Goal: Task Accomplishment & Management: Use online tool/utility

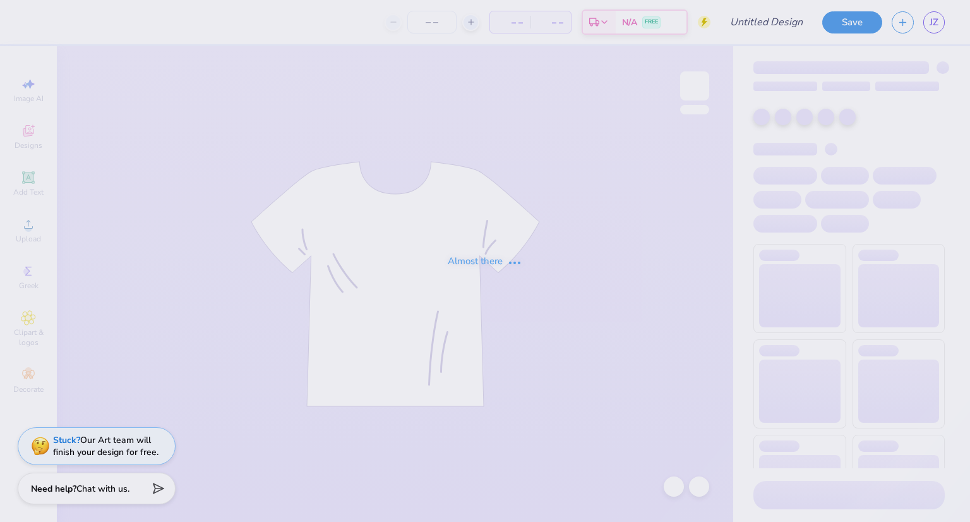
type input "SAS design 1"
type input "24"
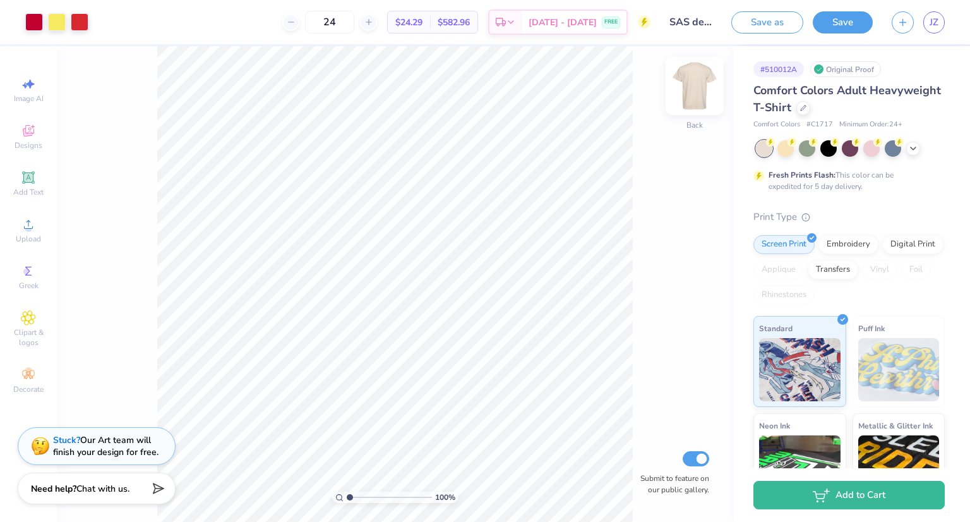
click at [692, 85] on img at bounding box center [695, 86] width 51 height 51
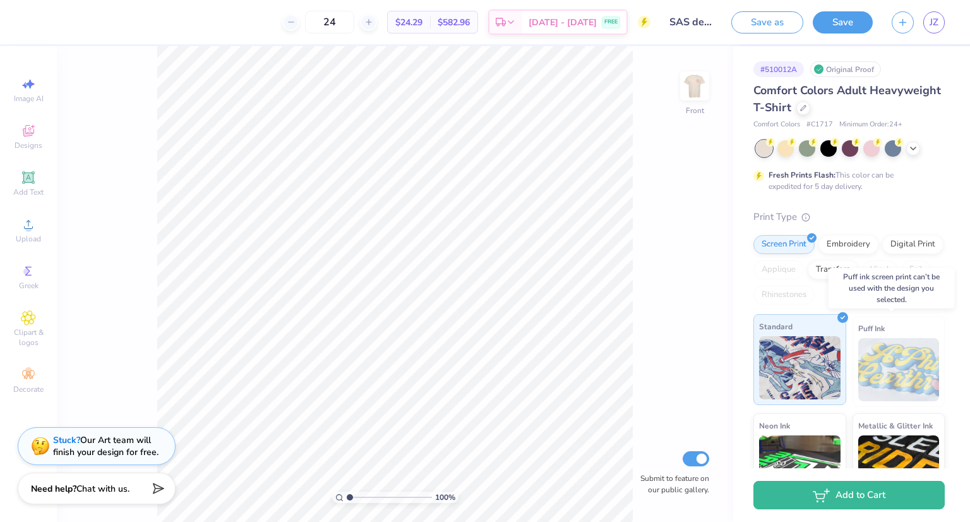
scroll to position [63, 0]
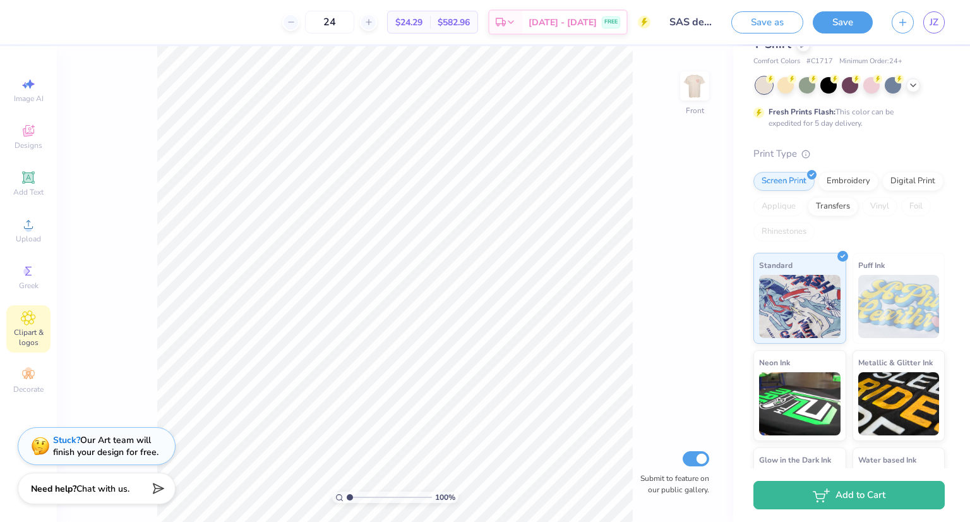
click at [28, 328] on span "Clipart & logos" at bounding box center [28, 337] width 44 height 20
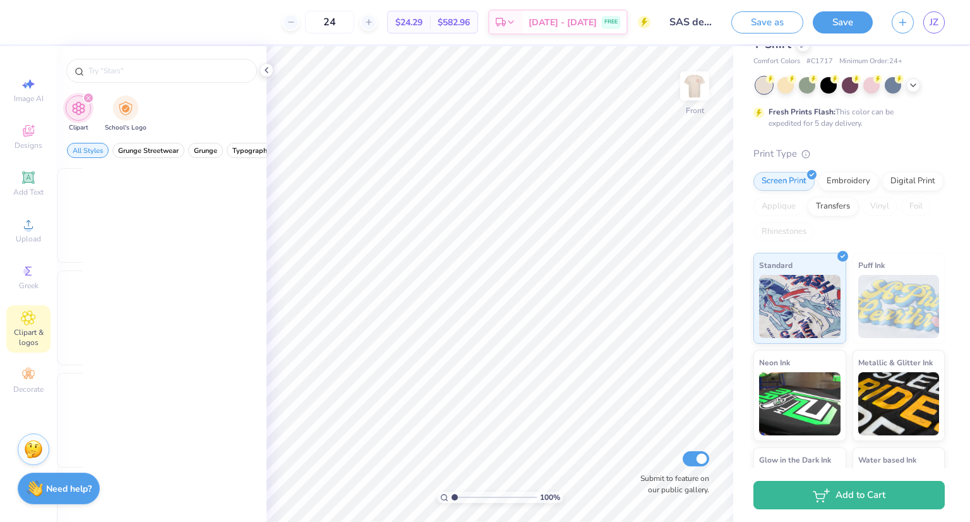
scroll to position [0, 0]
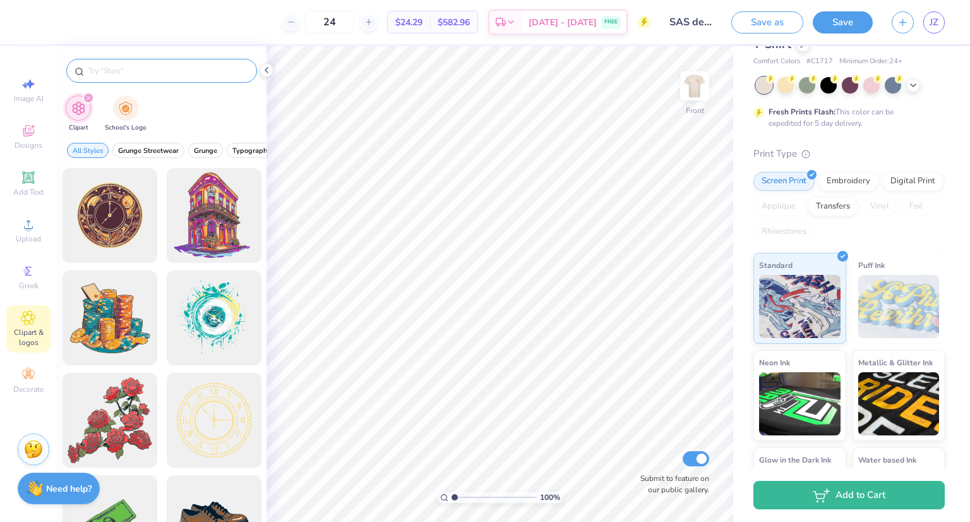
click at [153, 69] on input "text" at bounding box center [168, 70] width 162 height 13
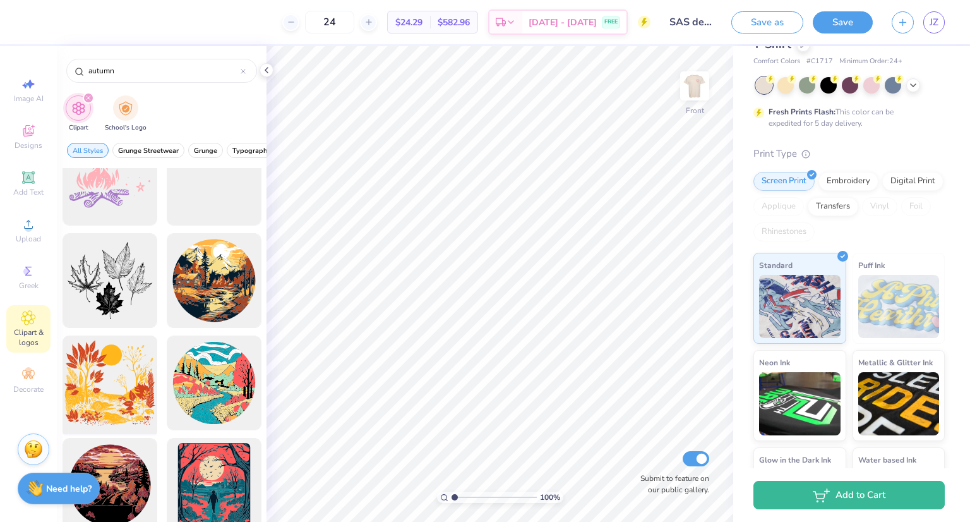
scroll to position [218, 0]
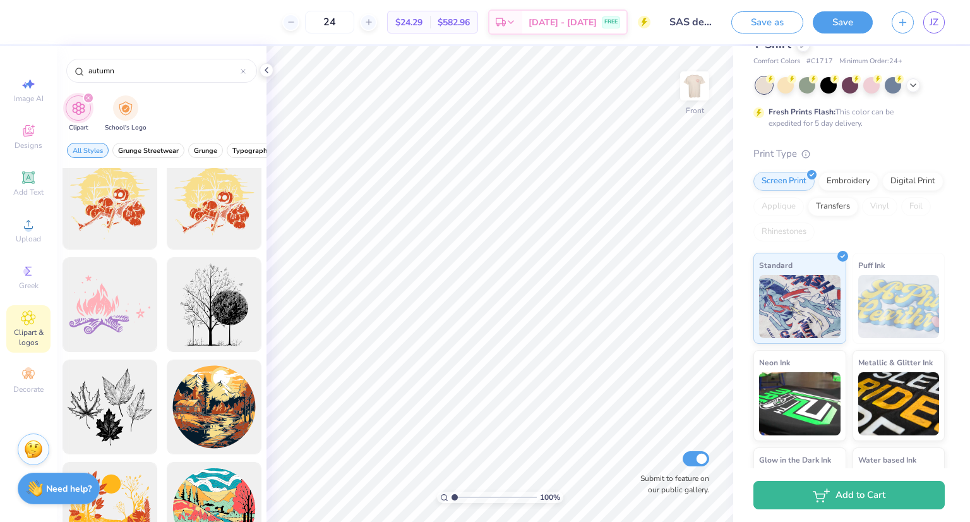
drag, startPoint x: 164, startPoint y: 76, endPoint x: 51, endPoint y: 64, distance: 113.7
click at [51, 64] on div "24 $24.29 Per Item $582.96 Total Est. Delivery Sep 10 - 13 FREE Design Title SA…" at bounding box center [485, 261] width 970 height 522
type input "leaf"
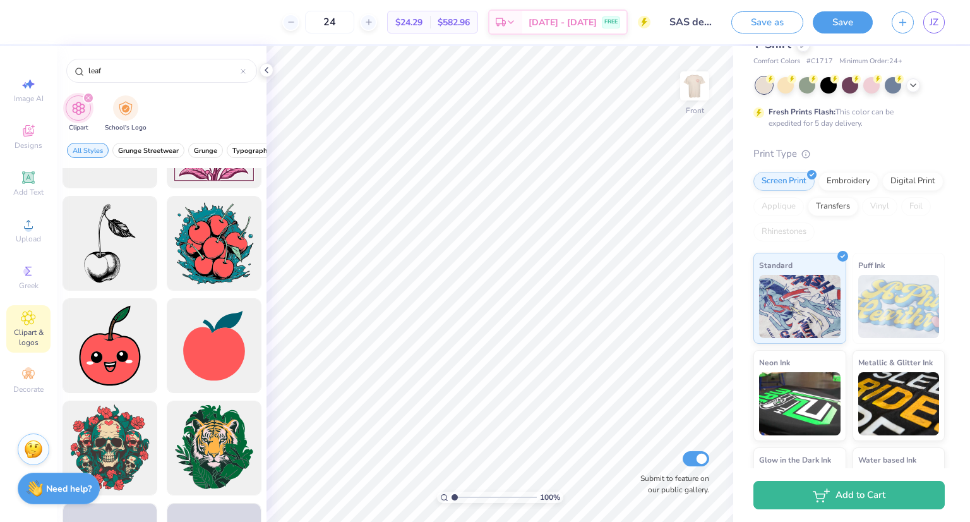
scroll to position [1074, 0]
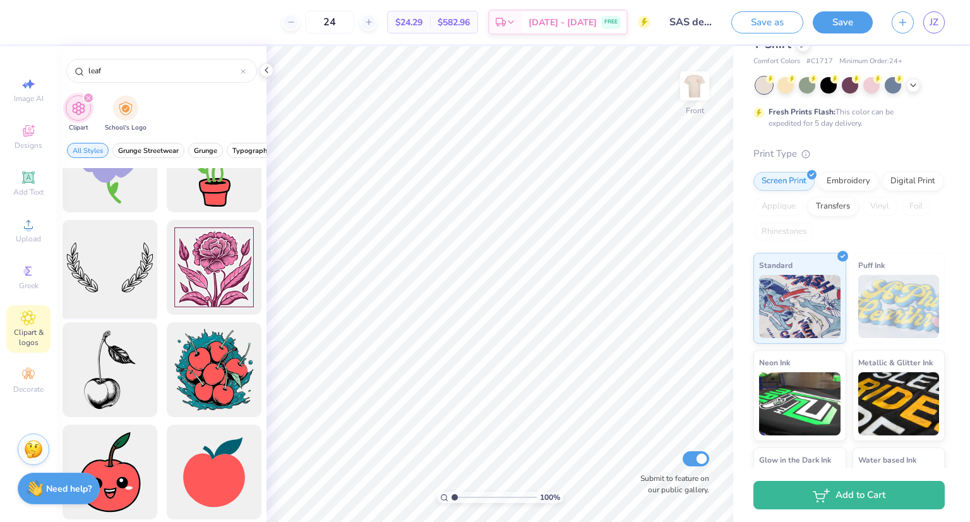
click at [108, 277] on div at bounding box center [109, 267] width 104 height 104
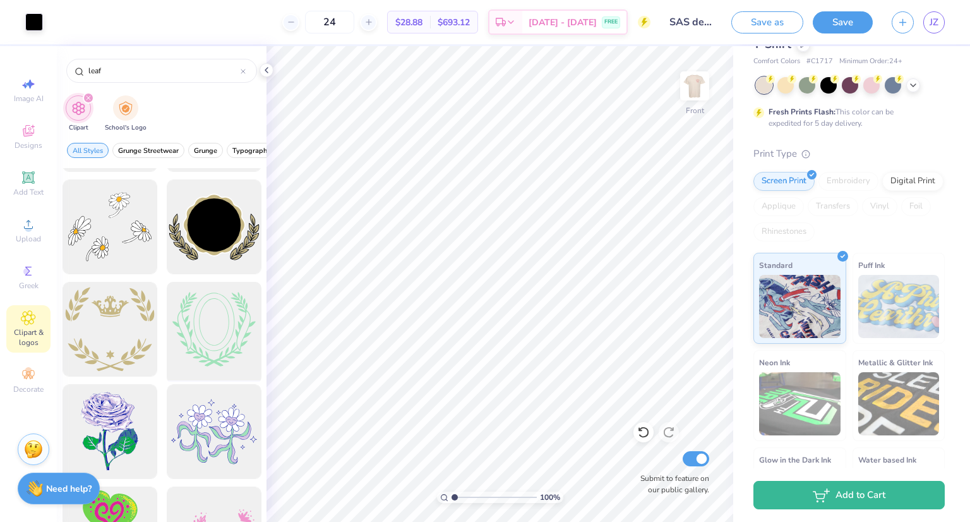
scroll to position [4042, 0]
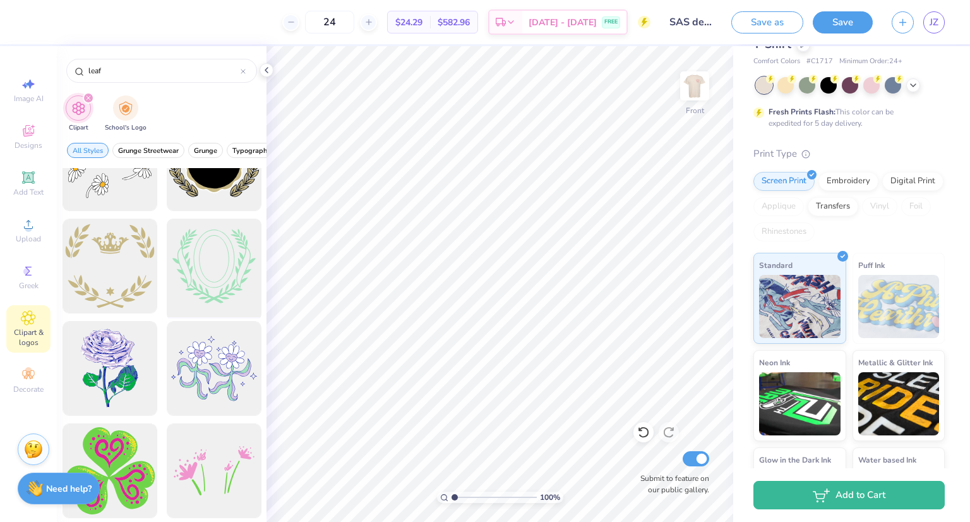
click at [232, 250] on div at bounding box center [214, 266] width 104 height 104
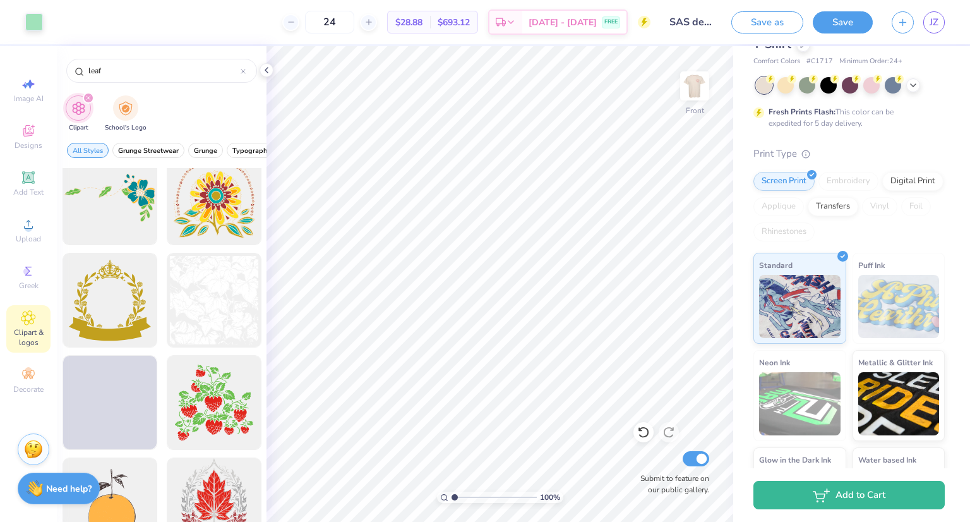
scroll to position [5811, 0]
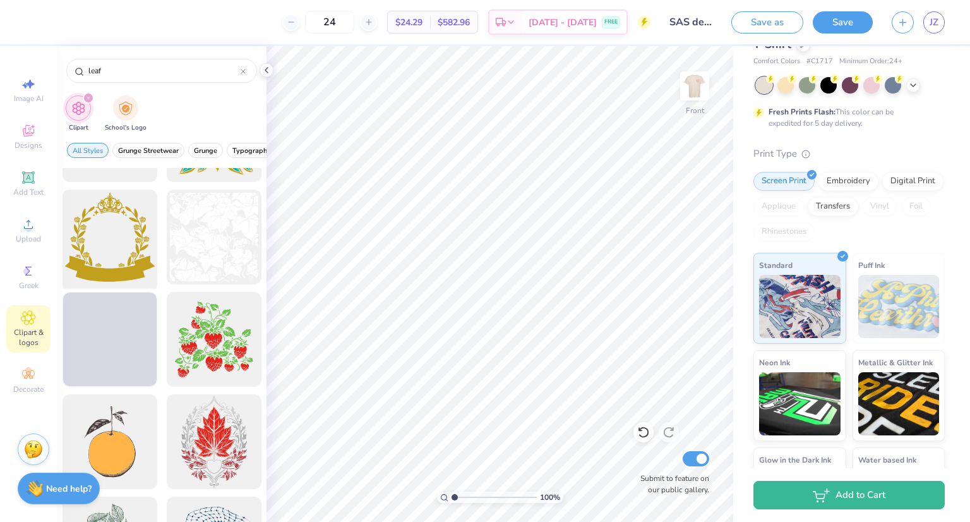
click at [104, 255] on div at bounding box center [109, 237] width 104 height 104
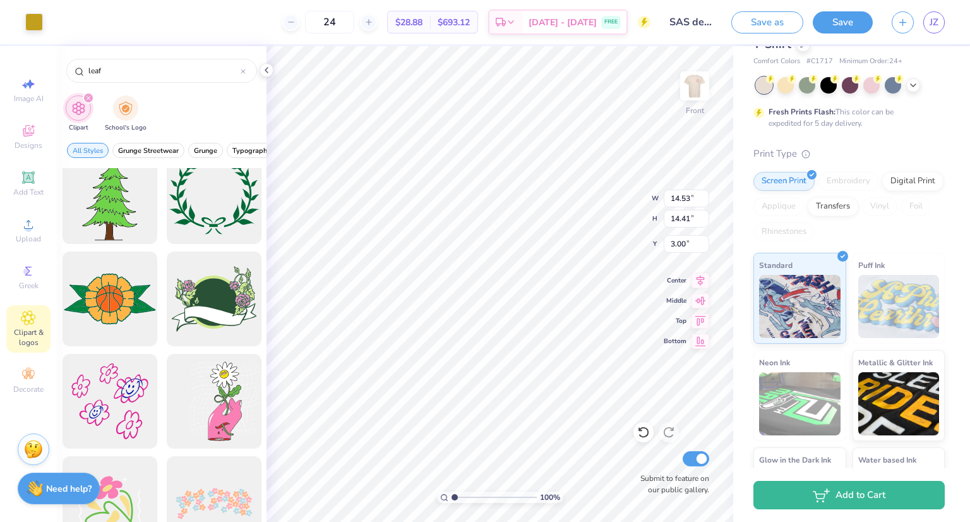
scroll to position [8653, 0]
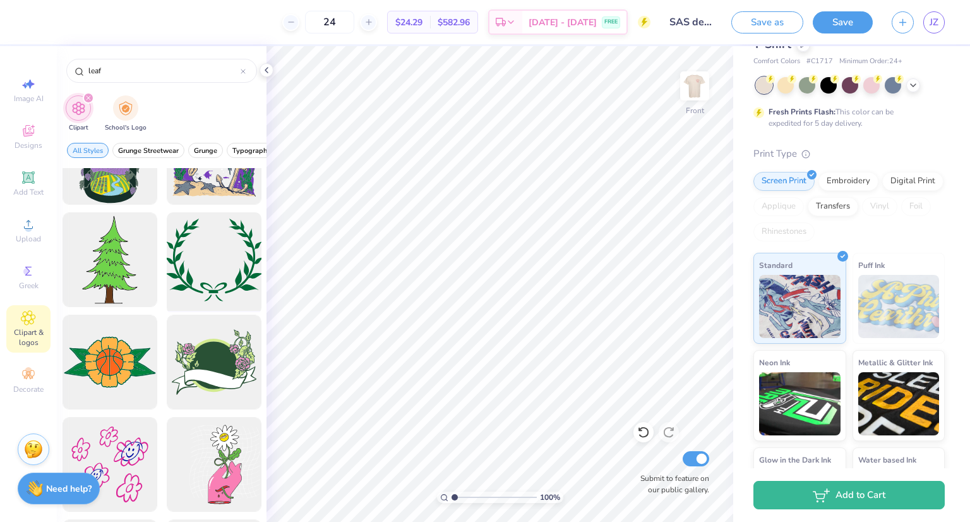
click at [191, 289] on div at bounding box center [214, 260] width 104 height 104
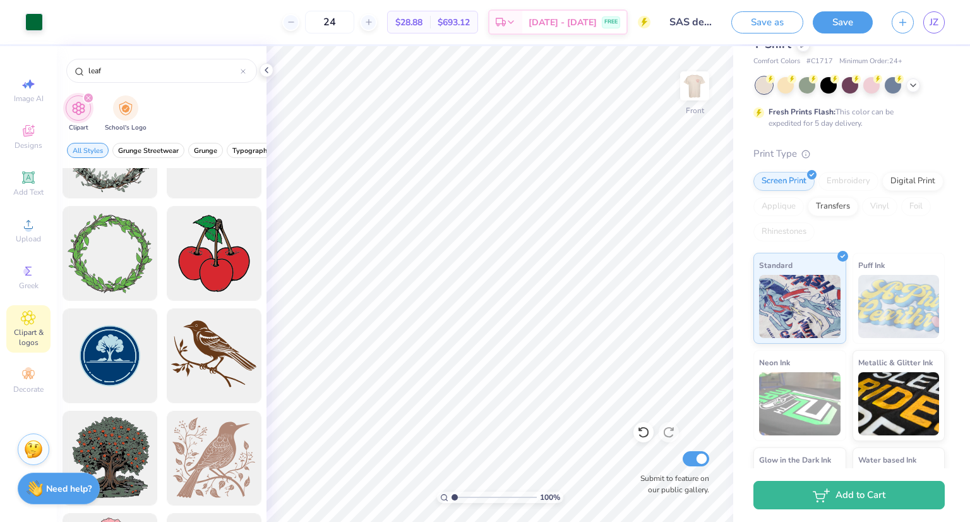
scroll to position [13201, 0]
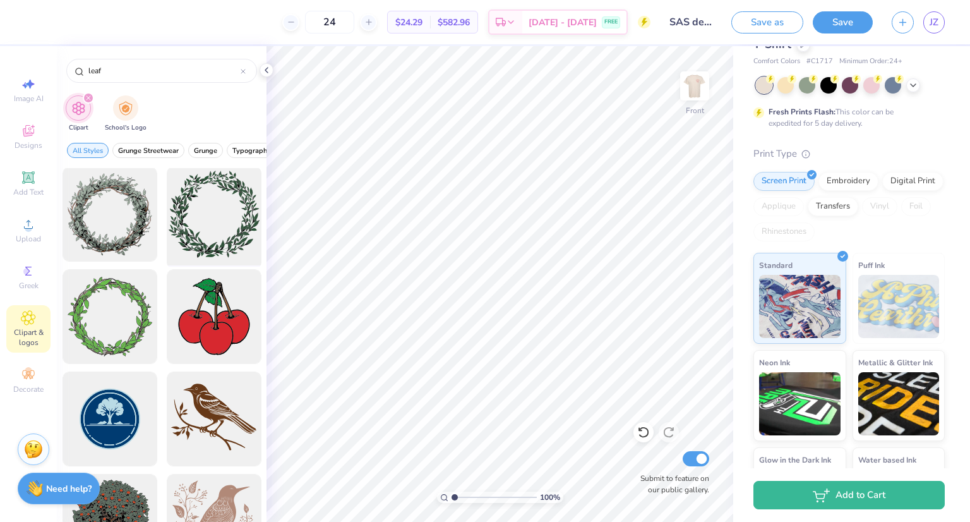
drag, startPoint x: 185, startPoint y: 231, endPoint x: 172, endPoint y: 236, distance: 14.4
click at [172, 236] on div at bounding box center [214, 214] width 104 height 104
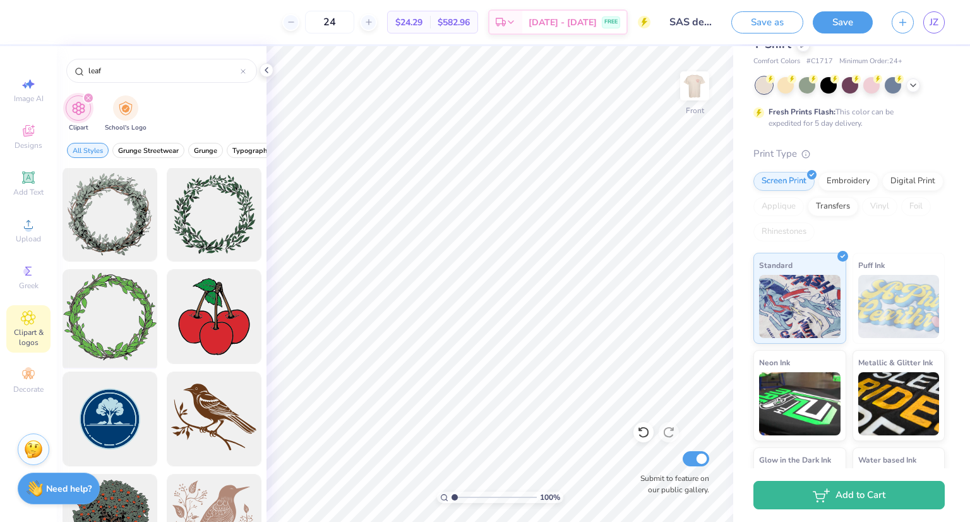
click at [116, 325] on div at bounding box center [109, 317] width 104 height 104
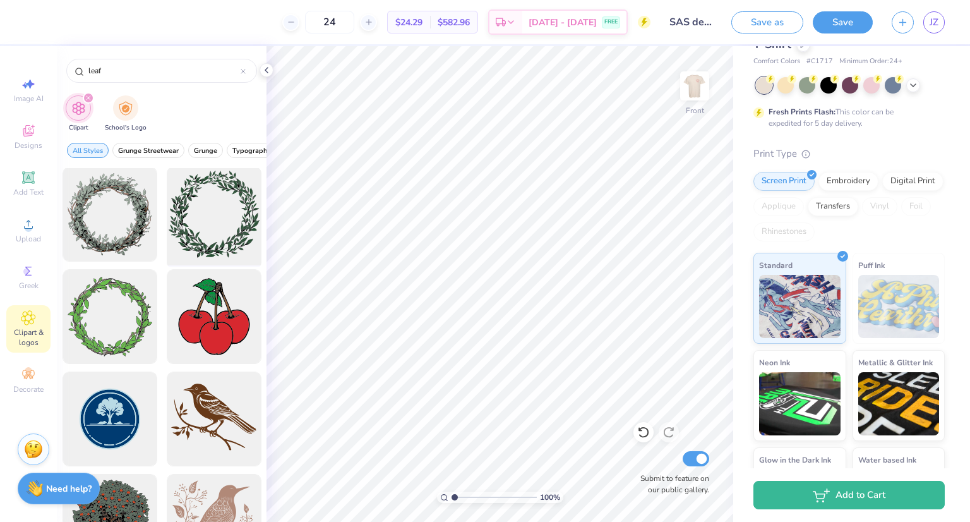
click at [220, 220] on div at bounding box center [214, 214] width 104 height 104
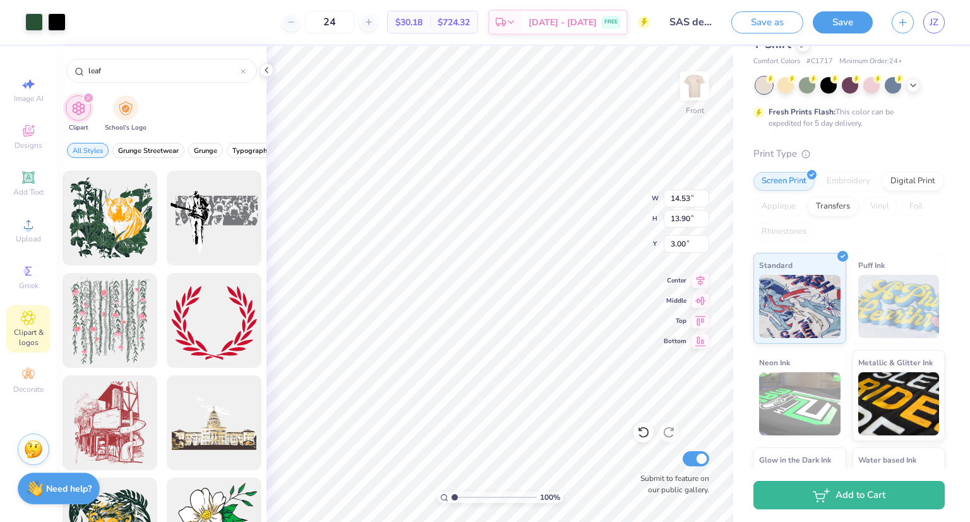
scroll to position [14591, 0]
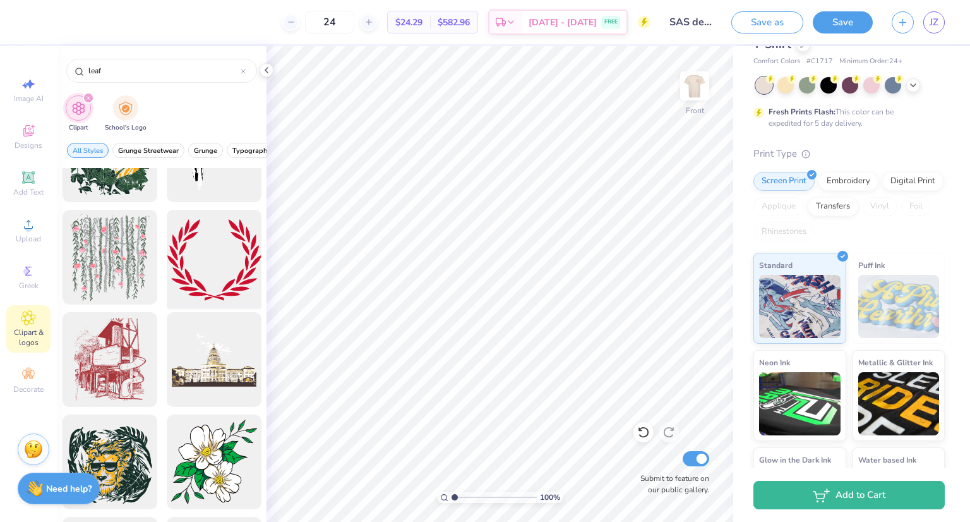
click at [204, 264] on div at bounding box center [214, 257] width 104 height 104
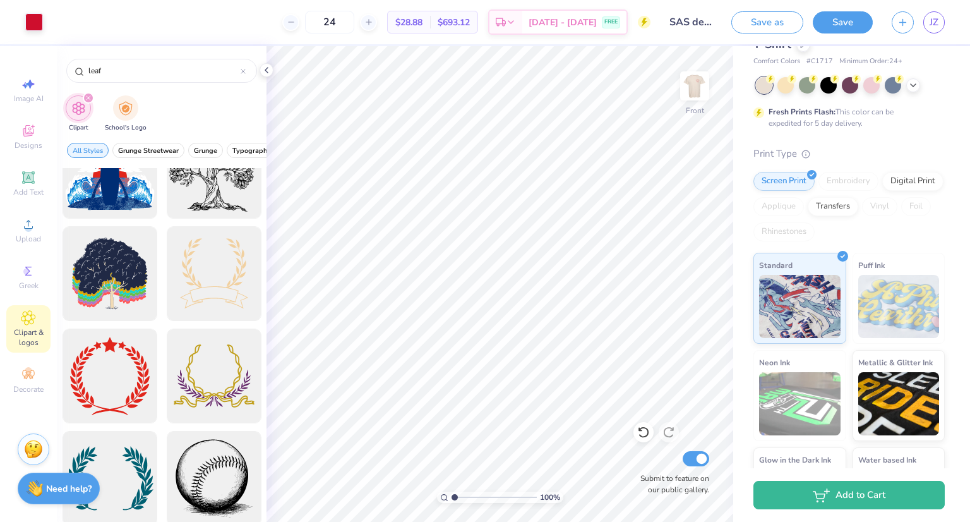
scroll to position [16991, 0]
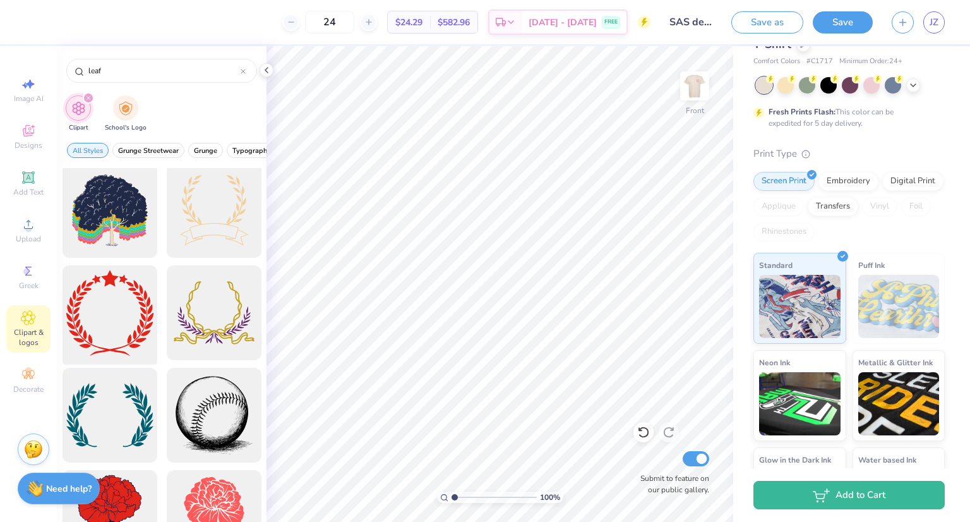
click at [96, 327] on div at bounding box center [109, 313] width 104 height 104
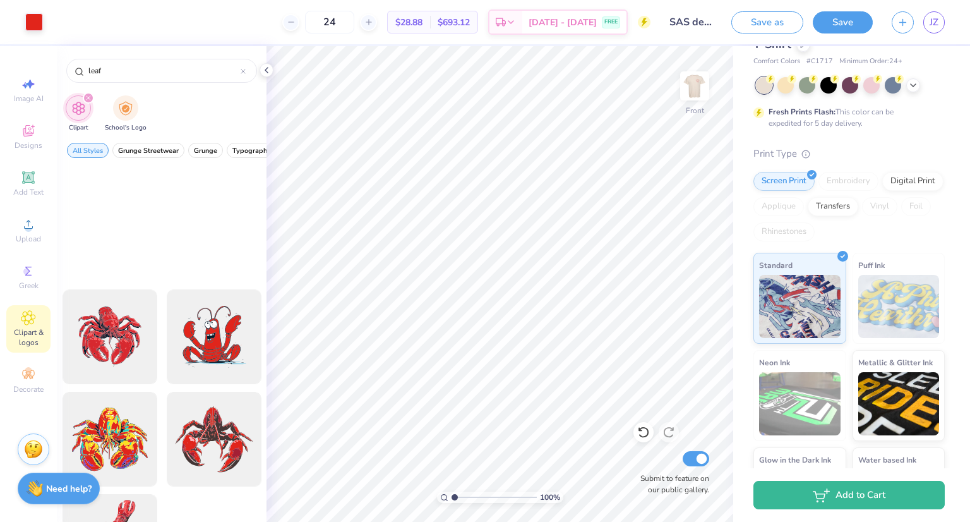
scroll to position [27171, 0]
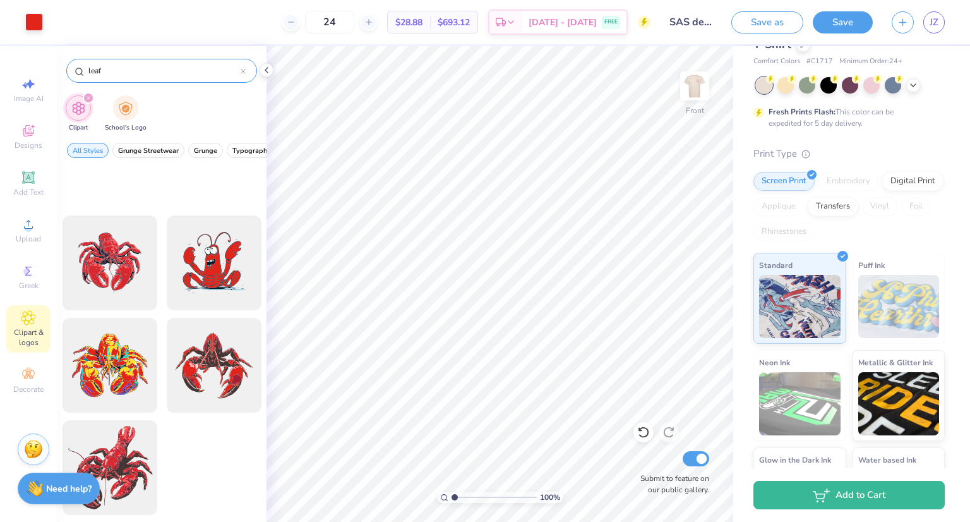
click at [241, 70] on icon at bounding box center [243, 71] width 5 height 5
click at [231, 70] on input "text" at bounding box center [168, 70] width 162 height 13
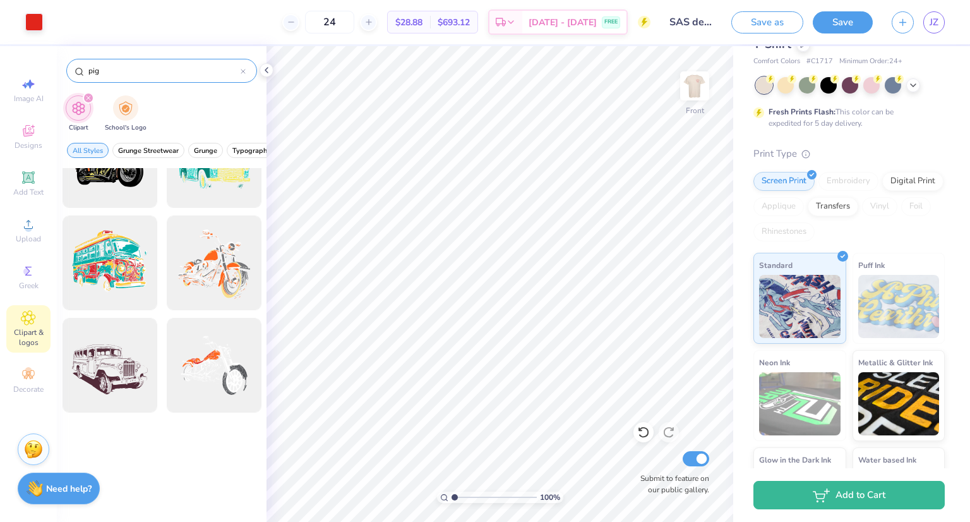
type input "pig"
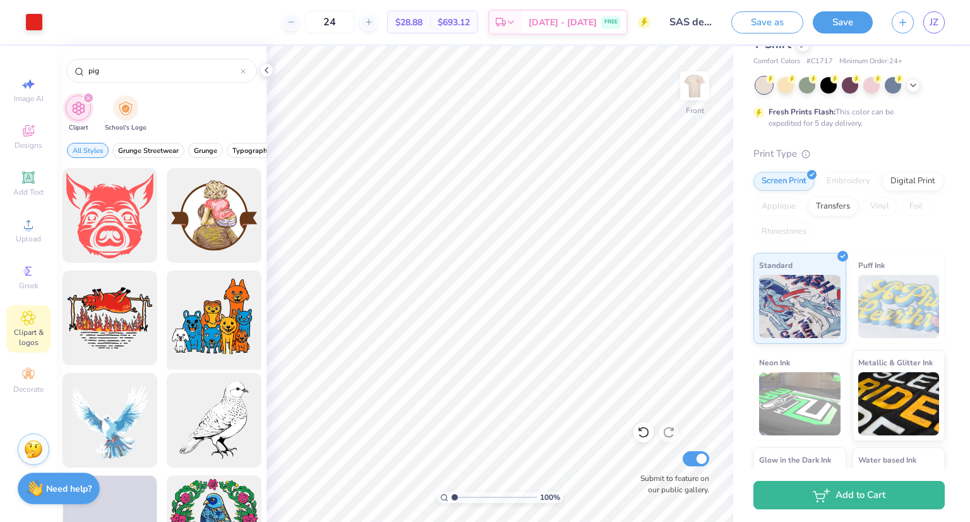
click at [205, 279] on div at bounding box center [214, 318] width 104 height 104
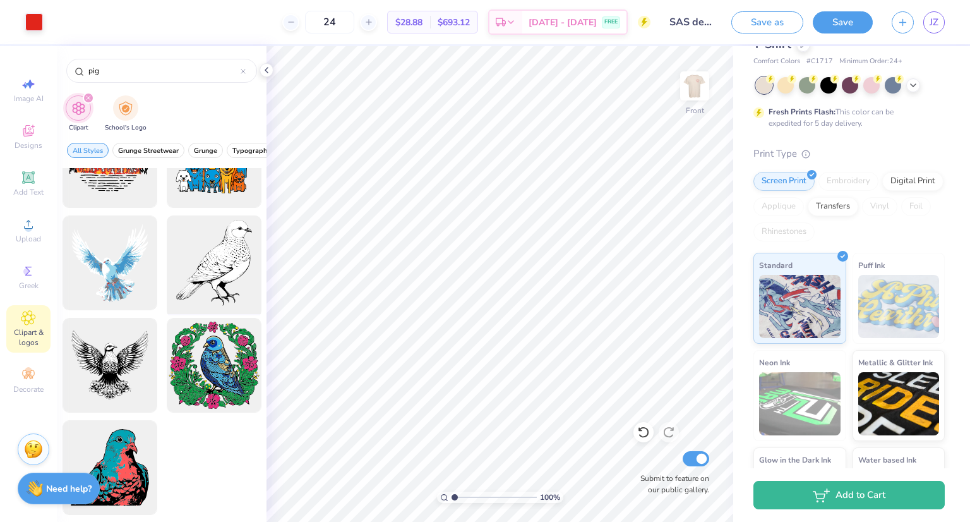
scroll to position [0, 0]
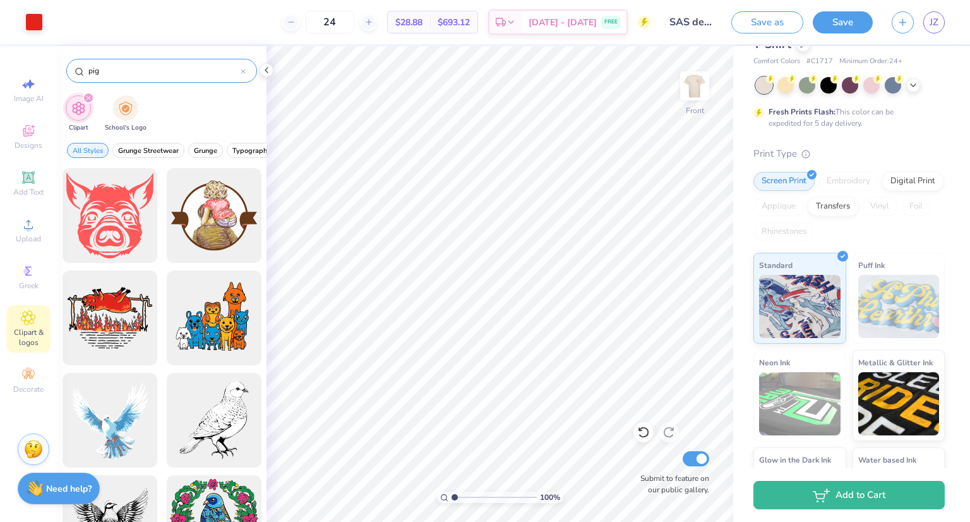
drag, startPoint x: 237, startPoint y: 69, endPoint x: 237, endPoint y: 78, distance: 8.8
click at [237, 72] on input "pig" at bounding box center [163, 70] width 153 height 13
click at [241, 68] on div at bounding box center [243, 70] width 5 height 11
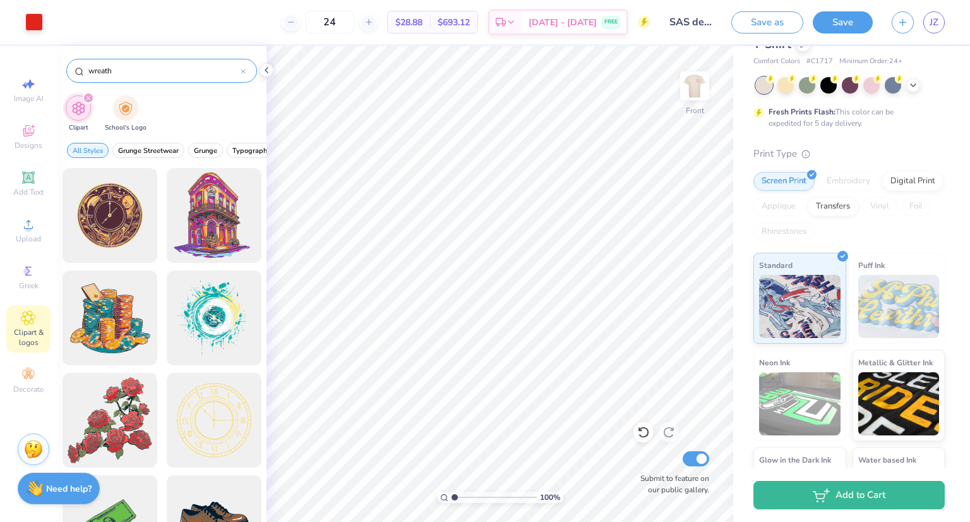
type input "wreath"
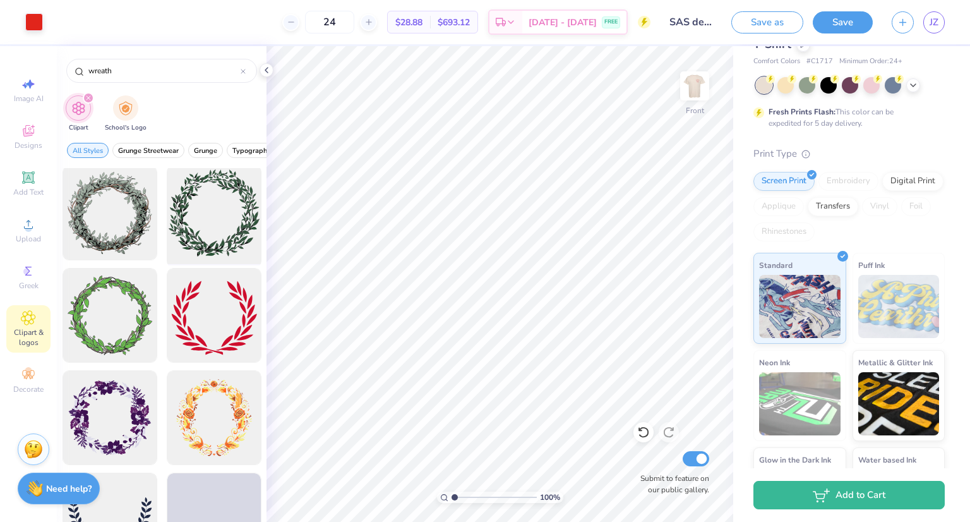
scroll to position [884, 0]
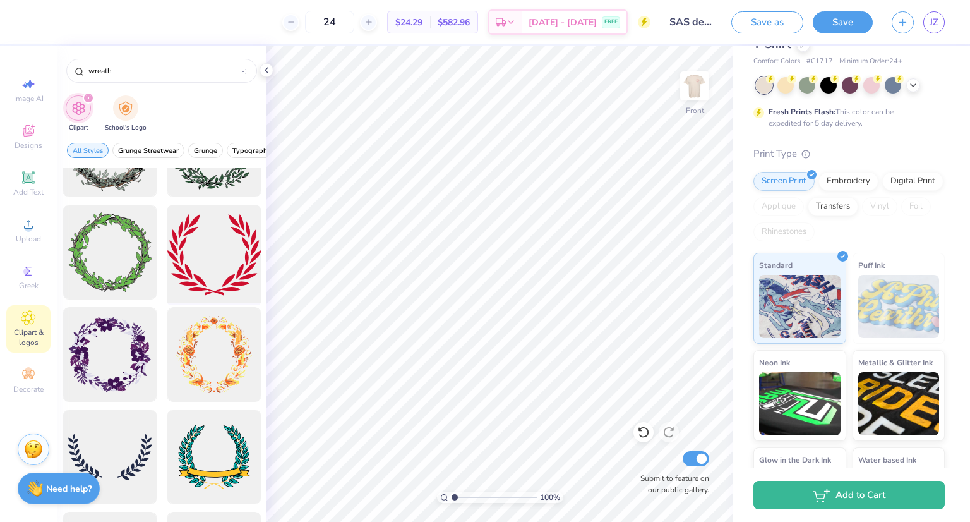
click at [229, 244] on div at bounding box center [214, 252] width 104 height 104
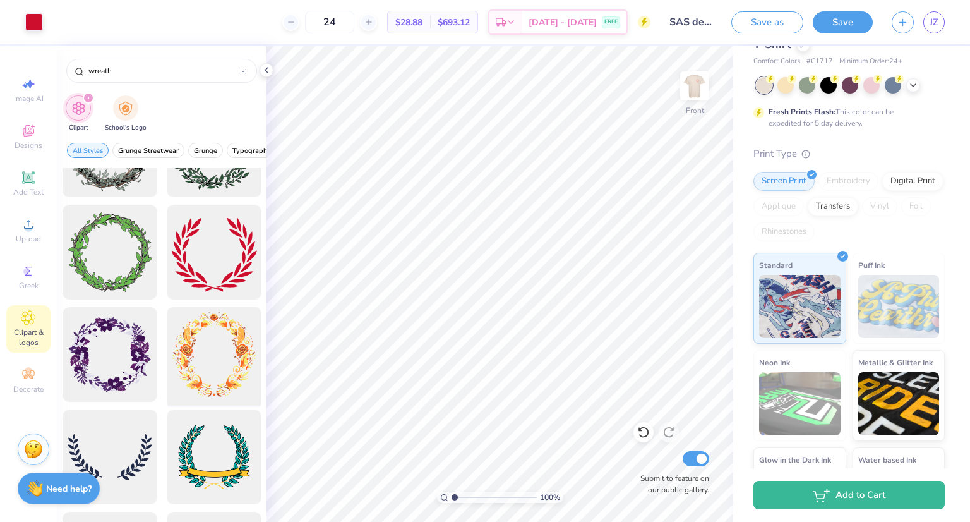
scroll to position [947, 0]
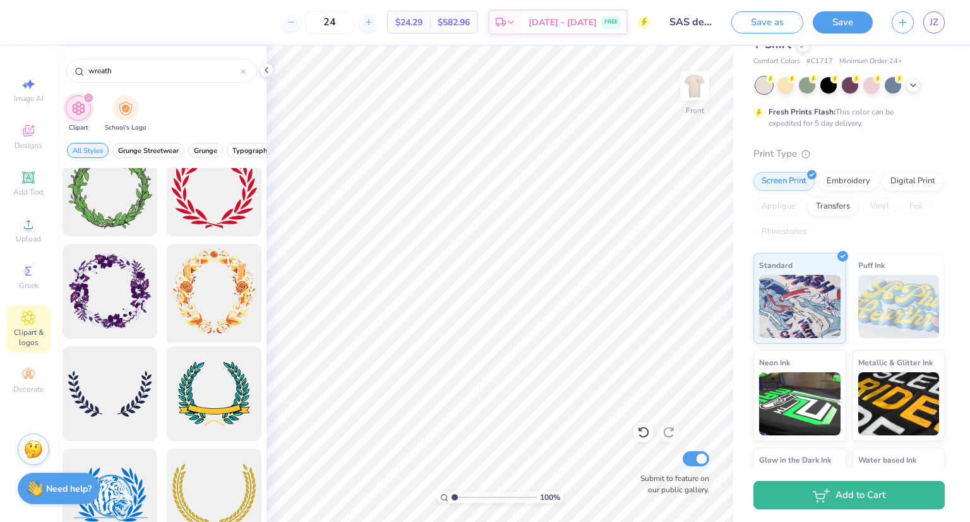
click at [212, 281] on div at bounding box center [214, 291] width 104 height 104
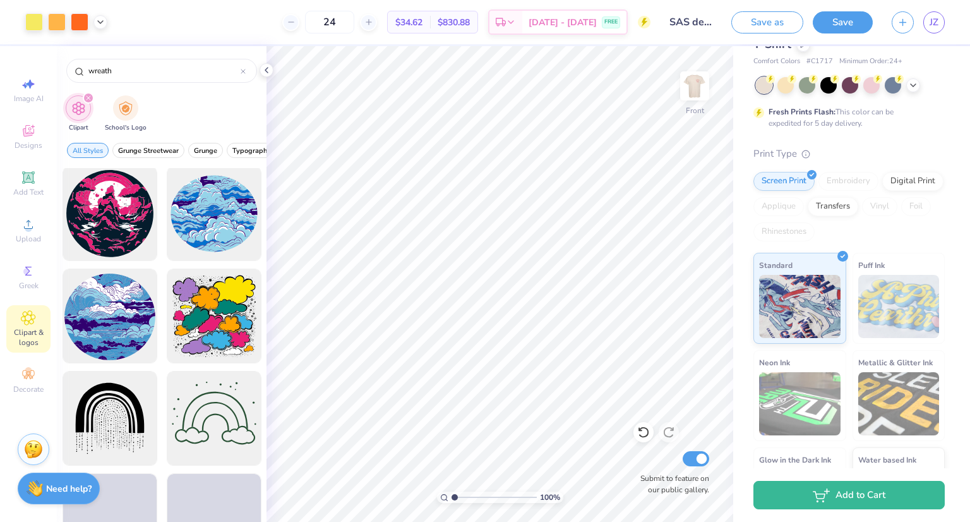
scroll to position [5922, 0]
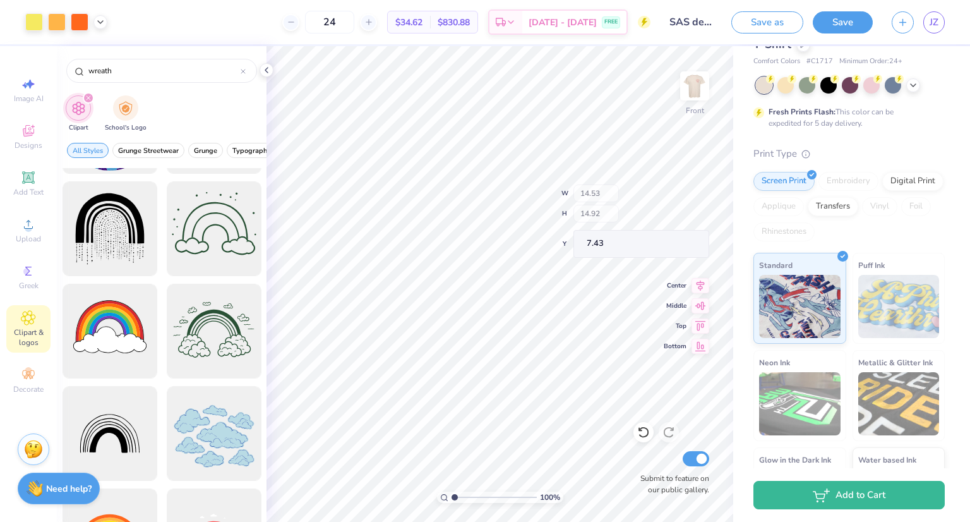
type input "3.00"
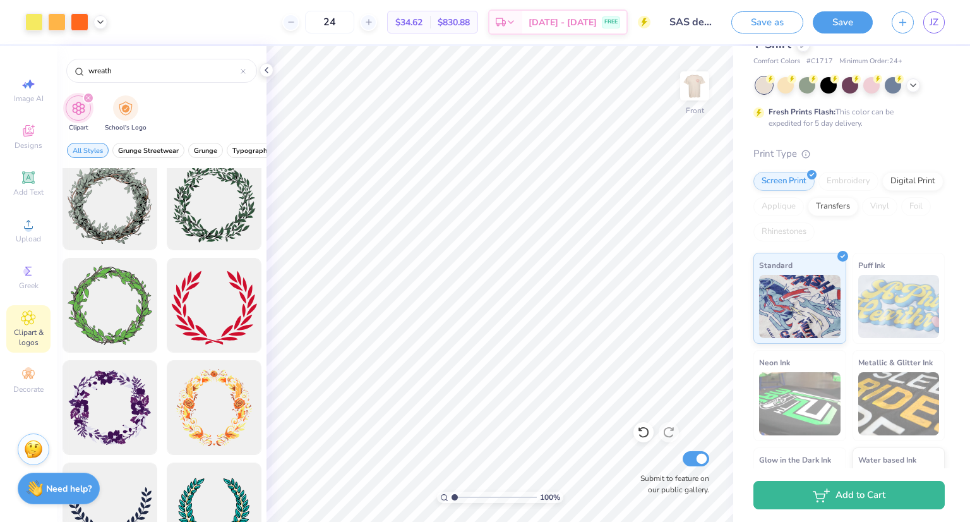
scroll to position [768, 0]
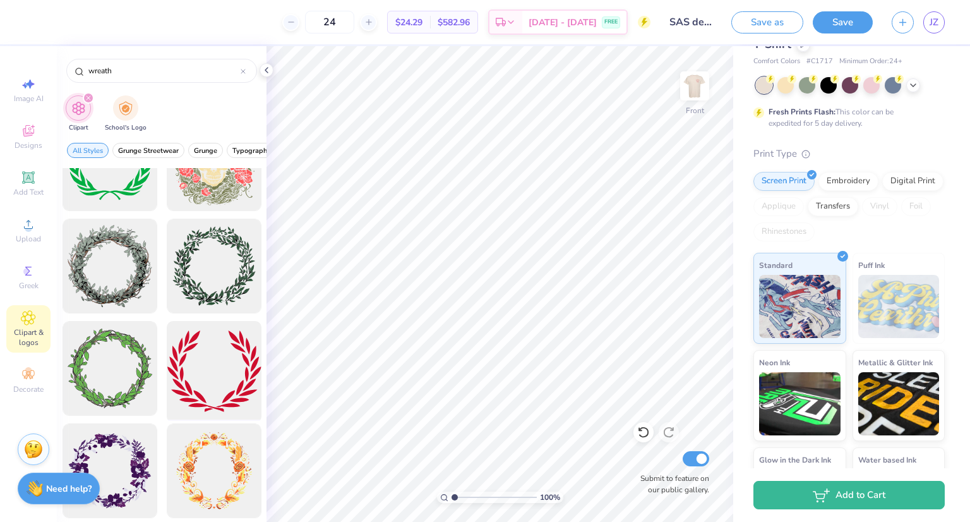
click at [189, 358] on div at bounding box center [214, 368] width 104 height 104
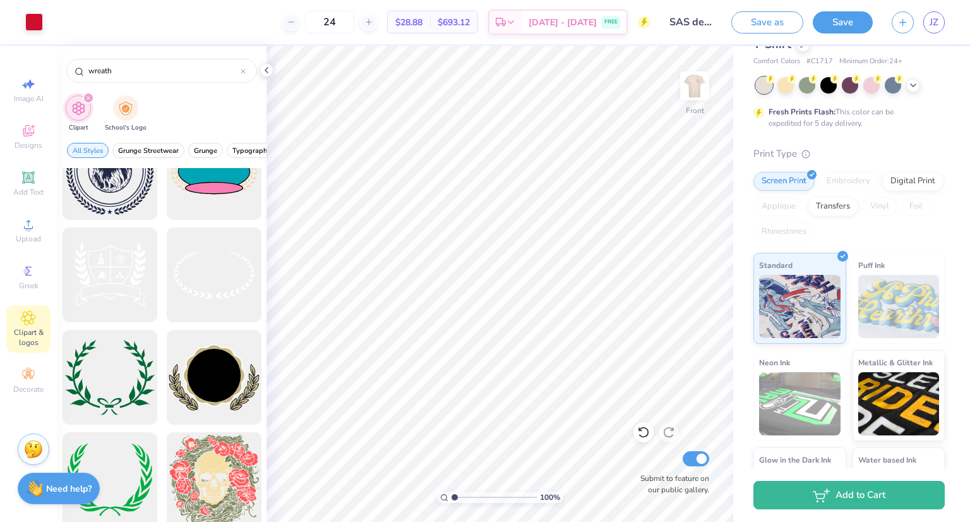
scroll to position [389, 0]
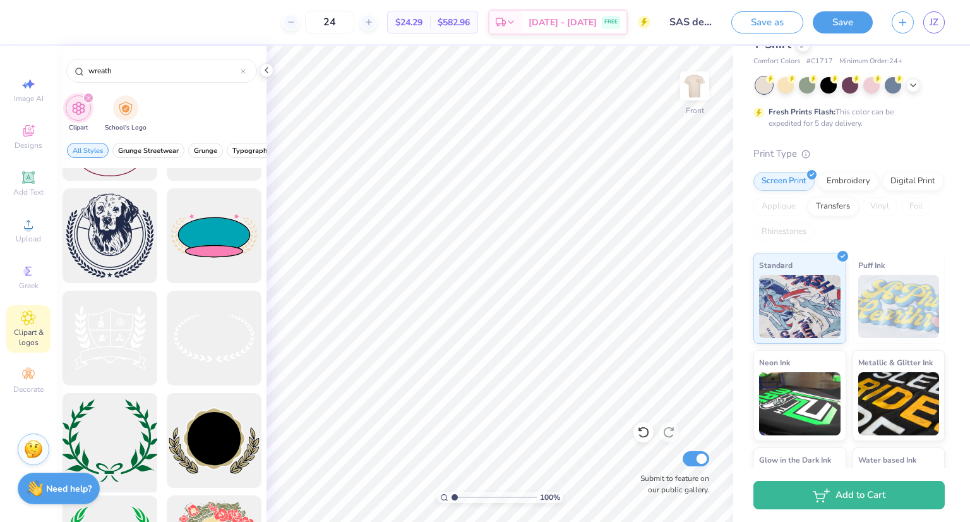
click at [122, 448] on div at bounding box center [109, 440] width 104 height 104
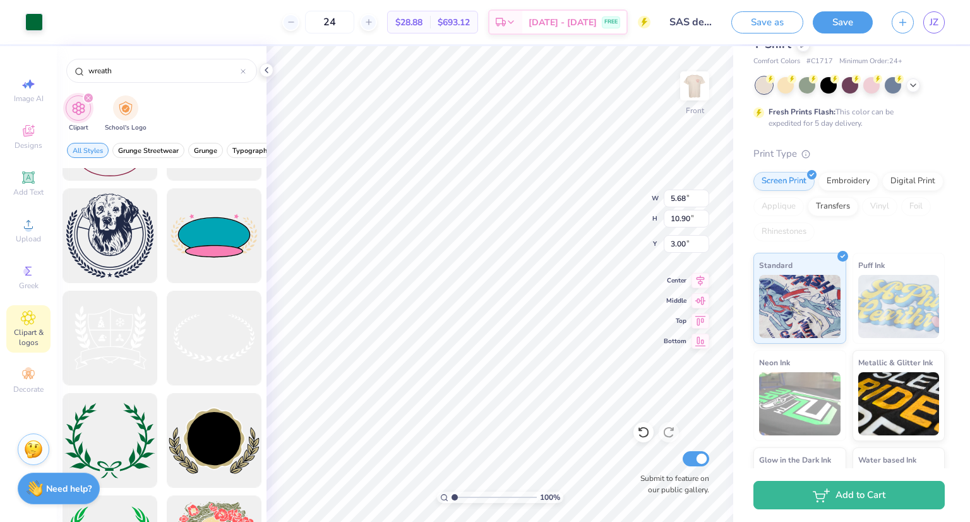
type input "5.68"
type input "10.90"
type input "7.24"
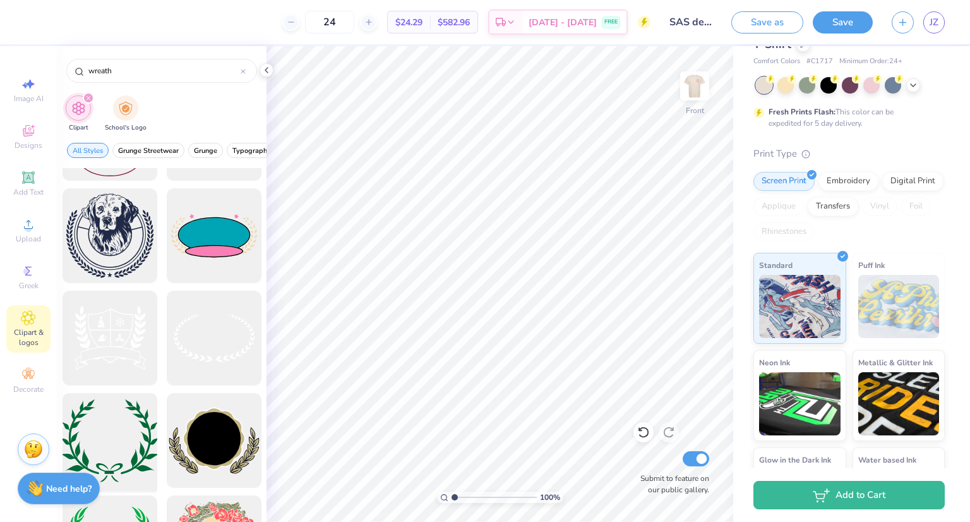
click at [123, 421] on div at bounding box center [109, 440] width 104 height 104
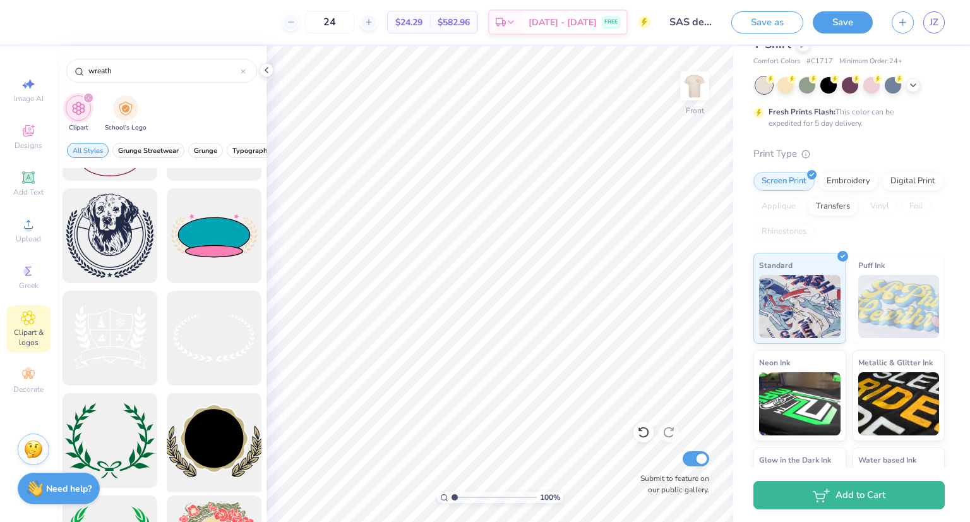
click at [241, 428] on div at bounding box center [214, 440] width 104 height 104
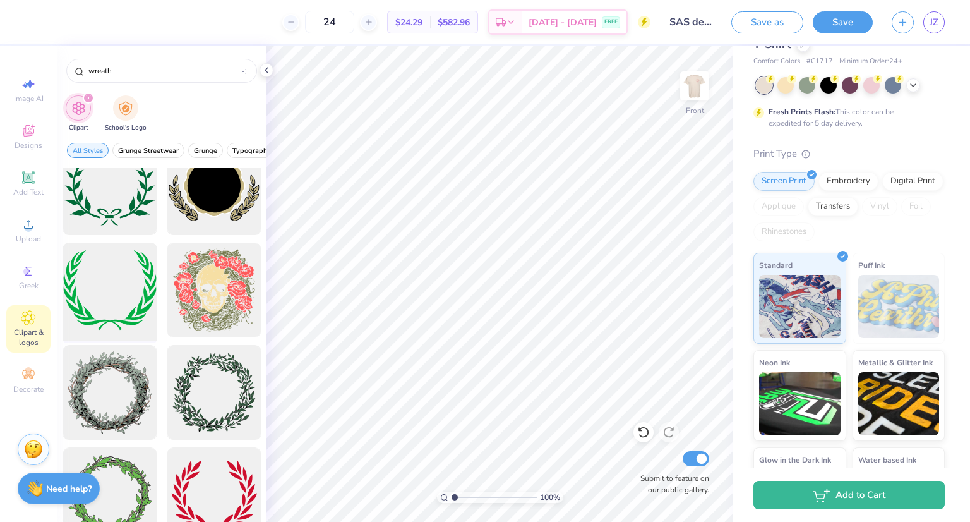
scroll to position [705, 0]
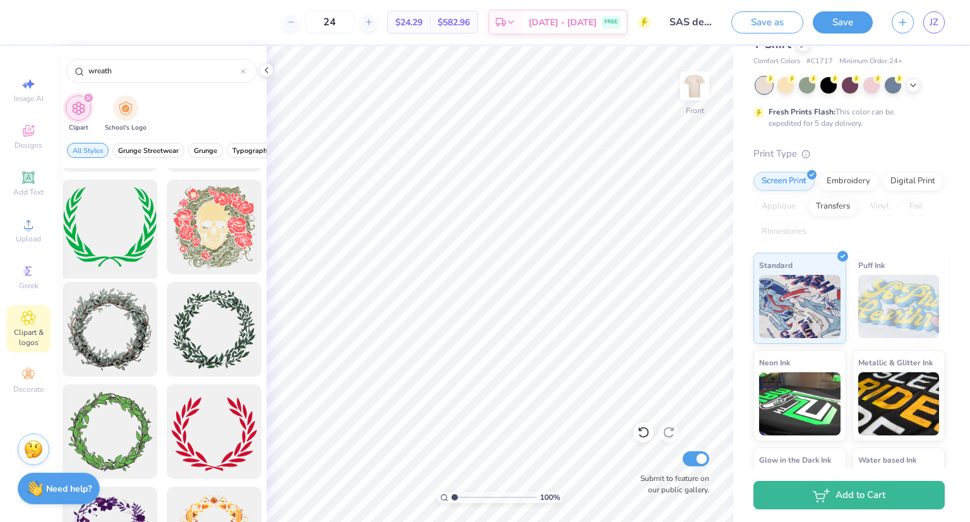
click at [99, 238] on div at bounding box center [109, 227] width 104 height 104
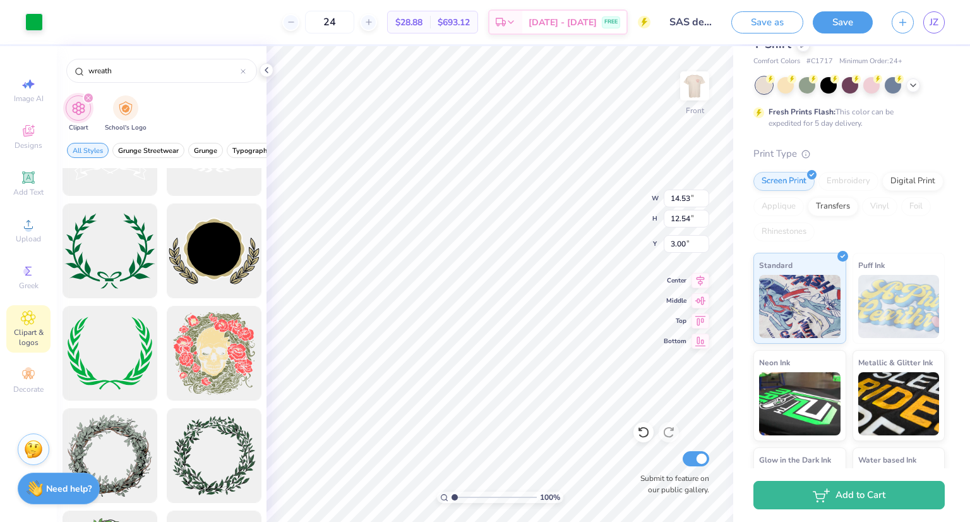
scroll to position [515, 0]
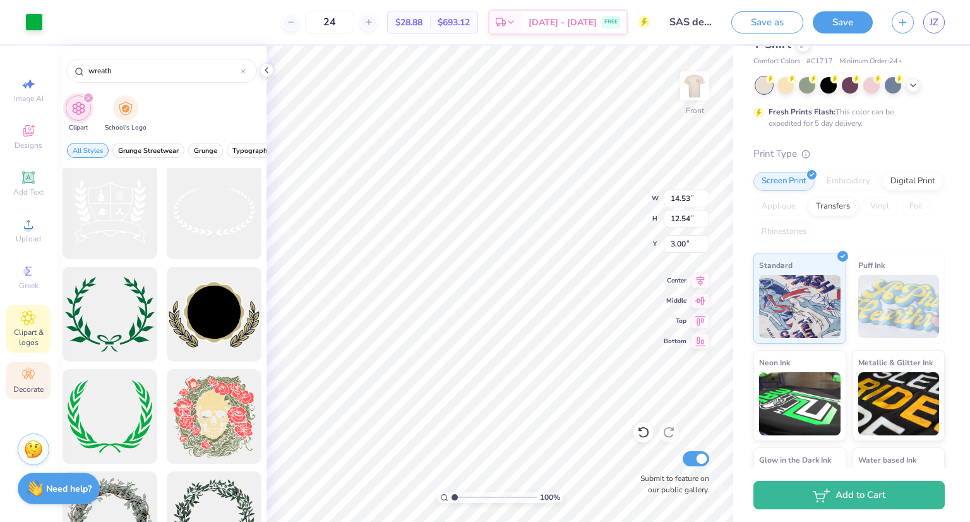
click at [33, 375] on icon at bounding box center [28, 374] width 15 height 15
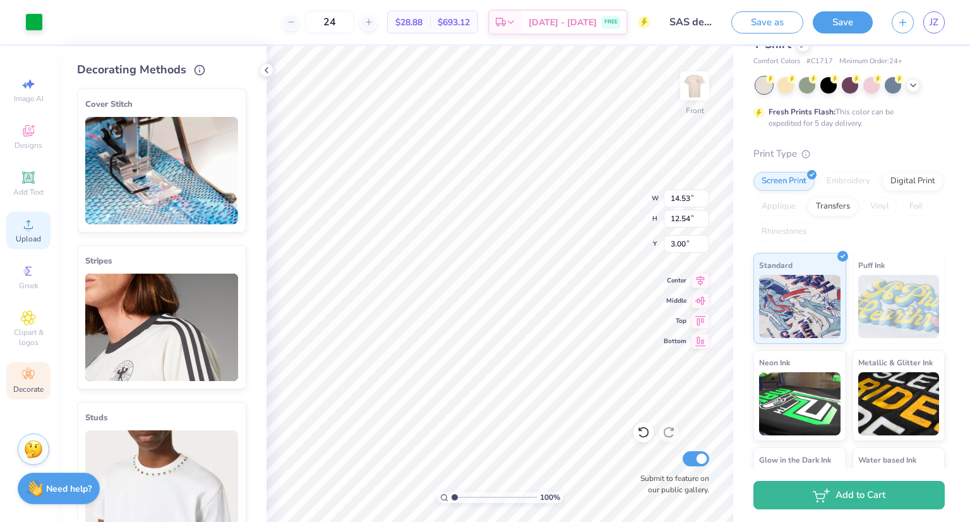
click at [27, 243] on span "Upload" at bounding box center [28, 239] width 25 height 10
click at [25, 180] on icon at bounding box center [27, 176] width 9 height 9
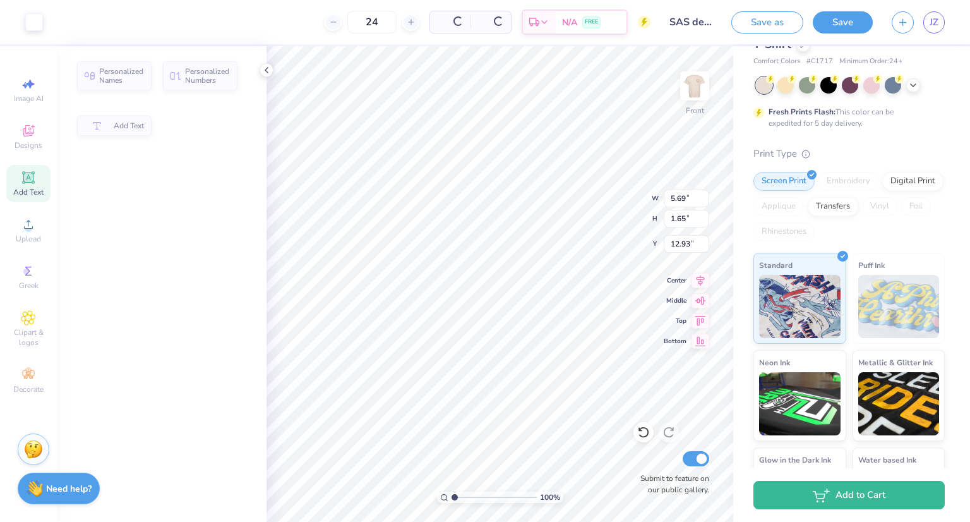
type input "5.69"
type input "1.65"
type input "12.93"
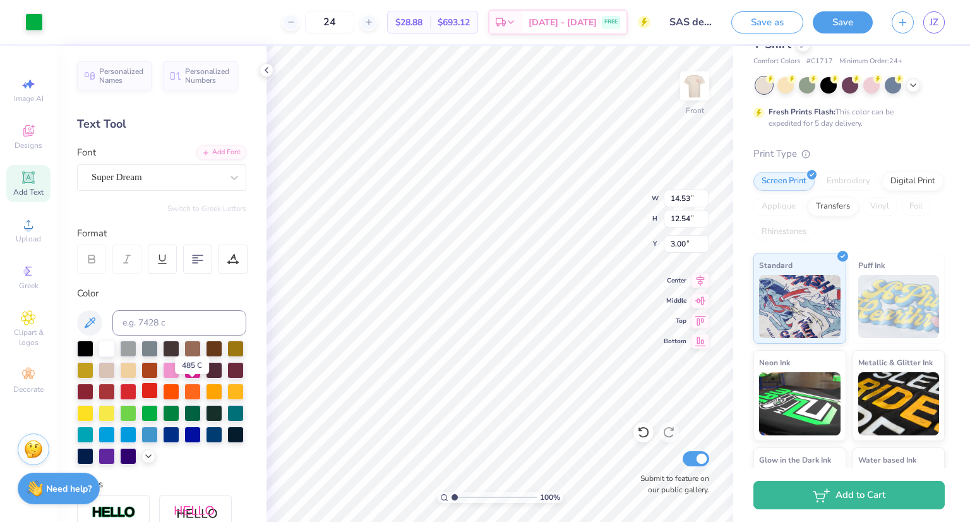
click at [158, 392] on div at bounding box center [149, 390] width 16 height 16
click at [34, 135] on icon at bounding box center [28, 130] width 15 height 15
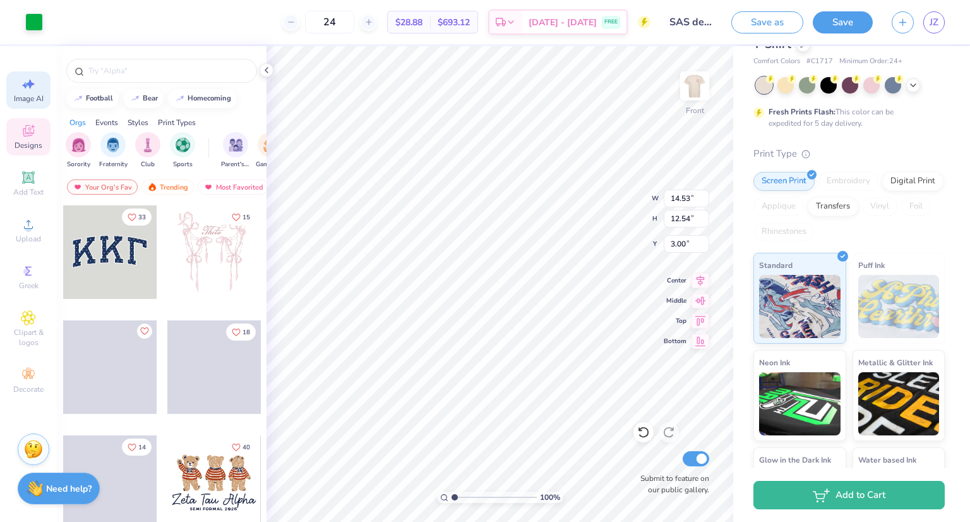
click at [29, 89] on icon at bounding box center [28, 83] width 15 height 15
select select "4"
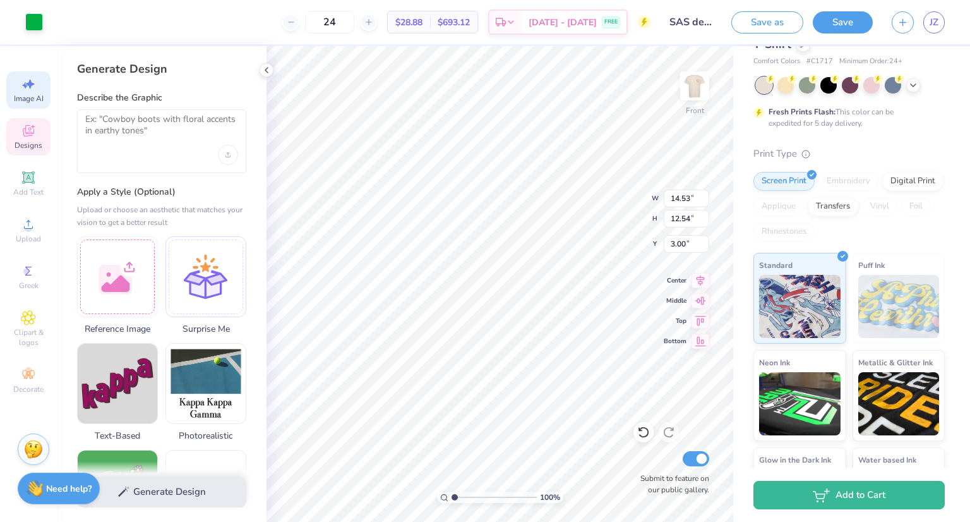
click at [27, 140] on span "Designs" at bounding box center [29, 145] width 28 height 10
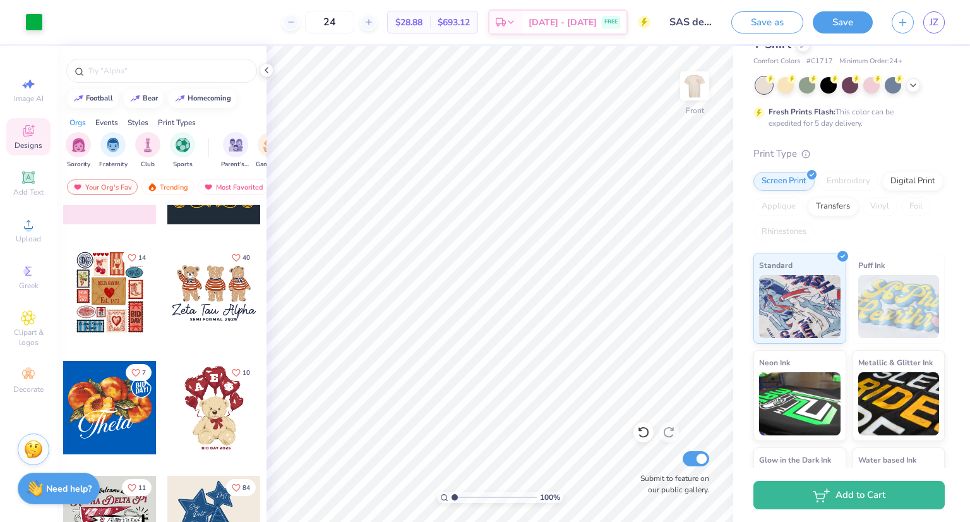
scroll to position [126, 0]
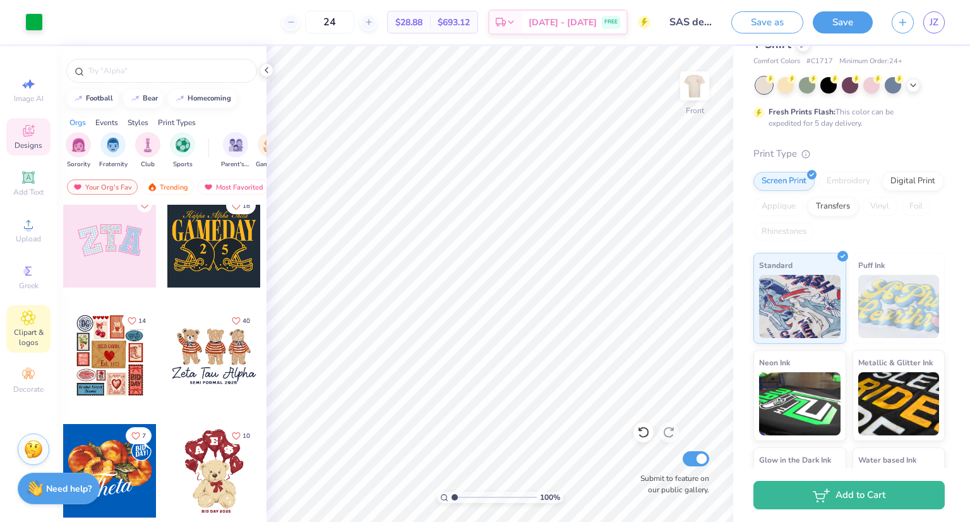
click at [40, 318] on div "Clipart & logos" at bounding box center [28, 328] width 44 height 47
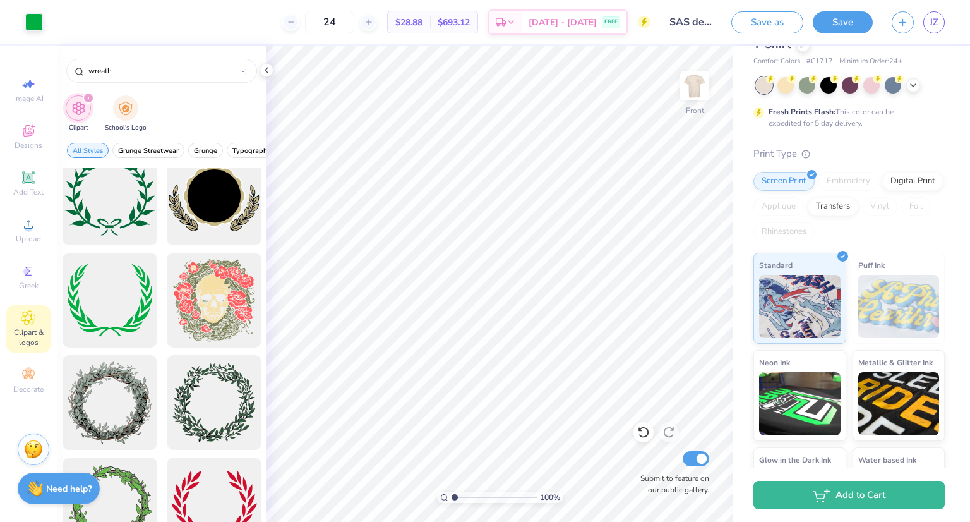
scroll to position [695, 0]
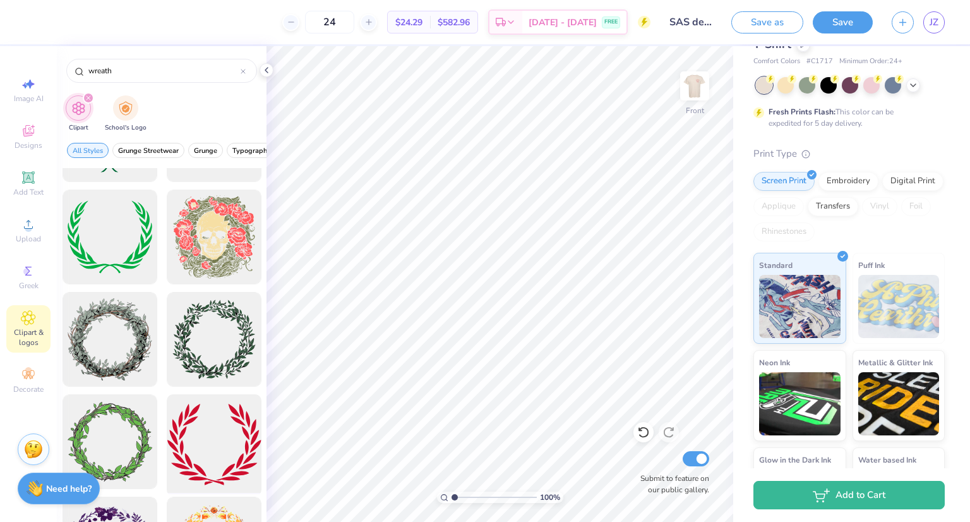
click at [212, 438] on div at bounding box center [214, 442] width 104 height 104
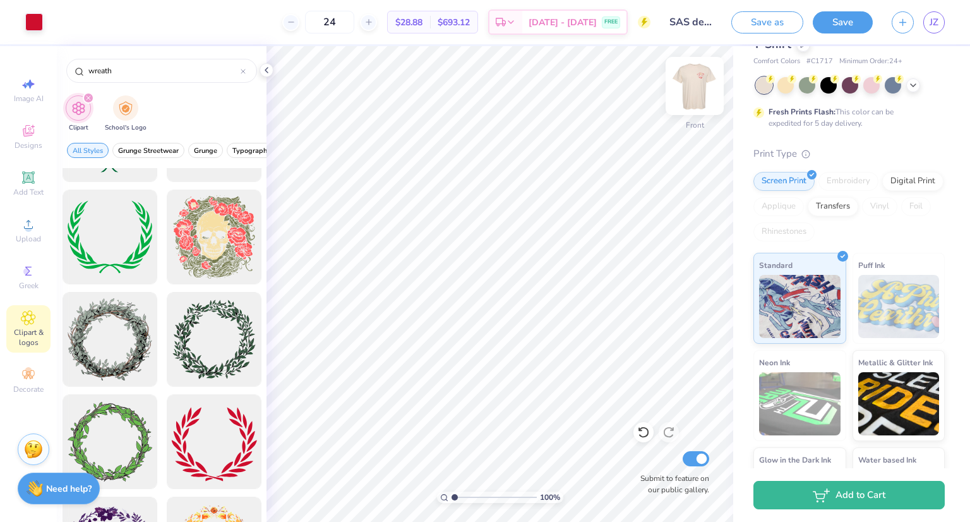
click at [695, 77] on img at bounding box center [695, 86] width 51 height 51
click at [682, 66] on img at bounding box center [695, 86] width 51 height 51
click at [28, 222] on icon at bounding box center [28, 224] width 9 height 9
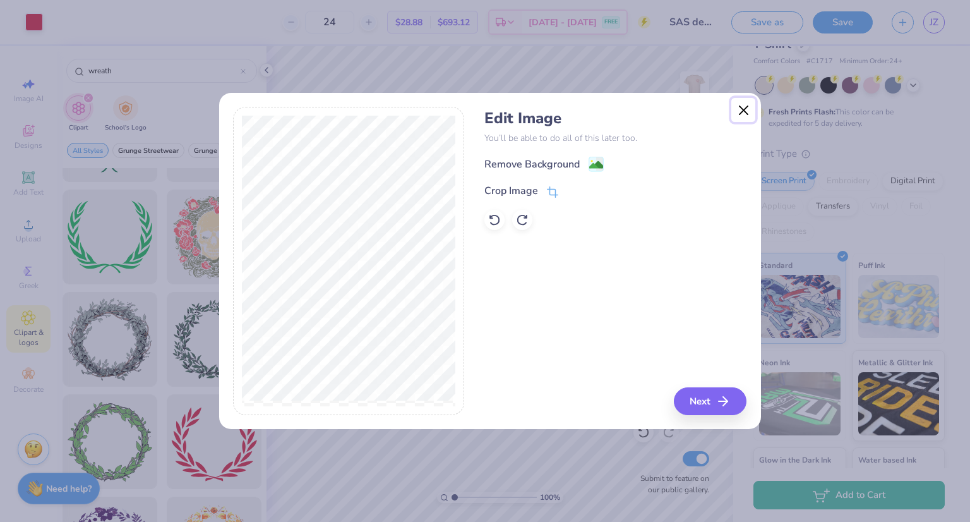
drag, startPoint x: 750, startPoint y: 114, endPoint x: 742, endPoint y: 121, distance: 11.2
click at [750, 113] on button "Close" at bounding box center [743, 110] width 24 height 24
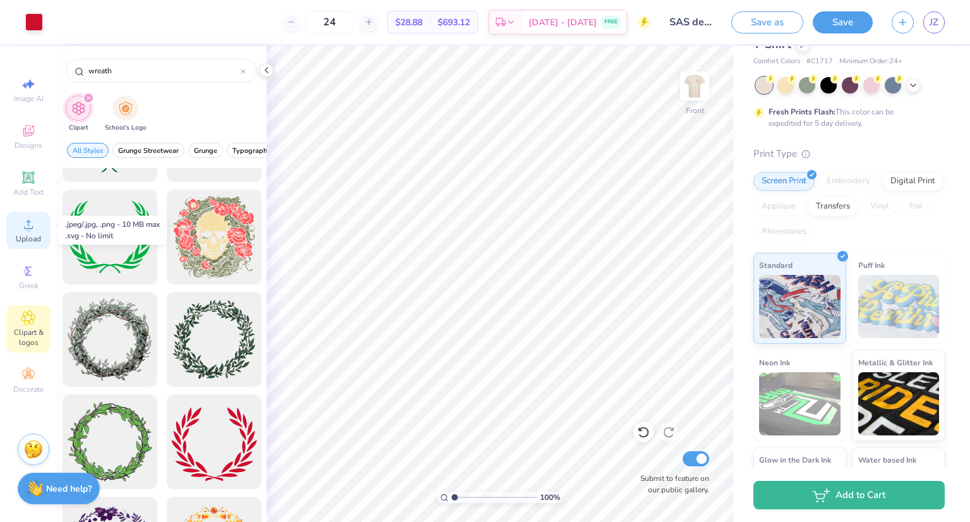
click at [35, 225] on icon at bounding box center [28, 224] width 15 height 15
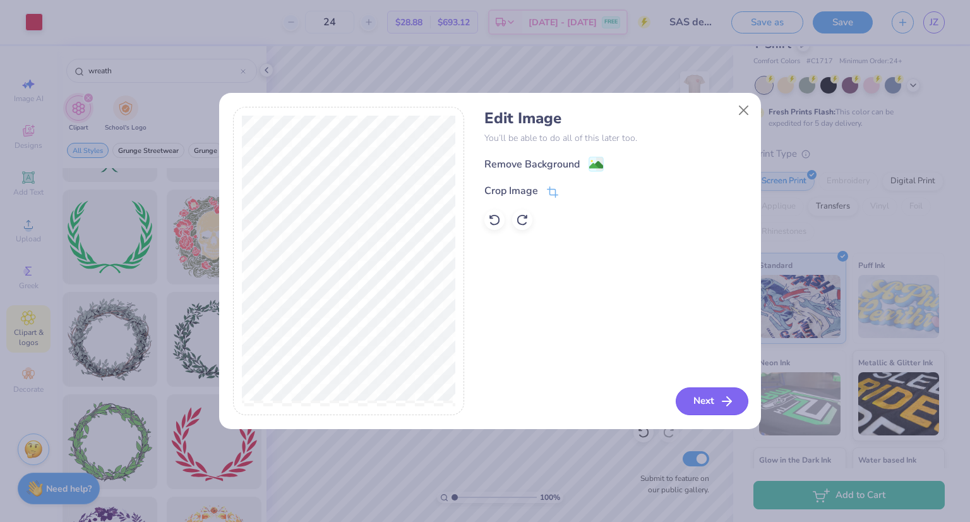
click at [711, 392] on button "Next" at bounding box center [712, 401] width 73 height 28
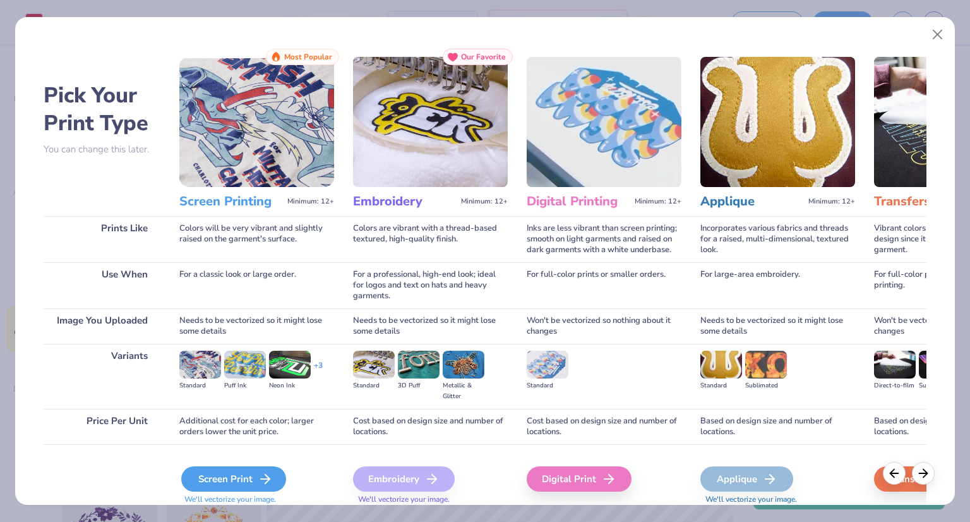
click at [246, 478] on div "Screen Print" at bounding box center [233, 478] width 105 height 25
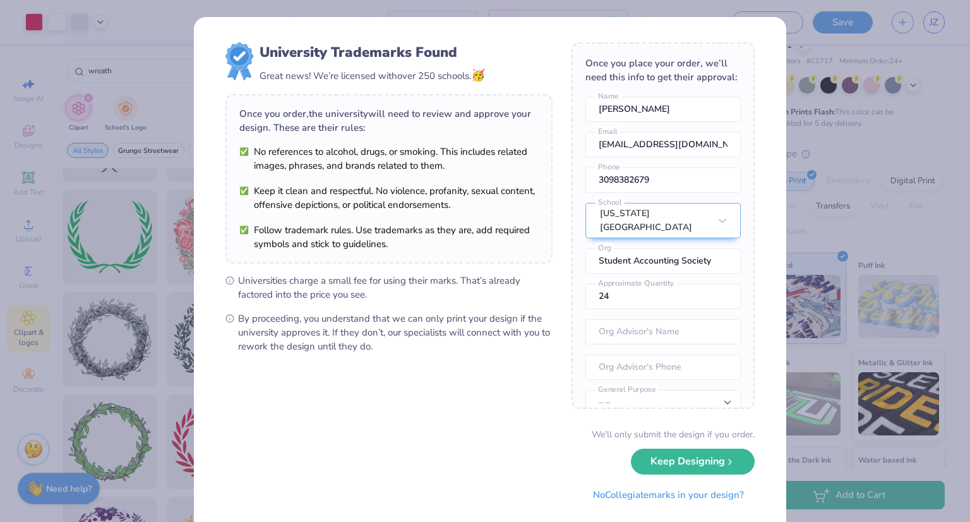
click at [476, 309] on body "Art colors 24 $37.20 Per Item $892.80 Total Est. Delivery Sep 10 - 13 FREE Desi…" at bounding box center [485, 261] width 970 height 522
type input "5.63"
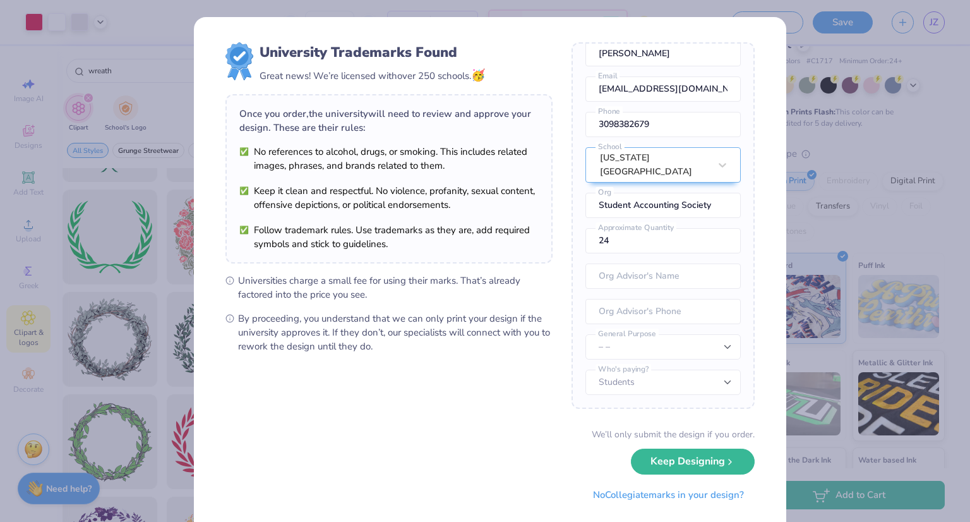
scroll to position [28, 0]
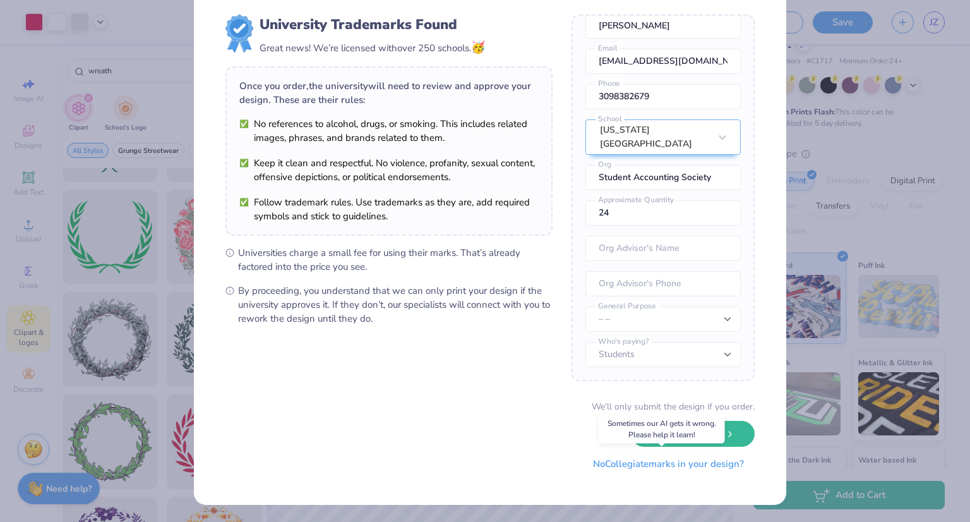
click at [668, 469] on button "No Collegiate marks in your design?" at bounding box center [668, 464] width 172 height 26
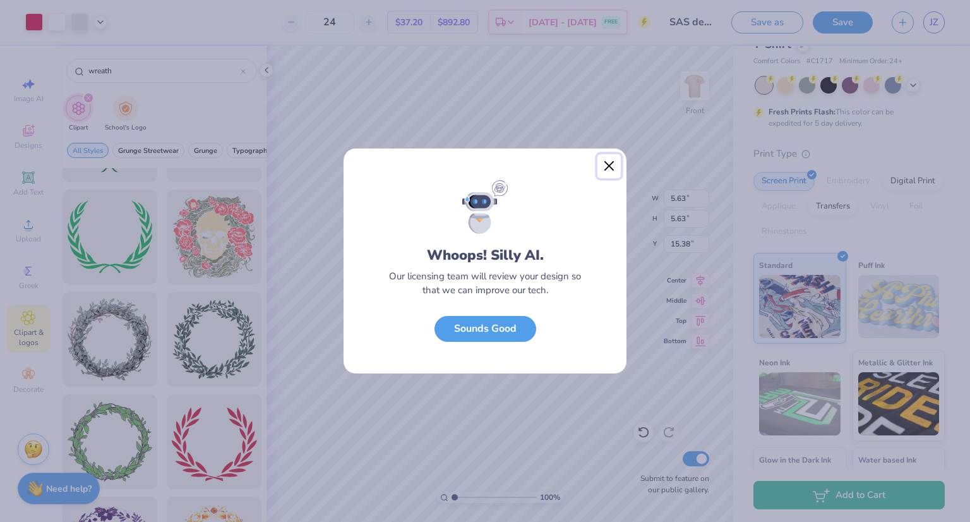
click at [609, 165] on button "Close" at bounding box center [610, 166] width 24 height 24
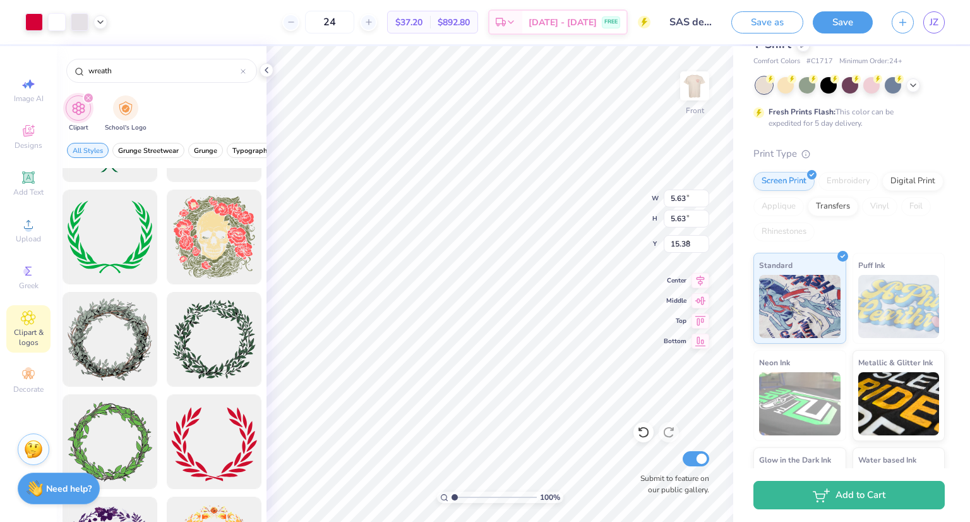
type input "1.85"
click at [694, 79] on img at bounding box center [695, 86] width 51 height 51
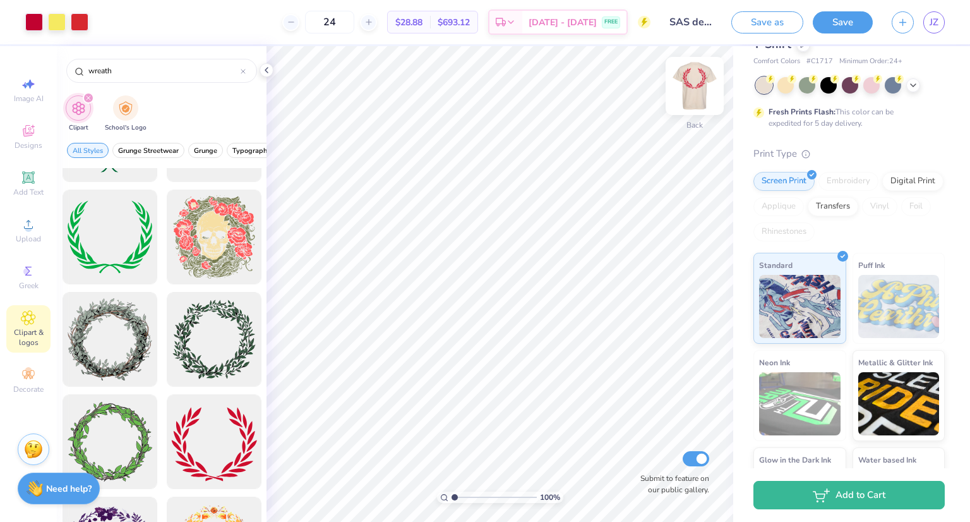
click at [695, 84] on img at bounding box center [695, 86] width 51 height 51
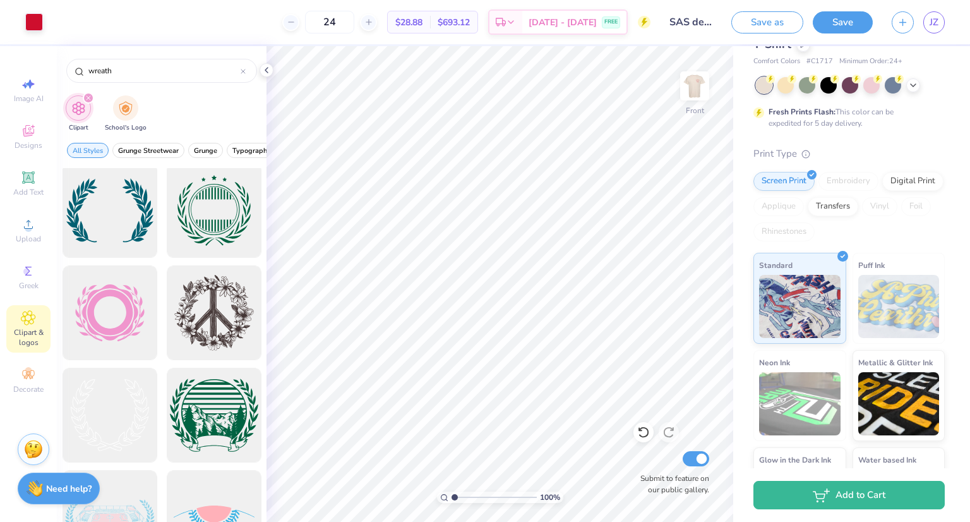
scroll to position [1705, 0]
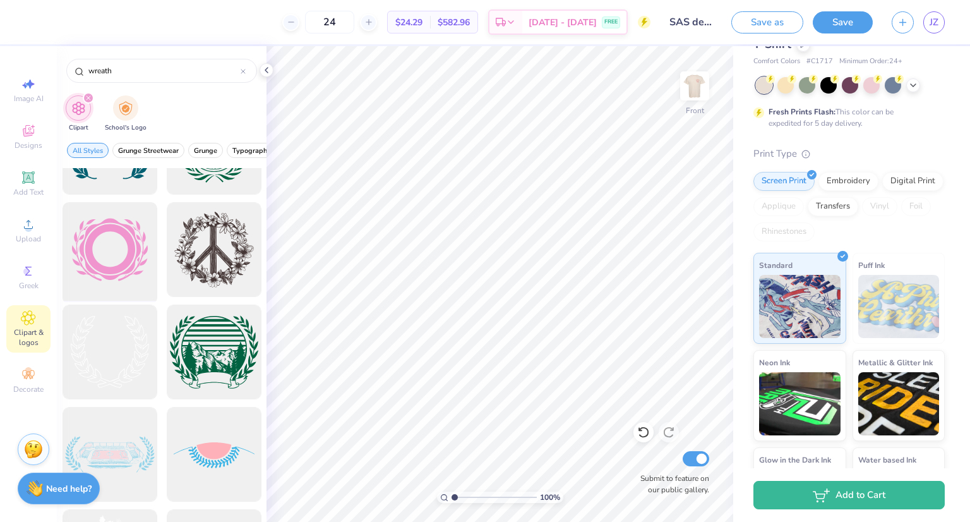
click at [93, 273] on div at bounding box center [109, 250] width 104 height 104
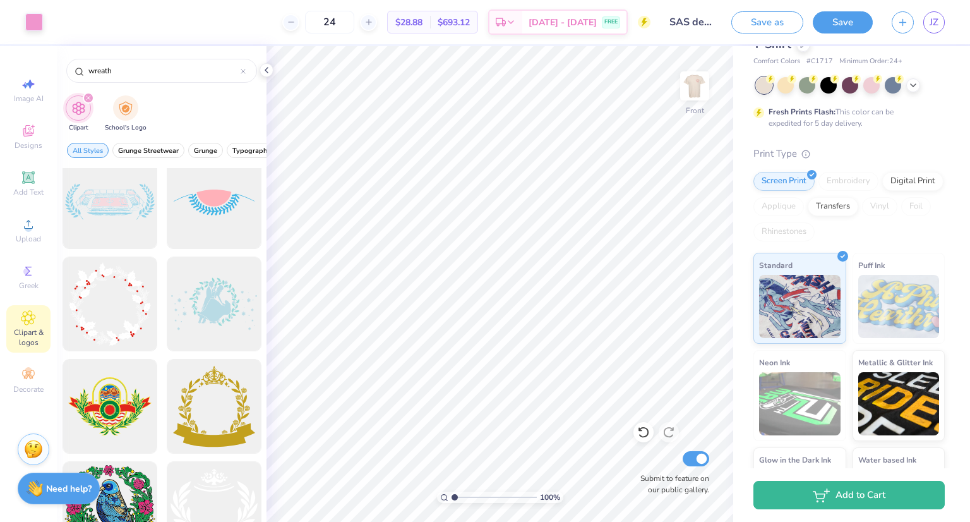
scroll to position [2084, 0]
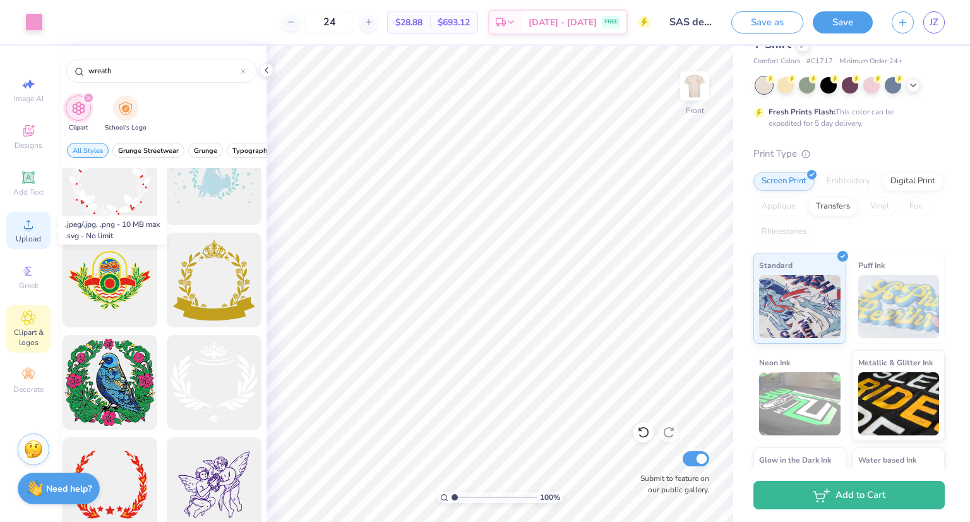
click at [27, 241] on span "Upload" at bounding box center [28, 239] width 25 height 10
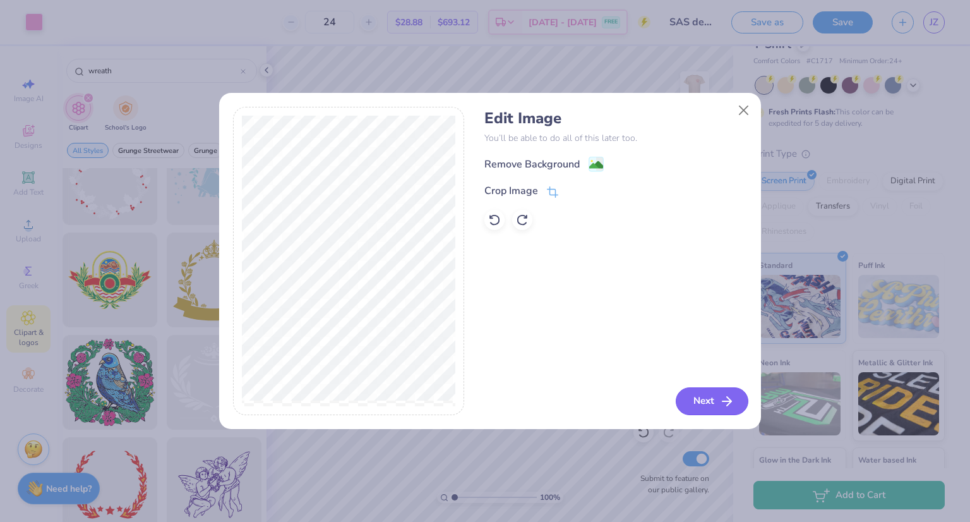
click at [690, 405] on button "Next" at bounding box center [712, 401] width 73 height 28
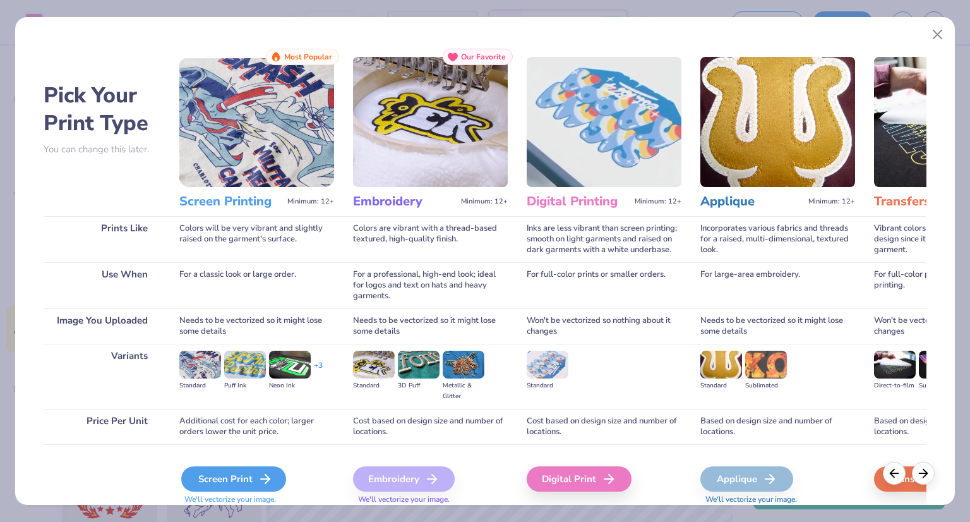
click at [249, 478] on div "Screen Print" at bounding box center [233, 478] width 105 height 25
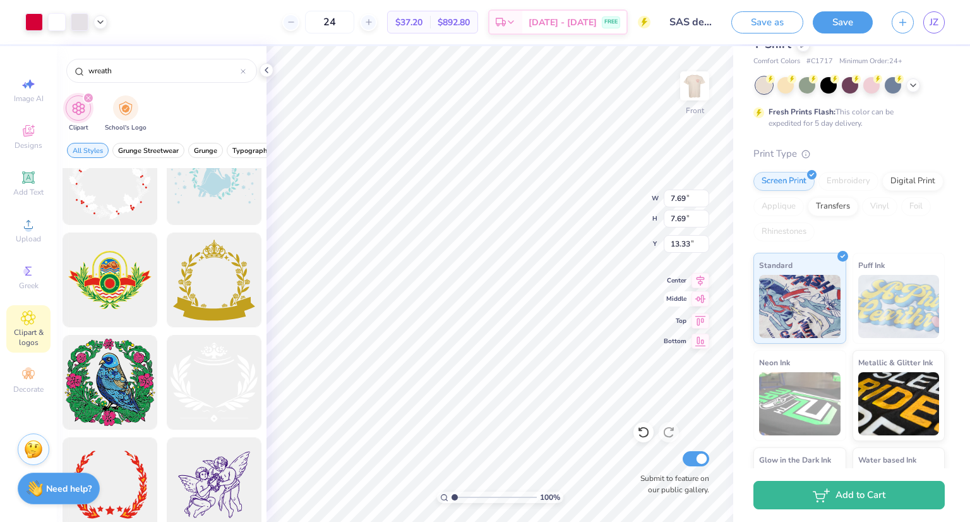
type input "7.69"
type input "9.00"
type input "4.98"
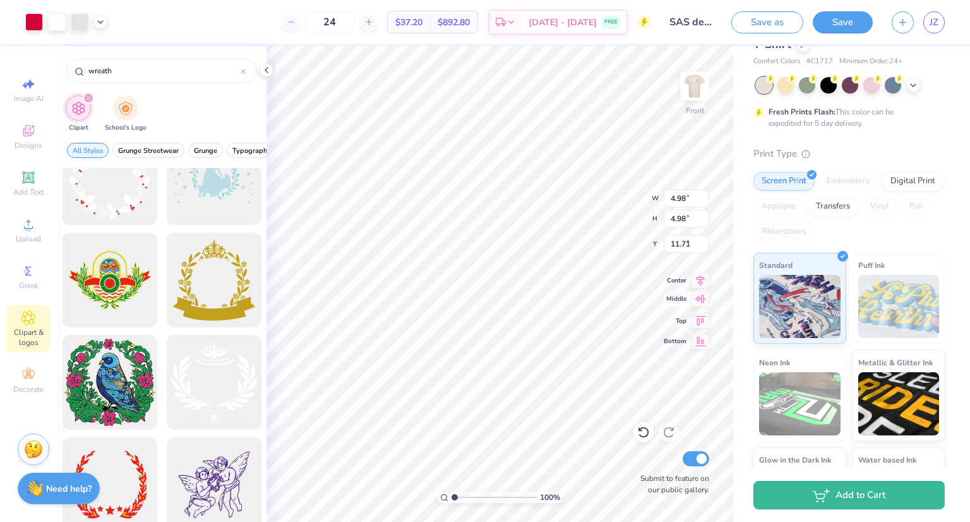
type input "6.19"
type input "6.34"
type input "5.60"
type input "14.53"
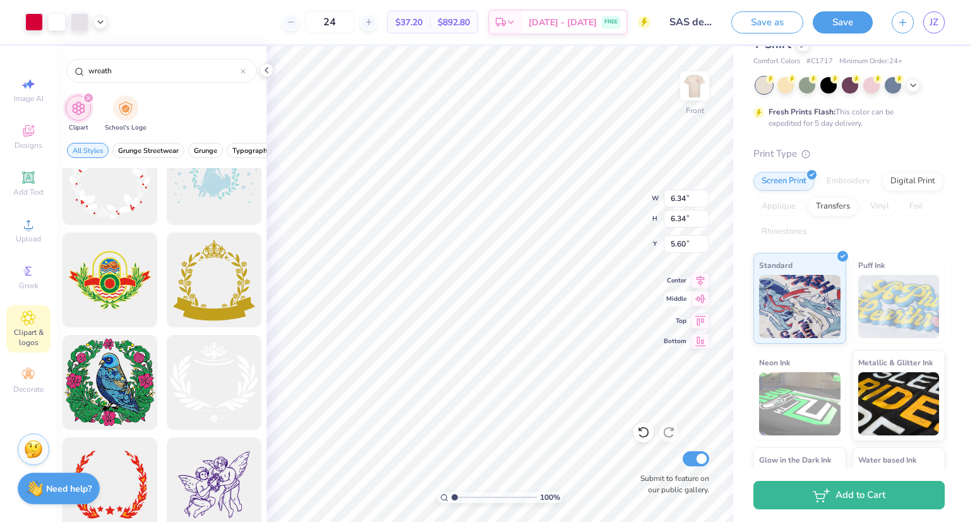
type input "11.99"
type input "3.00"
type input "6.34"
type input "5.83"
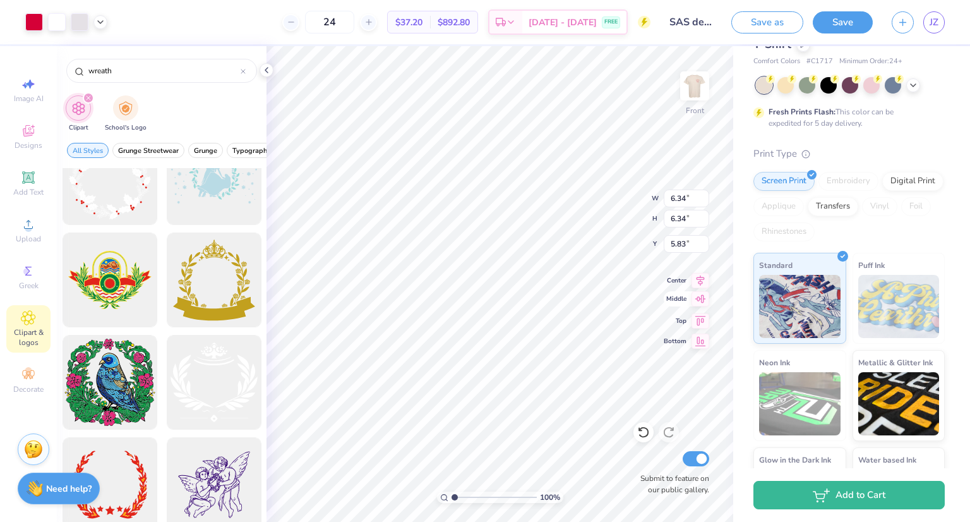
type input "6.60"
type input "5.70"
type input "5.83"
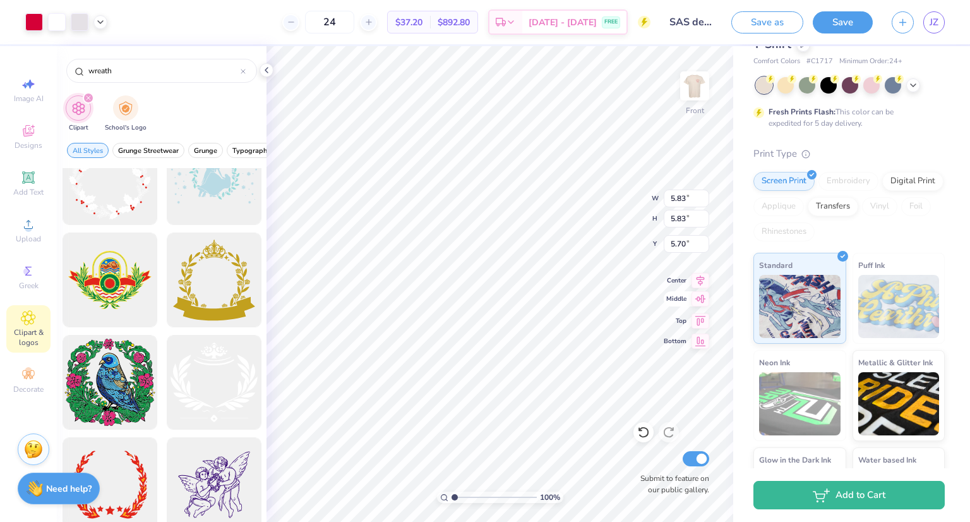
type input "5.83"
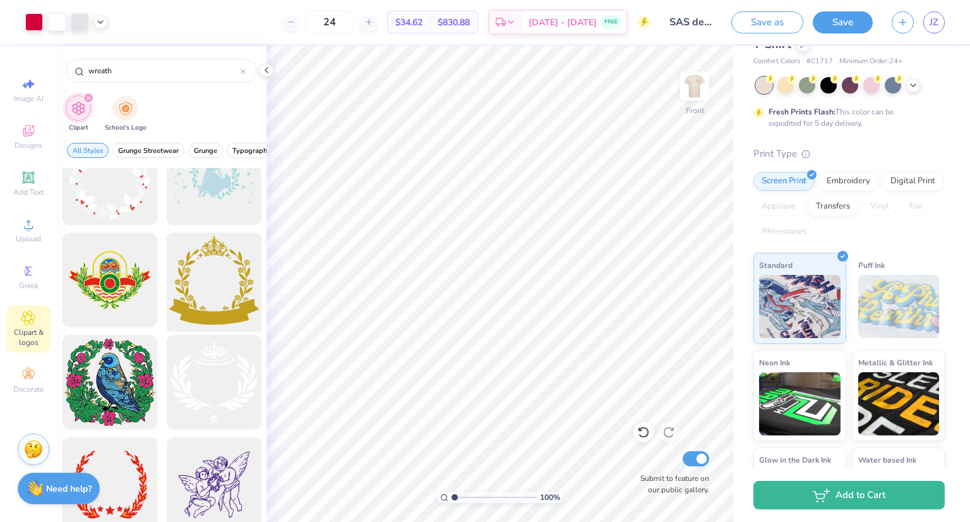
scroll to position [2021, 0]
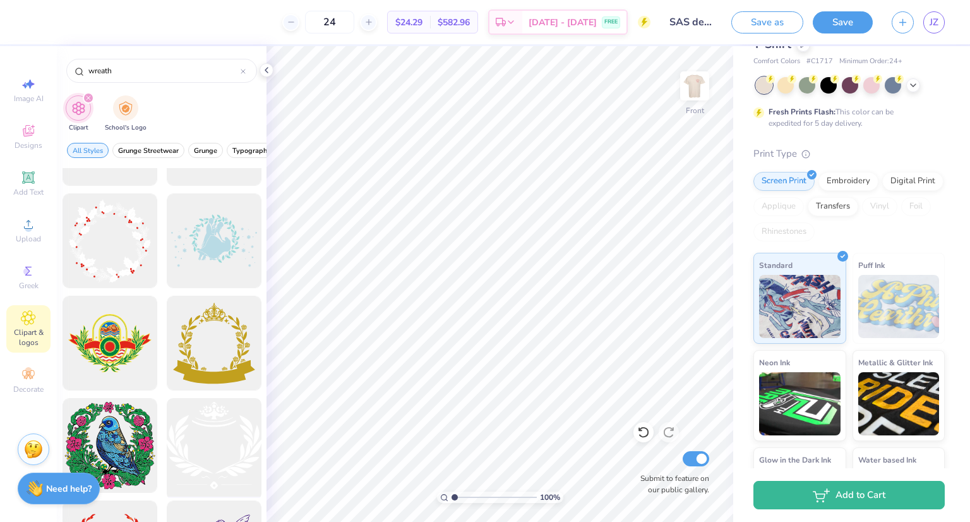
click at [218, 449] on div at bounding box center [214, 446] width 104 height 104
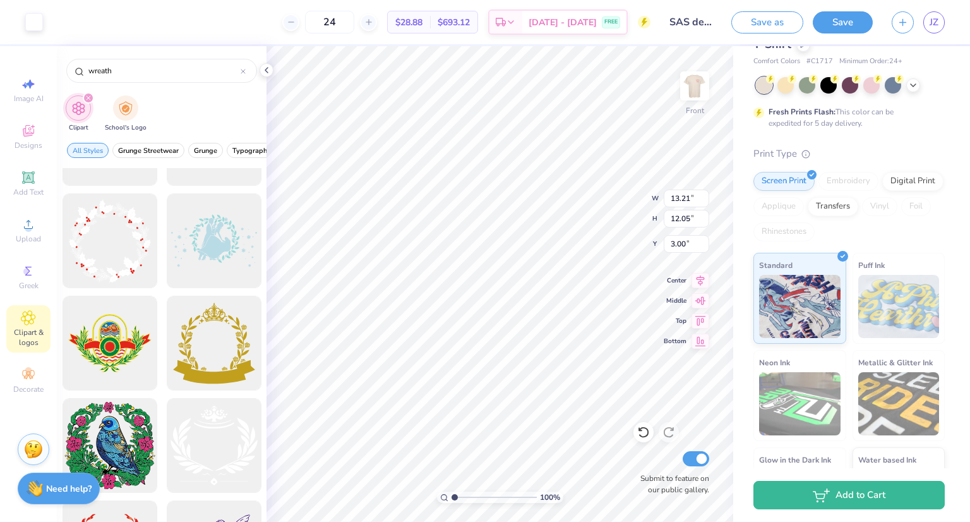
type input "13.21"
type input "12.05"
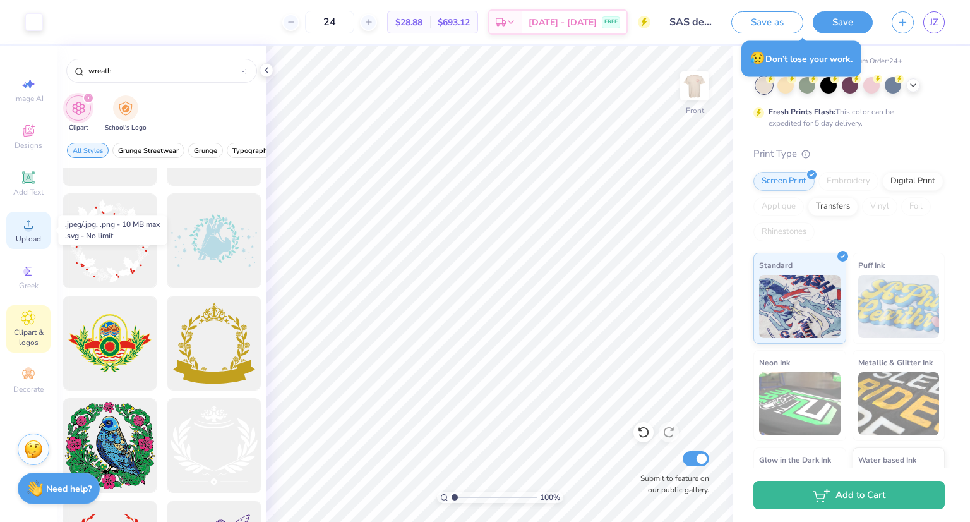
click at [30, 236] on span "Upload" at bounding box center [28, 239] width 25 height 10
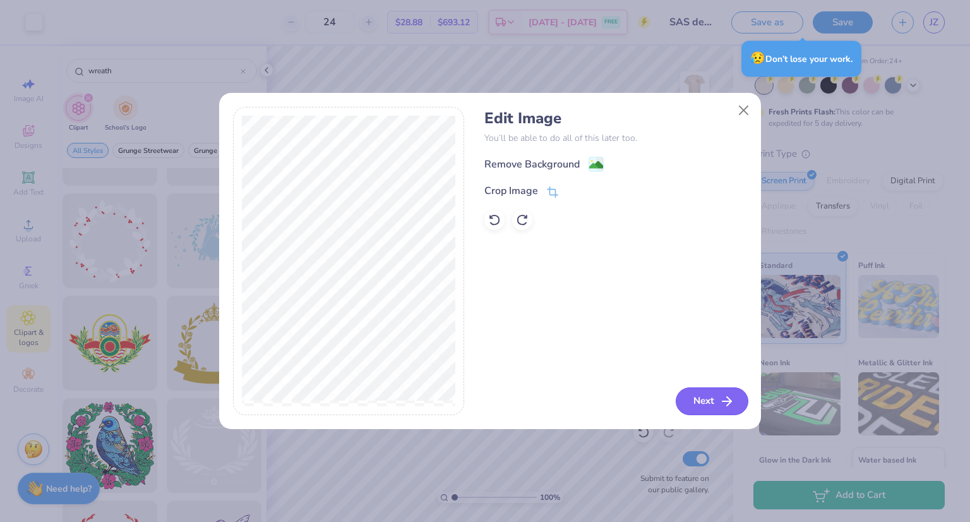
click at [729, 404] on polyline "button" at bounding box center [729, 401] width 4 height 9
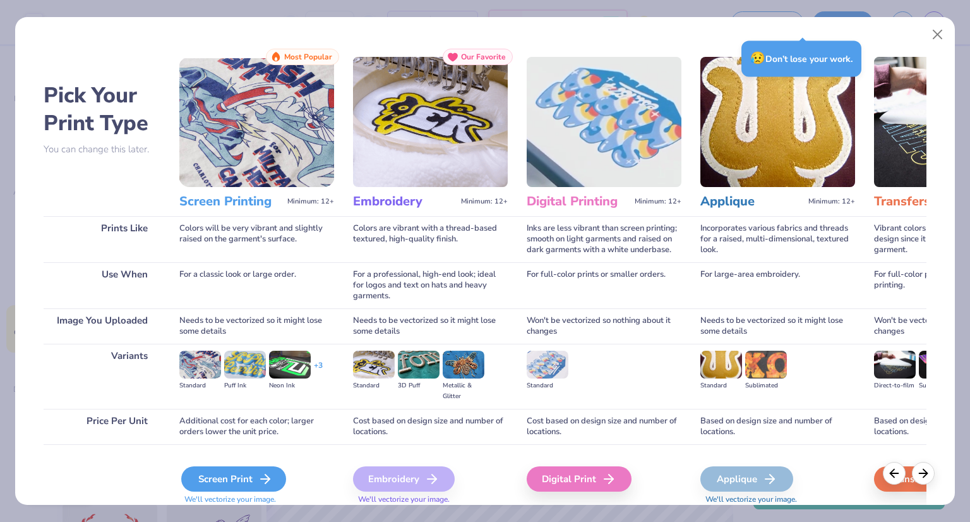
click at [250, 475] on div "Screen Print" at bounding box center [233, 478] width 105 height 25
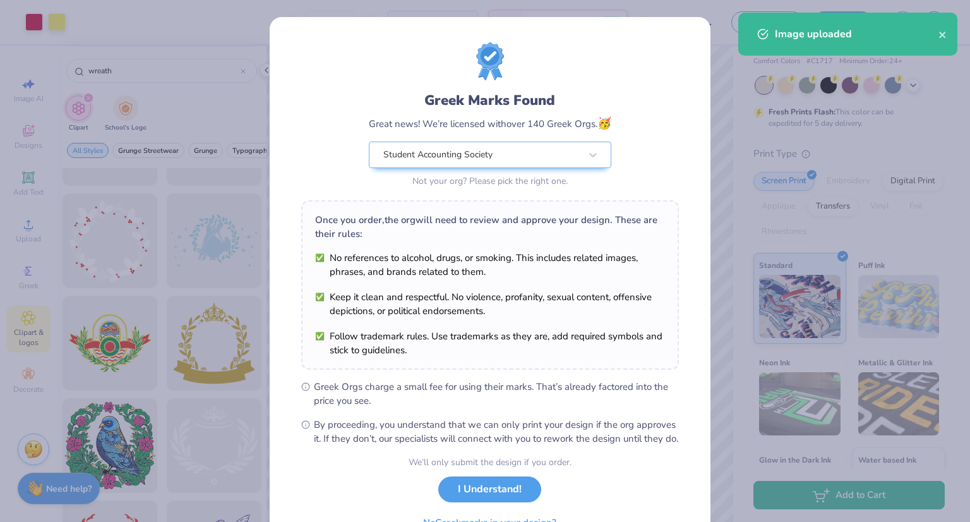
click at [481, 322] on body "Art colors 24 $31.89 Per Item $765.36 Total Est. Delivery Sep 10 - 13 FREE Desi…" at bounding box center [485, 261] width 970 height 522
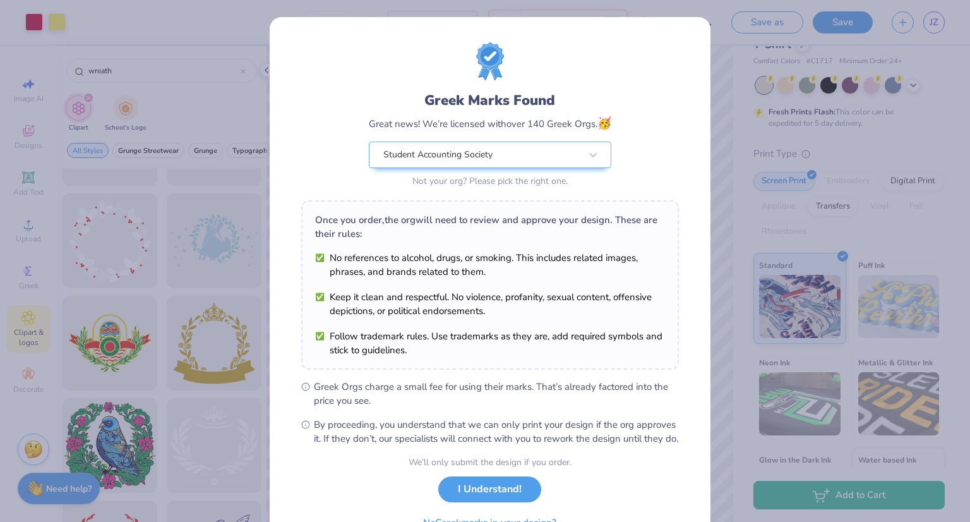
type input "5.19"
type input "4.11"
click at [490, 498] on button "I Understand!" at bounding box center [489, 486] width 103 height 26
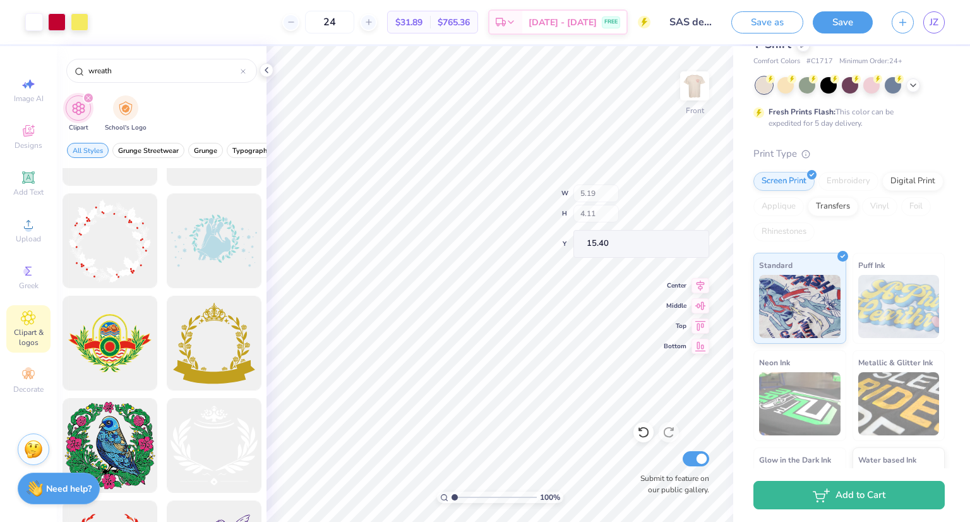
type input "6.97"
click at [700, 95] on img at bounding box center [695, 86] width 51 height 51
click at [698, 95] on img at bounding box center [695, 86] width 51 height 51
click at [709, 90] on img at bounding box center [695, 86] width 51 height 51
click at [692, 91] on img at bounding box center [695, 86] width 51 height 51
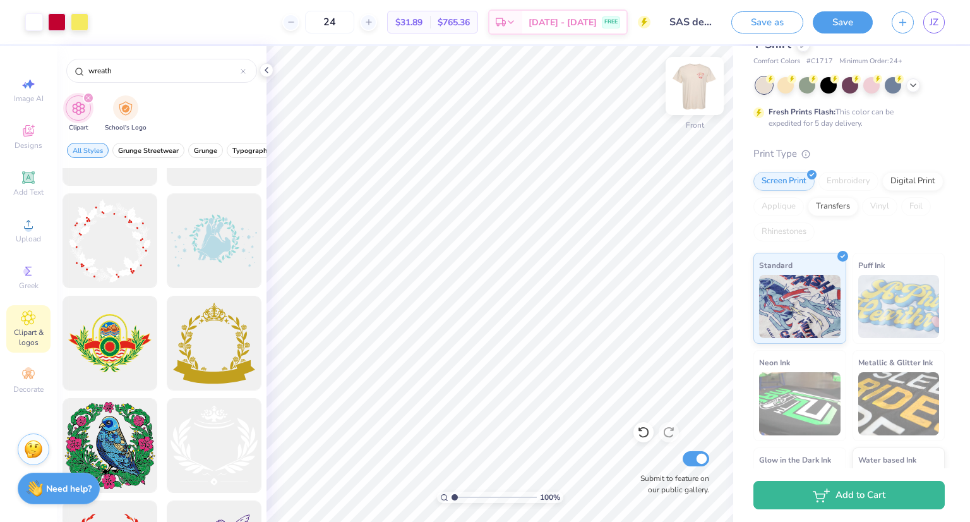
click at [687, 87] on img at bounding box center [695, 86] width 51 height 51
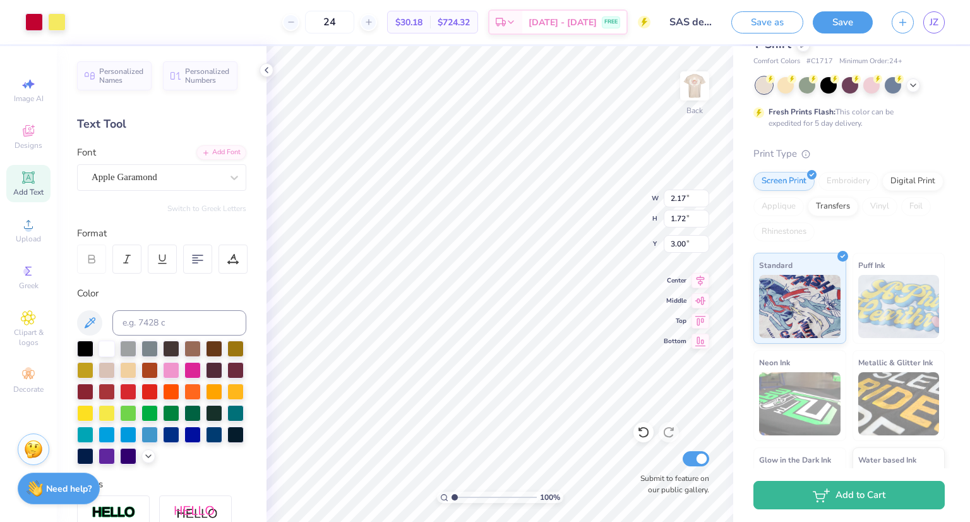
type input "3.00"
type input "2.78"
type input "2.20"
click at [695, 89] on img at bounding box center [695, 86] width 51 height 51
click at [707, 87] on img at bounding box center [695, 86] width 51 height 51
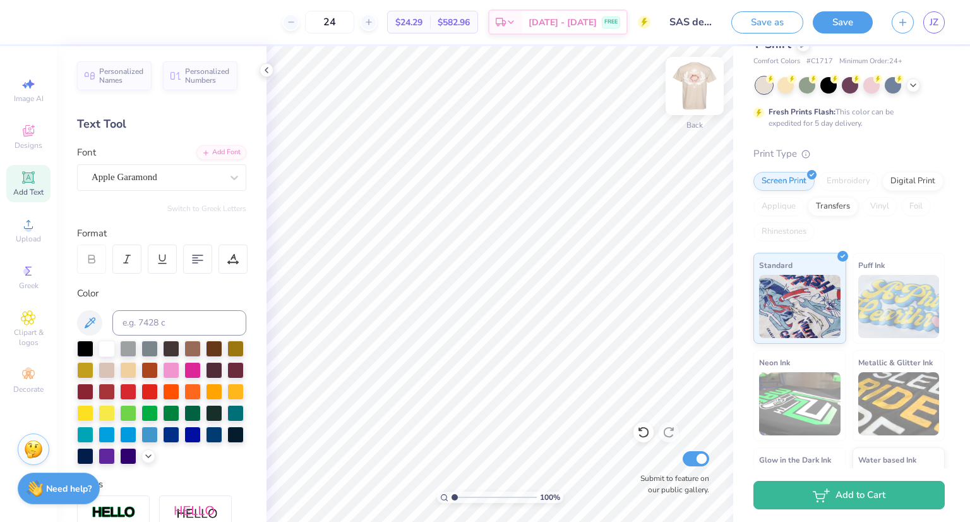
click at [687, 83] on img at bounding box center [695, 86] width 51 height 51
click at [143, 174] on div "Apple Garamond" at bounding box center [156, 177] width 133 height 20
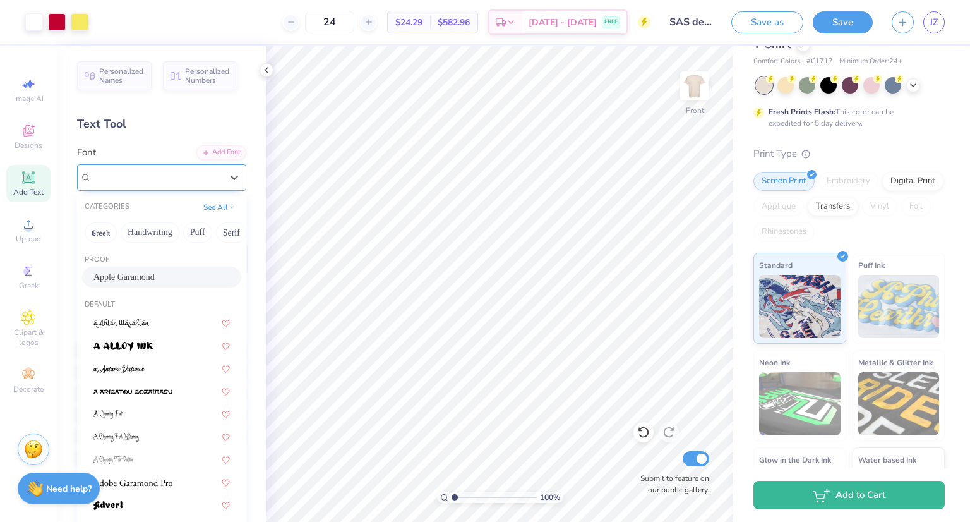
click at [143, 174] on span "Apple Garamond" at bounding box center [125, 177] width 66 height 15
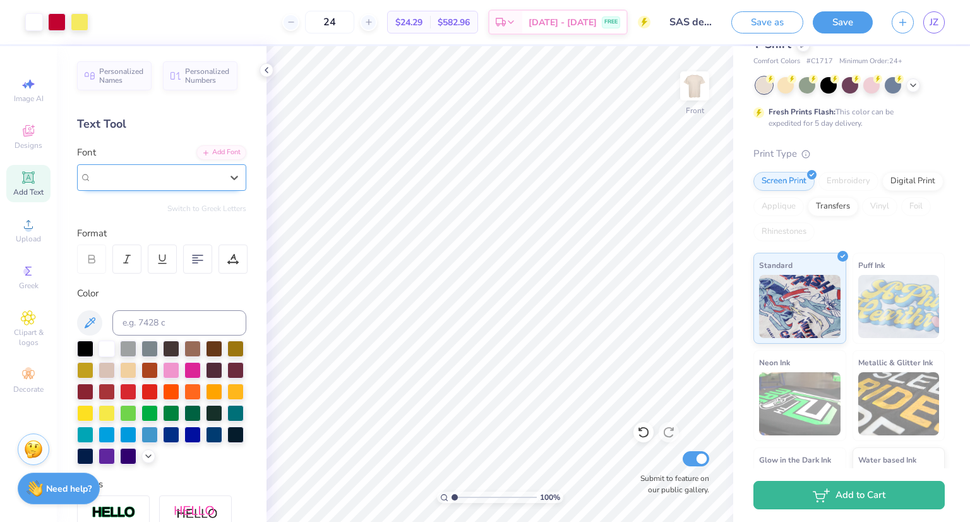
drag, startPoint x: 205, startPoint y: 179, endPoint x: 215, endPoint y: 177, distance: 10.2
click at [209, 179] on div "Apple Garamond" at bounding box center [157, 177] width 130 height 15
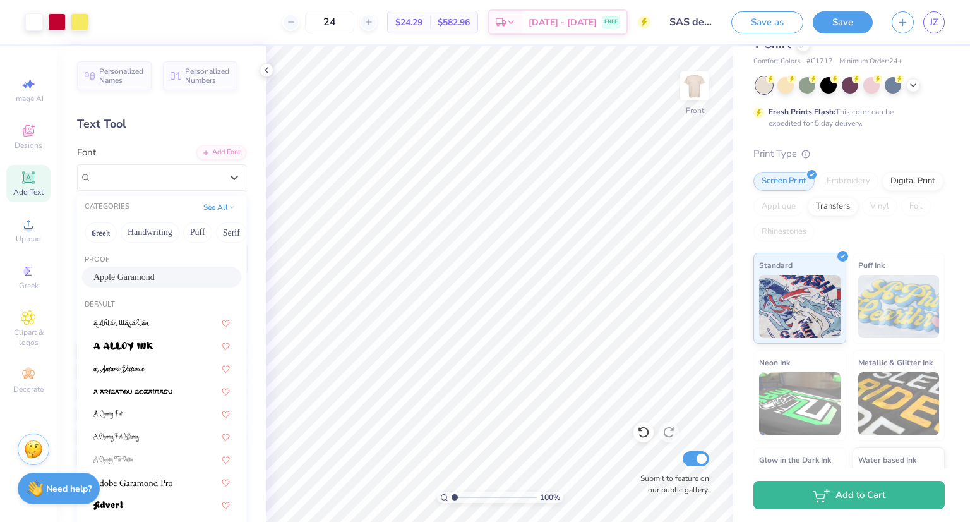
click at [141, 273] on span "Apple Garamond" at bounding box center [123, 276] width 61 height 13
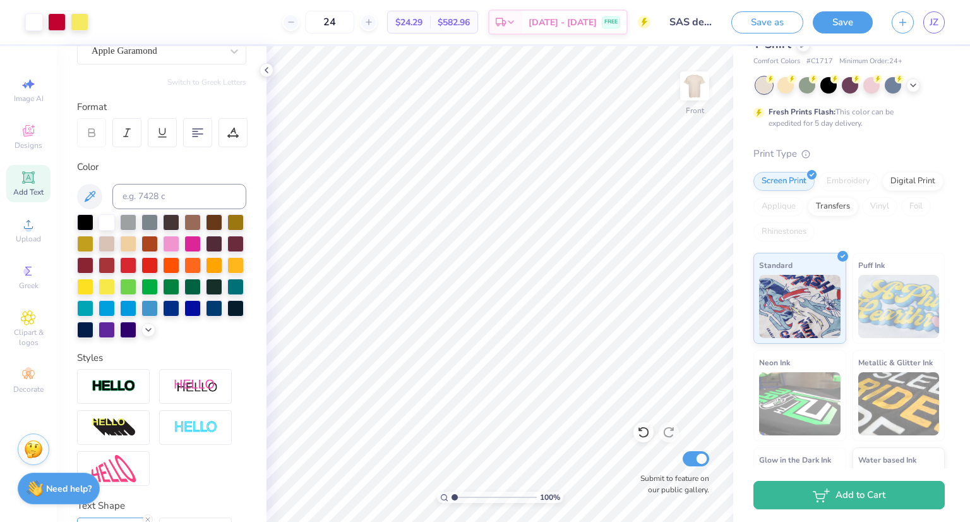
scroll to position [233, 0]
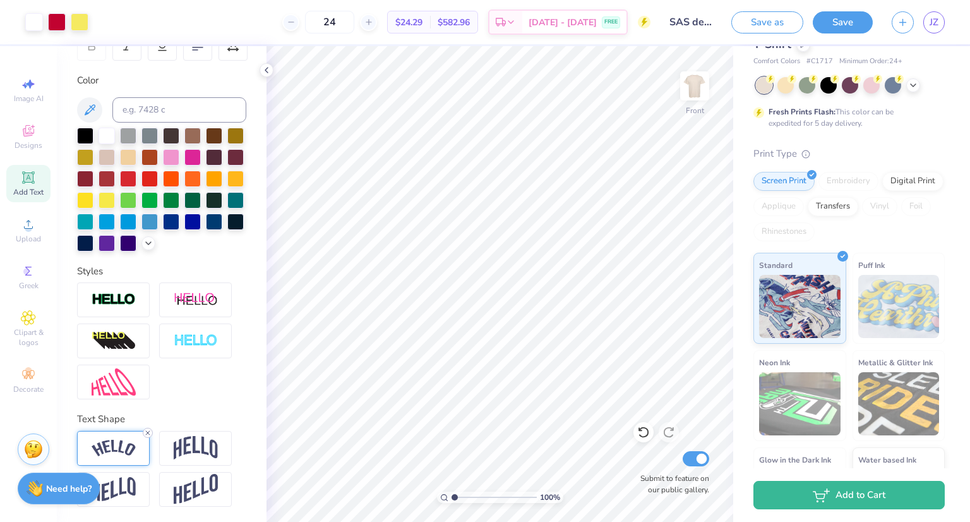
click at [147, 430] on icon at bounding box center [148, 433] width 8 height 8
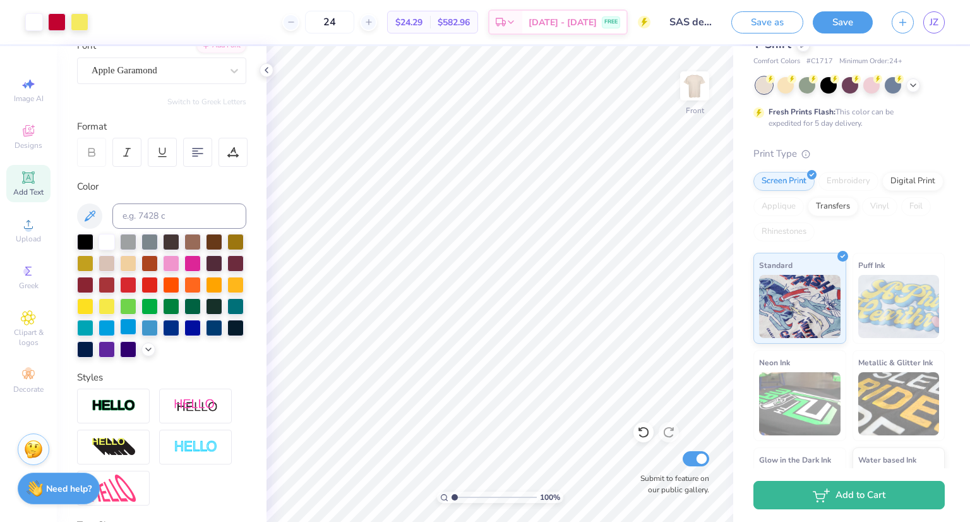
scroll to position [0, 0]
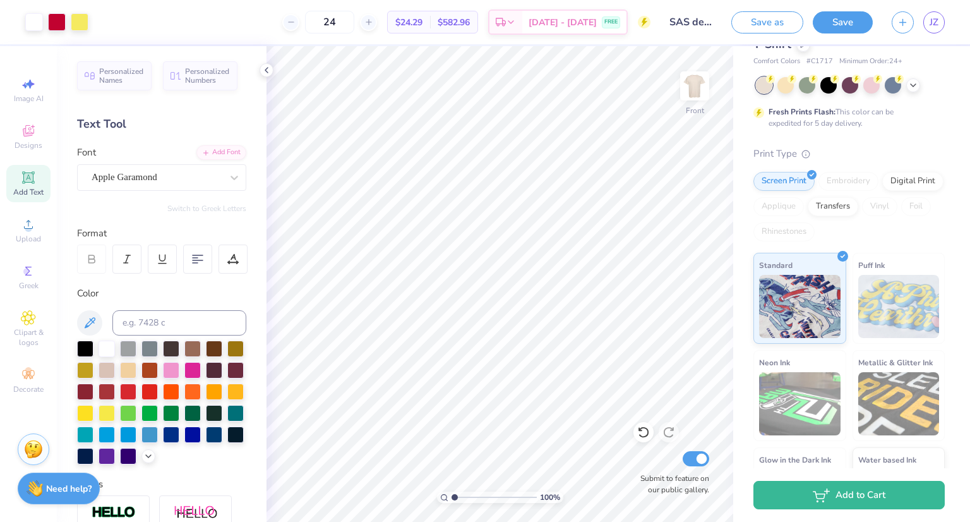
click at [119, 114] on div "Personalized Names Personalized Numbers Text Tool Add Font Font Apple Garamond …" at bounding box center [162, 284] width 210 height 476
drag, startPoint x: 119, startPoint y: 114, endPoint x: 66, endPoint y: 135, distance: 57.6
click at [117, 117] on div "Personalized Names Personalized Numbers Text Tool Add Font Font Apple Garamond …" at bounding box center [162, 284] width 210 height 476
click at [42, 137] on div "Designs" at bounding box center [28, 136] width 44 height 37
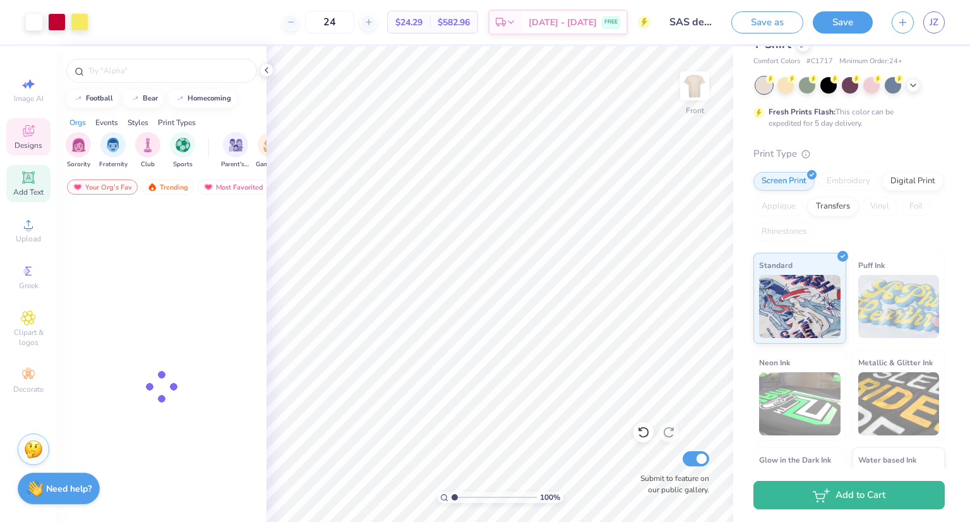
click at [23, 182] on icon at bounding box center [28, 177] width 15 height 15
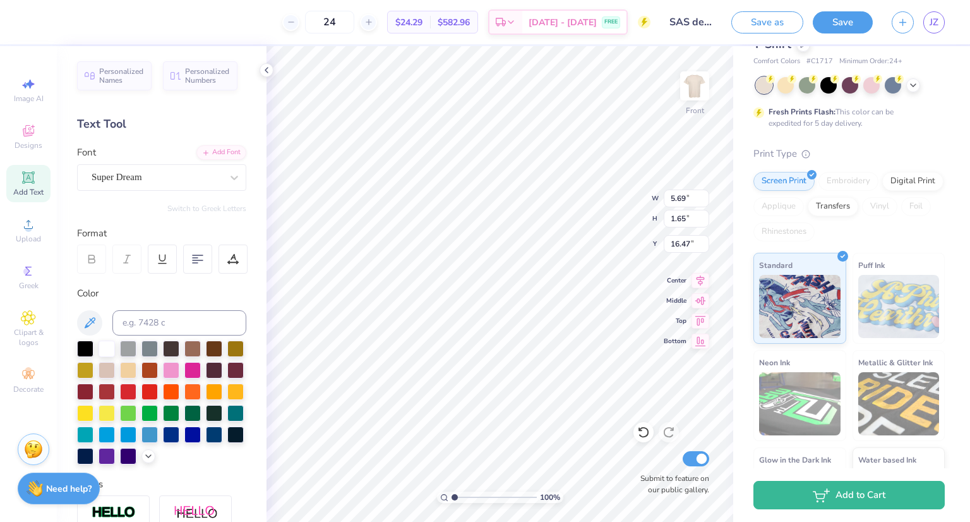
type input "16.47"
type textarea "EST. 1973"
type input "13.17"
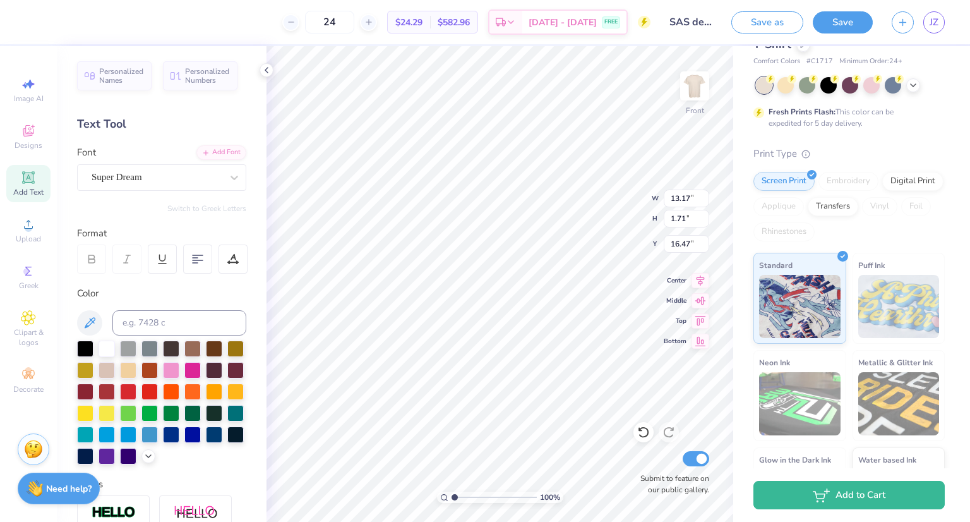
type input "1.71"
type input "16.44"
type input "13.21"
type input "12.05"
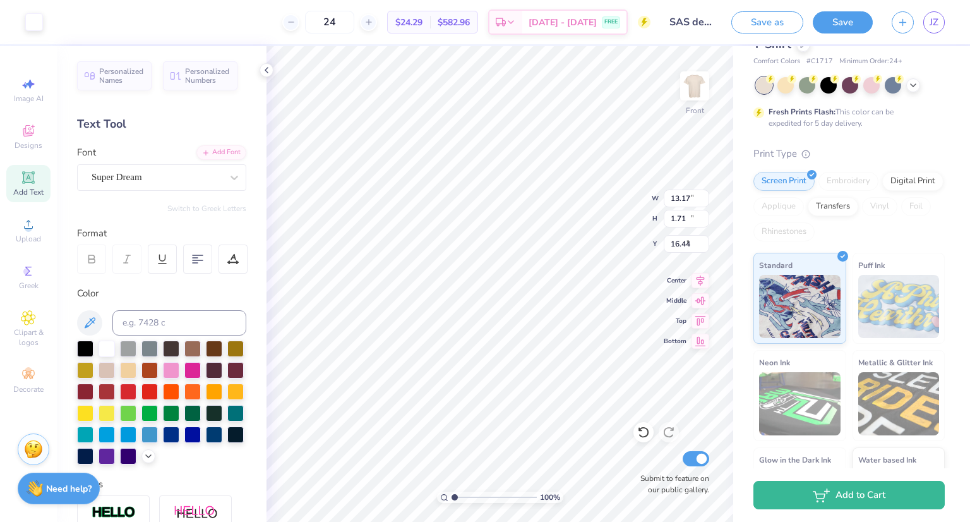
type input "3.00"
type input "13.17"
type input "1.71"
type input "16.44"
click at [158, 394] on div at bounding box center [149, 390] width 16 height 16
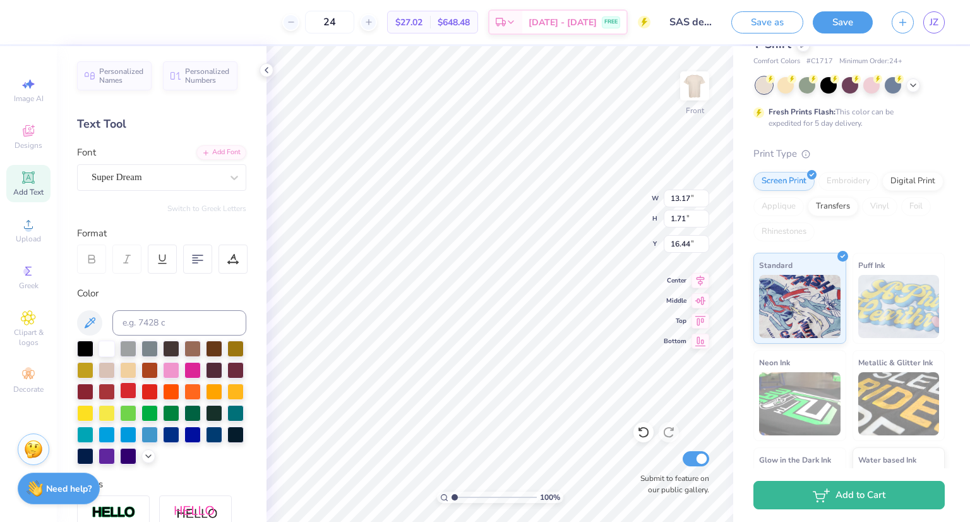
click at [136, 389] on div at bounding box center [128, 390] width 16 height 16
click at [83, 323] on icon at bounding box center [89, 322] width 15 height 15
drag, startPoint x: 163, startPoint y: 173, endPoint x: 202, endPoint y: 195, distance: 44.7
click at [164, 174] on div "Super Dream" at bounding box center [156, 177] width 133 height 20
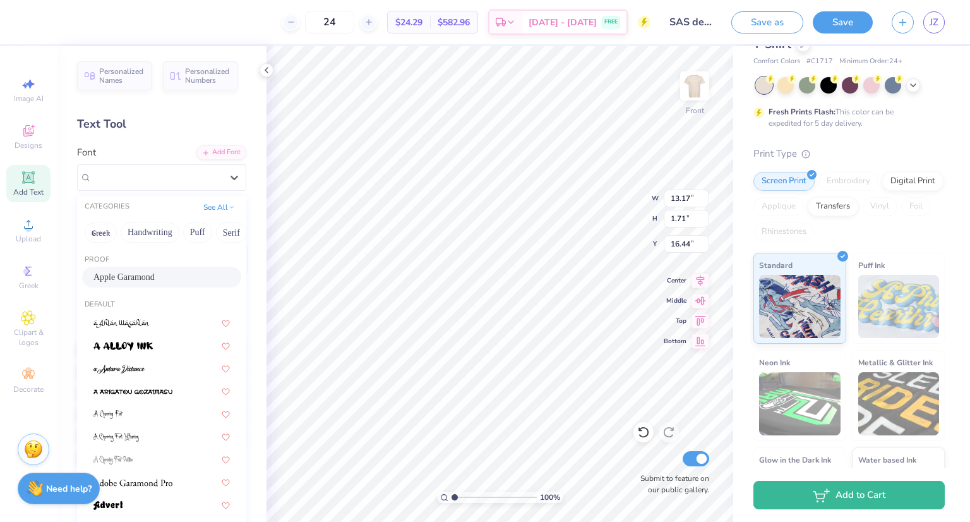
click at [150, 280] on div "Apple Garamond" at bounding box center [161, 276] width 136 height 13
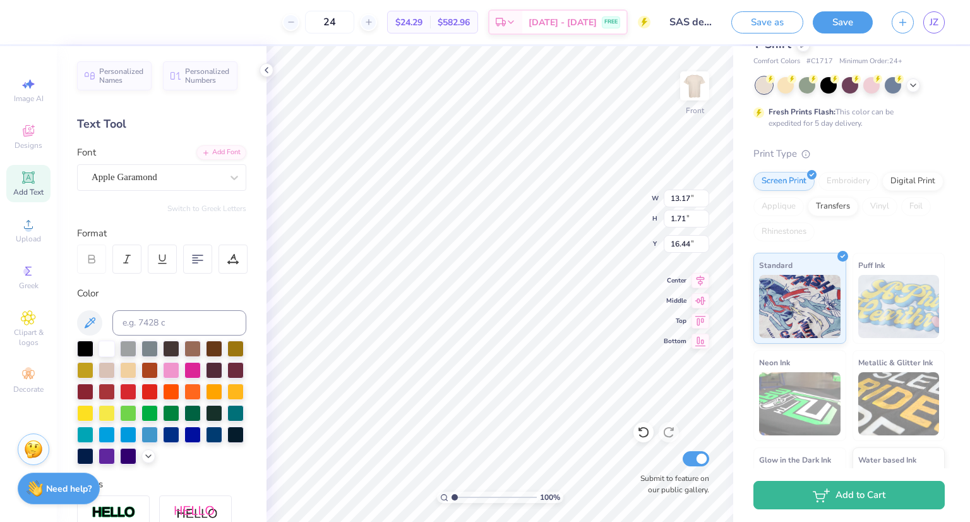
type input "10.62"
type input "1.80"
type input "14.66"
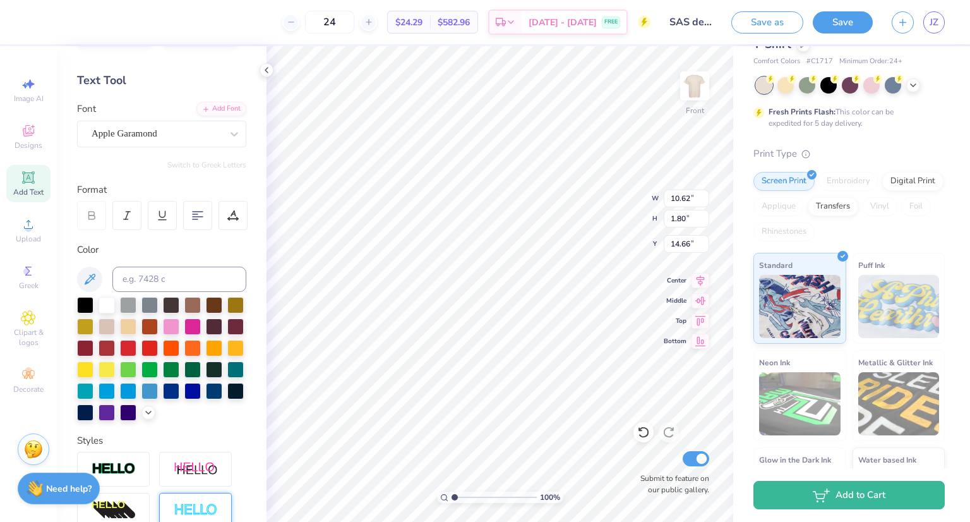
scroll to position [0, 0]
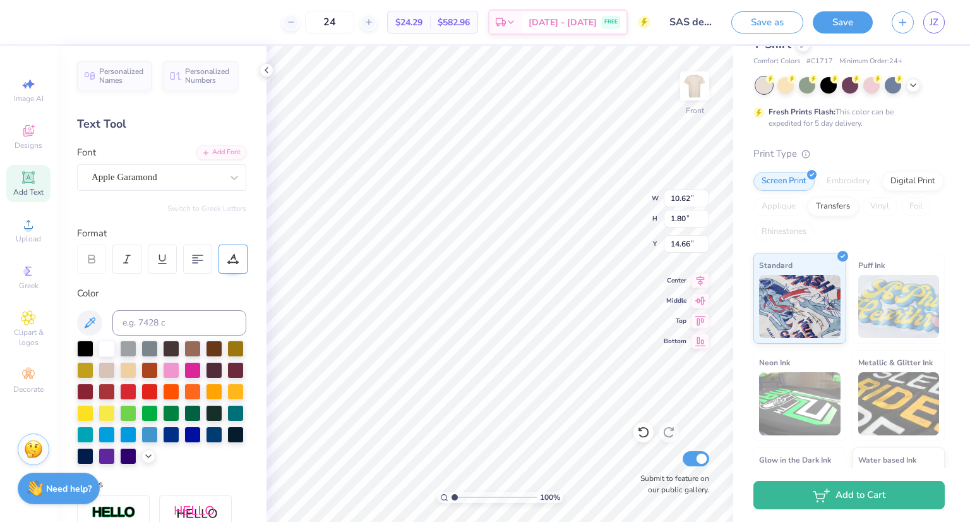
click at [239, 263] on div at bounding box center [233, 258] width 29 height 29
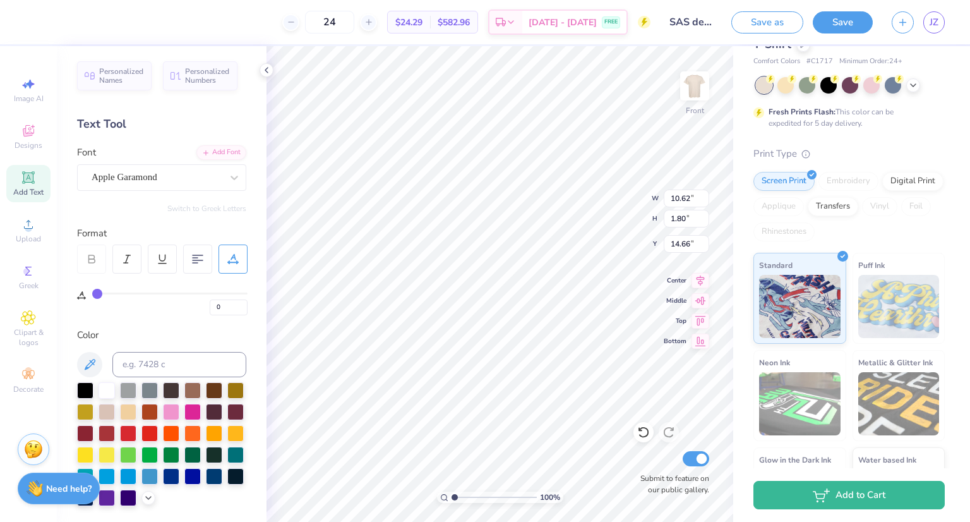
type input "1"
type input "2"
type input "3"
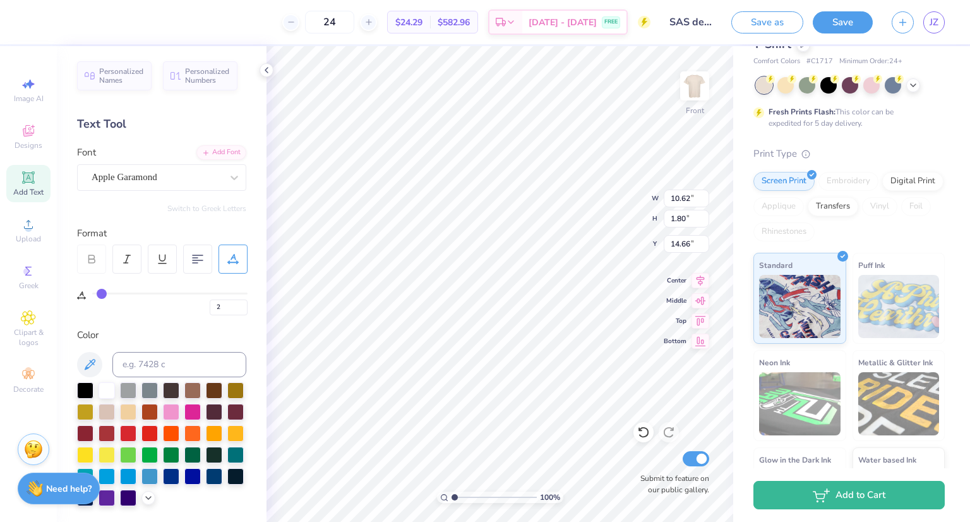
type input "3"
type input "4"
type input "5"
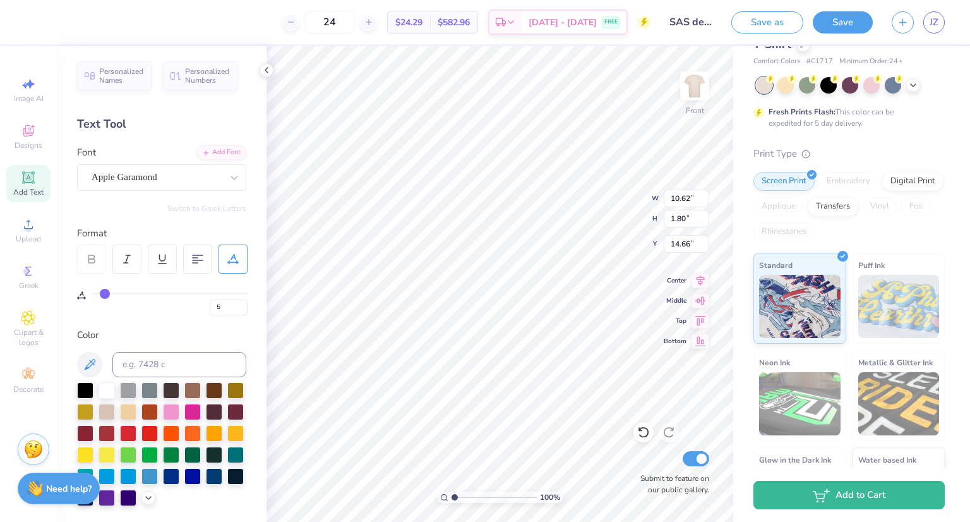
type input "6"
type input "7"
type input "8"
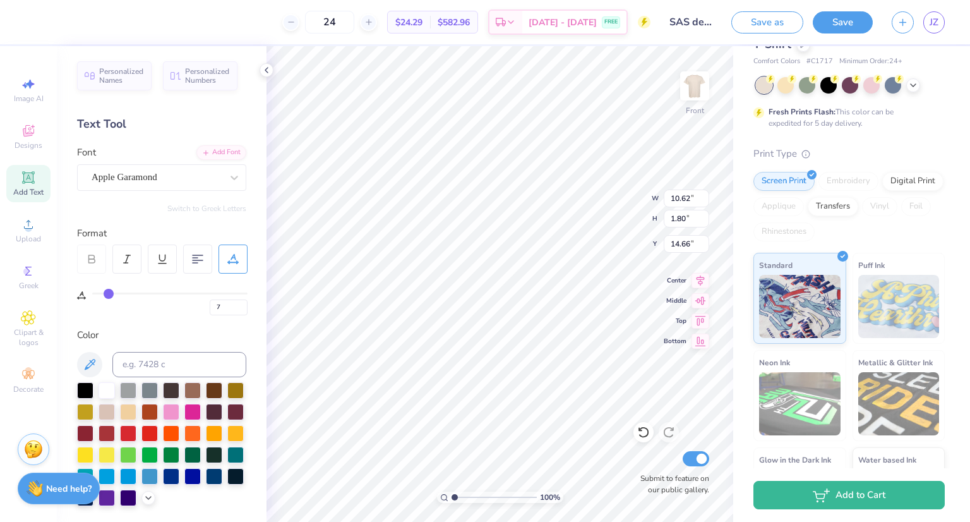
type input "8"
type input "9"
type input "10"
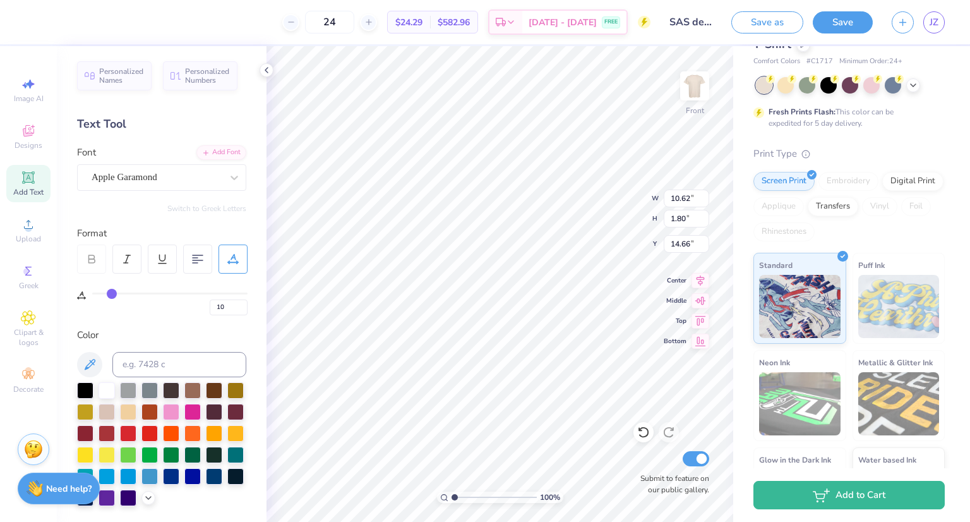
type input "11"
type input "12"
type input "13"
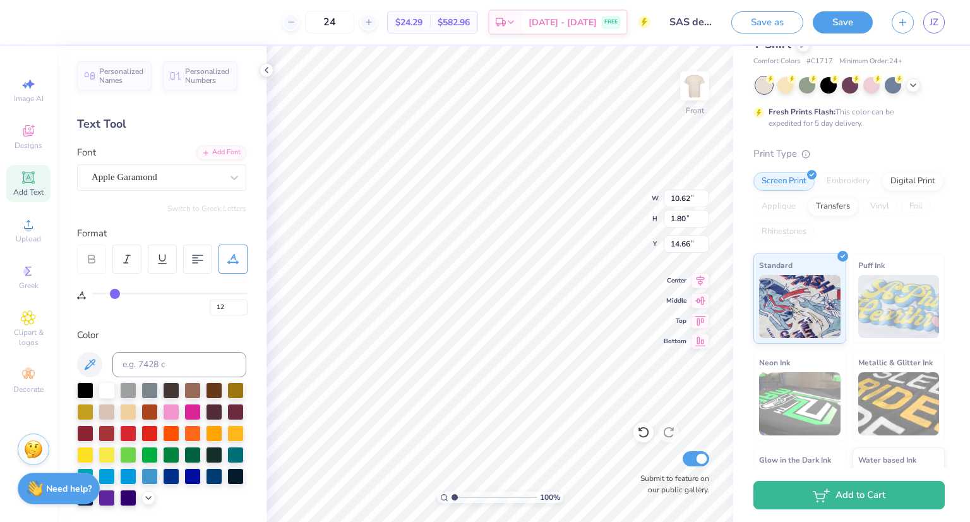
type input "13"
type input "14"
type input "15"
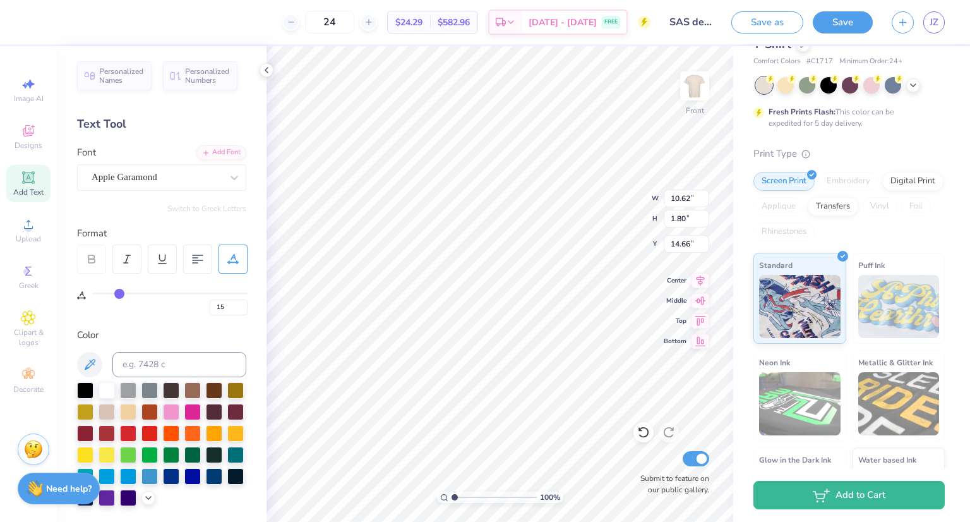
type input "16"
drag, startPoint x: 92, startPoint y: 292, endPoint x: 121, endPoint y: 294, distance: 28.5
click at [121, 294] on input "range" at bounding box center [169, 293] width 155 height 2
type input "0"
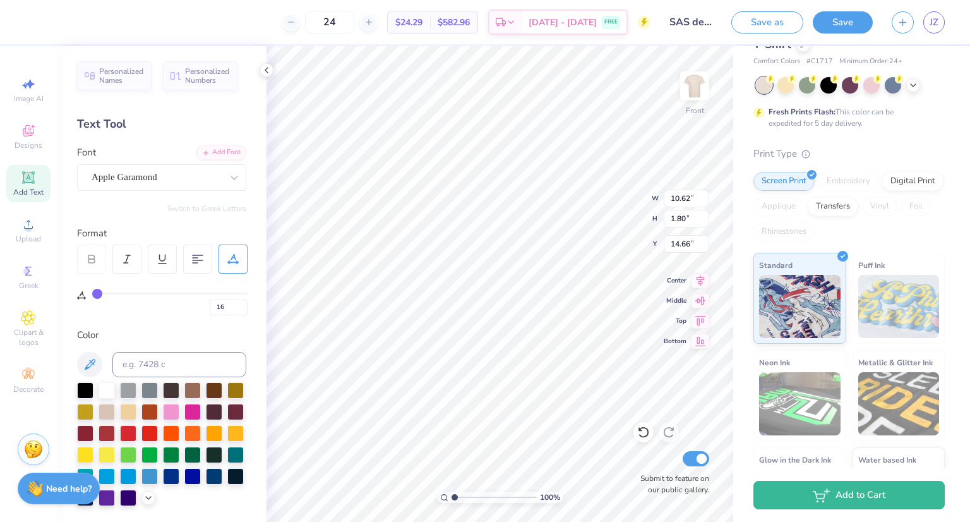
click at [92, 294] on input "range" at bounding box center [169, 293] width 155 height 2
type input "0"
type input "14.53"
type input "1.68"
type input "14.71"
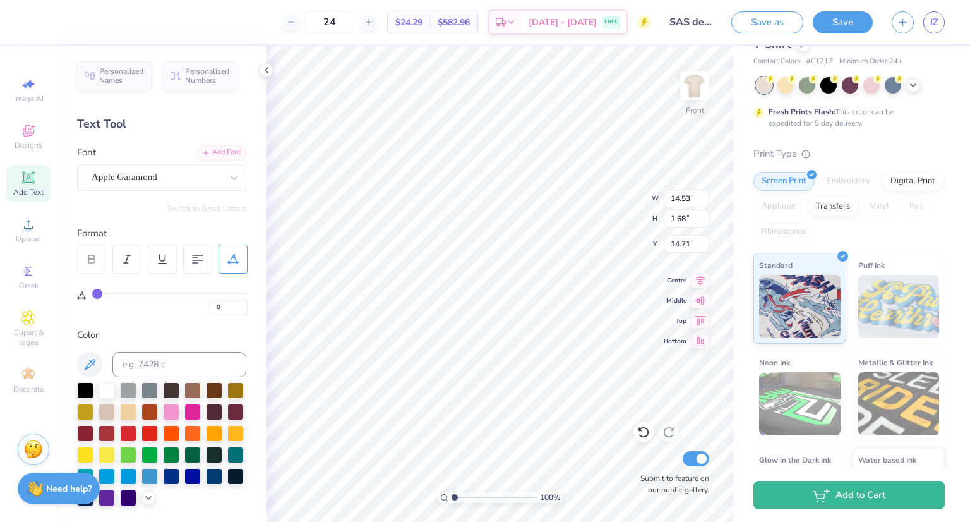
type input "9.95"
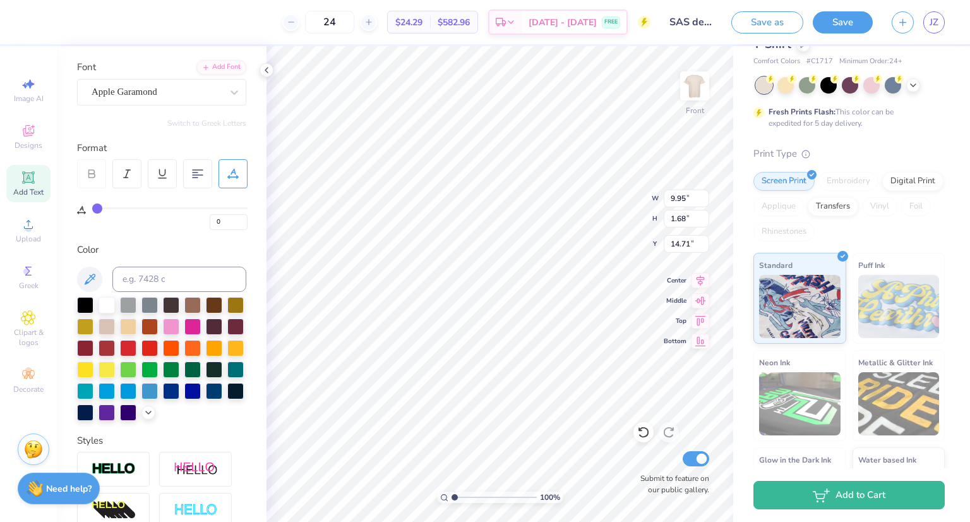
scroll to position [22, 0]
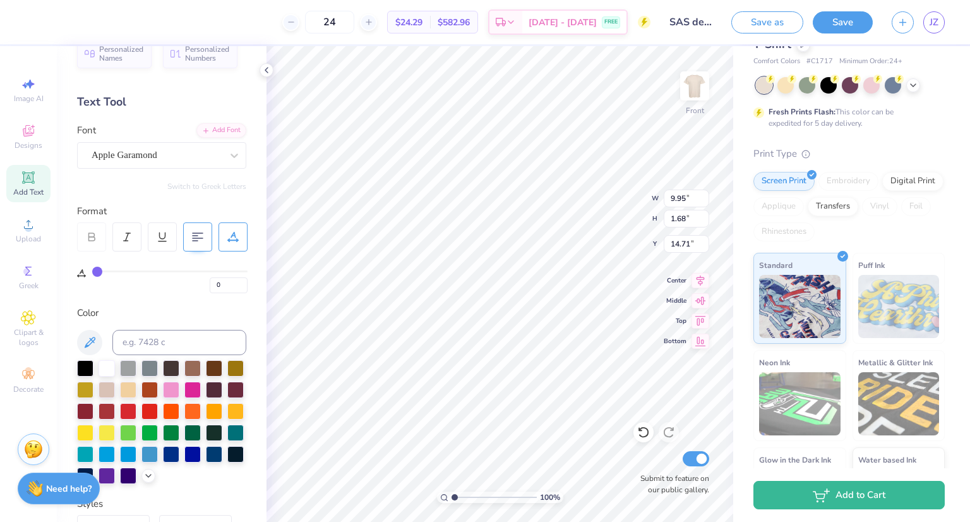
click at [196, 233] on icon at bounding box center [197, 236] width 11 height 11
click at [189, 208] on div "Format" at bounding box center [162, 211] width 171 height 15
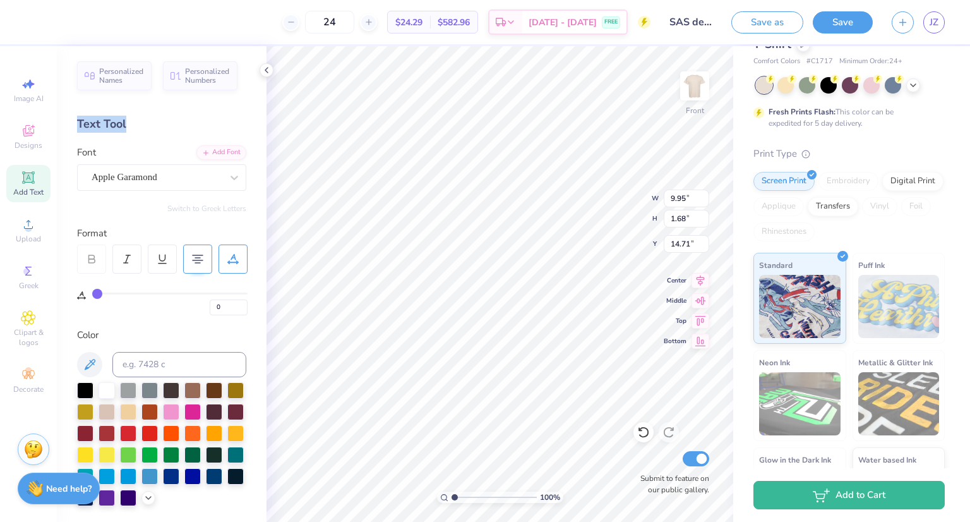
drag, startPoint x: 76, startPoint y: 124, endPoint x: 68, endPoint y: 127, distance: 8.6
click at [68, 127] on div "Personalized Names Personalized Numbers Text Tool Add Font Font Apple Garamond …" at bounding box center [162, 284] width 210 height 476
click at [152, 132] on div "Personalized Names Personalized Numbers Text Tool Add Font Font Apple Garamond …" at bounding box center [162, 284] width 210 height 476
click at [237, 178] on div "Personalized Names Personalized Numbers Text Tool Add Font Font Apple Garamond …" at bounding box center [162, 284] width 210 height 476
click at [228, 174] on icon at bounding box center [234, 177] width 13 height 13
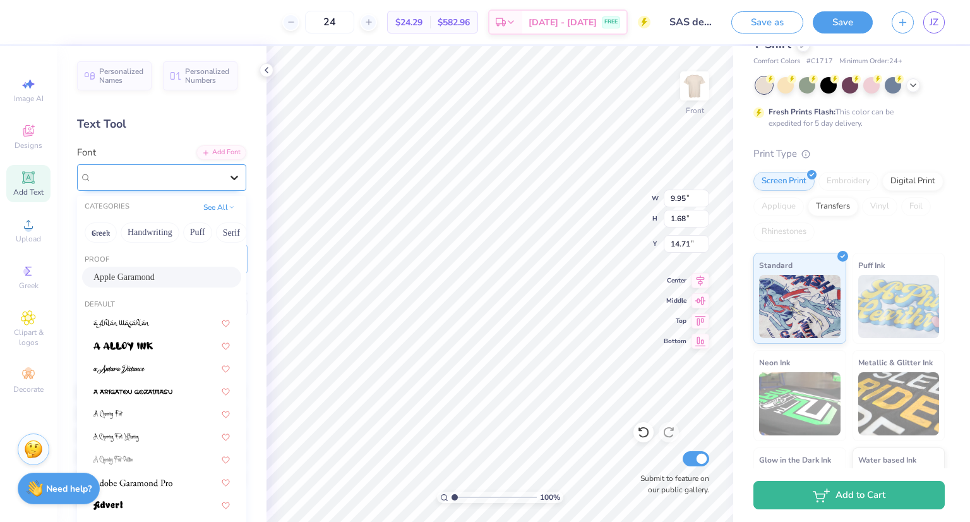
click at [230, 175] on icon at bounding box center [234, 177] width 13 height 13
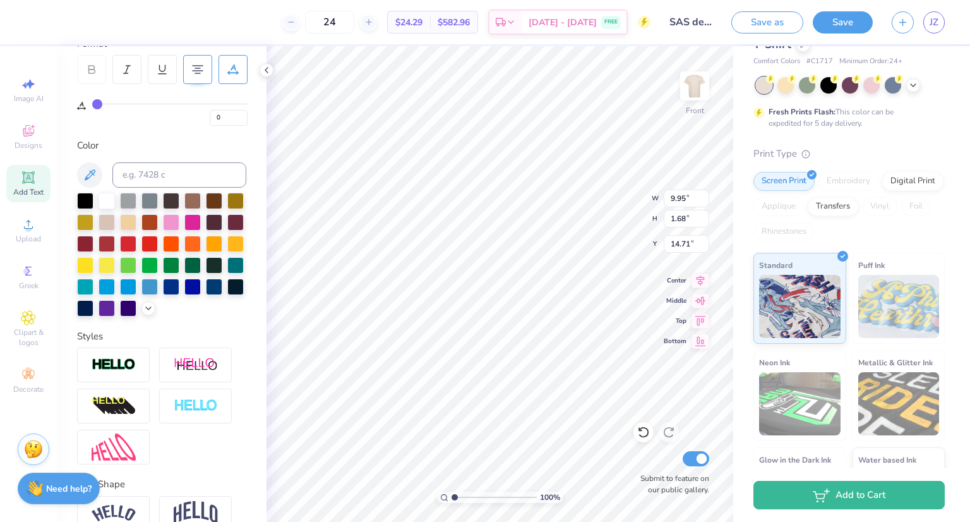
scroll to position [275, 0]
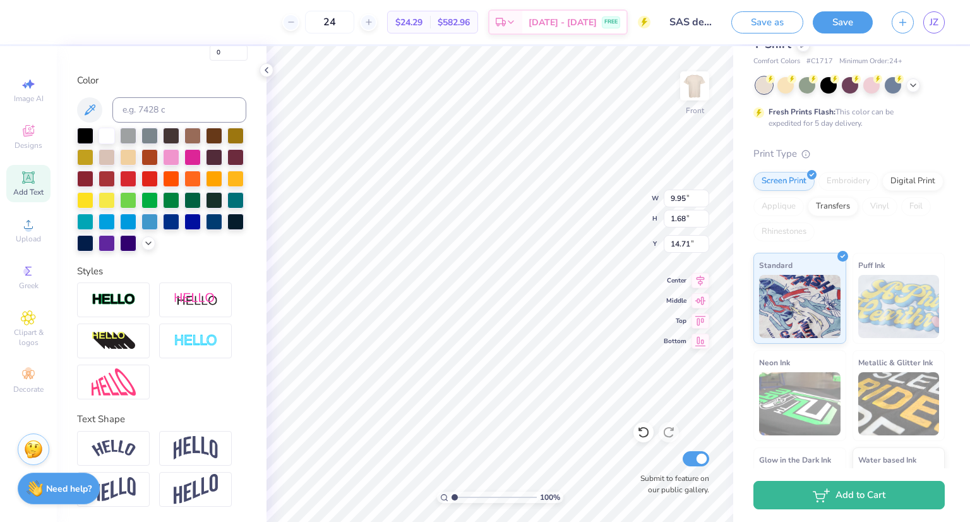
type input "8.41"
type input "1.42"
type input "15.05"
type input "7.28"
type input "1.23"
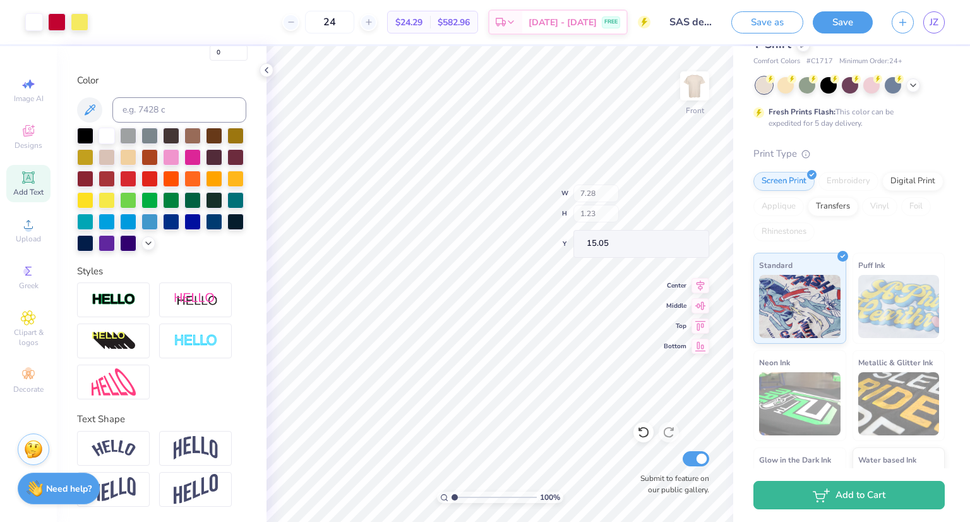
type input "14.43"
type input "14.73"
type textarea "EST. 1973"
type input "7.51"
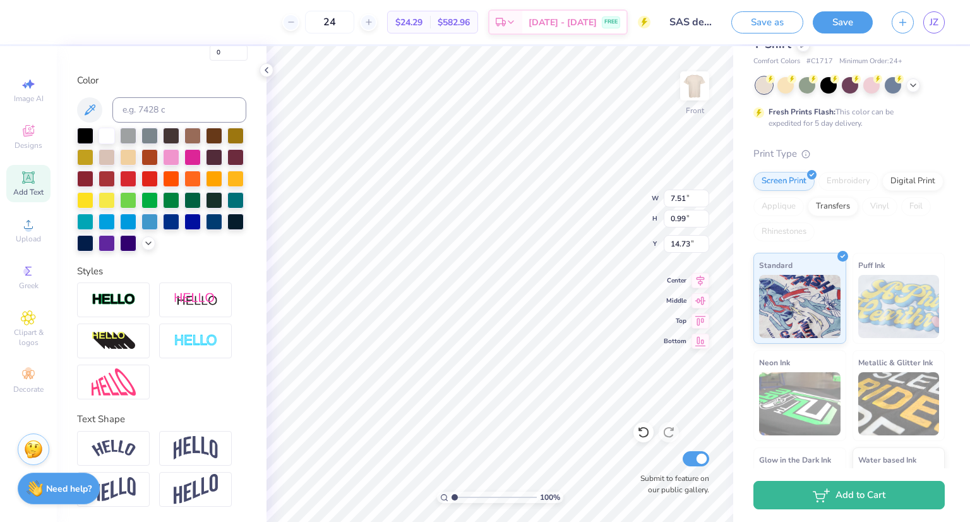
type input "0.99"
type textarea "EST. 1973"
type input "14.56"
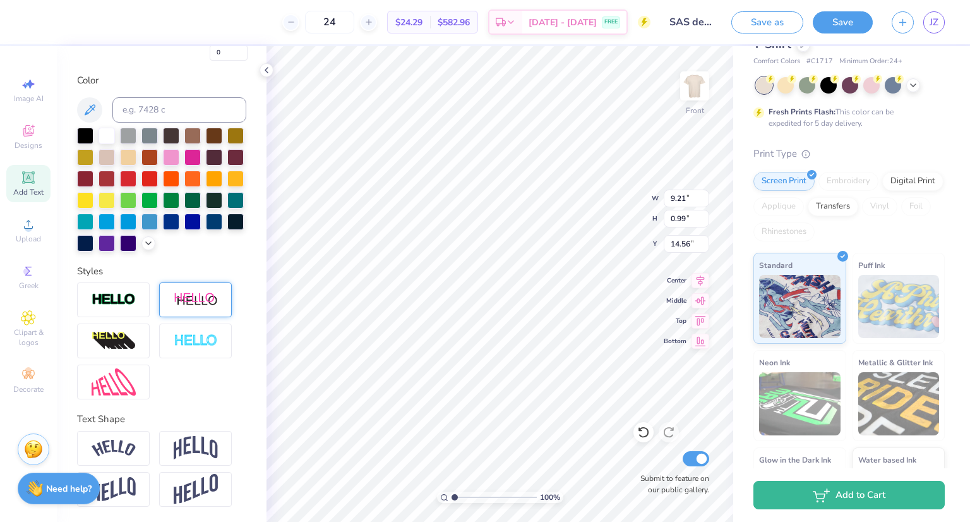
scroll to position [0, 0]
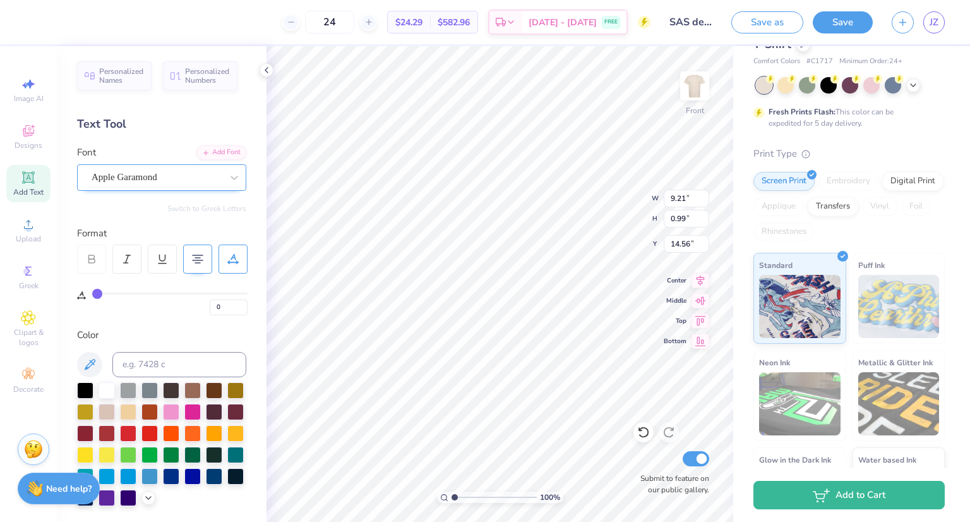
click at [135, 185] on div at bounding box center [157, 177] width 130 height 17
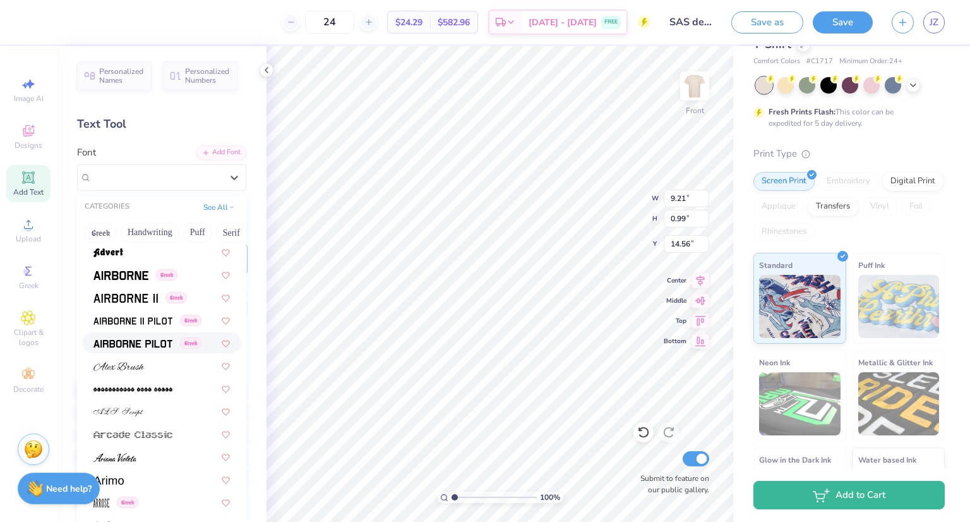
scroll to position [189, 0]
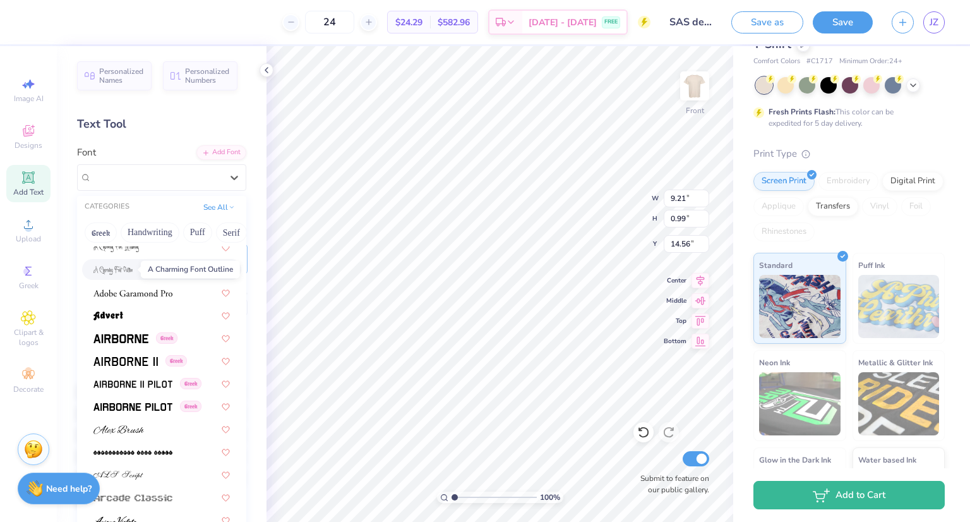
click at [123, 270] on img at bounding box center [112, 270] width 39 height 9
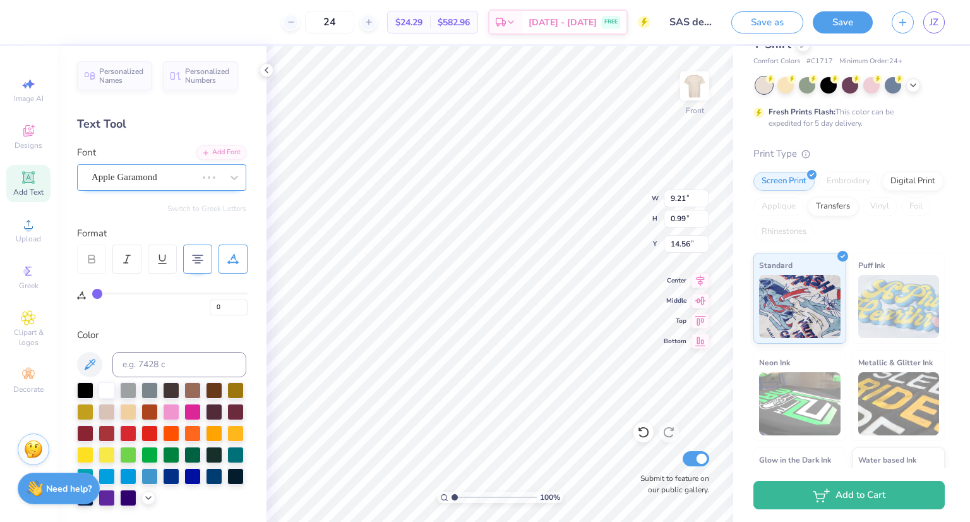
click at [145, 179] on div "Apple Garamond" at bounding box center [143, 177] width 107 height 20
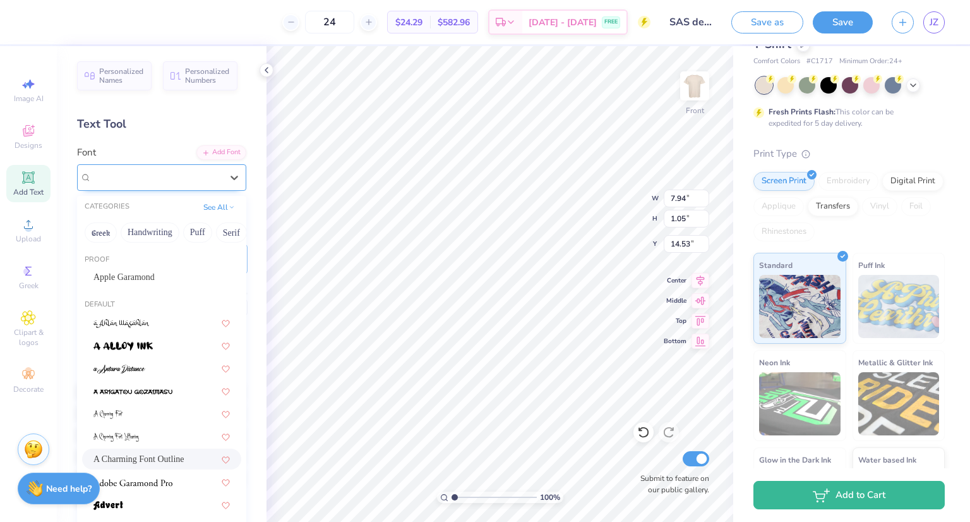
type input "7.94"
type input "1.05"
type input "14.53"
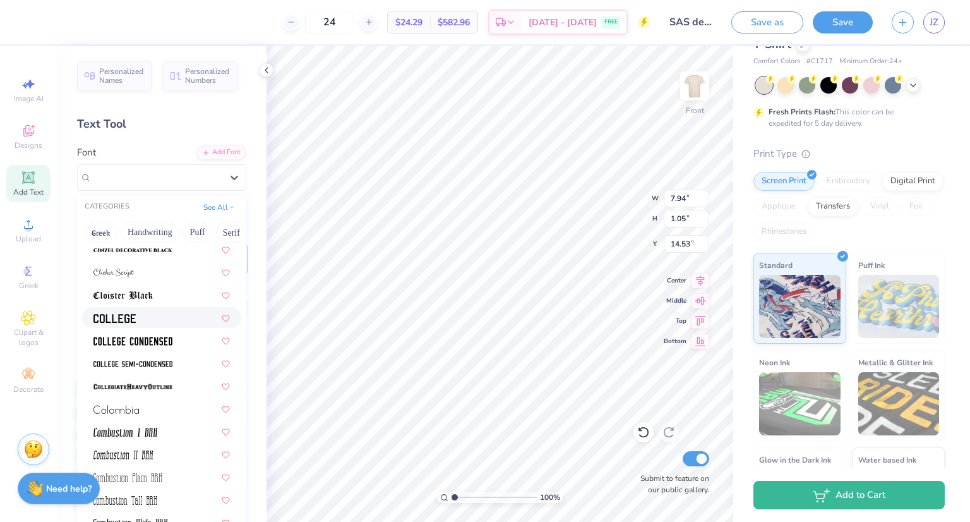
scroll to position [1705, 0]
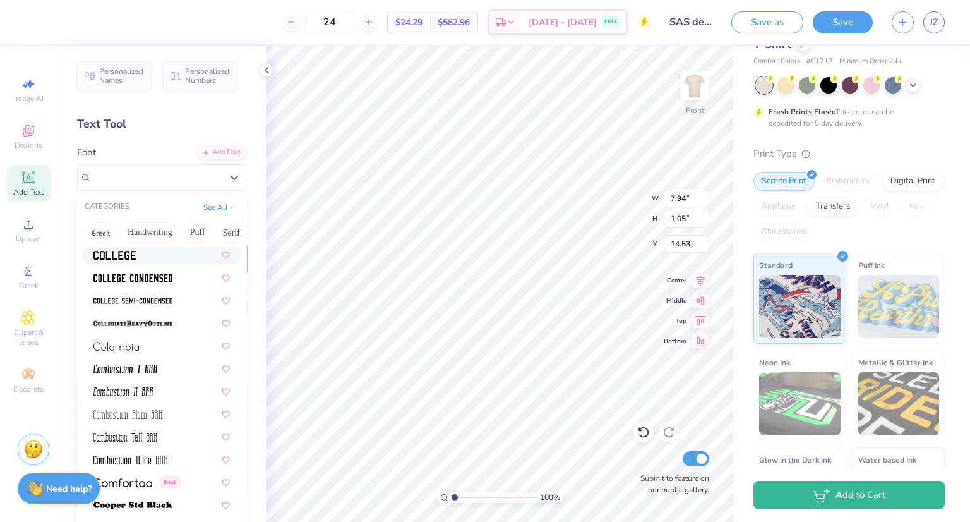
click at [133, 258] on img at bounding box center [114, 255] width 42 height 9
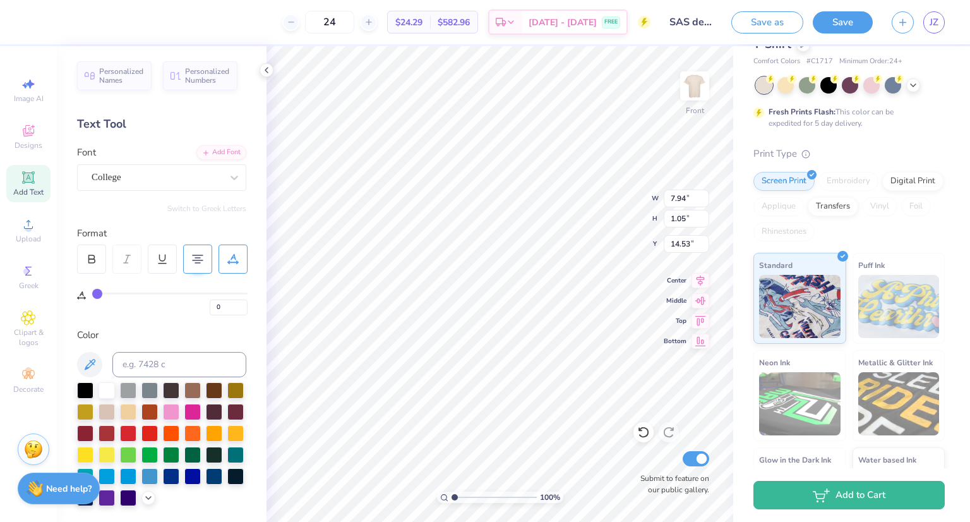
type input "13.79"
type input "0.88"
type input "14.61"
type textarea "EST. 1973"
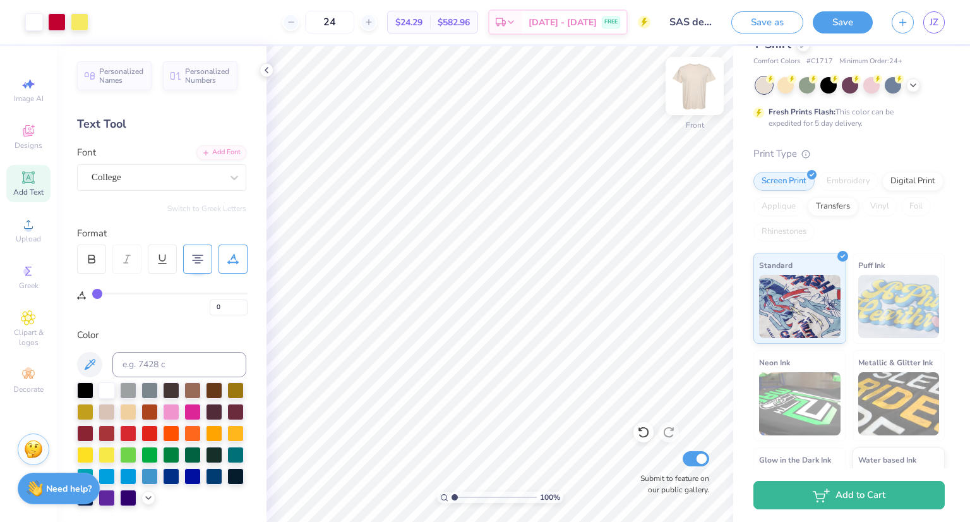
click at [695, 84] on img at bounding box center [695, 86] width 51 height 51
click at [32, 236] on span "Upload" at bounding box center [28, 239] width 25 height 10
click at [28, 237] on span "Upload" at bounding box center [28, 239] width 25 height 10
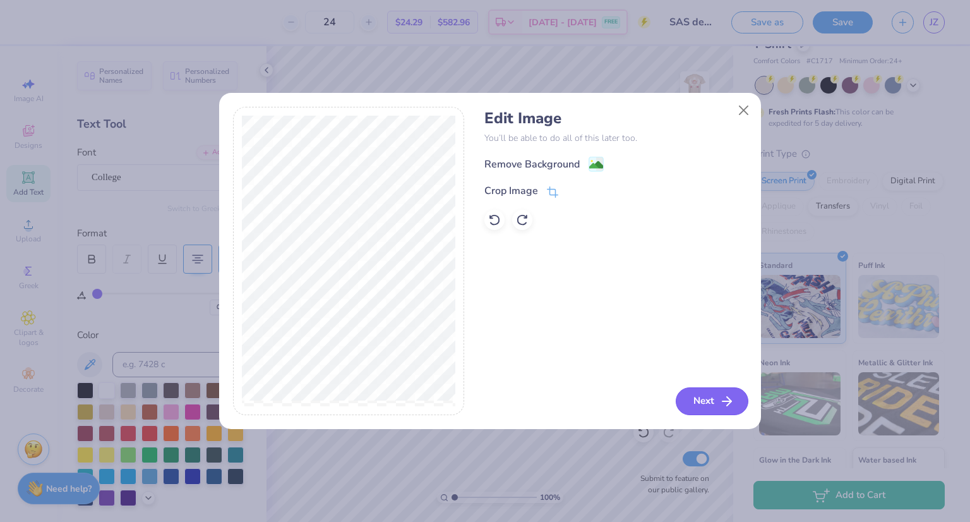
click at [735, 400] on button "Next" at bounding box center [712, 401] width 73 height 28
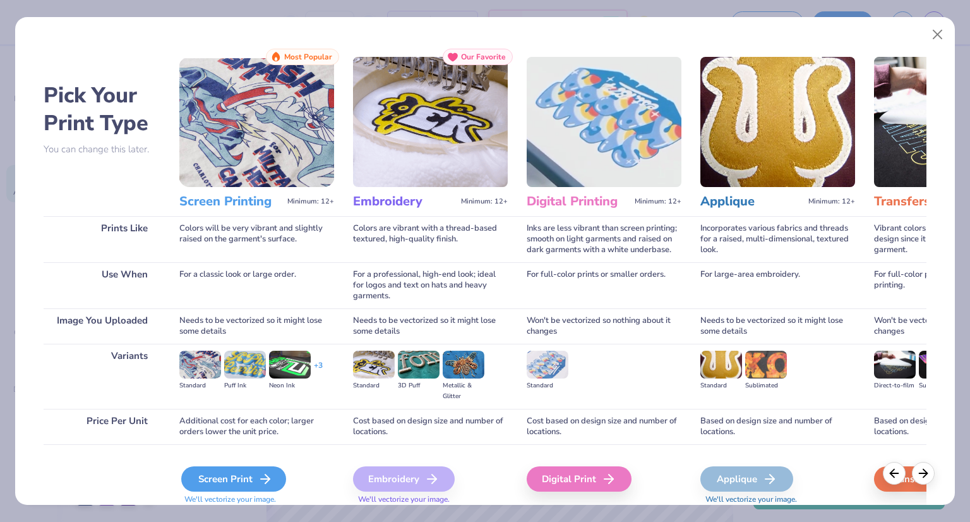
click at [228, 474] on div "Screen Print" at bounding box center [233, 478] width 105 height 25
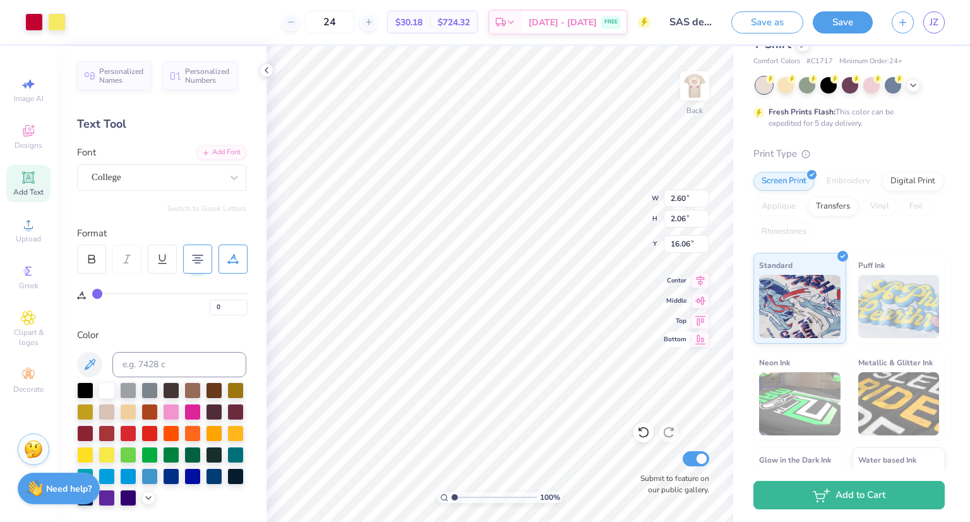
type input "2.60"
type input "2.06"
type input "16.06"
type input "5.43"
type input "3.25"
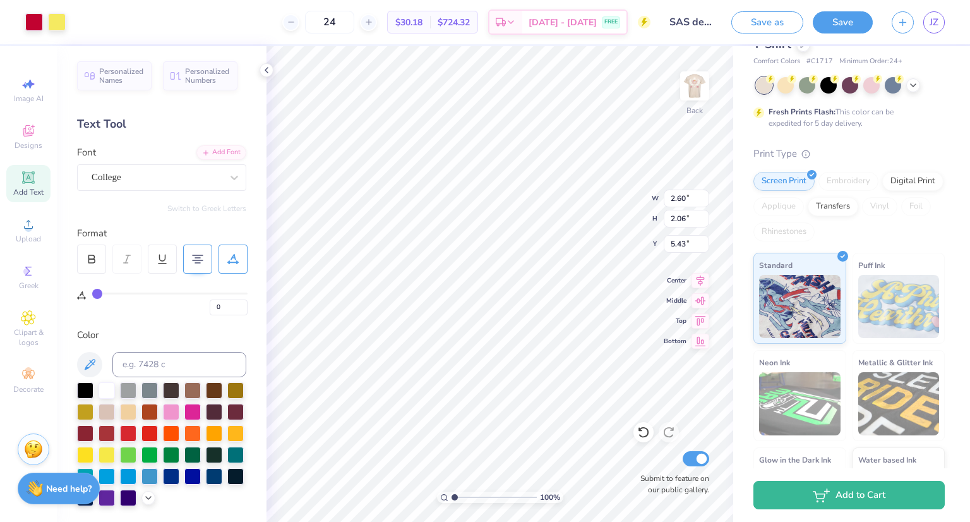
type input "2.58"
type input "4.91"
click at [607, 193] on div "100 % Back W 3.25 3.25 " H 2.58 2.58 " Y 4.91 4.91 " Center Middle Top Bottom S…" at bounding box center [500, 284] width 467 height 476
type input "3.00"
click at [697, 90] on img at bounding box center [695, 86] width 51 height 51
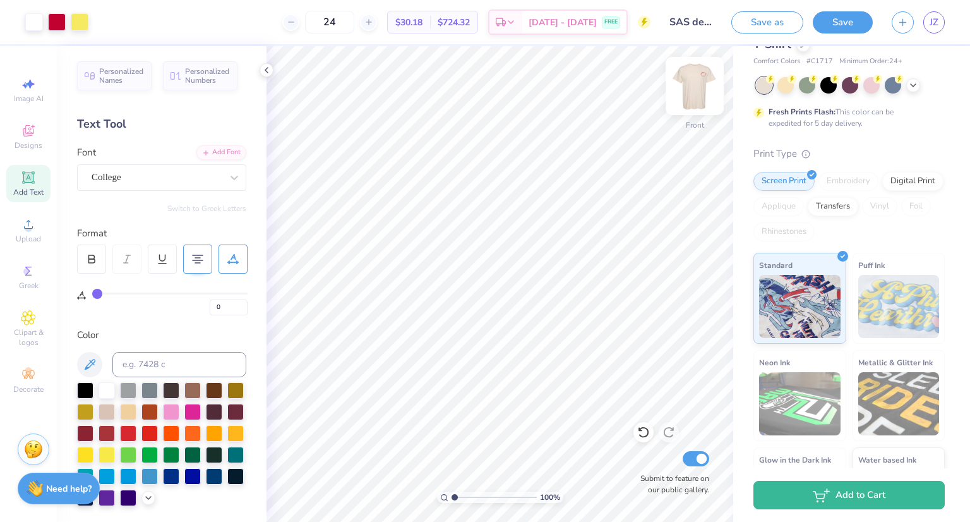
click at [699, 92] on img at bounding box center [695, 86] width 51 height 51
drag, startPoint x: 830, startPoint y: 81, endPoint x: 849, endPoint y: 163, distance: 83.7
click at [831, 82] on div at bounding box center [828, 85] width 16 height 16
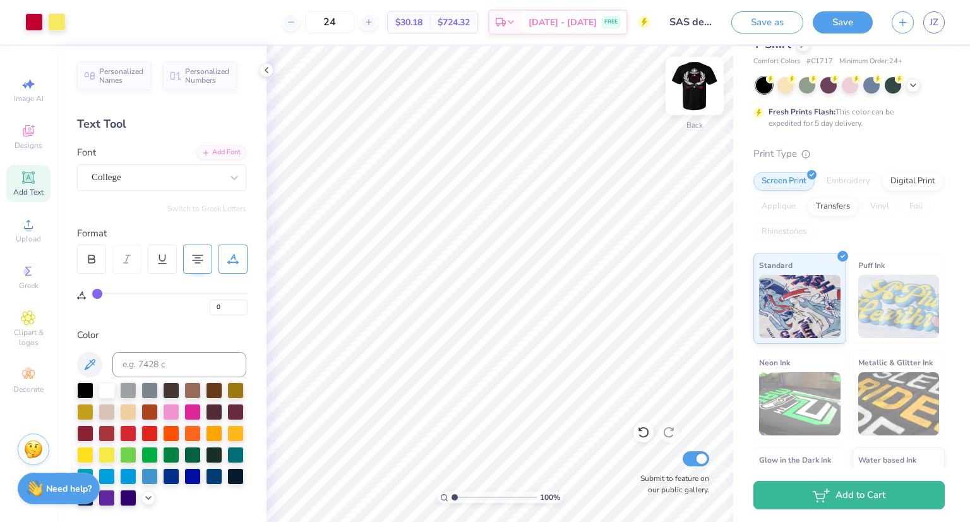
click at [692, 79] on img at bounding box center [695, 86] width 51 height 51
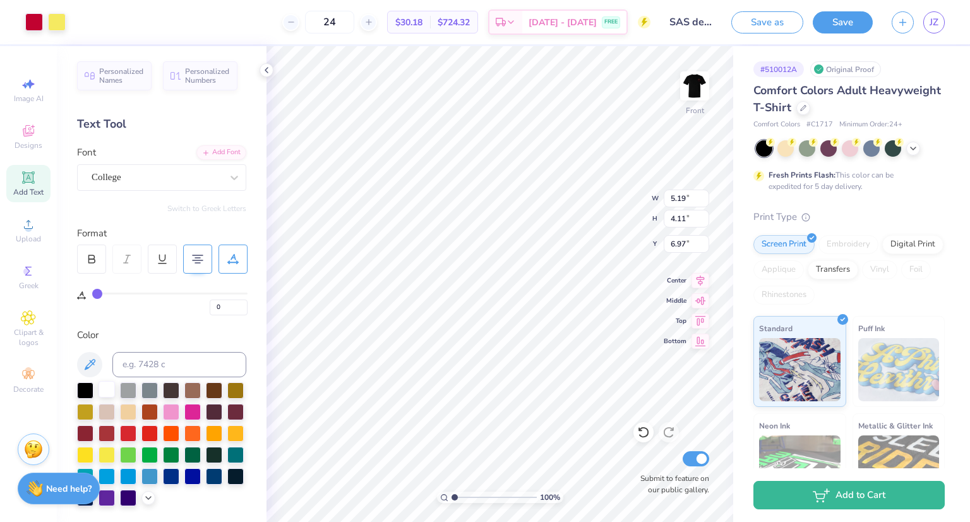
click at [105, 385] on div at bounding box center [107, 389] width 16 height 16
click at [29, 20] on div at bounding box center [34, 21] width 18 height 18
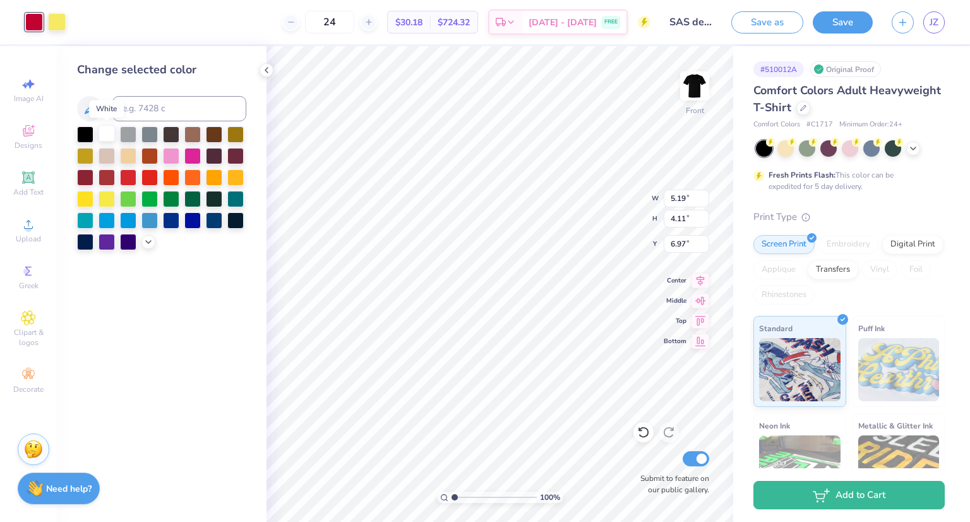
click at [105, 138] on div at bounding box center [107, 133] width 16 height 16
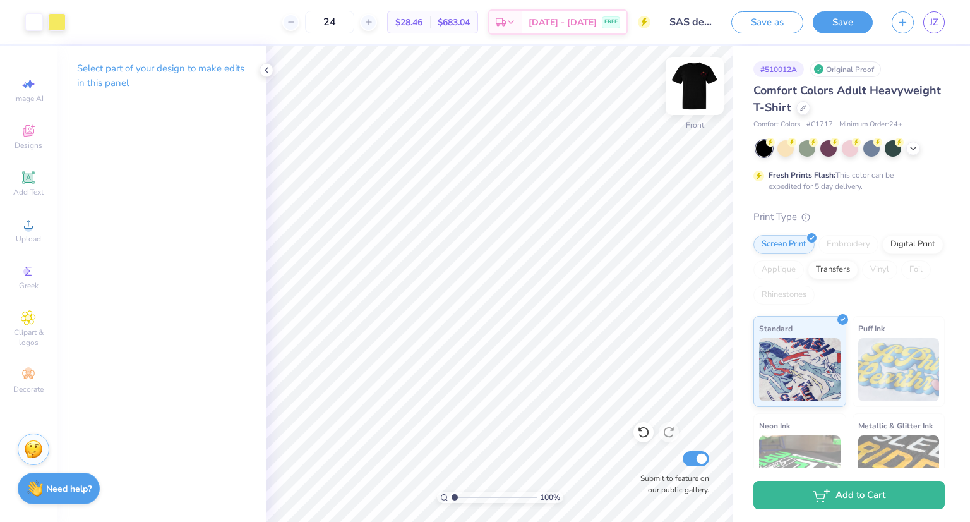
click at [695, 94] on img at bounding box center [695, 86] width 51 height 51
click at [33, 20] on div at bounding box center [34, 21] width 18 height 18
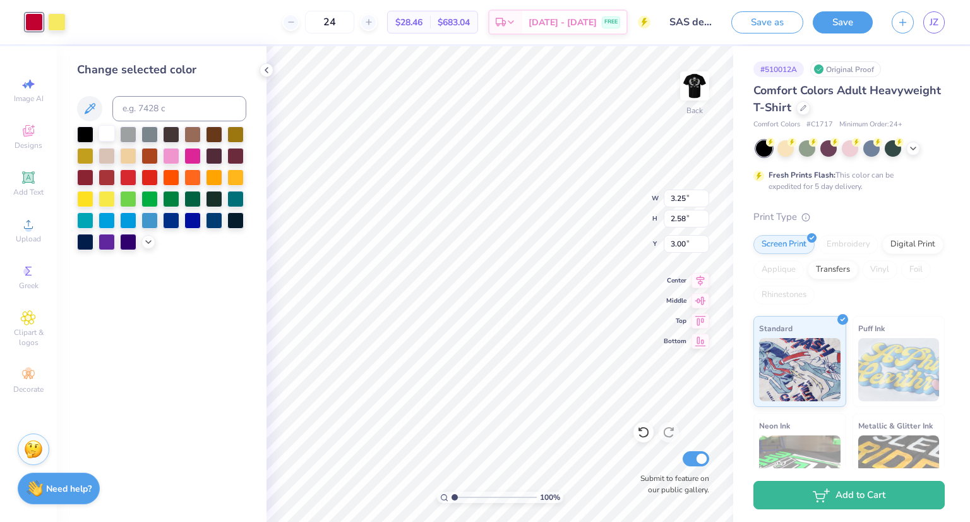
click at [99, 129] on div at bounding box center [107, 133] width 16 height 16
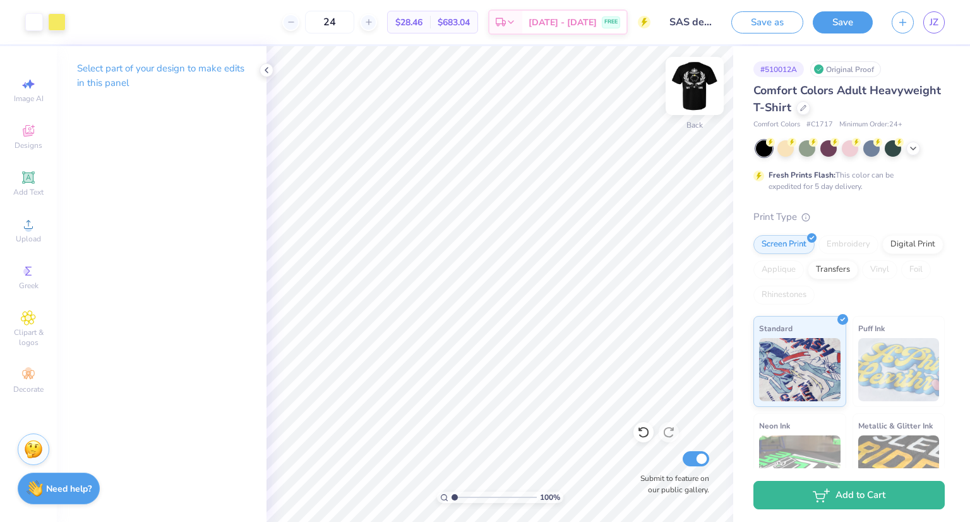
click at [689, 83] on img at bounding box center [695, 86] width 51 height 51
click at [696, 97] on img at bounding box center [695, 86] width 51 height 51
click at [23, 231] on icon at bounding box center [28, 224] width 15 height 15
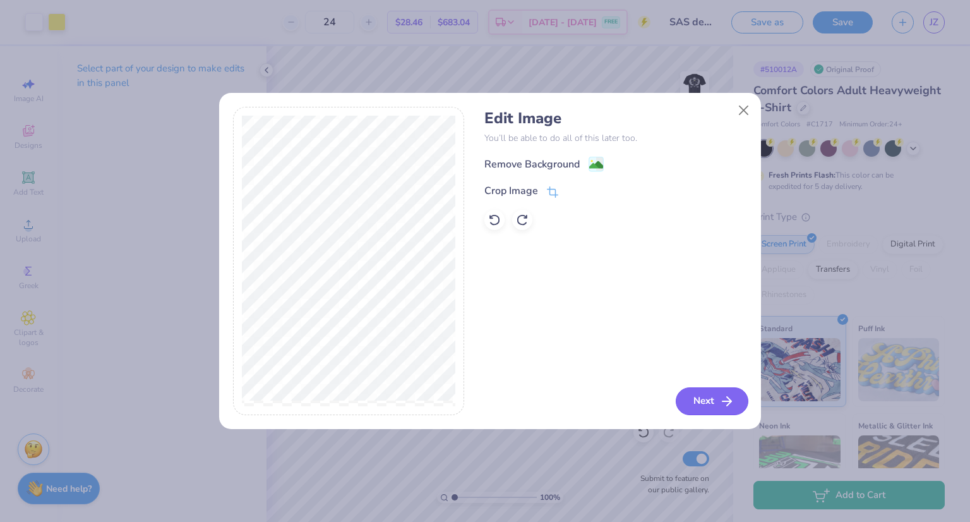
click at [728, 398] on polyline "button" at bounding box center [729, 401] width 4 height 9
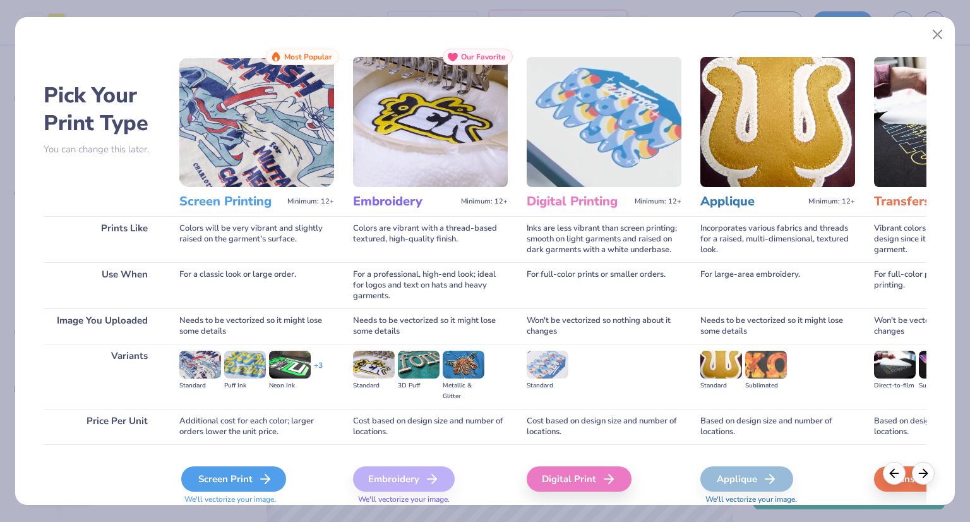
click at [253, 486] on div "Screen Print" at bounding box center [233, 478] width 105 height 25
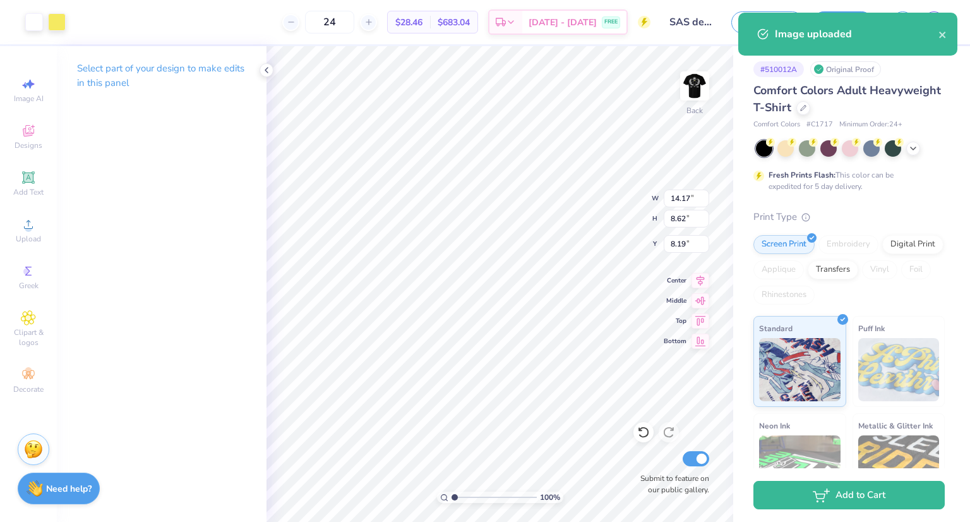
type input "3.25"
type input "2.58"
type input "3.00"
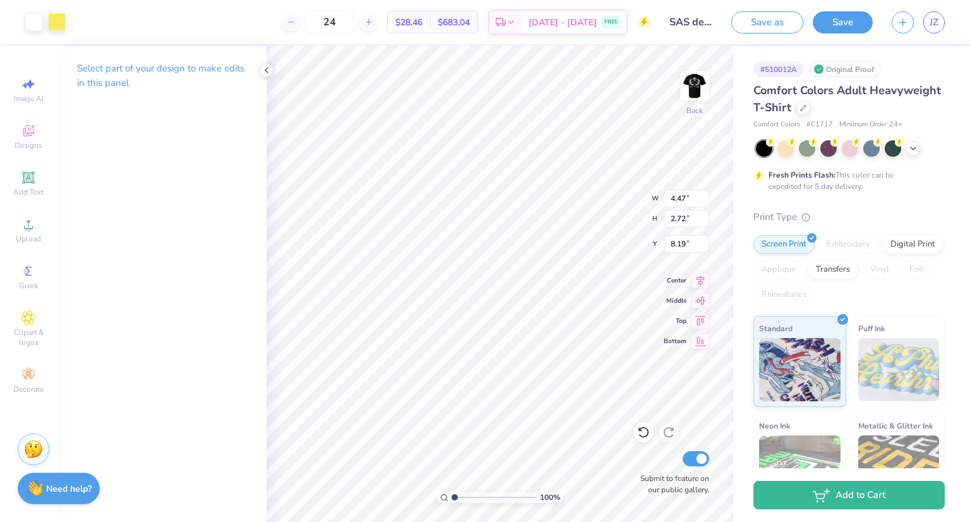
type input "4.47"
type input "2.72"
type input "3.00"
click at [700, 82] on img at bounding box center [695, 86] width 51 height 51
click at [690, 84] on img at bounding box center [695, 86] width 51 height 51
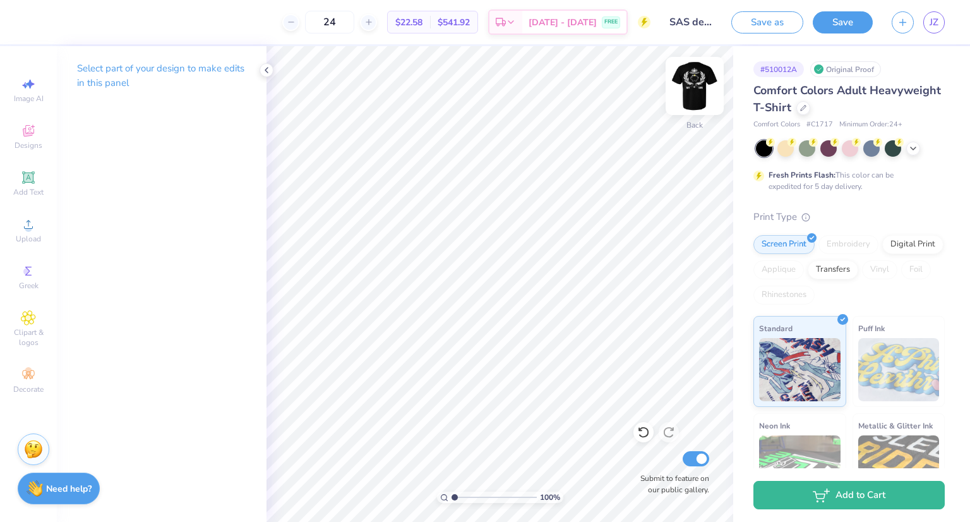
click at [685, 84] on img at bounding box center [695, 86] width 51 height 51
click at [35, 226] on icon at bounding box center [28, 224] width 15 height 15
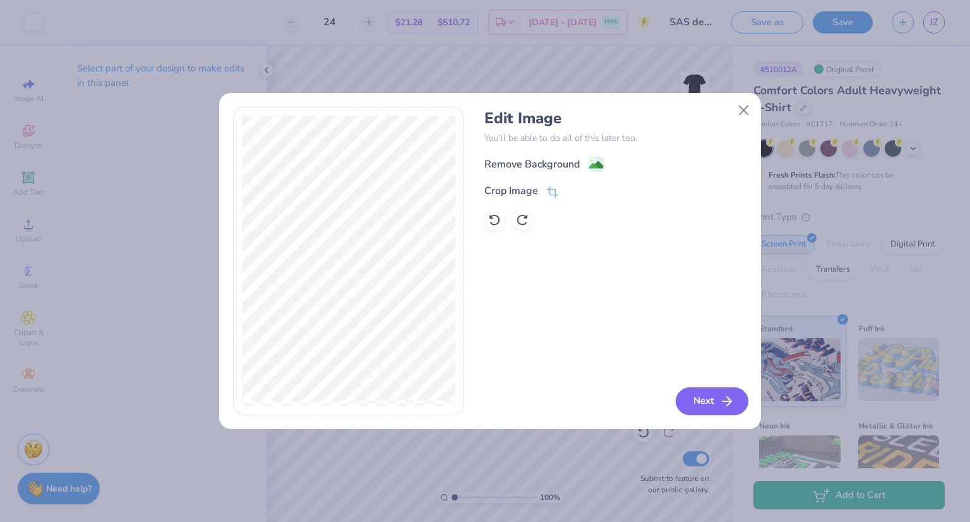
click at [718, 392] on button "Next" at bounding box center [712, 401] width 73 height 28
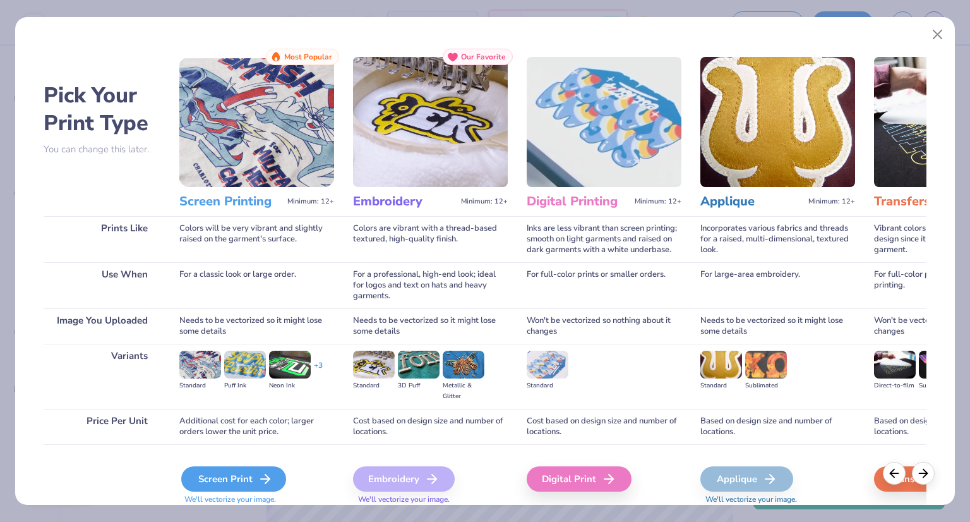
drag, startPoint x: 232, startPoint y: 491, endPoint x: 243, endPoint y: 486, distance: 11.3
click at [235, 491] on div "Screen Print" at bounding box center [233, 478] width 105 height 25
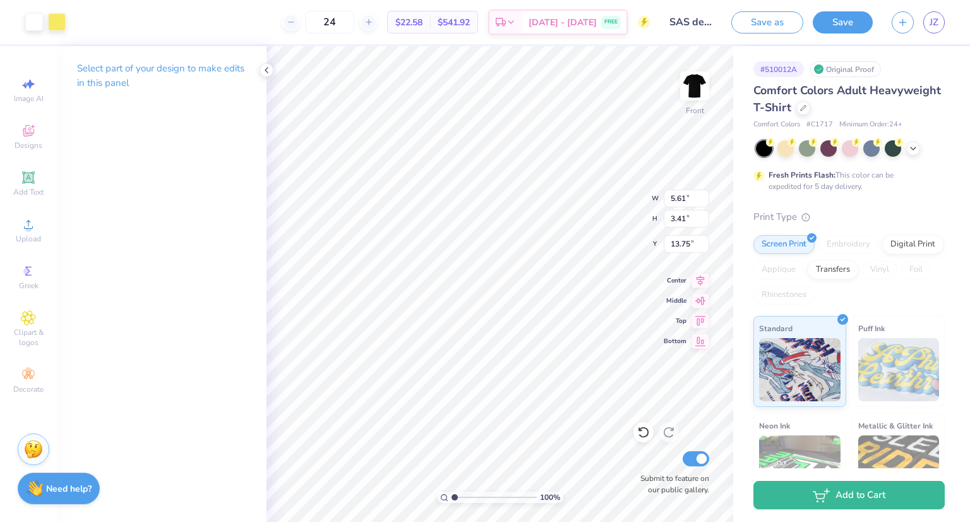
type input "5.61"
type input "3.41"
type input "7.32"
type input "6.31"
type input "3.84"
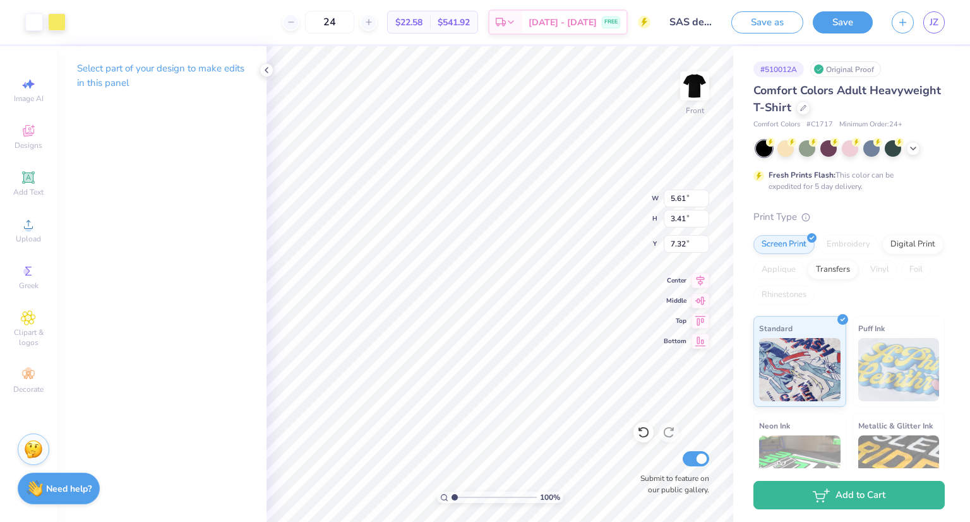
type input "6.89"
click at [28, 278] on icon at bounding box center [28, 270] width 15 height 15
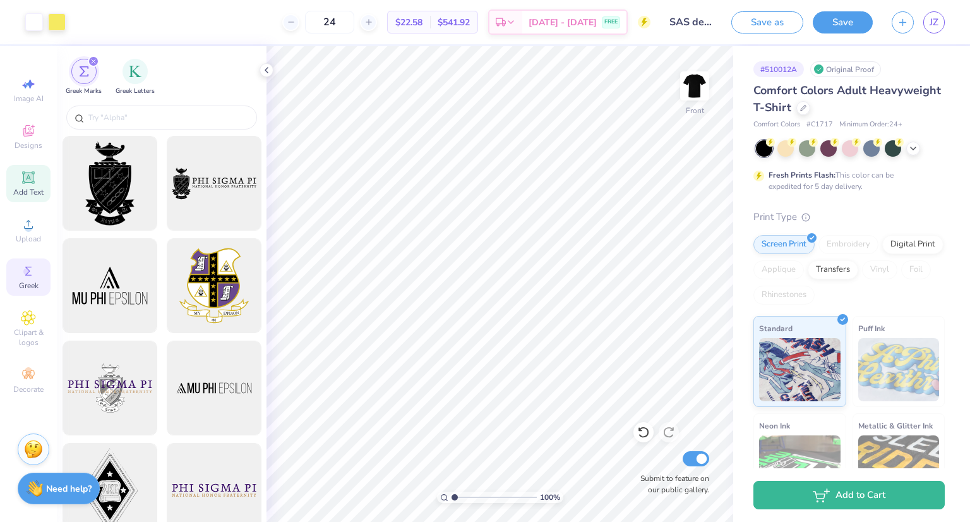
click at [18, 169] on div "Add Text" at bounding box center [28, 183] width 44 height 37
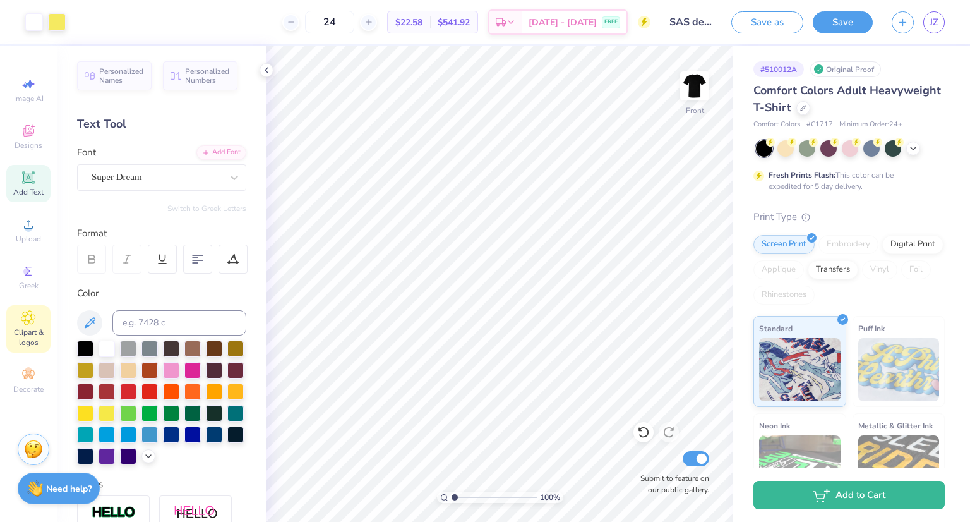
click at [28, 333] on span "Clipart & logos" at bounding box center [28, 337] width 44 height 20
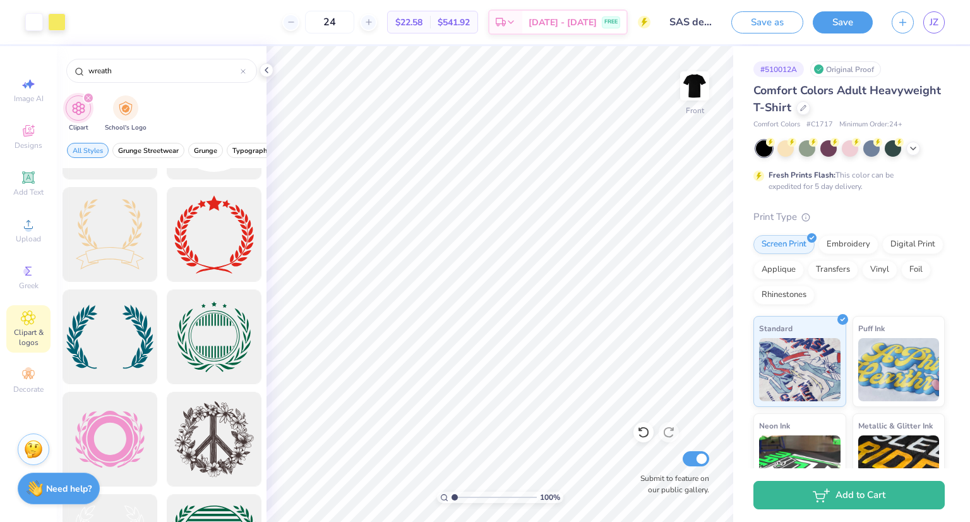
scroll to position [1579, 0]
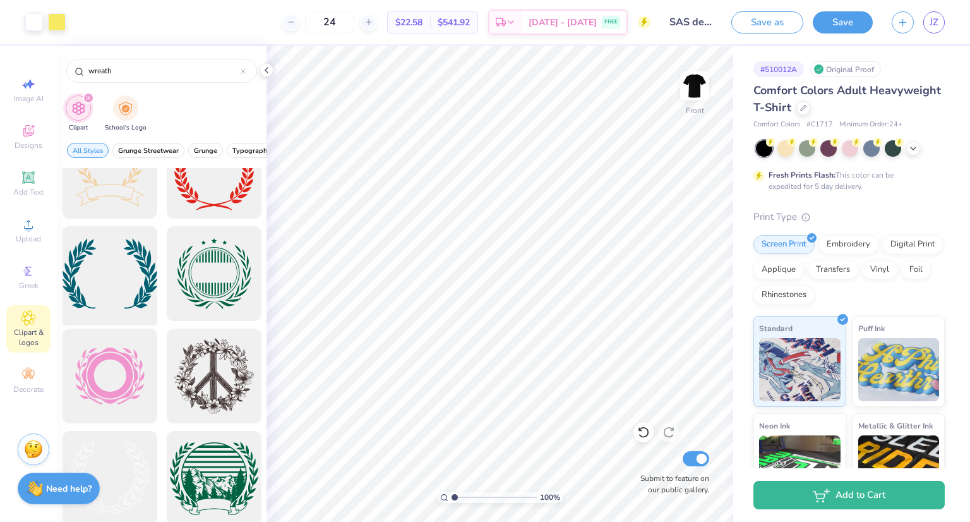
click at [126, 289] on div at bounding box center [109, 274] width 104 height 104
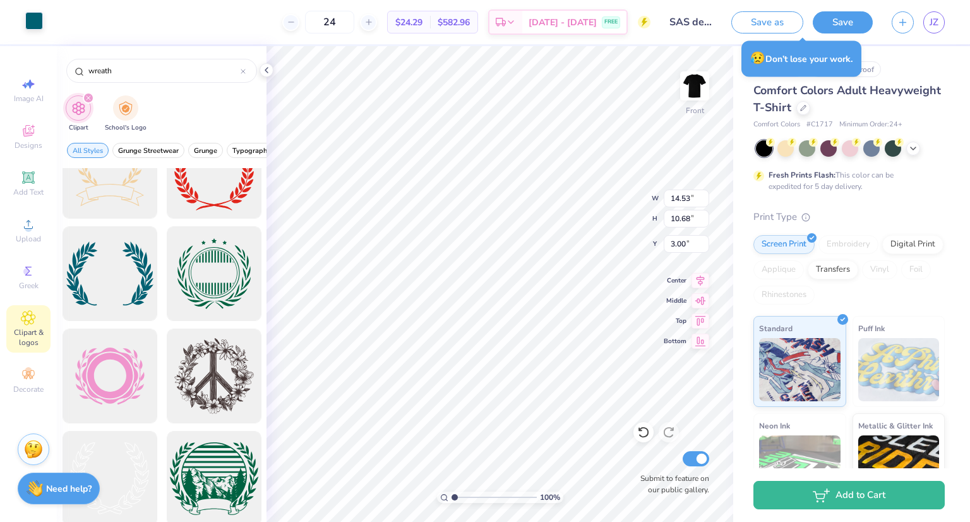
click at [39, 23] on div at bounding box center [34, 21] width 18 height 18
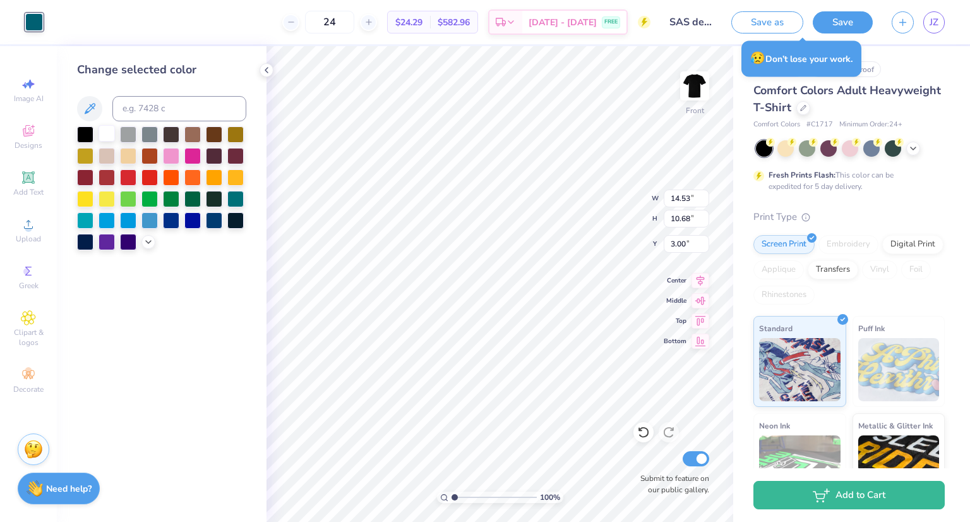
click at [109, 128] on div at bounding box center [107, 133] width 16 height 16
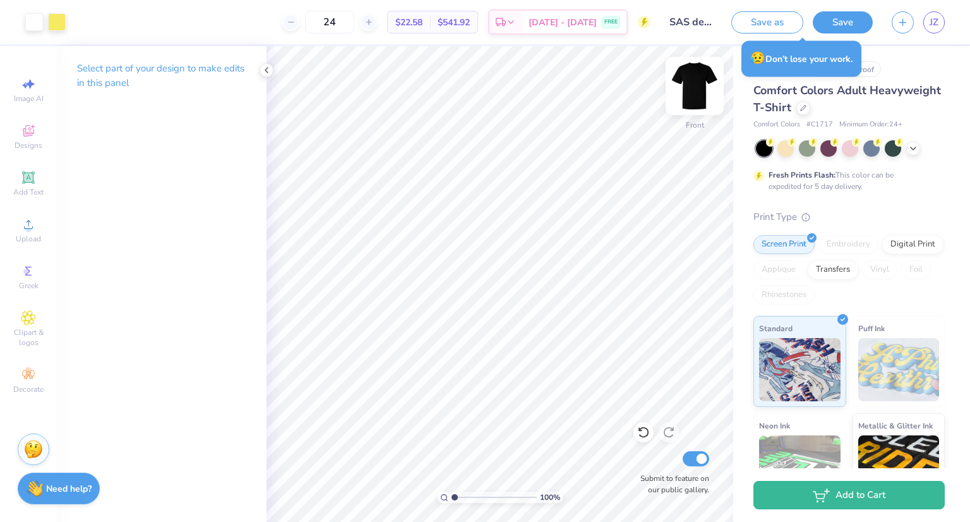
click at [702, 78] on img at bounding box center [695, 86] width 51 height 51
click at [28, 222] on icon at bounding box center [28, 224] width 15 height 15
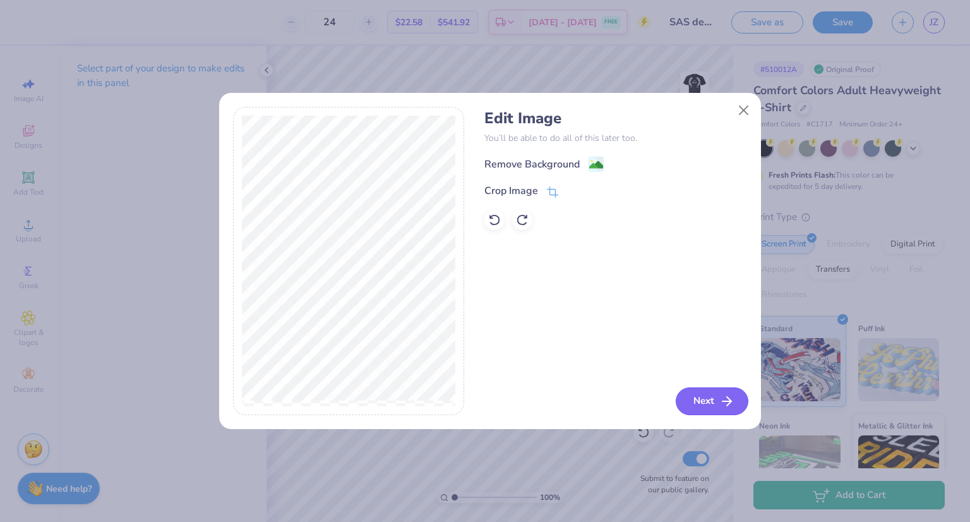
click at [717, 405] on button "Next" at bounding box center [712, 401] width 73 height 28
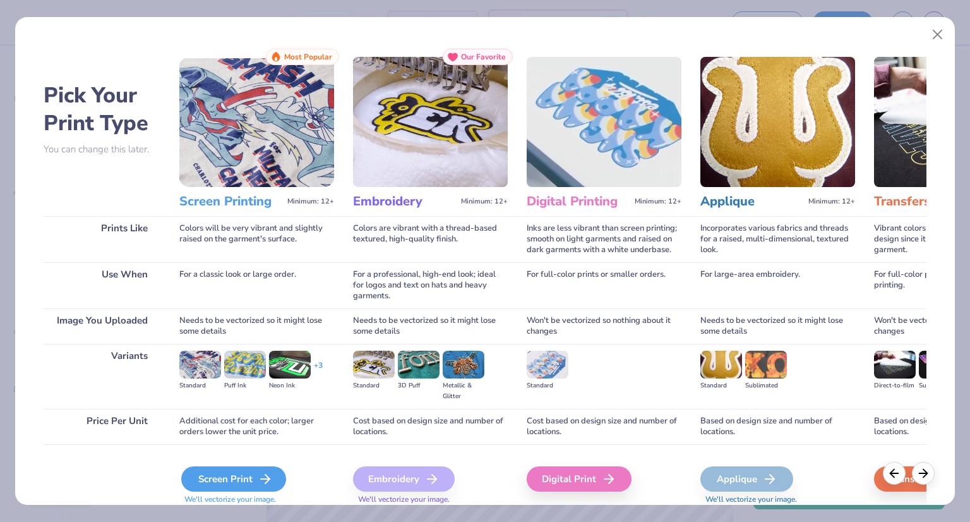
click at [255, 475] on div "Screen Print" at bounding box center [233, 478] width 105 height 25
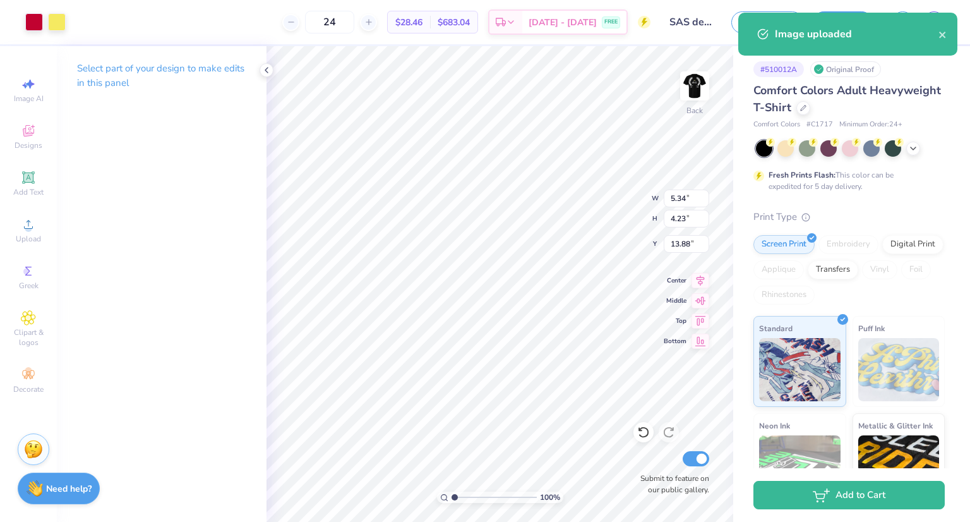
type input "5.34"
type input "4.23"
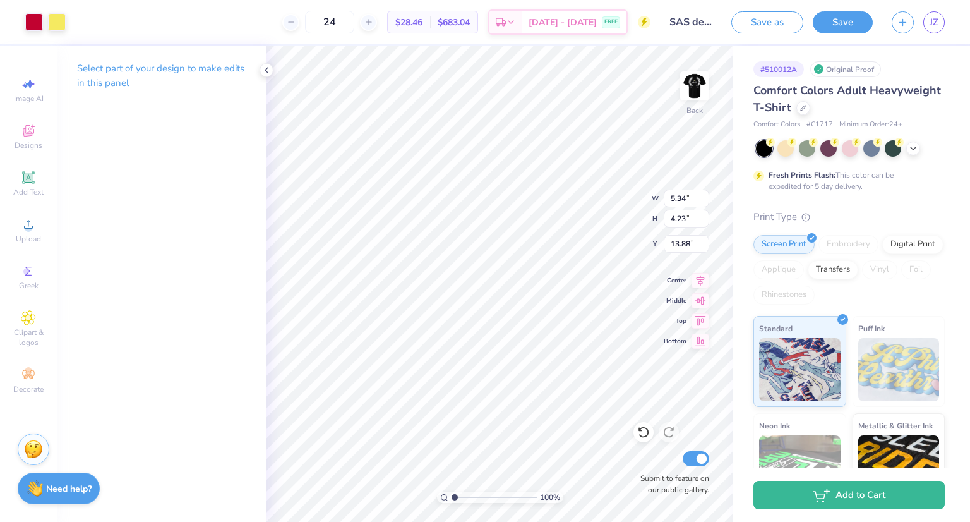
type input "3.00"
type input "2.90"
type input "2.30"
type input "3.00"
click at [42, 18] on div at bounding box center [34, 21] width 18 height 18
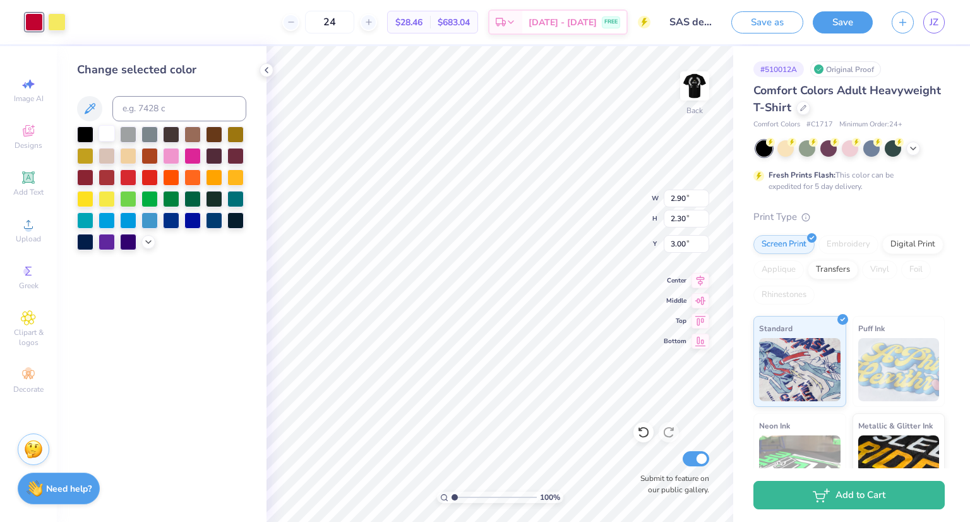
click at [111, 135] on div at bounding box center [107, 133] width 16 height 16
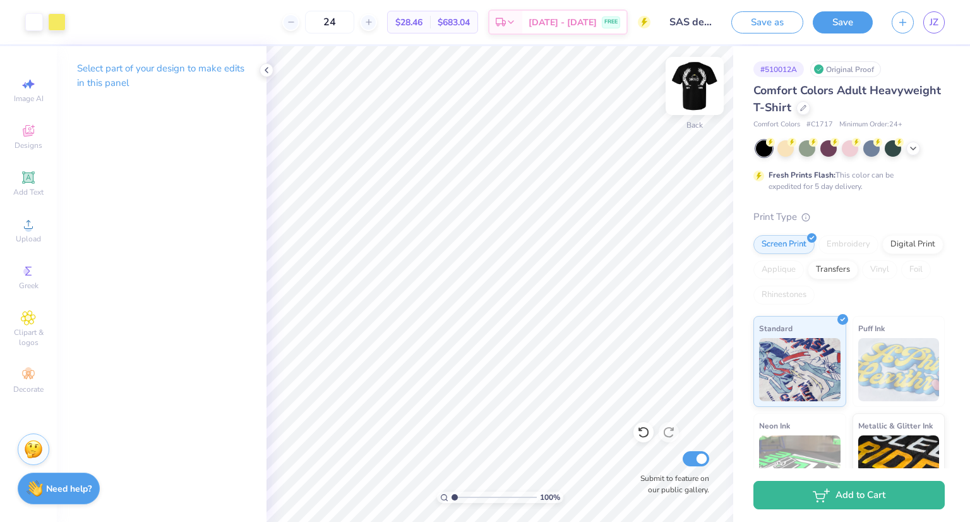
click at [707, 83] on img at bounding box center [695, 86] width 51 height 51
click at [30, 327] on div "Clipart & logos" at bounding box center [28, 328] width 44 height 47
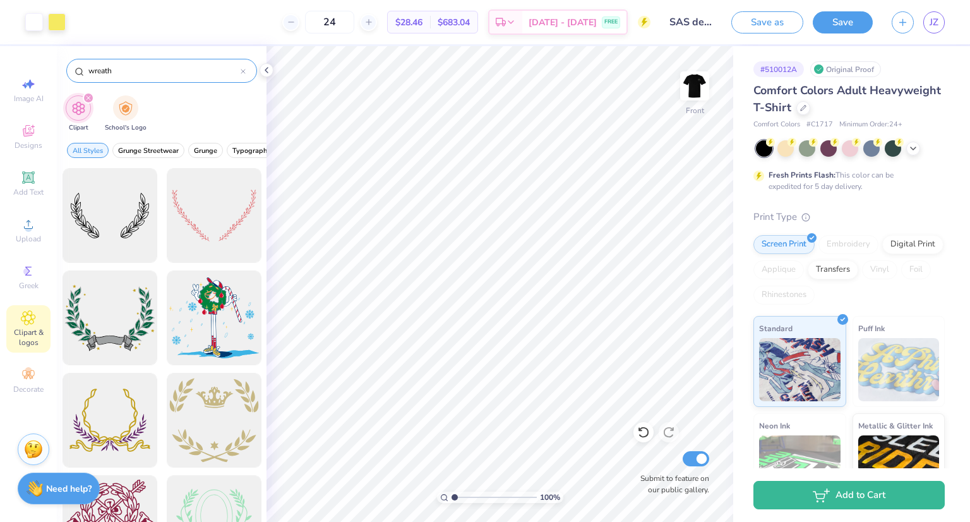
click at [176, 69] on input "wreath" at bounding box center [163, 70] width 153 height 13
click at [174, 69] on input "wreath" at bounding box center [163, 70] width 153 height 13
type input "money"
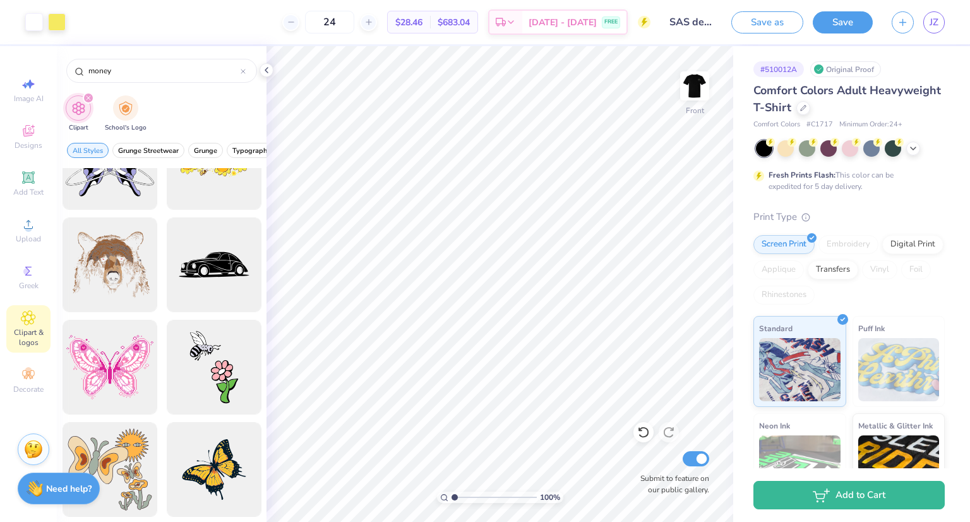
scroll to position [1897, 0]
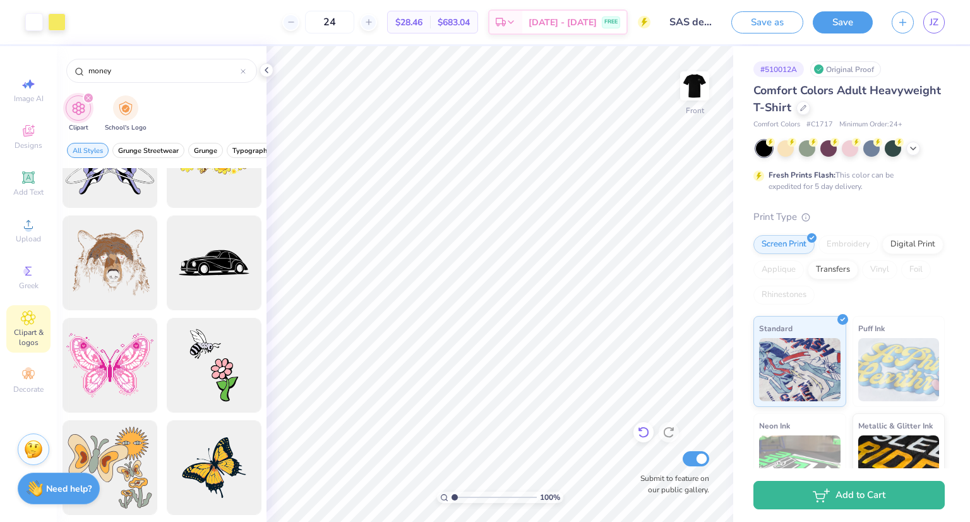
click at [644, 426] on icon at bounding box center [643, 432] width 13 height 13
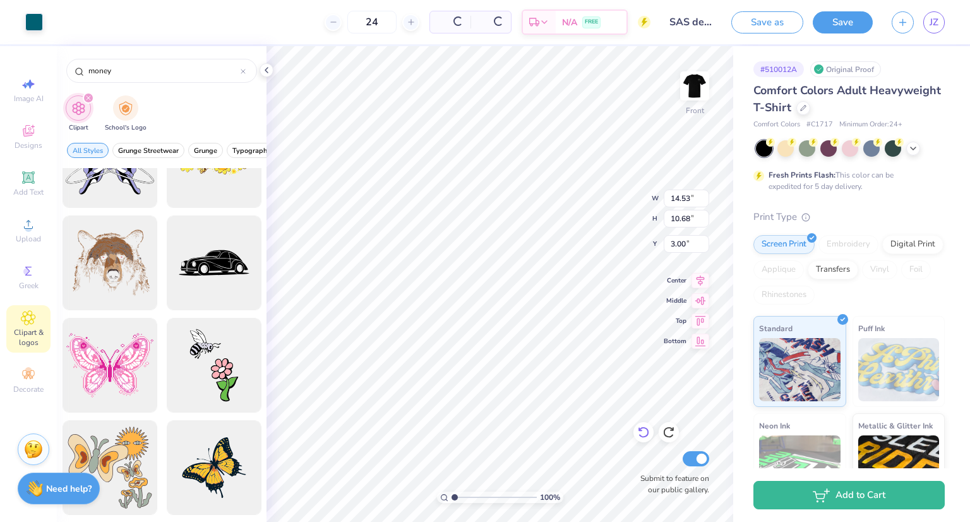
click at [644, 426] on icon at bounding box center [643, 432] width 13 height 13
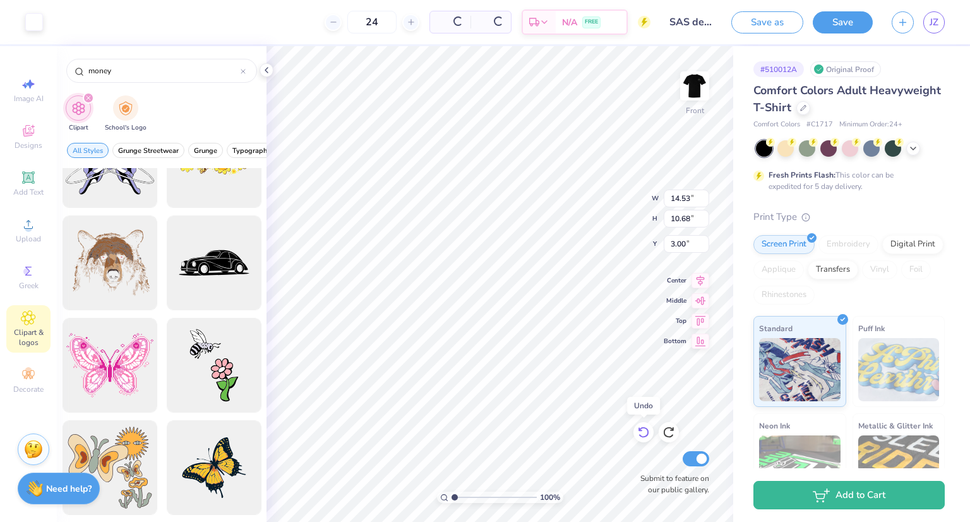
click at [644, 426] on icon at bounding box center [643, 432] width 13 height 13
click at [666, 429] on icon at bounding box center [668, 432] width 11 height 11
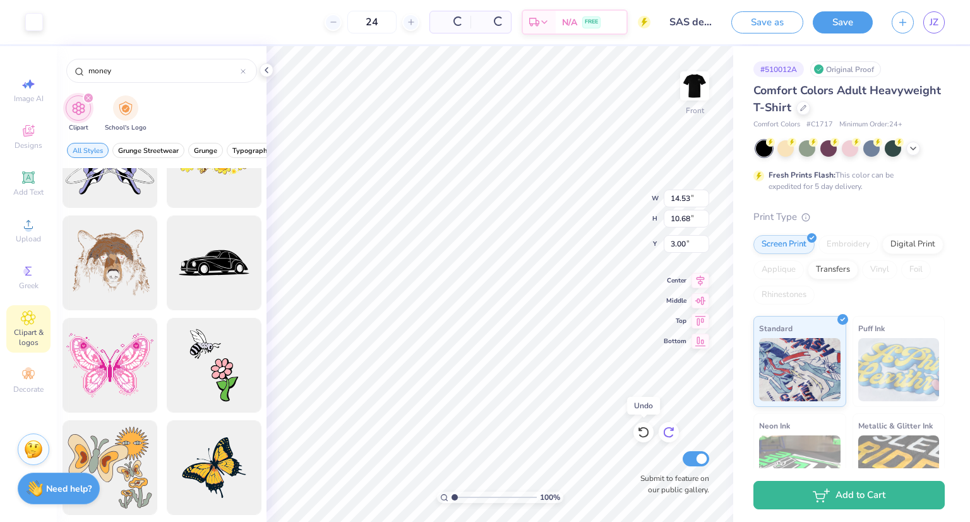
click at [672, 430] on icon at bounding box center [672, 429] width 3 height 3
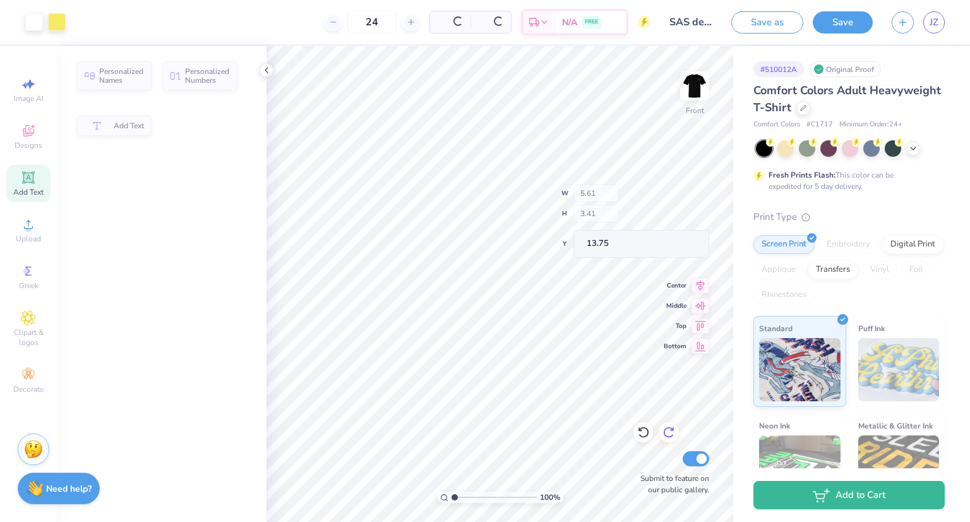
type input "5.61"
type input "3.41"
type input "13.75"
type input "13.21"
type input "12.05"
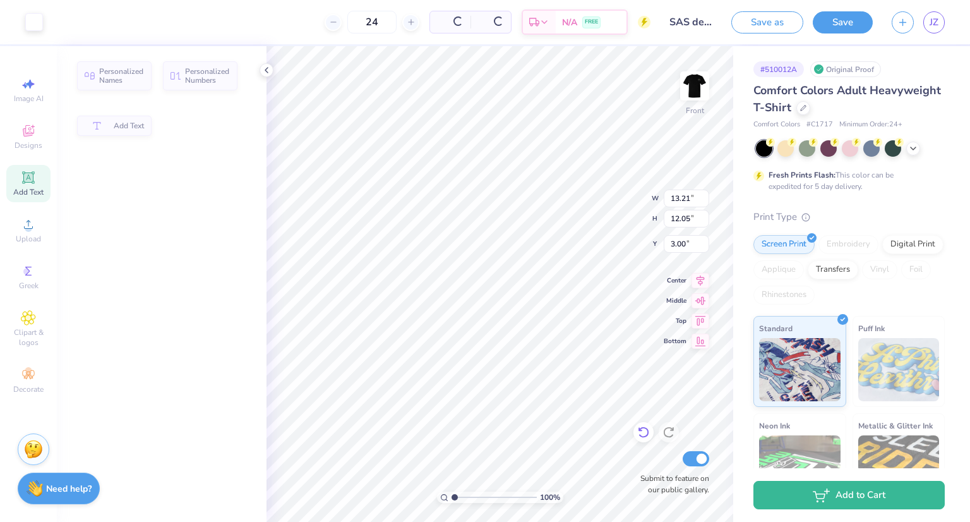
type input "3.00"
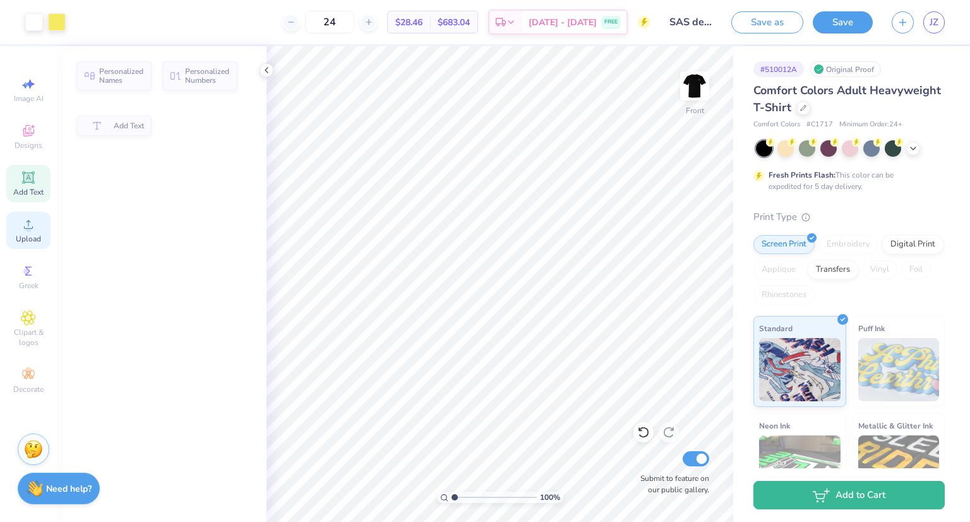
click at [32, 237] on span "Upload" at bounding box center [28, 239] width 25 height 10
click at [35, 331] on span "Clipart & logos" at bounding box center [28, 337] width 44 height 20
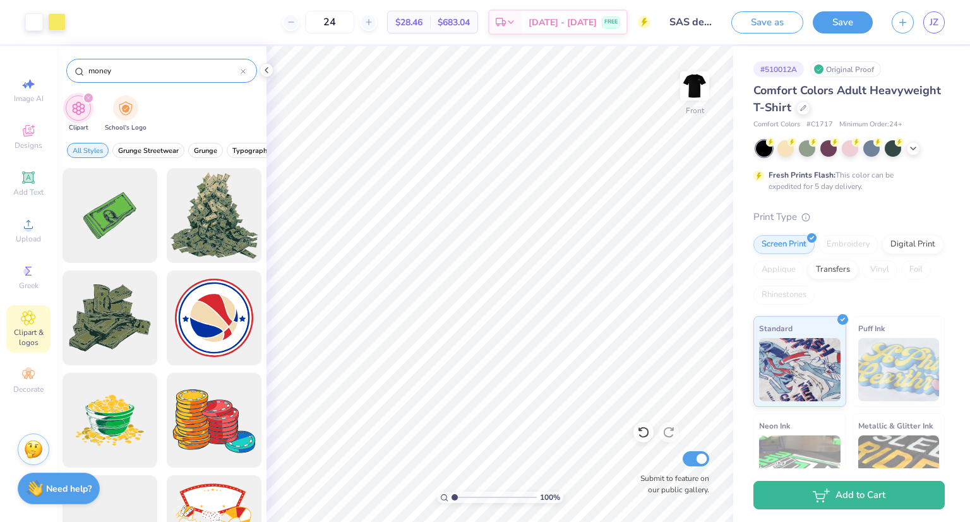
click at [172, 71] on input "money" at bounding box center [163, 70] width 153 height 13
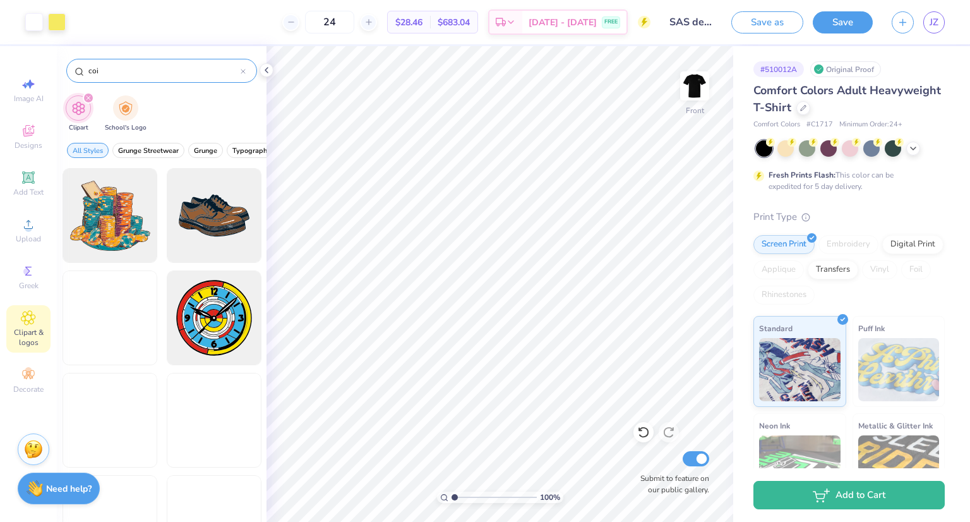
type input "coin"
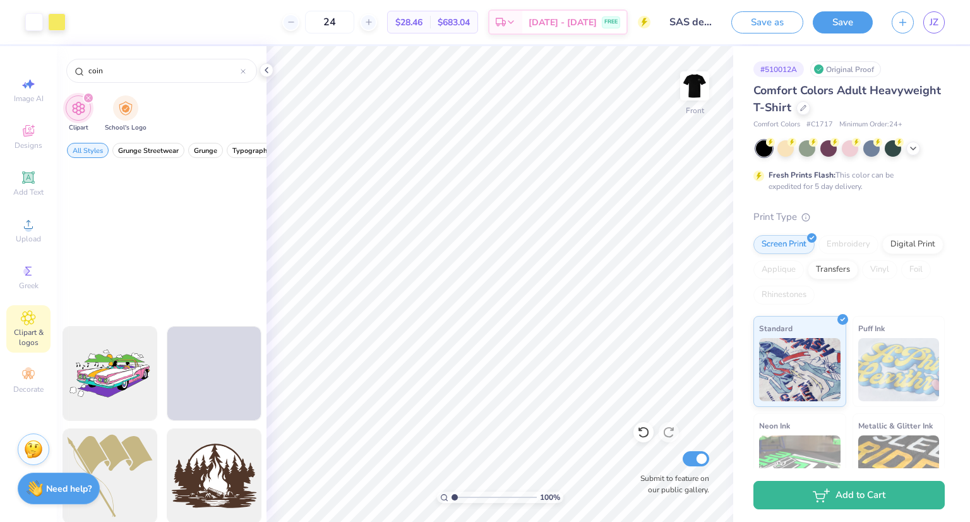
scroll to position [7769, 0]
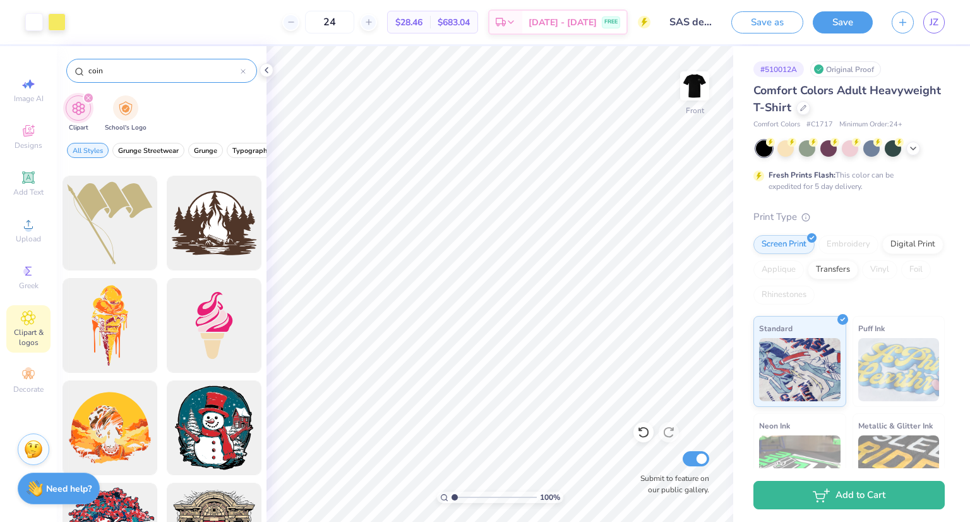
click at [241, 71] on icon at bounding box center [243, 71] width 5 height 5
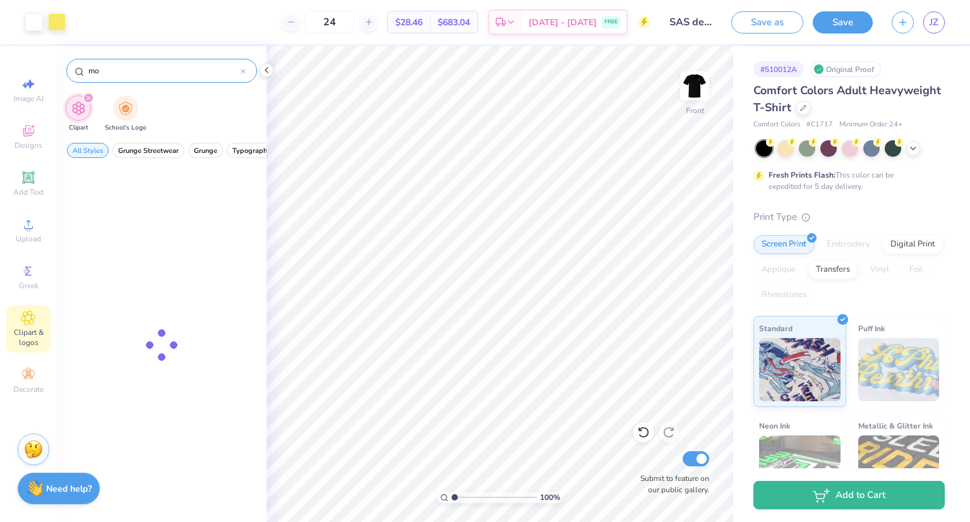
type input "m"
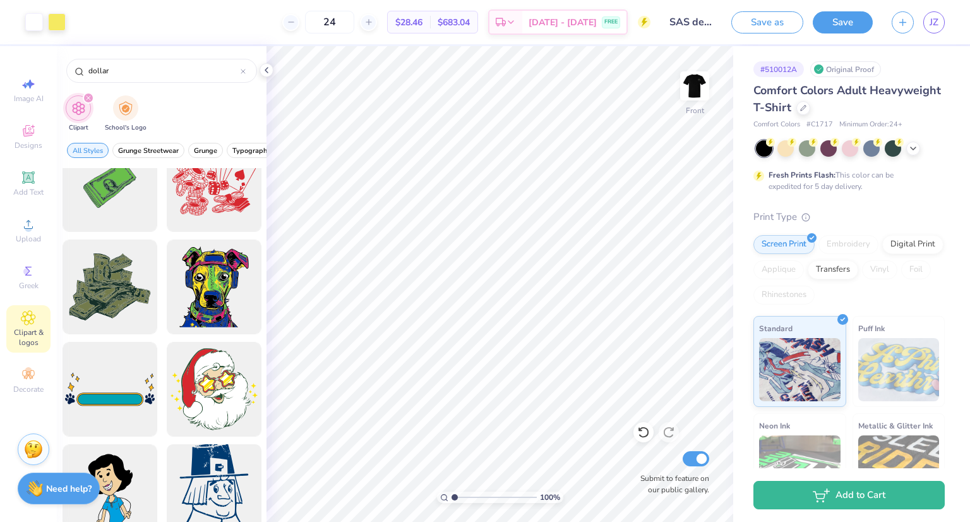
scroll to position [0, 0]
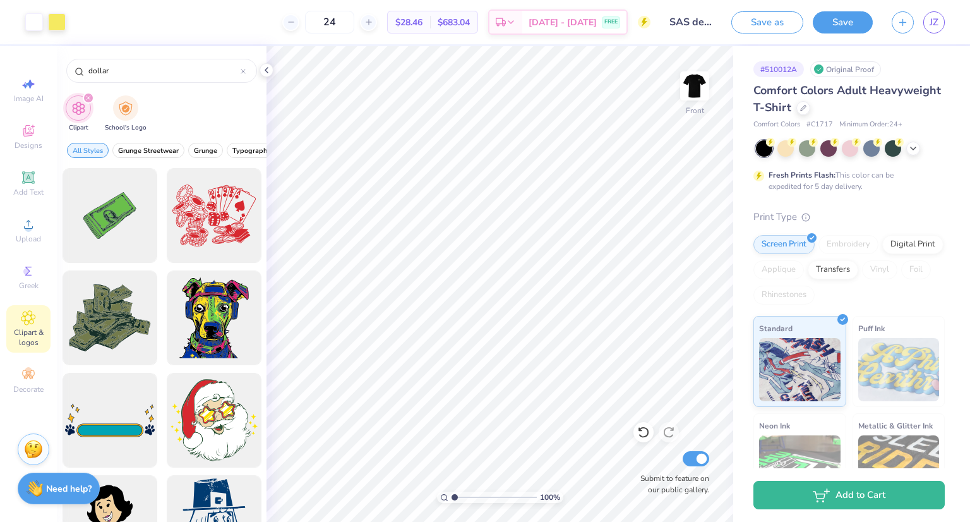
type input "dollar"
click at [27, 225] on circle at bounding box center [28, 228] width 7 height 7
click at [34, 241] on span "Upload" at bounding box center [28, 239] width 25 height 10
click at [831, 26] on button "Save" at bounding box center [843, 20] width 60 height 22
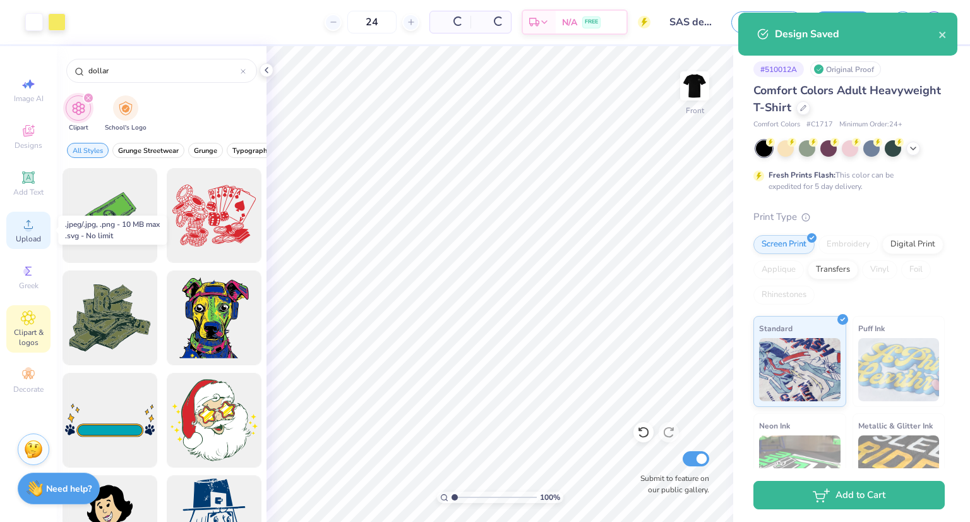
click at [31, 224] on icon at bounding box center [28, 224] width 15 height 15
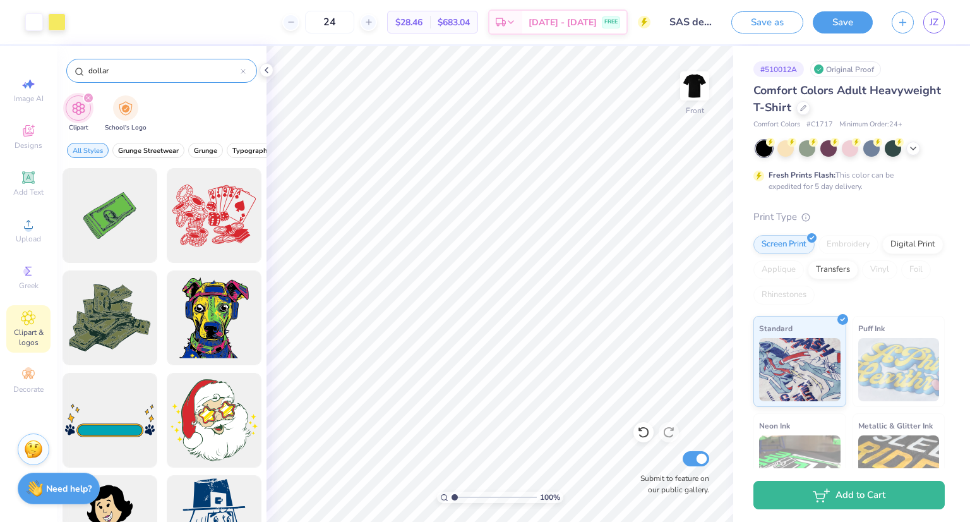
click at [244, 73] on icon at bounding box center [243, 71] width 5 height 5
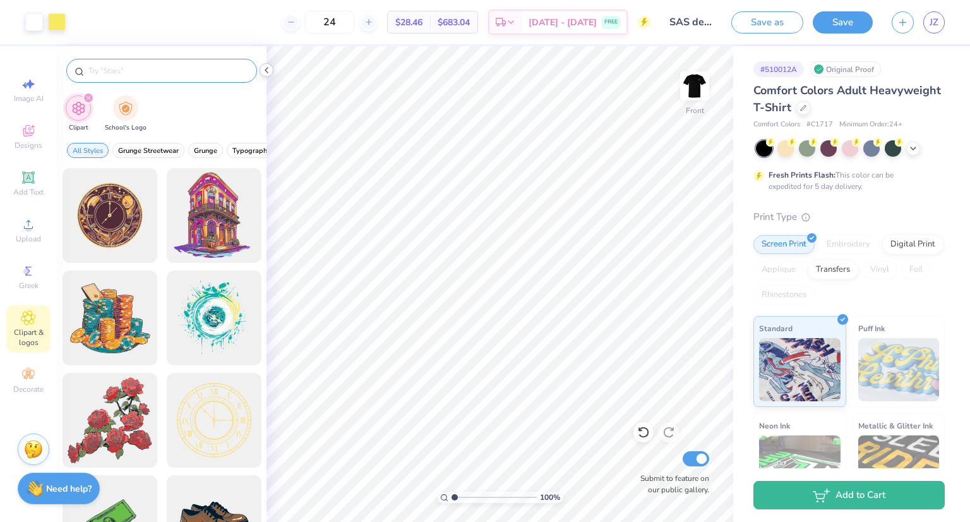
click at [268, 69] on icon at bounding box center [266, 70] width 10 height 10
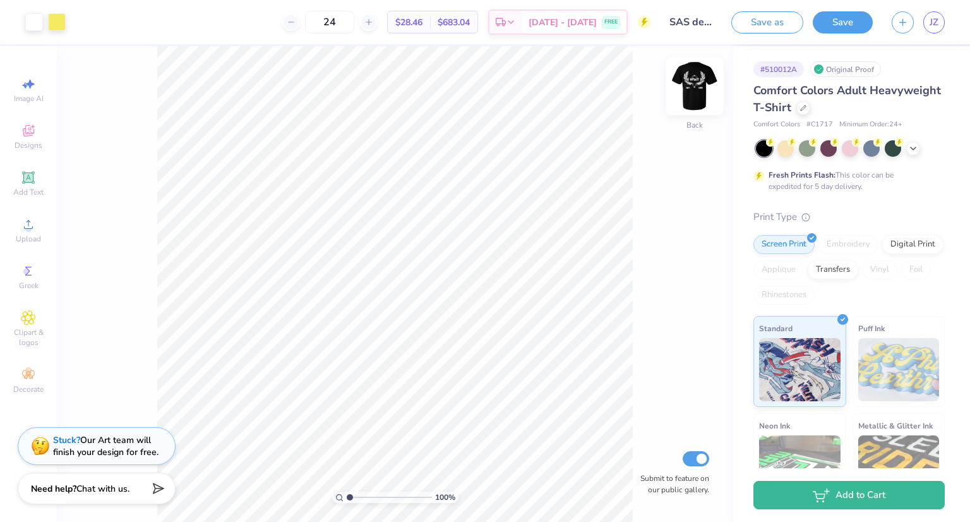
click at [704, 94] on img at bounding box center [695, 86] width 51 height 51
click at [16, 218] on div "Upload" at bounding box center [28, 230] width 44 height 37
click at [685, 92] on img at bounding box center [695, 86] width 51 height 51
click at [697, 87] on img at bounding box center [695, 86] width 51 height 51
click at [23, 131] on icon at bounding box center [28, 132] width 10 height 8
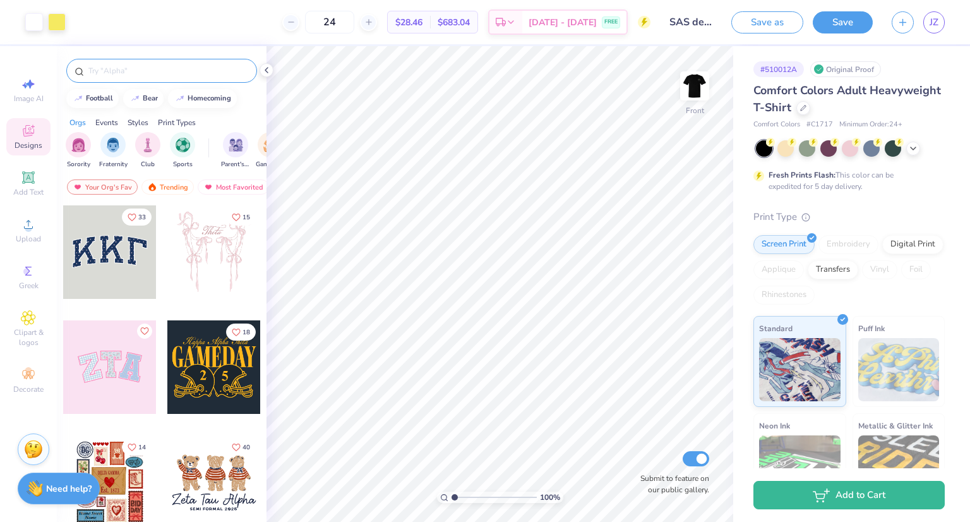
click at [123, 71] on input "text" at bounding box center [168, 70] width 162 height 13
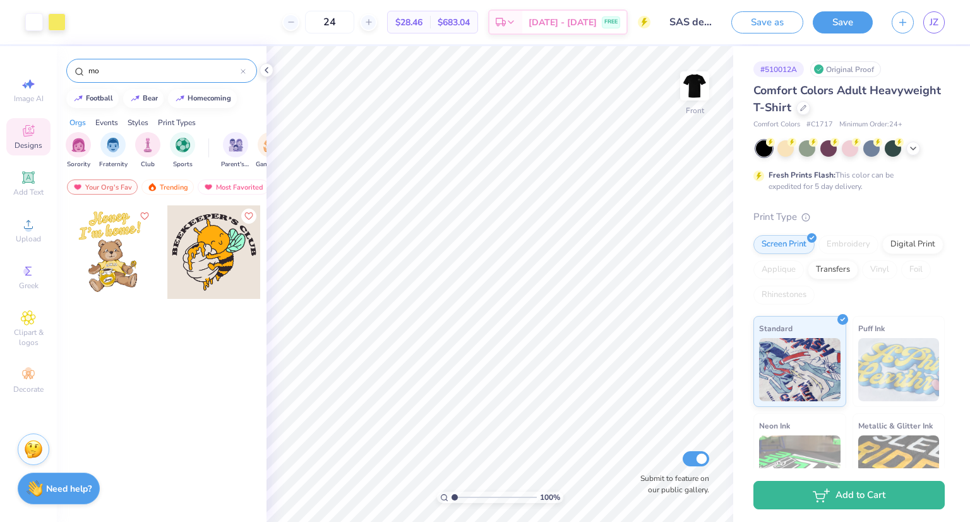
type input "m"
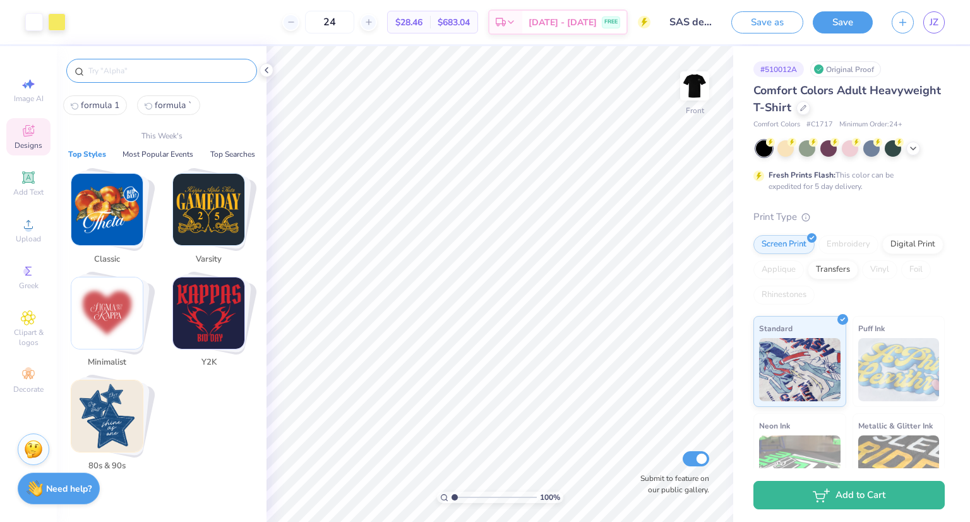
click at [200, 71] on input "text" at bounding box center [168, 70] width 162 height 13
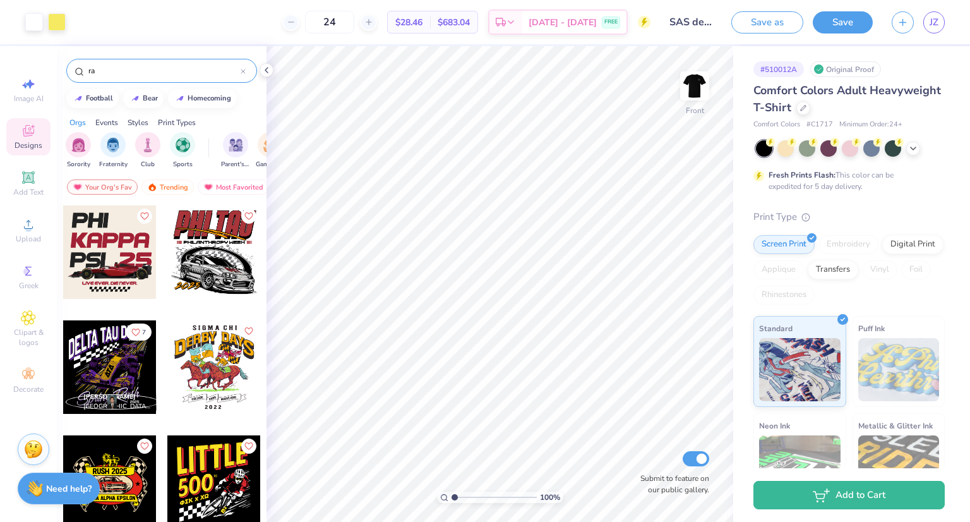
type input "r"
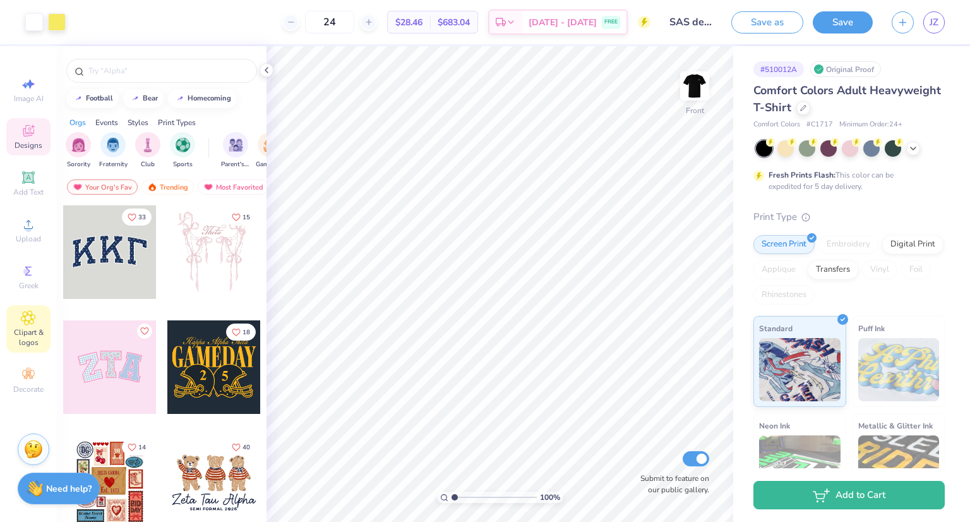
click at [37, 329] on span "Clipart & logos" at bounding box center [28, 337] width 44 height 20
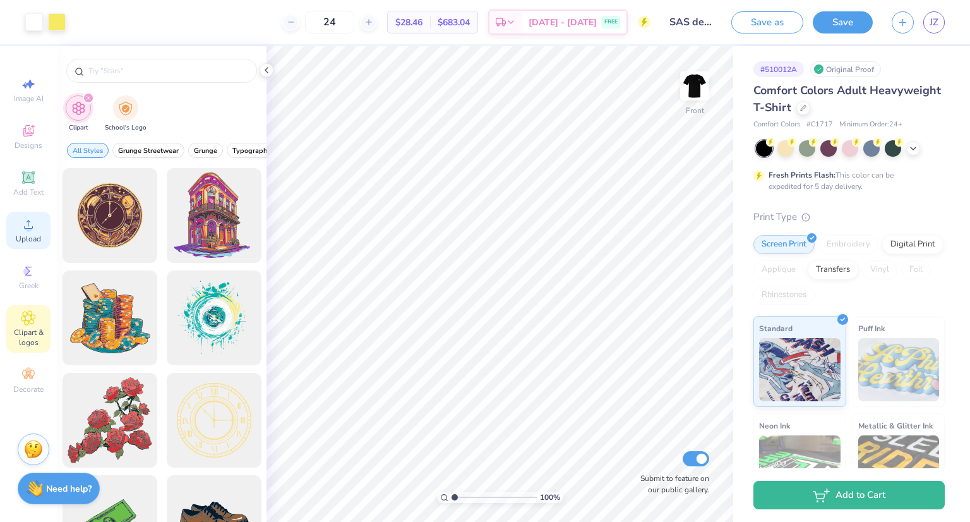
click at [31, 237] on span "Upload" at bounding box center [28, 239] width 25 height 10
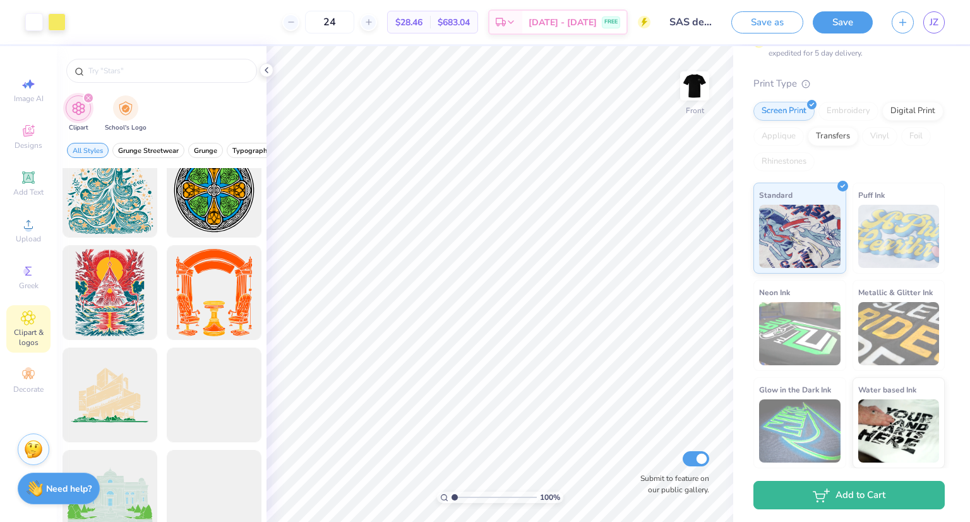
scroll to position [3284, 0]
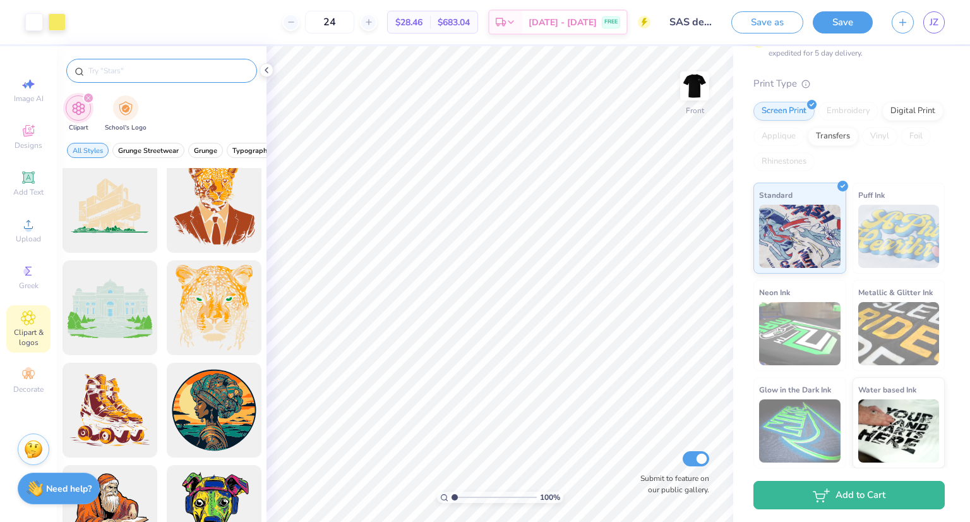
click at [106, 66] on input "text" at bounding box center [168, 70] width 162 height 13
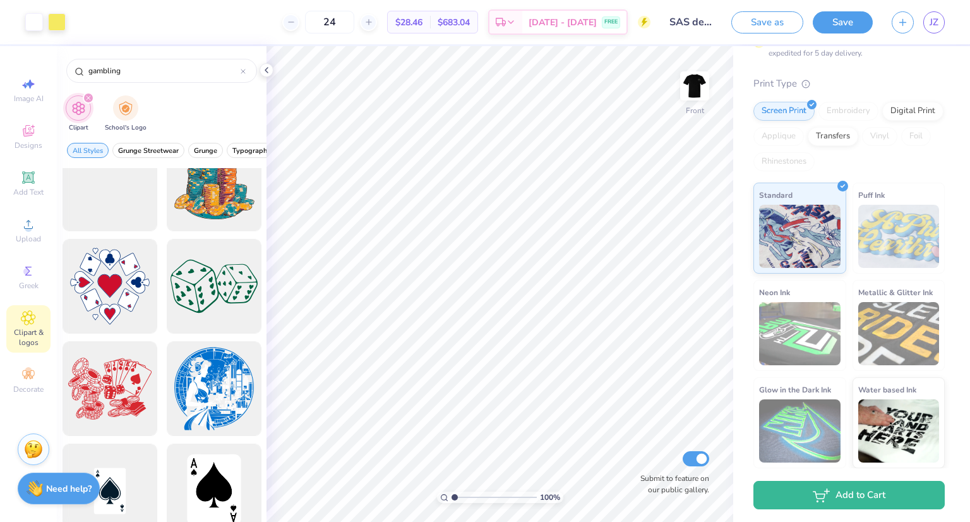
scroll to position [0, 0]
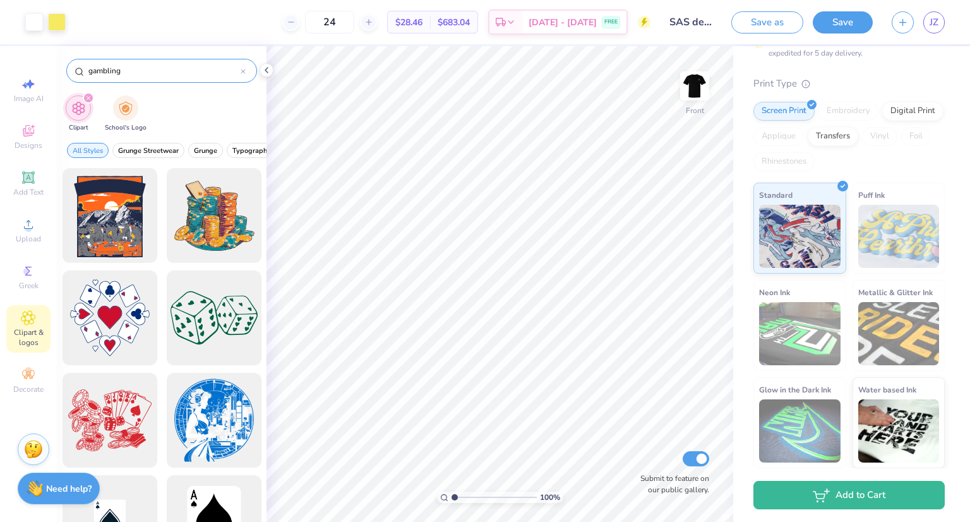
drag, startPoint x: 147, startPoint y: 73, endPoint x: 93, endPoint y: 81, distance: 53.7
click at [93, 81] on div "gambling" at bounding box center [161, 71] width 191 height 24
type input "g"
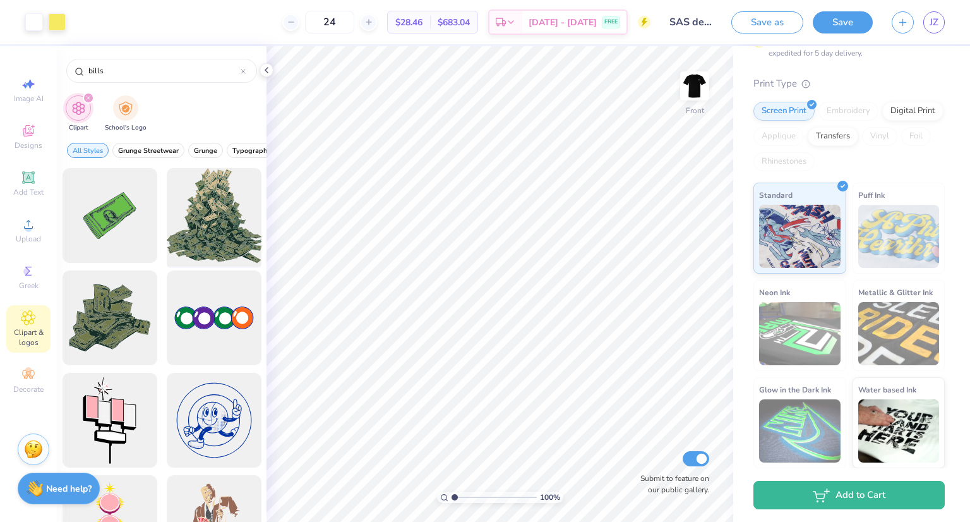
type input "bills"
click at [215, 229] on div at bounding box center [214, 216] width 104 height 104
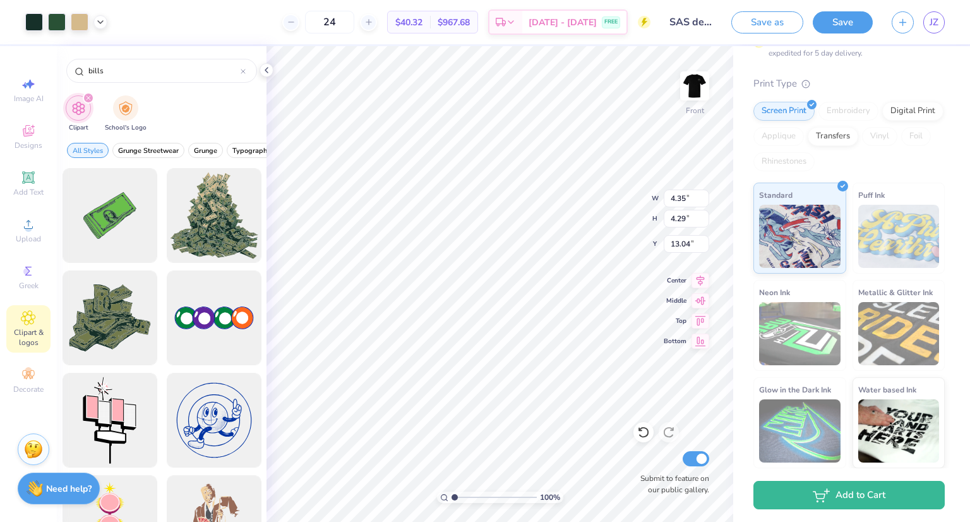
type input "4.35"
type input "4.29"
type input "2.68"
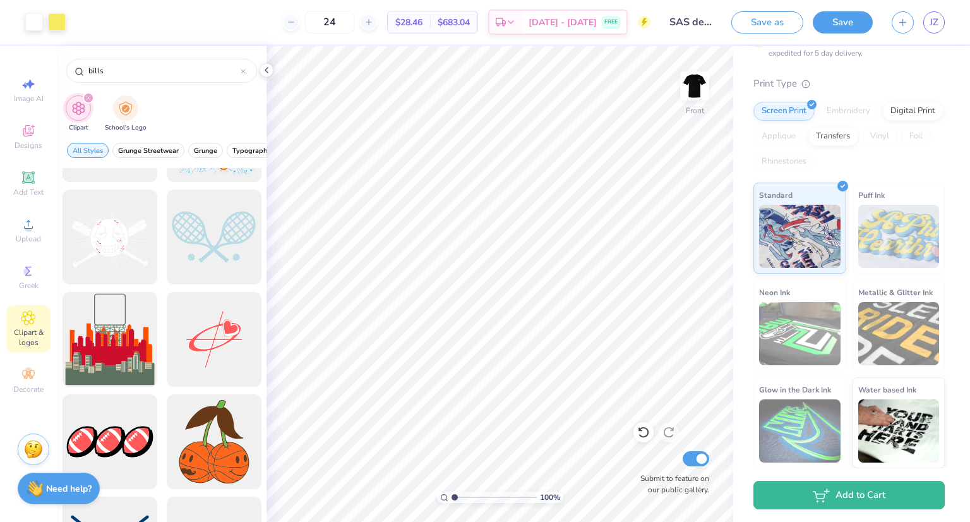
scroll to position [758, 0]
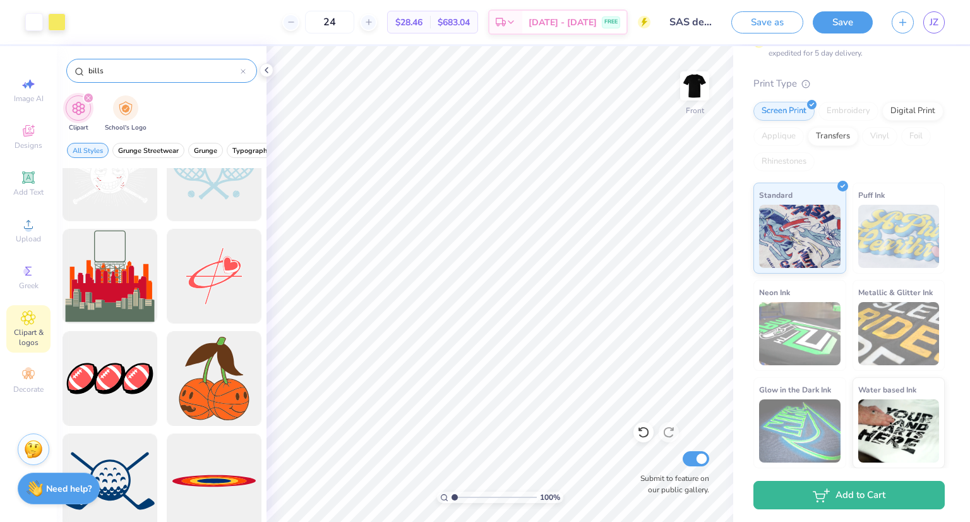
click at [147, 69] on input "bills" at bounding box center [163, 70] width 153 height 13
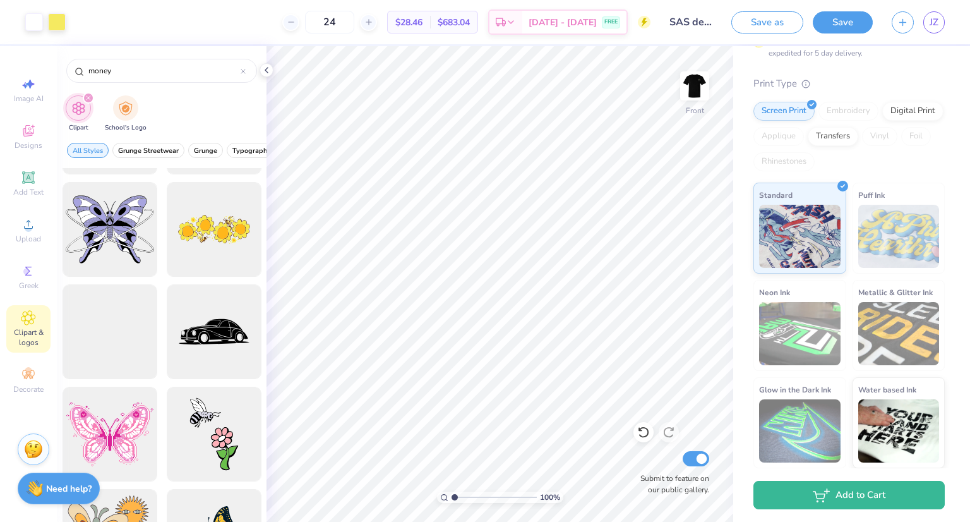
scroll to position [1897, 0]
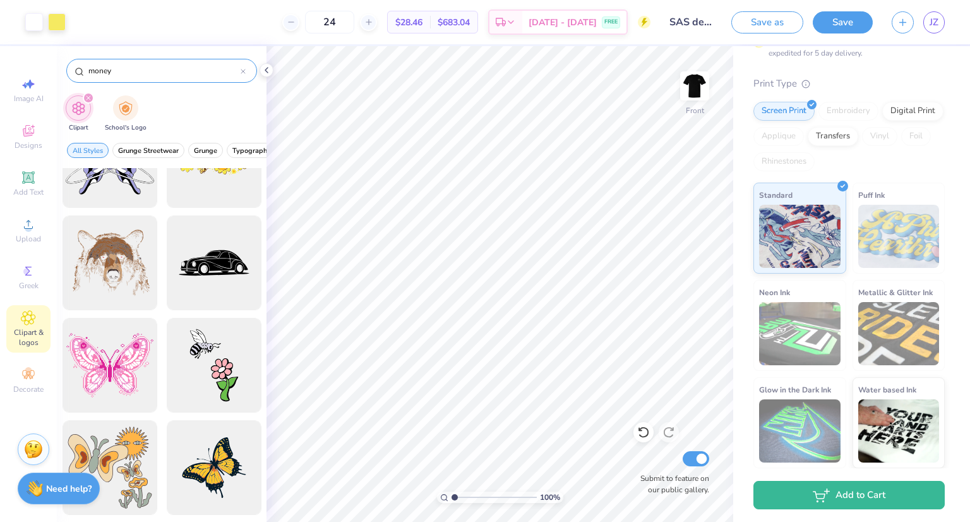
click at [141, 66] on input "money" at bounding box center [163, 70] width 153 height 13
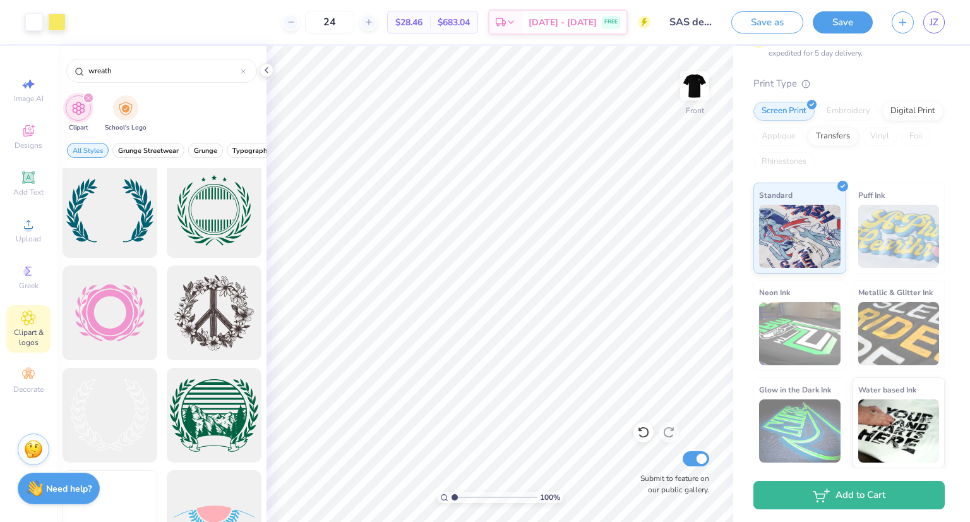
scroll to position [1705, 0]
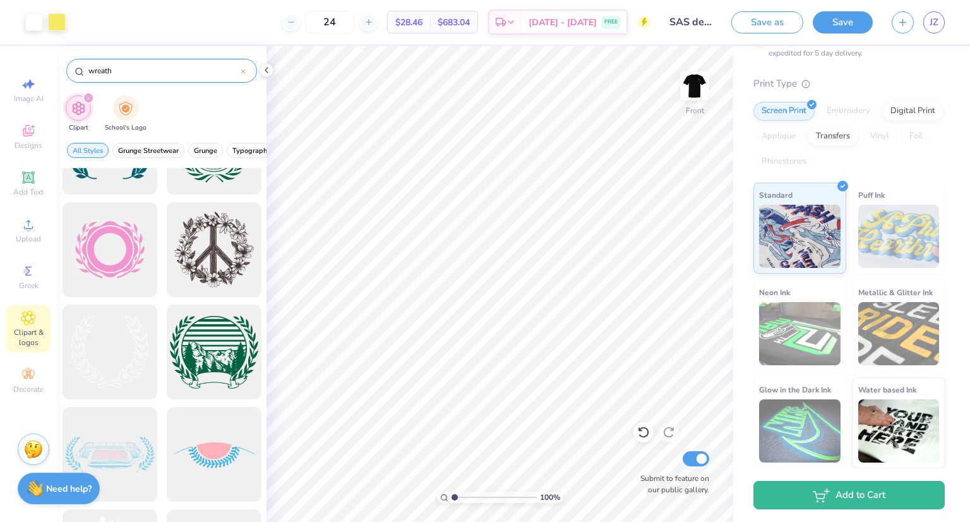
click at [124, 69] on input "wreath" at bounding box center [163, 70] width 153 height 13
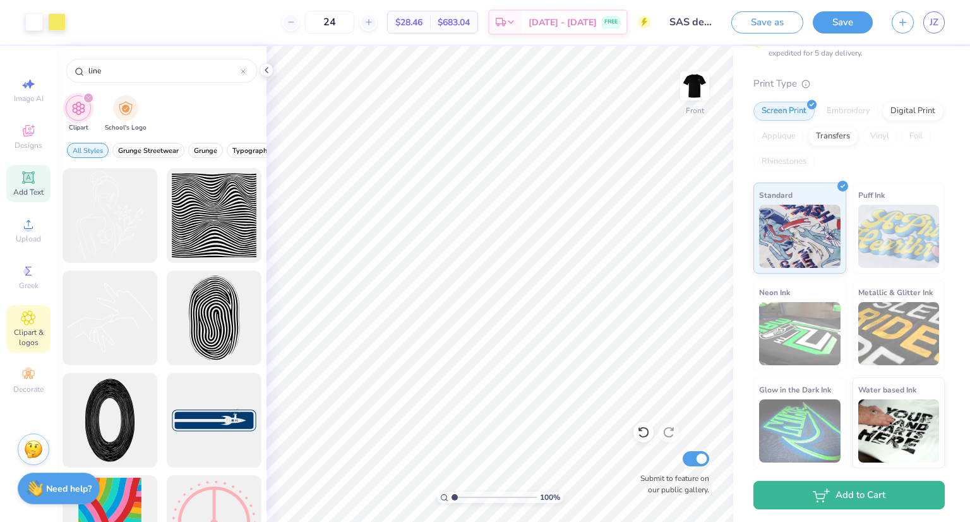
type input "line"
click at [39, 184] on div "Add Text" at bounding box center [28, 183] width 44 height 37
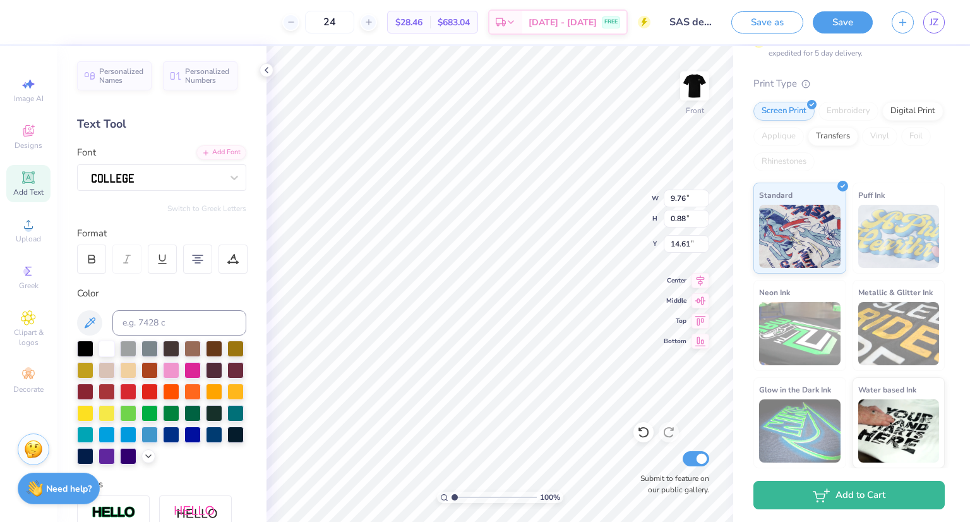
drag, startPoint x: 171, startPoint y: 221, endPoint x: 210, endPoint y: 231, distance: 40.9
click at [171, 220] on div "Personalized Names Personalized Numbers Text Tool Add Font Font Switch to Greek…" at bounding box center [162, 284] width 210 height 476
click at [38, 128] on div "Designs" at bounding box center [28, 136] width 44 height 37
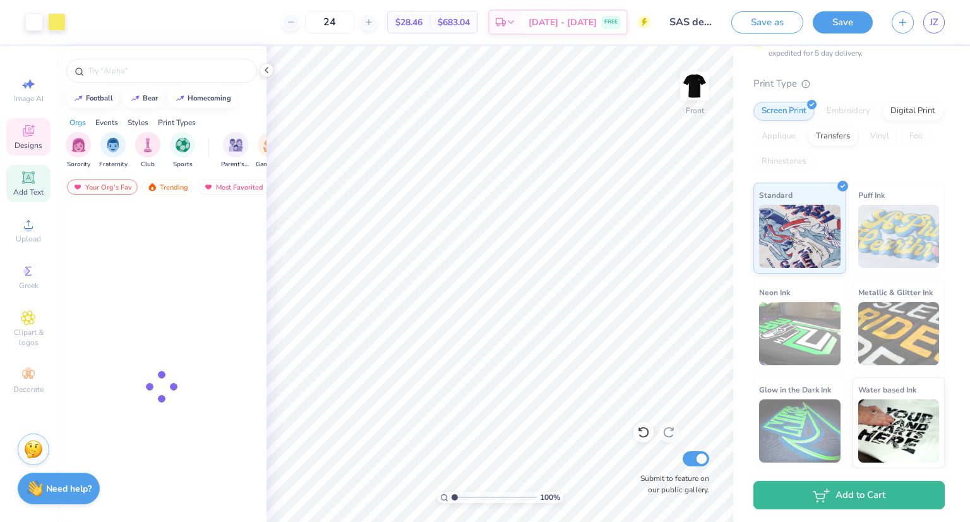
click at [33, 173] on icon at bounding box center [27, 176] width 9 height 9
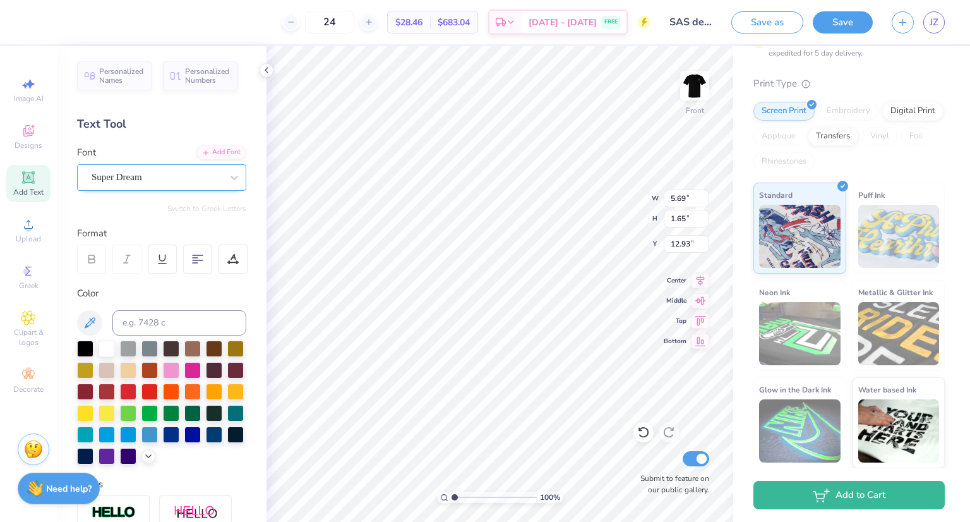
click at [130, 183] on div "Super Dream" at bounding box center [156, 177] width 133 height 20
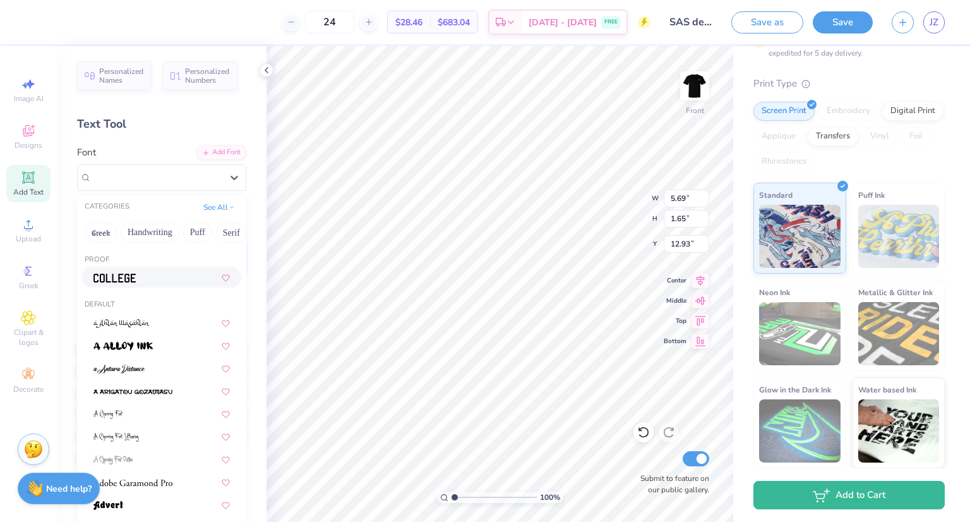
click at [131, 286] on div at bounding box center [161, 277] width 159 height 21
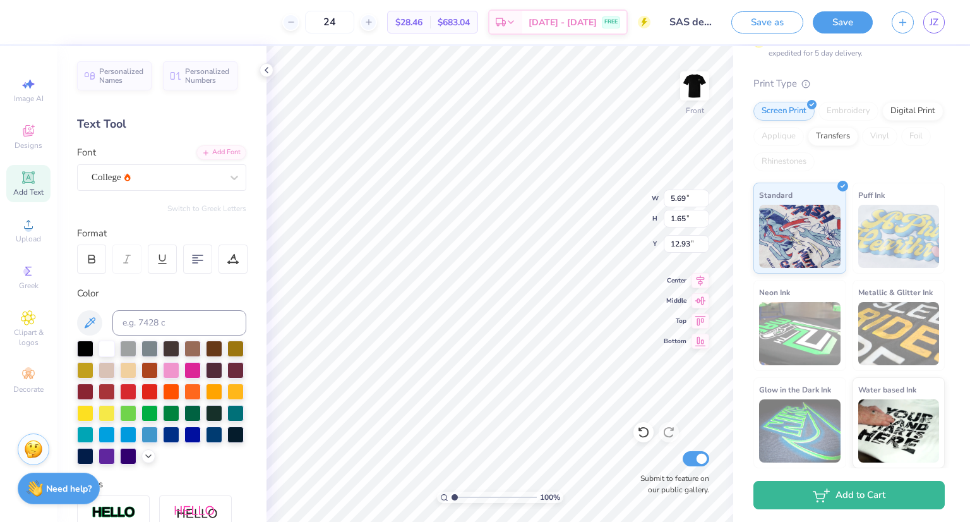
type input "5.16"
type input "1.61"
type input "12.95"
type textarea "-"
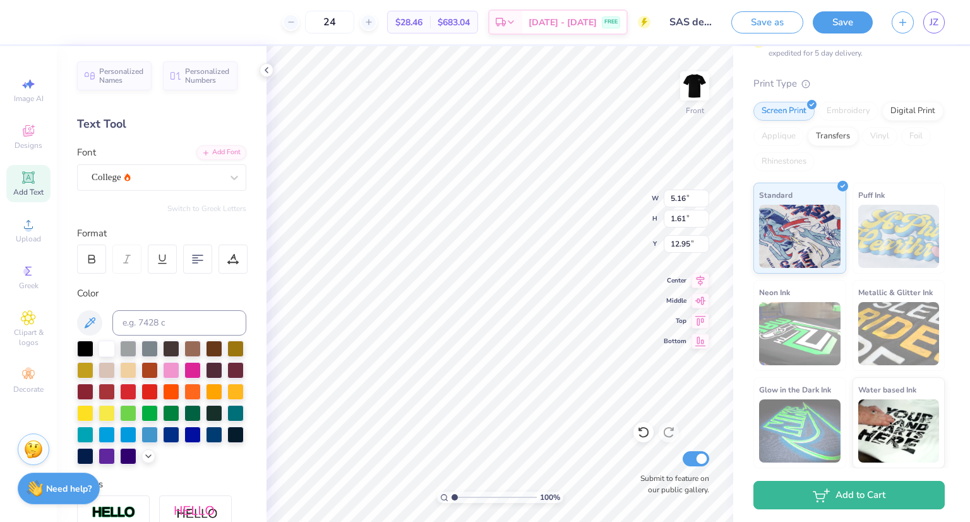
type textarea "-"
click at [641, 435] on icon at bounding box center [643, 432] width 11 height 11
click at [640, 437] on icon at bounding box center [643, 432] width 13 height 13
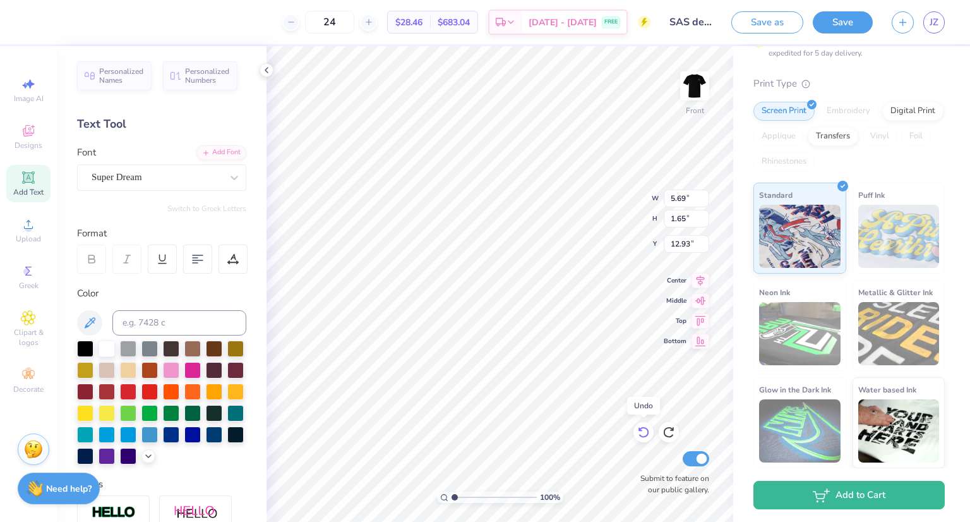
click at [640, 437] on icon at bounding box center [643, 432] width 13 height 13
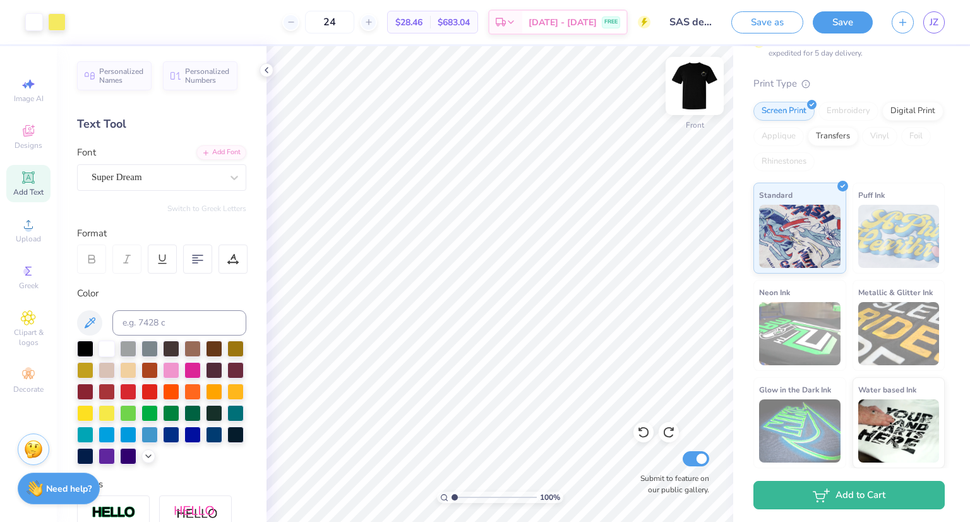
click at [699, 74] on img at bounding box center [695, 86] width 51 height 51
click at [868, 19] on button "Save" at bounding box center [843, 20] width 60 height 22
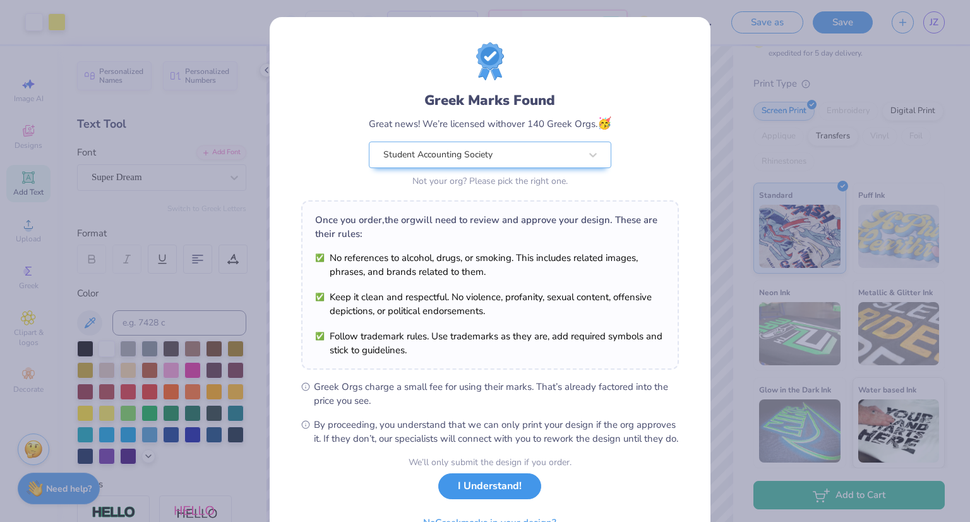
click at [491, 499] on button "I Understand!" at bounding box center [489, 486] width 103 height 26
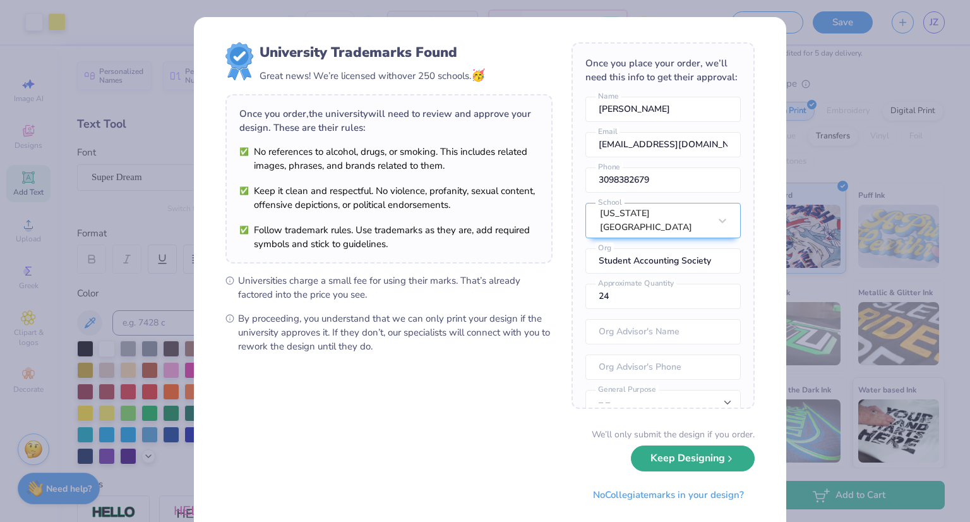
click at [668, 462] on button "Keep Designing" at bounding box center [693, 458] width 124 height 26
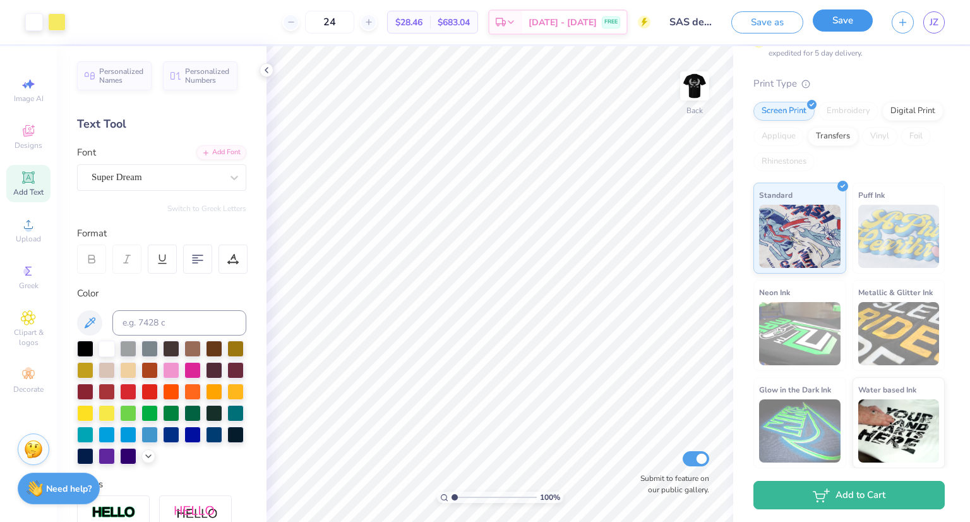
click at [837, 26] on button "Save" at bounding box center [843, 20] width 60 height 22
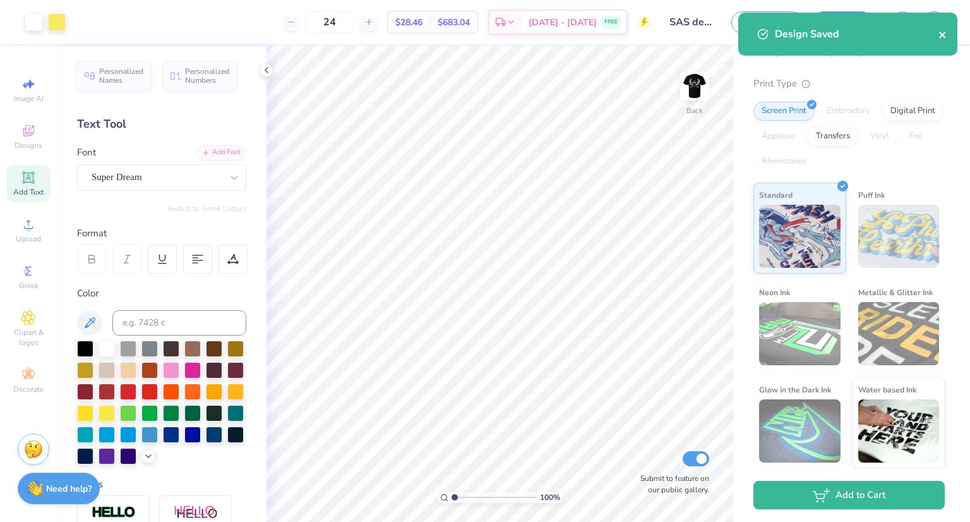
click at [942, 32] on icon "close" at bounding box center [943, 35] width 9 height 10
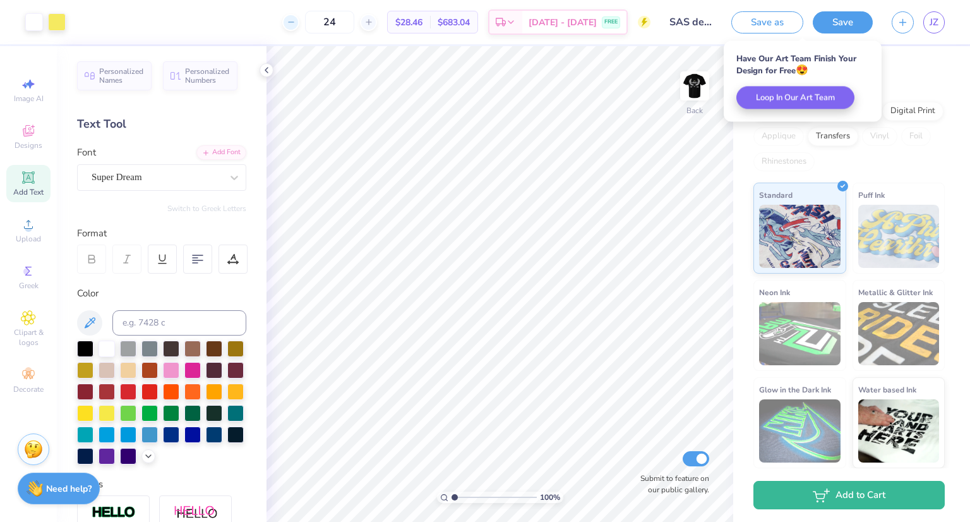
click at [299, 21] on div at bounding box center [290, 22] width 17 height 17
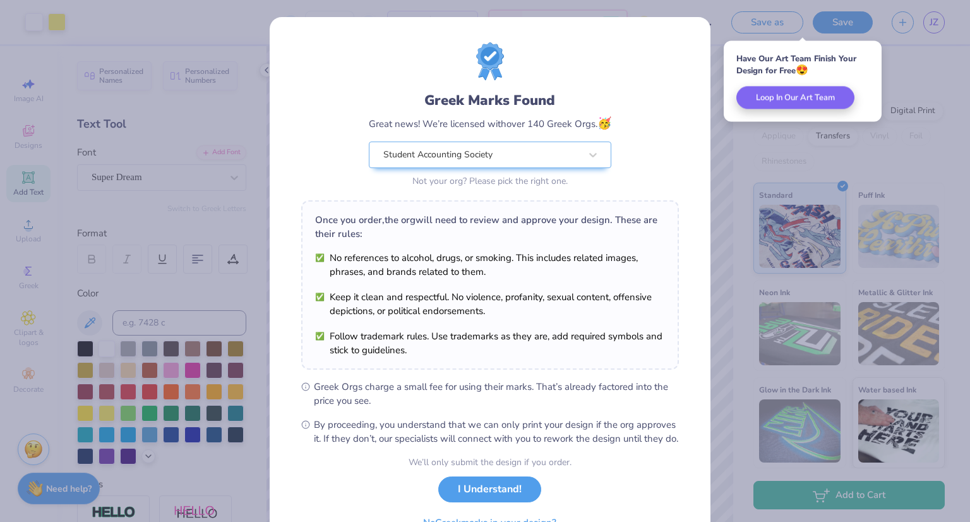
click at [311, 21] on div "Greek Marks Found Great news! We’re licensed with over 140 Greek Orgs. 🥳 Studen…" at bounding box center [490, 288] width 441 height 543
click at [505, 499] on button "I Understand!" at bounding box center [489, 486] width 103 height 26
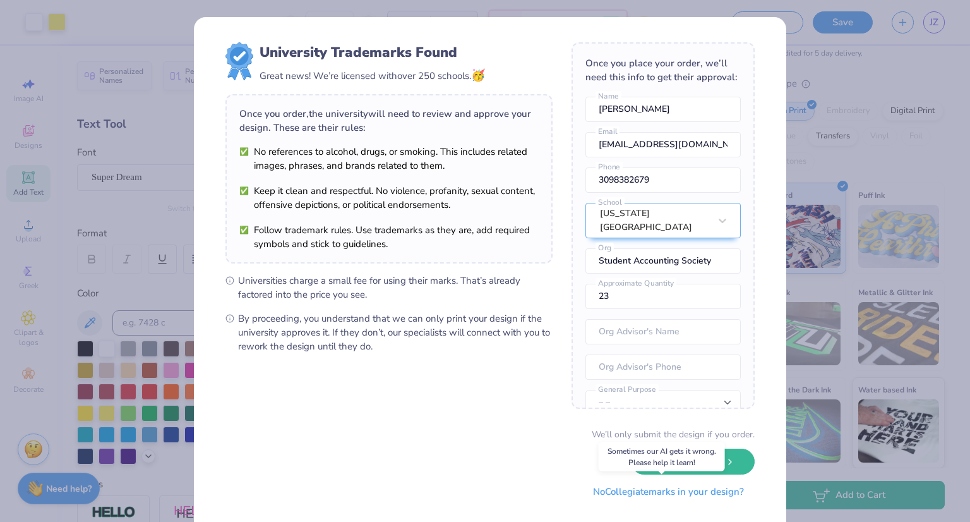
click at [674, 491] on button "No Collegiate marks in your design?" at bounding box center [668, 492] width 172 height 26
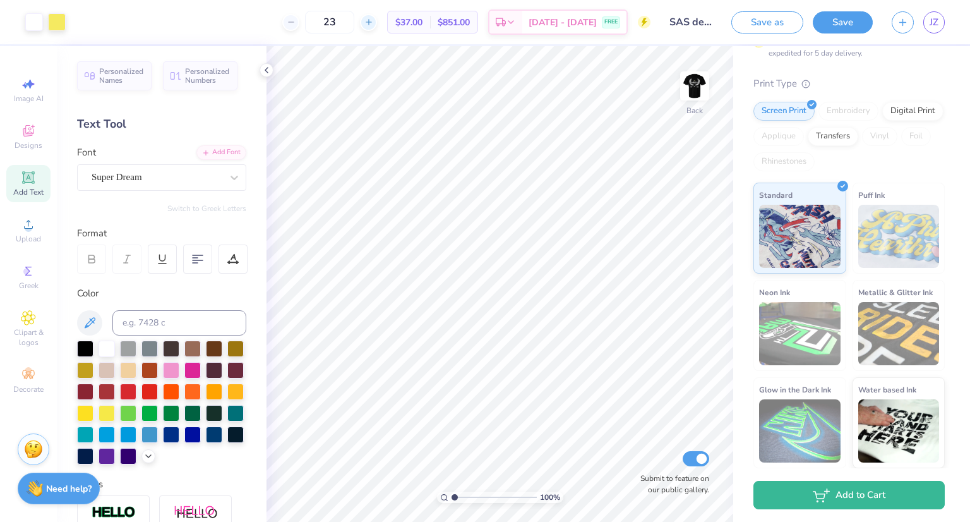
click at [373, 21] on icon at bounding box center [368, 22] width 9 height 9
type input "24"
click at [838, 21] on button "Save" at bounding box center [843, 20] width 60 height 22
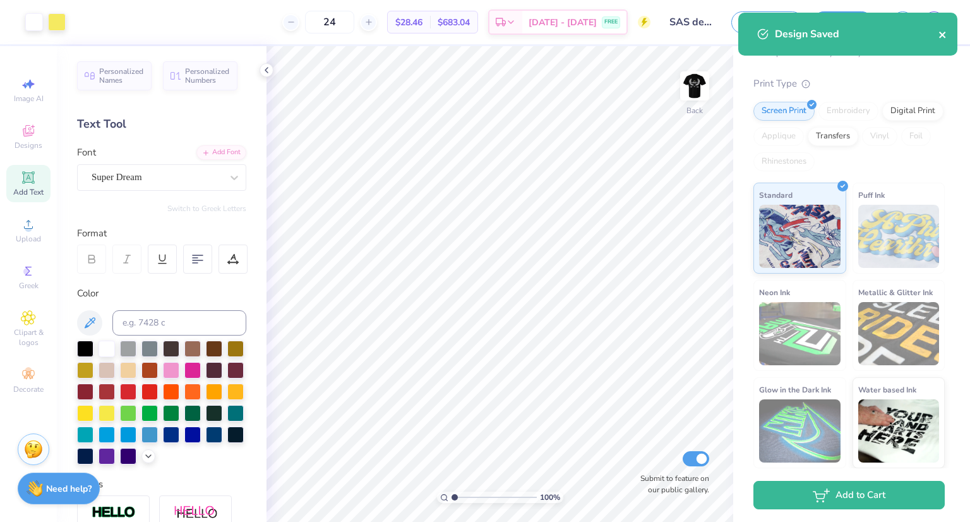
click at [945, 33] on icon "close" at bounding box center [943, 35] width 9 height 10
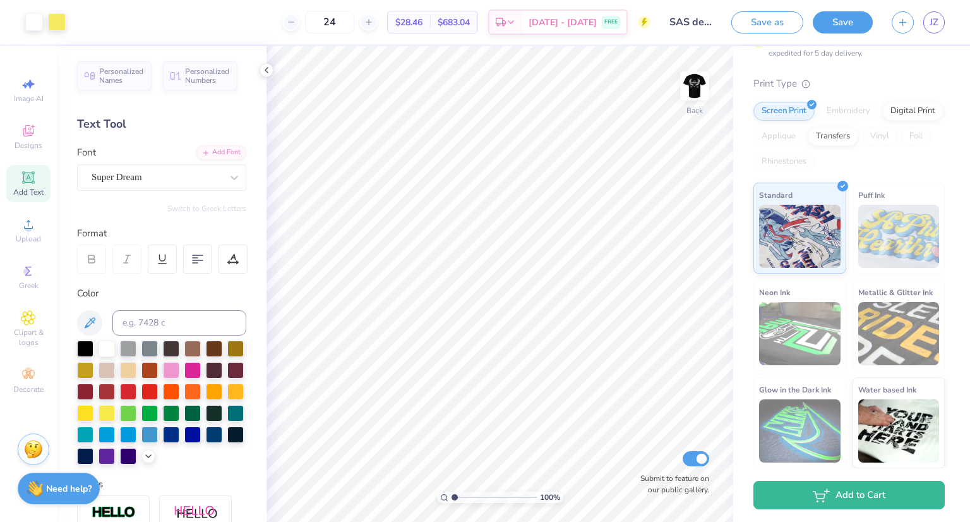
click at [940, 23] on div "Design Saved" at bounding box center [848, 38] width 224 height 57
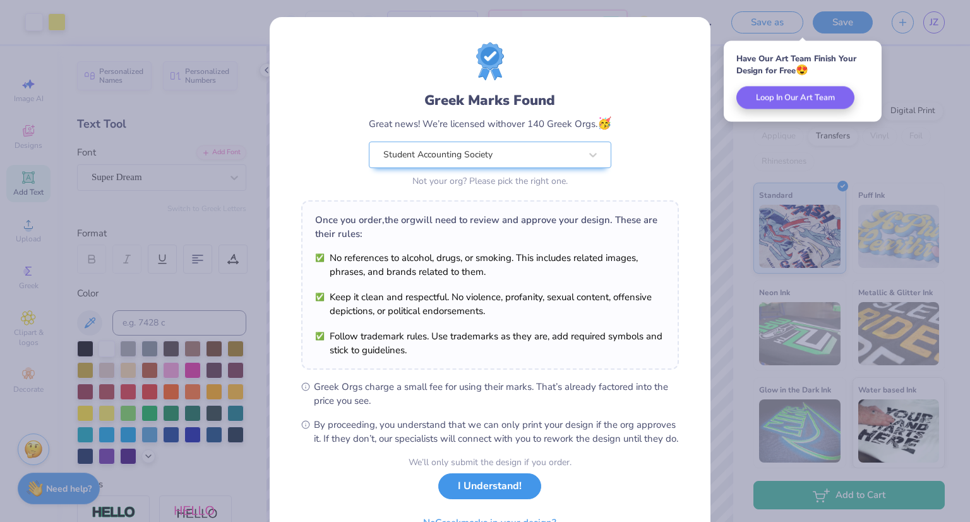
click at [489, 496] on button "I Understand!" at bounding box center [489, 486] width 103 height 26
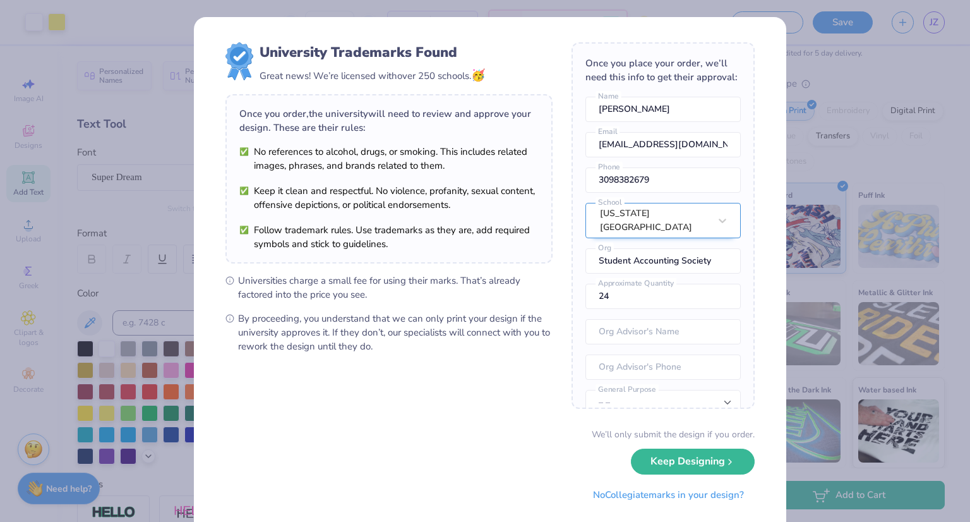
click at [682, 231] on div "Illinois State University" at bounding box center [663, 220] width 155 height 35
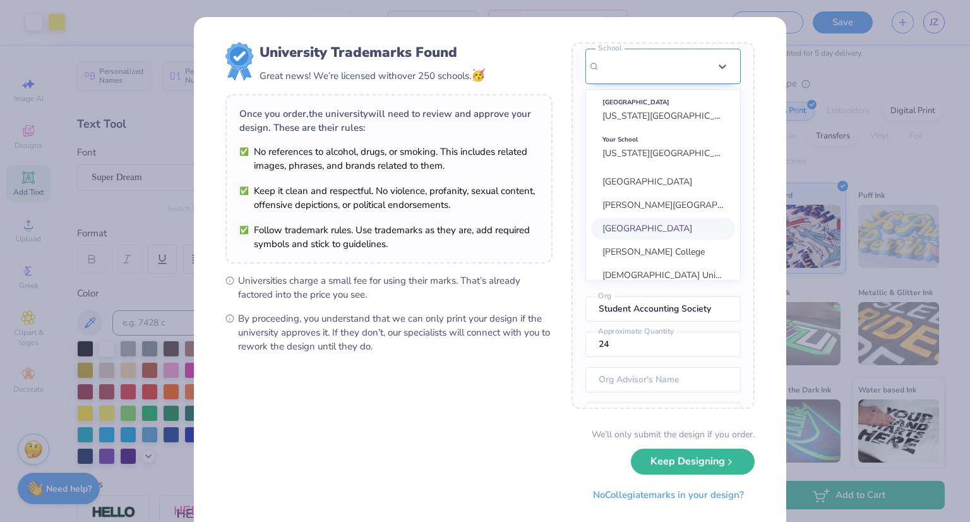
scroll to position [30, 0]
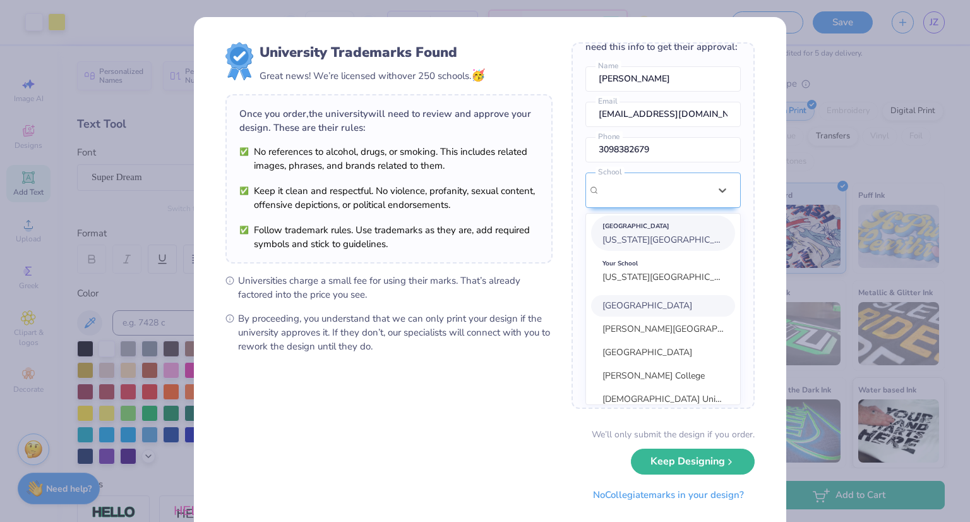
click at [658, 242] on span "Illinois State University" at bounding box center [671, 240] width 137 height 12
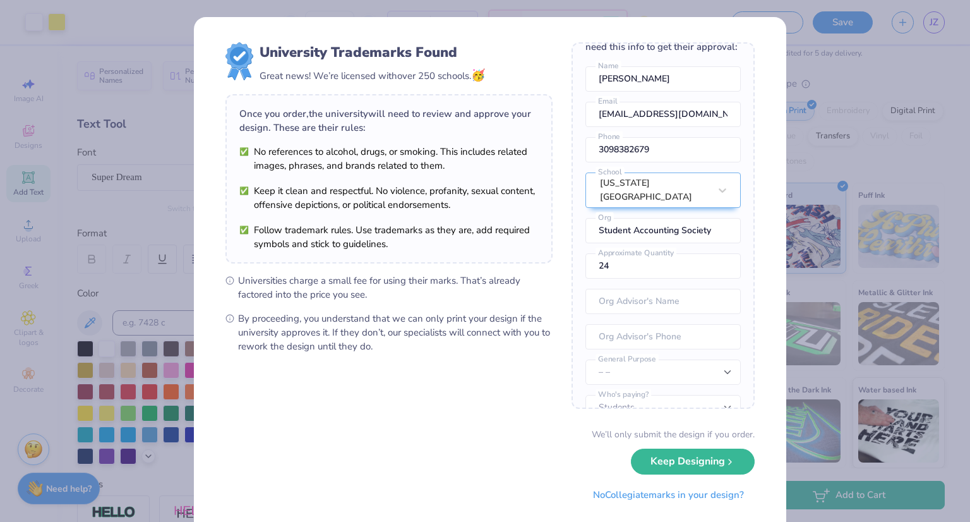
scroll to position [28, 0]
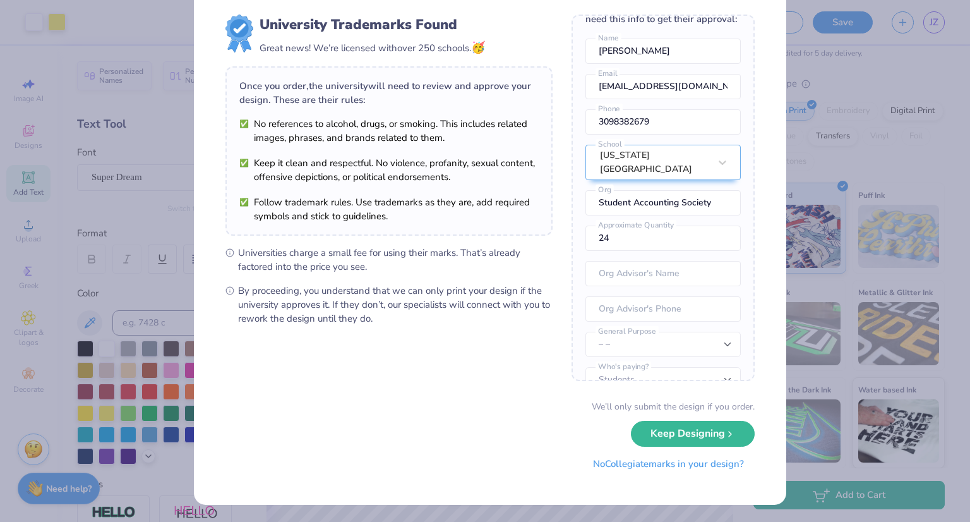
drag, startPoint x: 700, startPoint y: 466, endPoint x: 847, endPoint y: 390, distance: 165.3
click at [700, 466] on button "No Collegiate marks in your design?" at bounding box center [668, 464] width 172 height 26
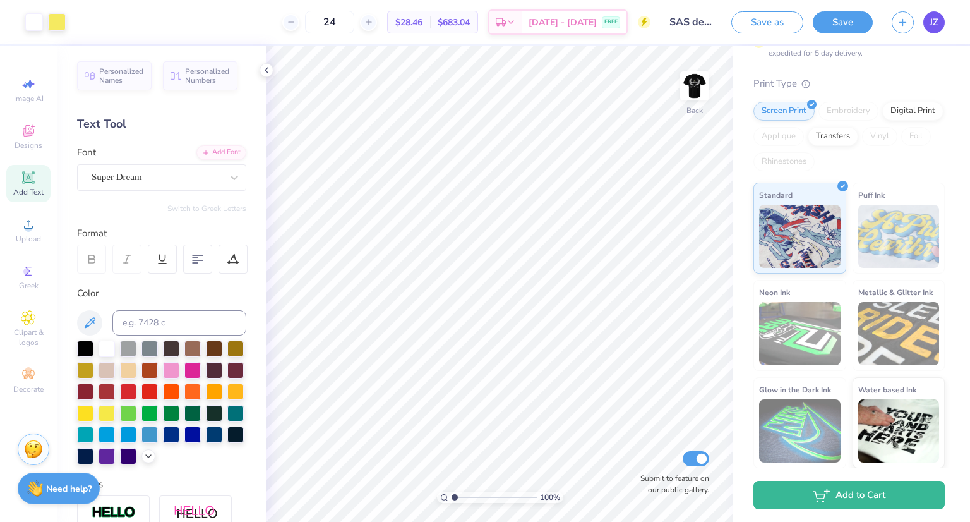
click at [939, 26] on link "JZ" at bounding box center [933, 22] width 21 height 22
click at [706, 83] on img at bounding box center [695, 86] width 51 height 51
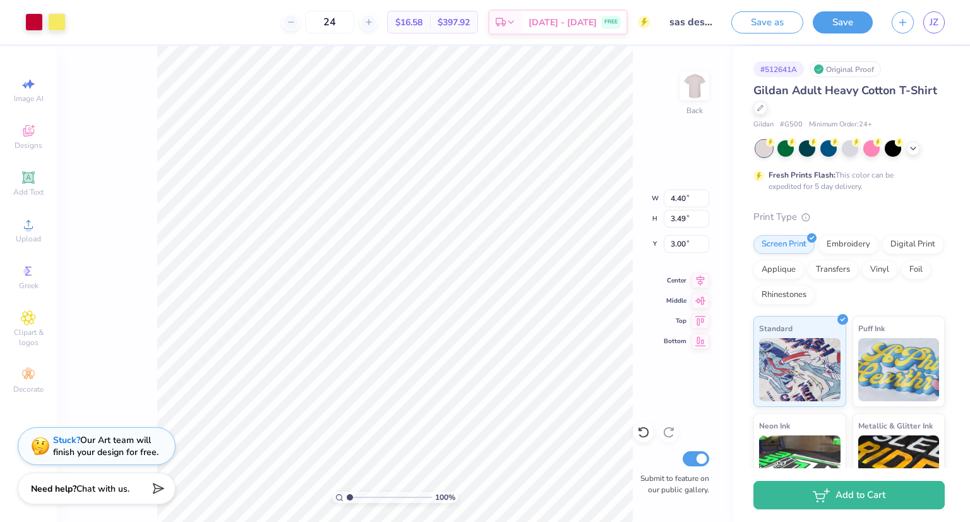
type input "3.54"
type input "2.81"
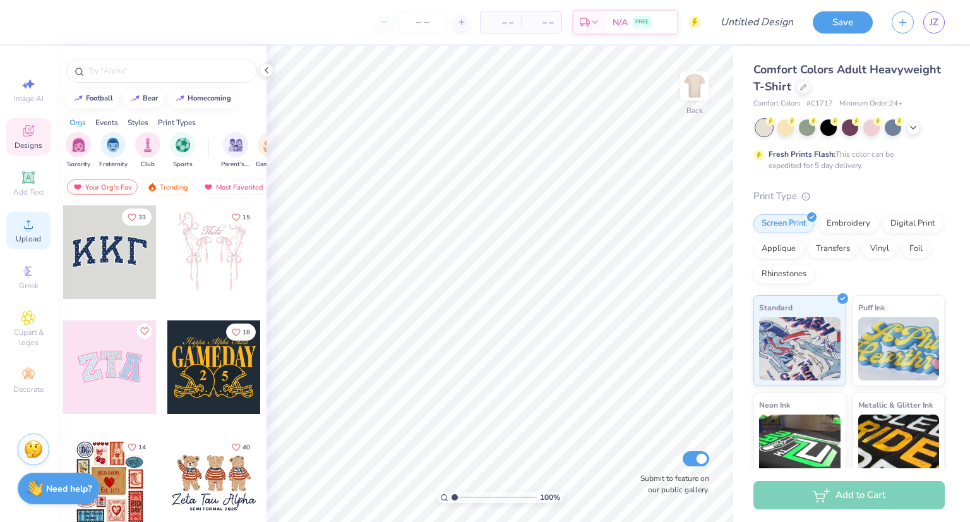
click at [29, 218] on icon at bounding box center [28, 224] width 15 height 15
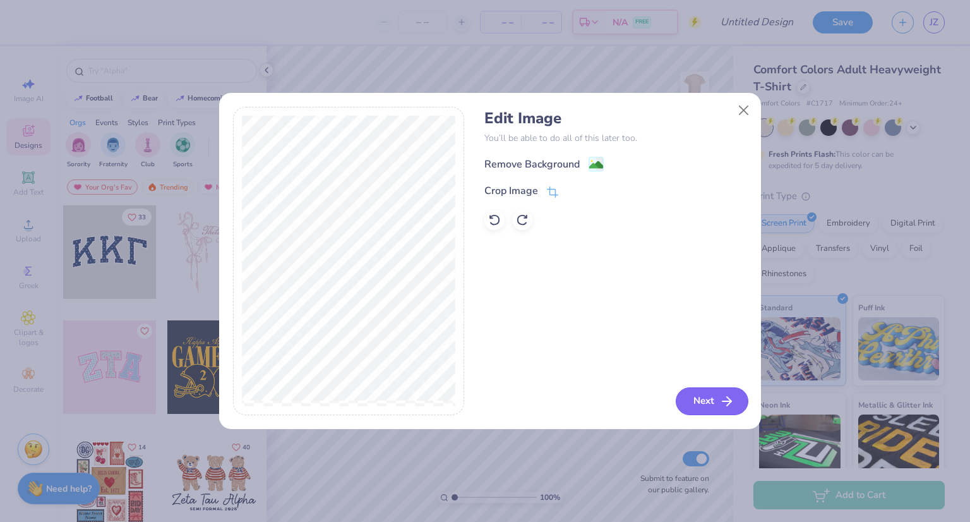
click at [699, 405] on button "Next" at bounding box center [712, 401] width 73 height 28
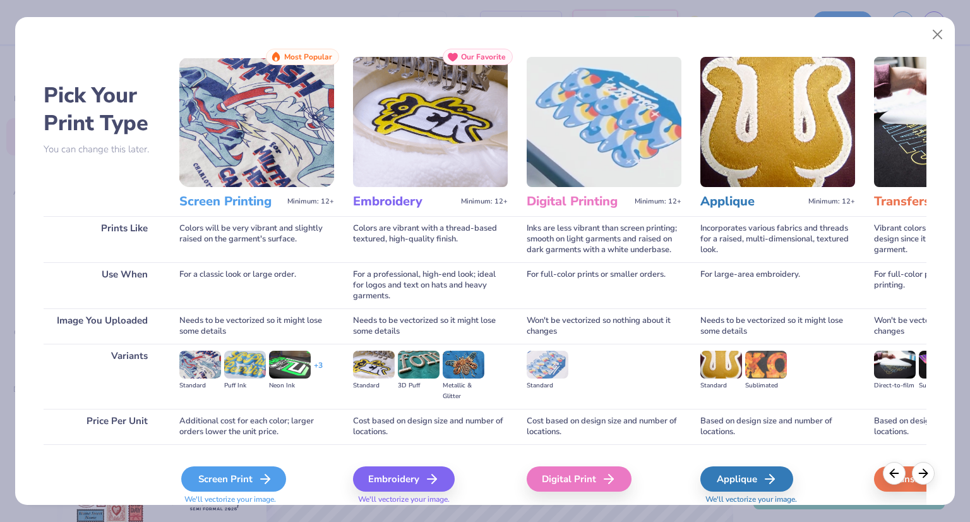
click at [222, 477] on div "Screen Print" at bounding box center [233, 478] width 105 height 25
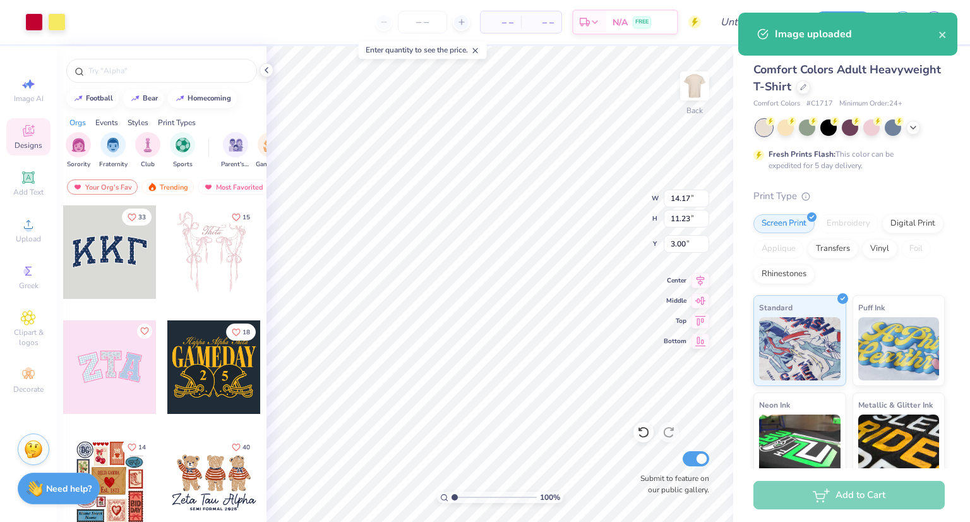
type input "3.00"
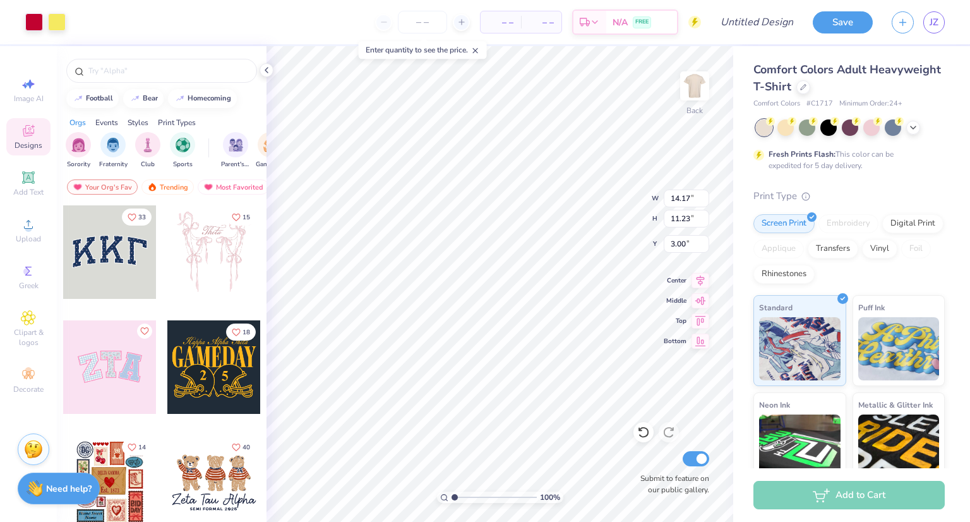
type input "4.05"
type input "3.21"
type input "3.00"
type input "2.82"
type input "2.24"
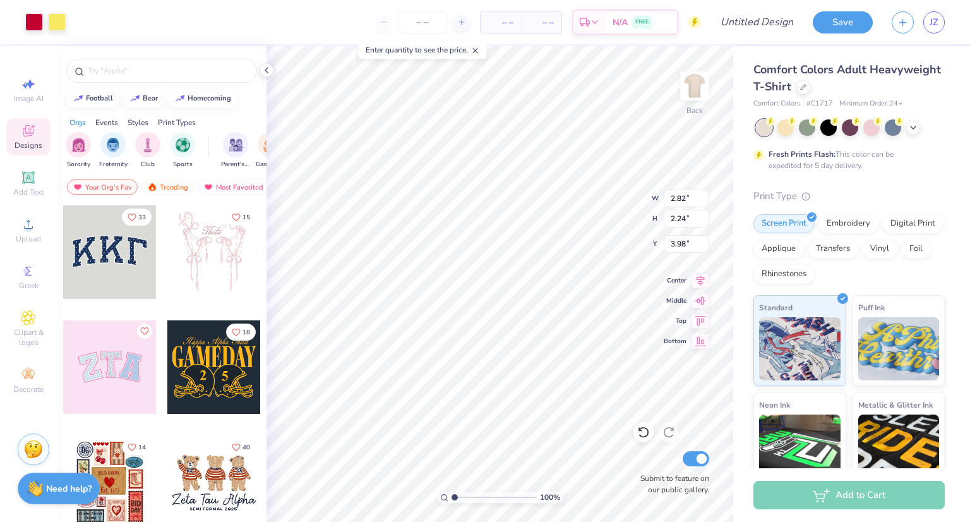
type input "3.00"
click at [694, 78] on img at bounding box center [695, 86] width 51 height 51
click at [465, 23] on icon at bounding box center [461, 22] width 9 height 9
type input "12"
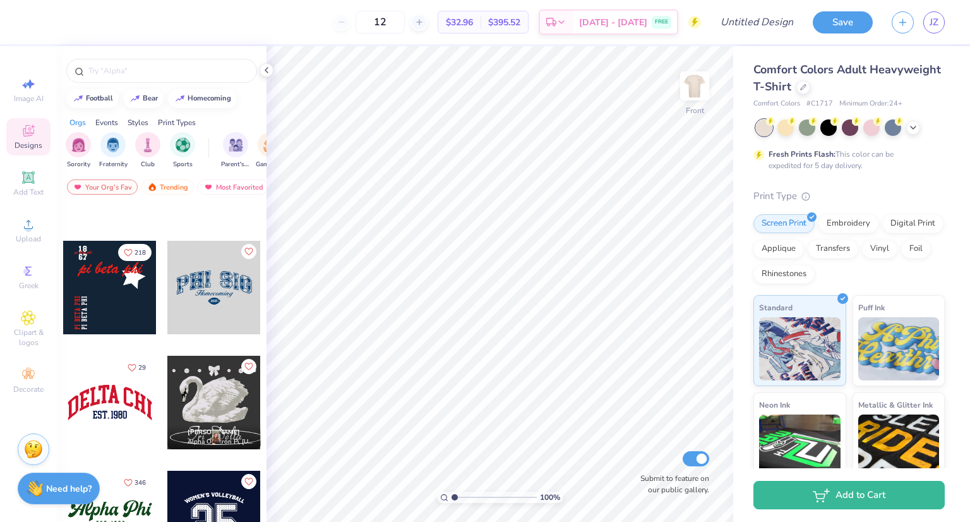
scroll to position [1200, 0]
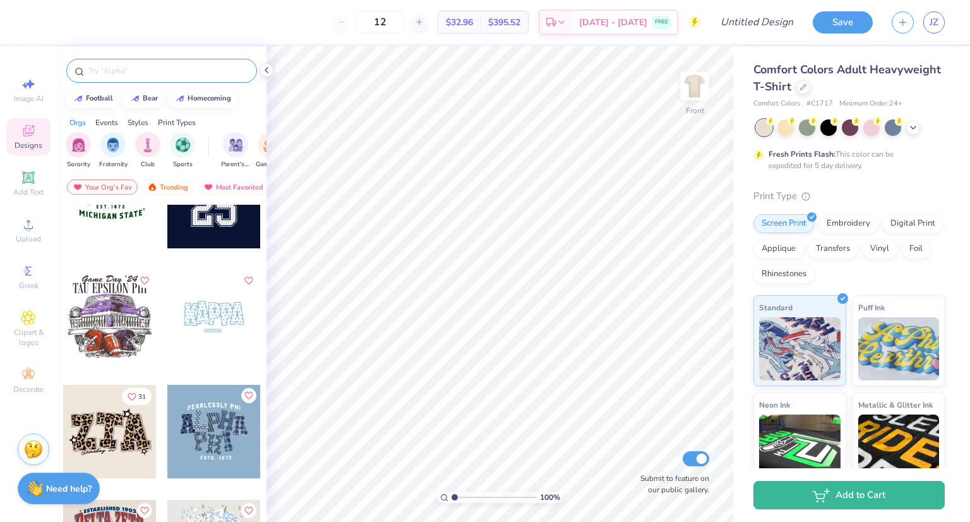
click at [119, 77] on div at bounding box center [161, 71] width 191 height 24
click at [129, 64] on input "text" at bounding box center [168, 70] width 162 height 13
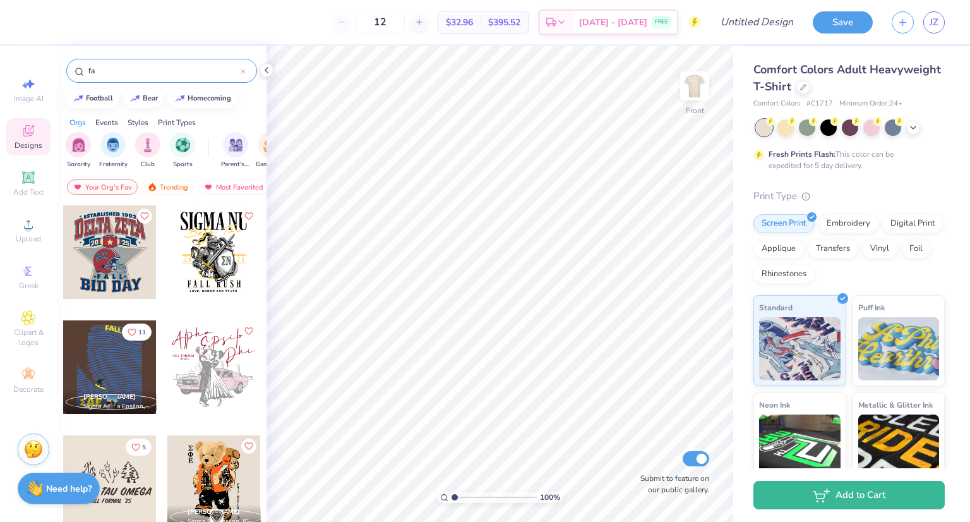
type input "f"
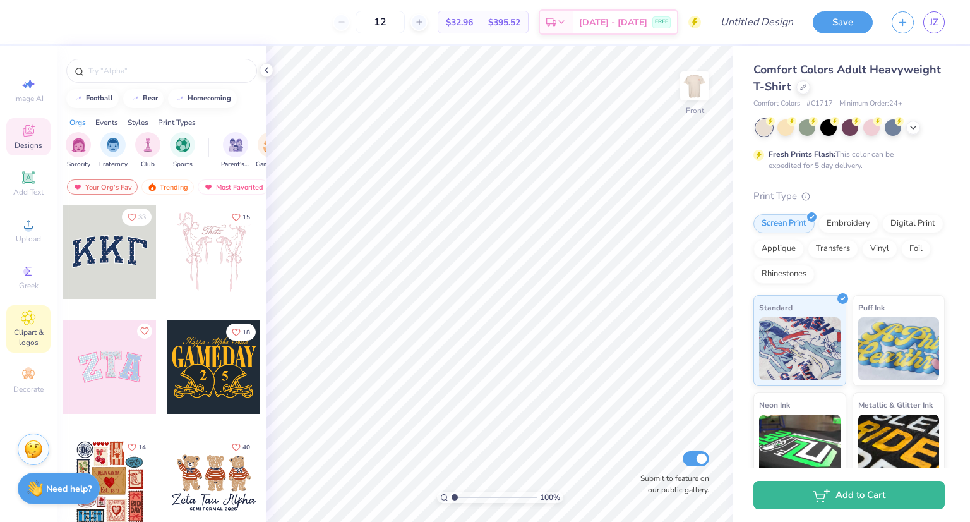
click at [35, 322] on div "Clipart & logos" at bounding box center [28, 328] width 44 height 47
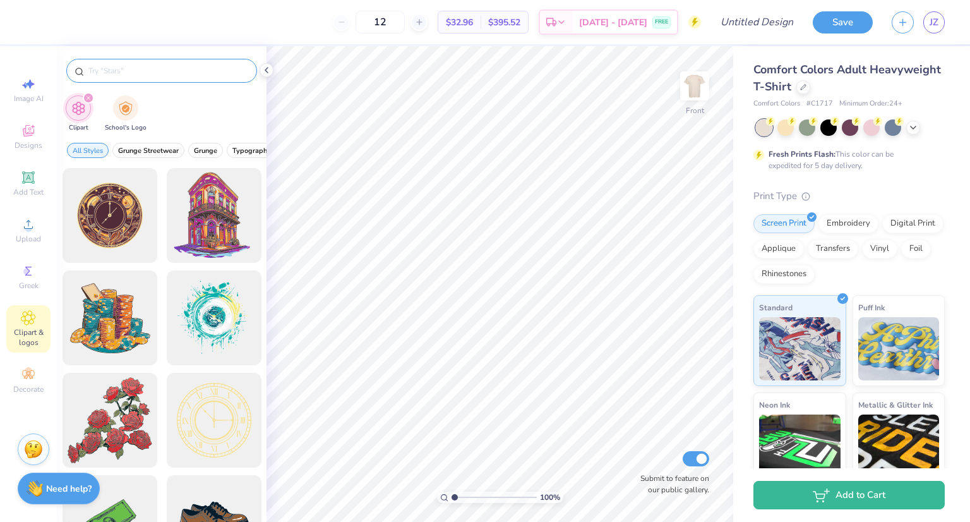
click at [140, 72] on input "text" at bounding box center [168, 70] width 162 height 13
type input "autumn"
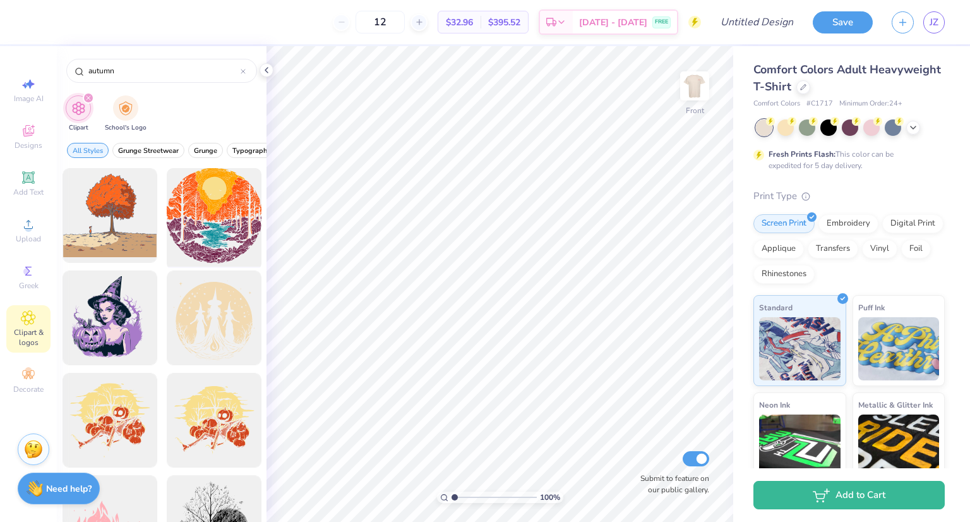
click at [213, 218] on div at bounding box center [214, 216] width 104 height 104
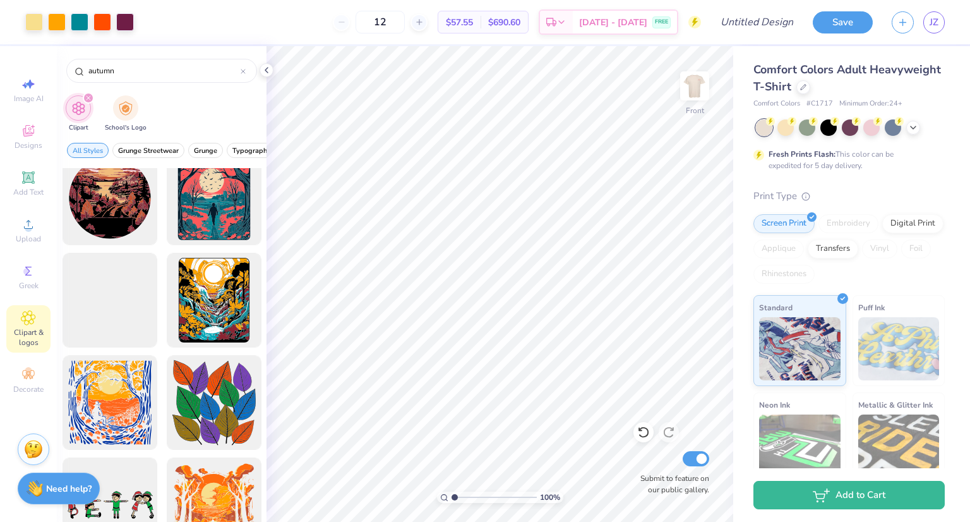
scroll to position [695, 0]
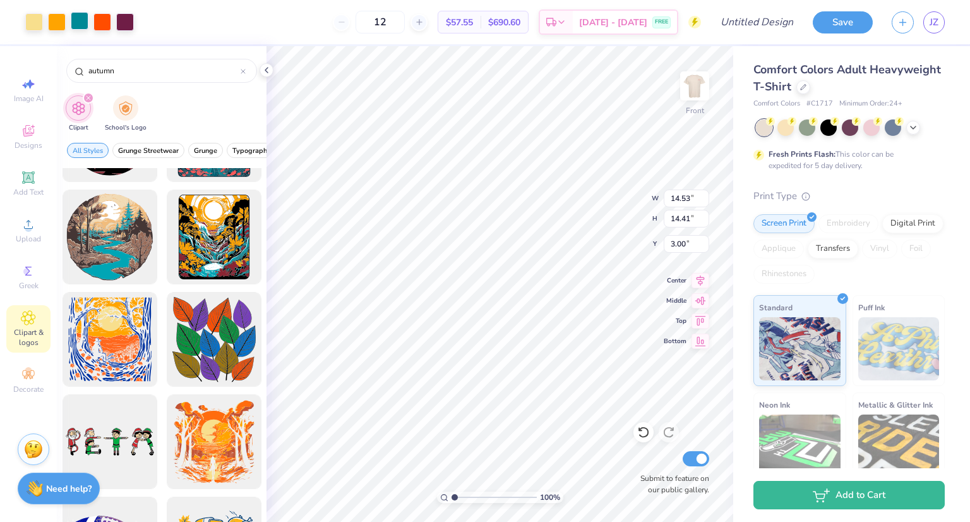
click at [86, 19] on div at bounding box center [80, 21] width 18 height 18
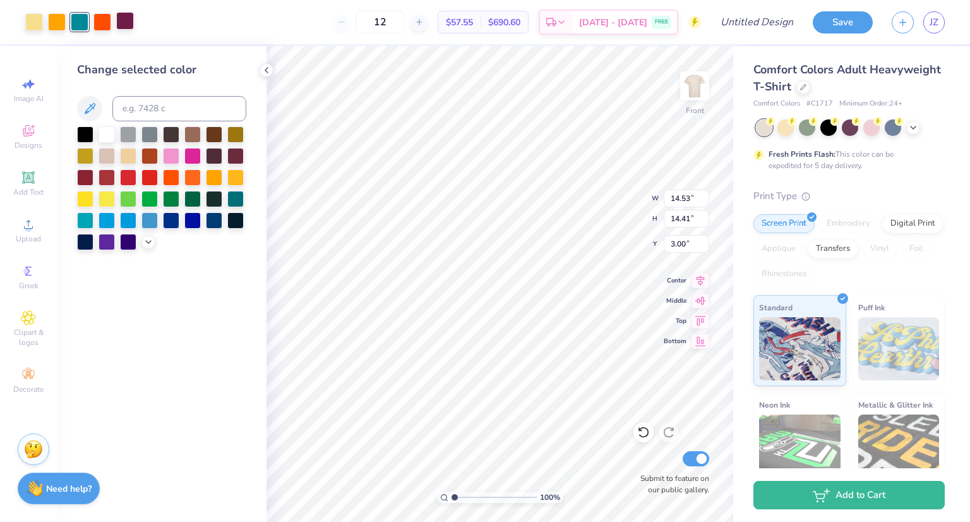
drag, startPoint x: 126, startPoint y: 17, endPoint x: 125, endPoint y: 25, distance: 8.3
click at [126, 18] on div at bounding box center [125, 21] width 18 height 18
click at [174, 198] on div at bounding box center [171, 197] width 16 height 16
click at [149, 174] on div at bounding box center [149, 176] width 16 height 16
click at [126, 175] on div at bounding box center [128, 176] width 16 height 16
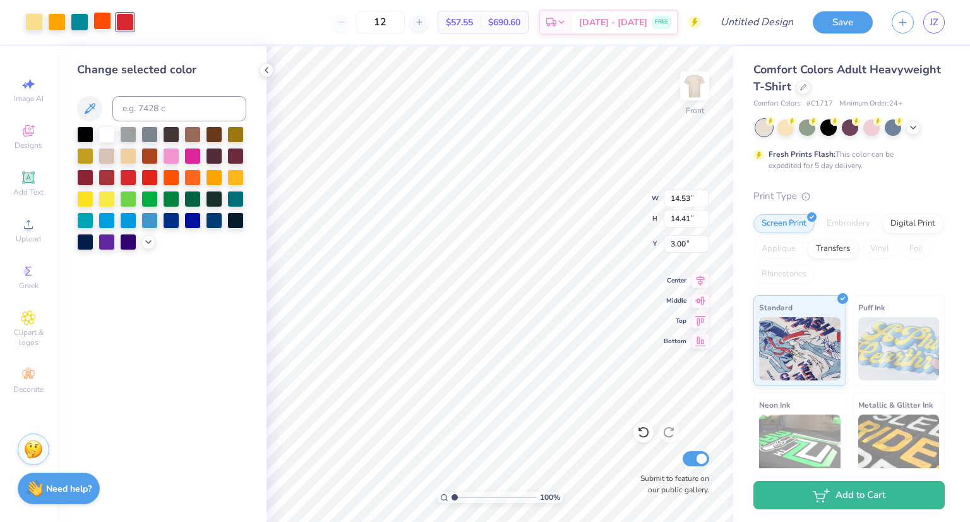
click at [96, 18] on div at bounding box center [102, 21] width 18 height 18
click at [127, 176] on div at bounding box center [128, 176] width 16 height 16
click at [59, 22] on div at bounding box center [57, 21] width 18 height 18
click at [86, 23] on div at bounding box center [80, 21] width 18 height 18
click at [123, 177] on div at bounding box center [128, 176] width 16 height 16
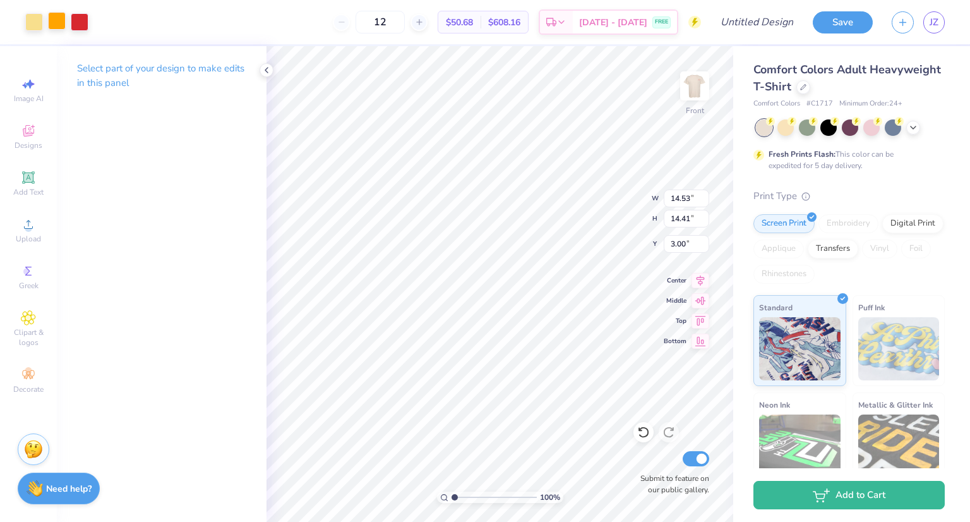
click at [55, 20] on div at bounding box center [57, 21] width 18 height 18
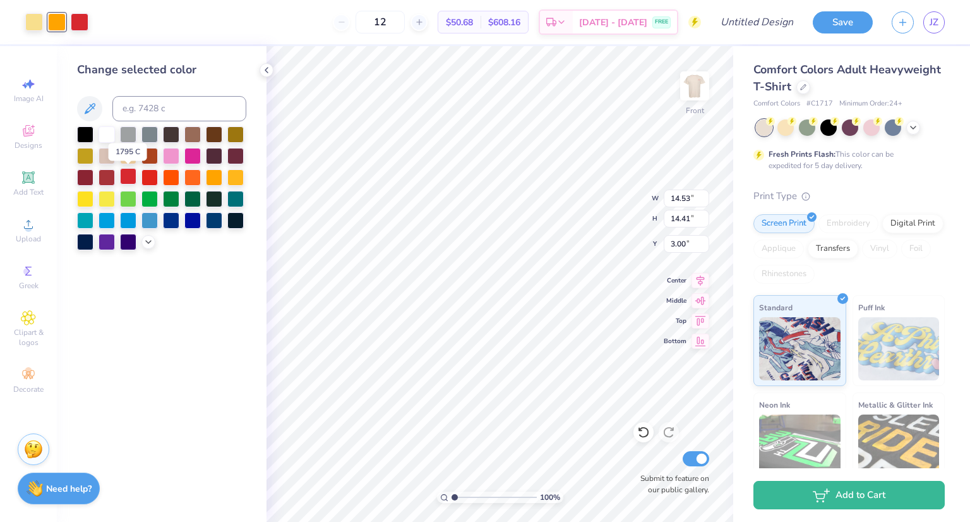
click at [128, 176] on div at bounding box center [128, 176] width 16 height 16
click at [29, 26] on div at bounding box center [34, 21] width 18 height 18
click at [129, 177] on div at bounding box center [128, 176] width 16 height 16
click at [106, 198] on div at bounding box center [107, 197] width 16 height 16
click at [642, 430] on icon at bounding box center [643, 432] width 13 height 13
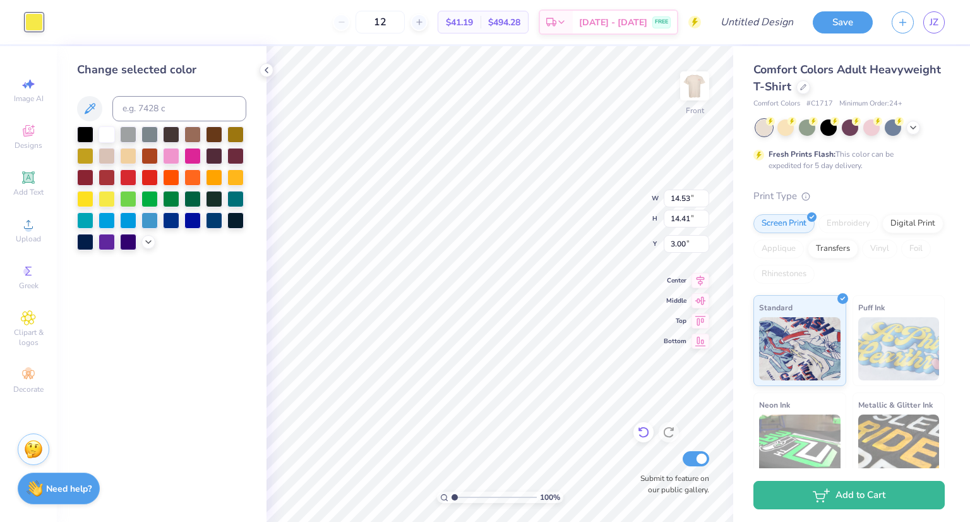
click at [643, 430] on icon at bounding box center [643, 432] width 13 height 13
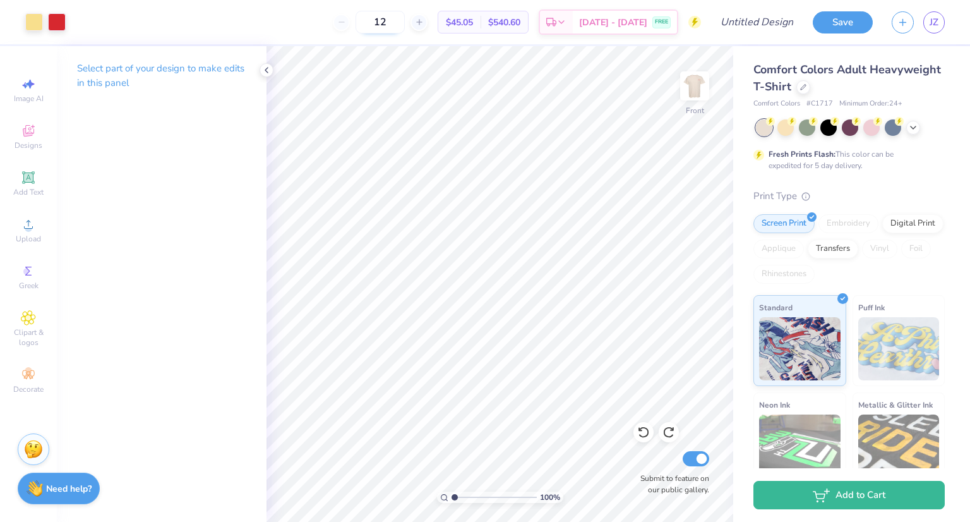
click at [395, 20] on input "12" at bounding box center [380, 22] width 49 height 23
click at [402, 20] on input "12" at bounding box center [380, 22] width 49 height 23
type input "1"
type input "25"
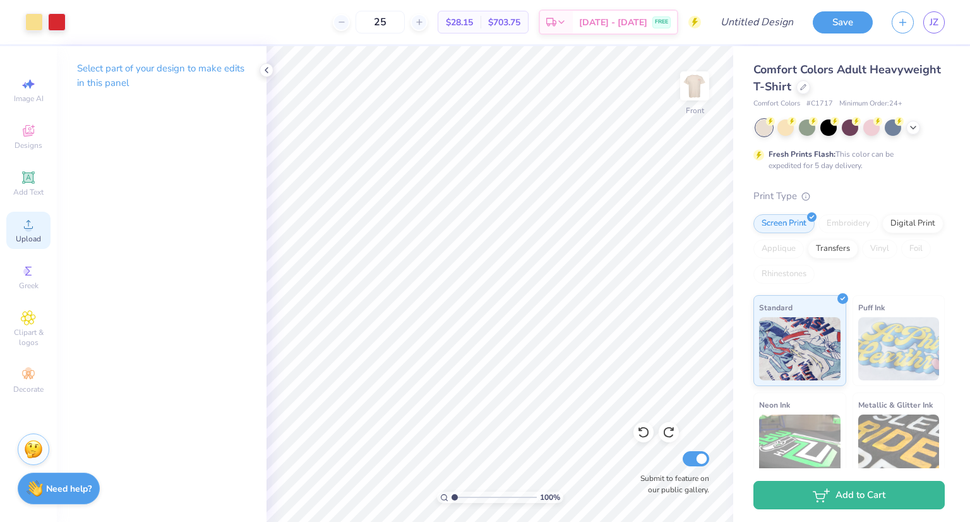
click at [30, 232] on div "Upload" at bounding box center [28, 230] width 44 height 37
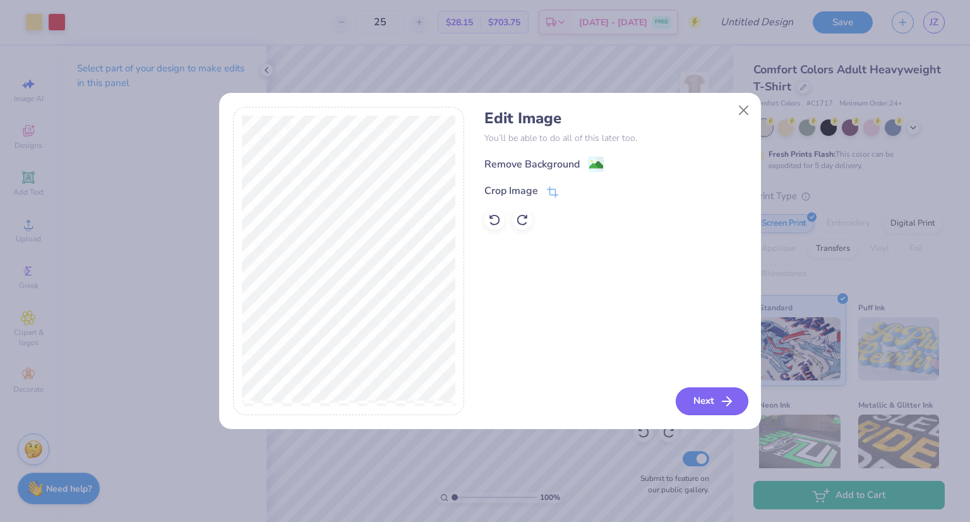
click at [719, 402] on icon "button" at bounding box center [726, 401] width 15 height 15
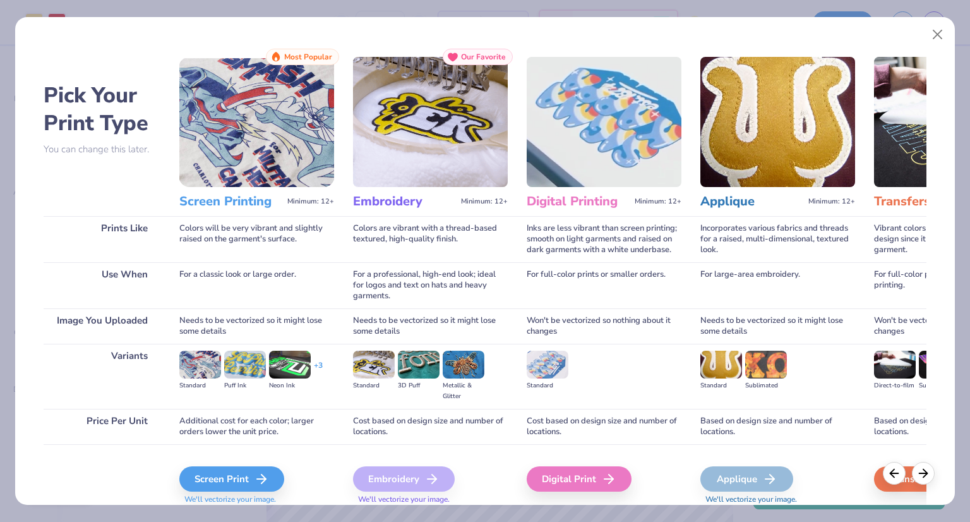
drag, startPoint x: 248, startPoint y: 481, endPoint x: 321, endPoint y: 483, distance: 72.7
click at [251, 481] on div "Screen Print" at bounding box center [231, 478] width 105 height 25
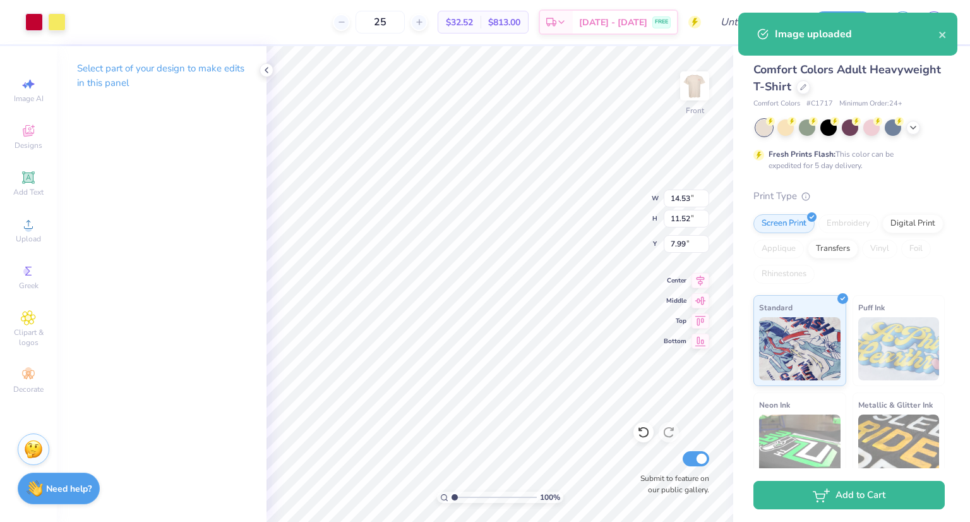
type input "3.61"
type input "2.86"
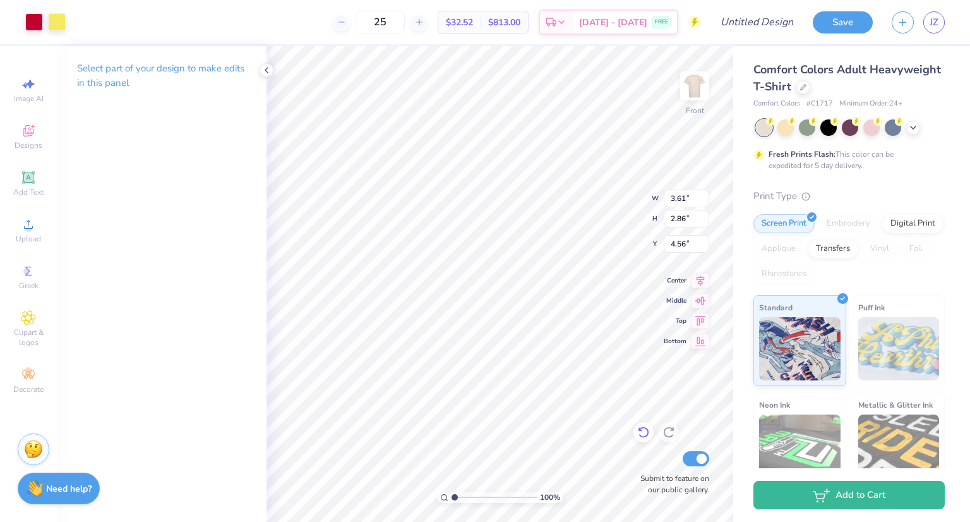
click at [637, 430] on icon at bounding box center [643, 432] width 13 height 13
type input "16.64"
click at [637, 430] on icon at bounding box center [643, 432] width 13 height 13
type input "14.53"
type input "11.52"
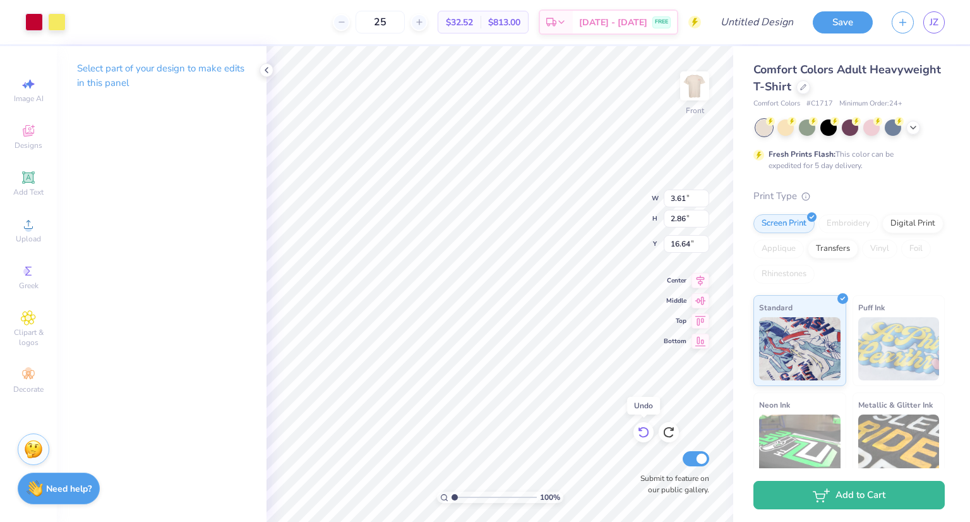
type input "7.99"
click at [637, 430] on icon at bounding box center [643, 432] width 13 height 13
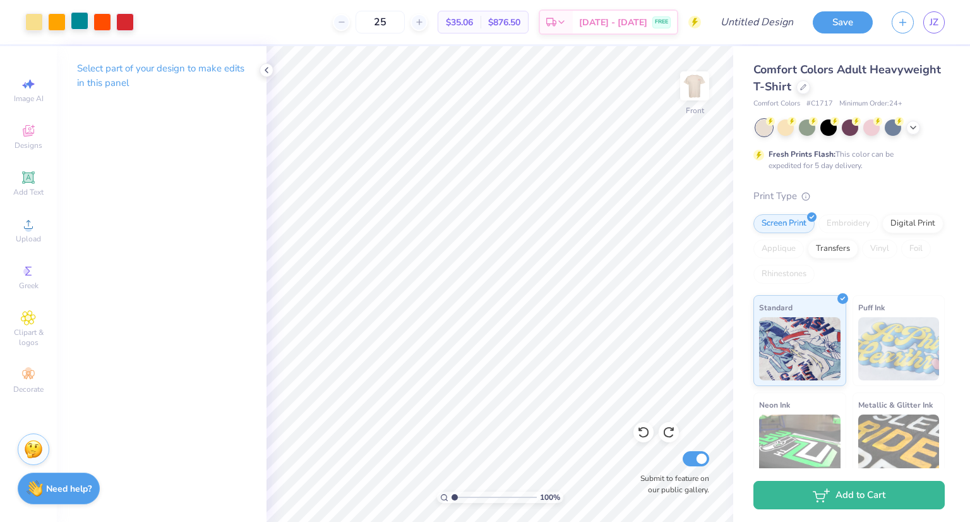
click at [78, 23] on div at bounding box center [80, 21] width 18 height 18
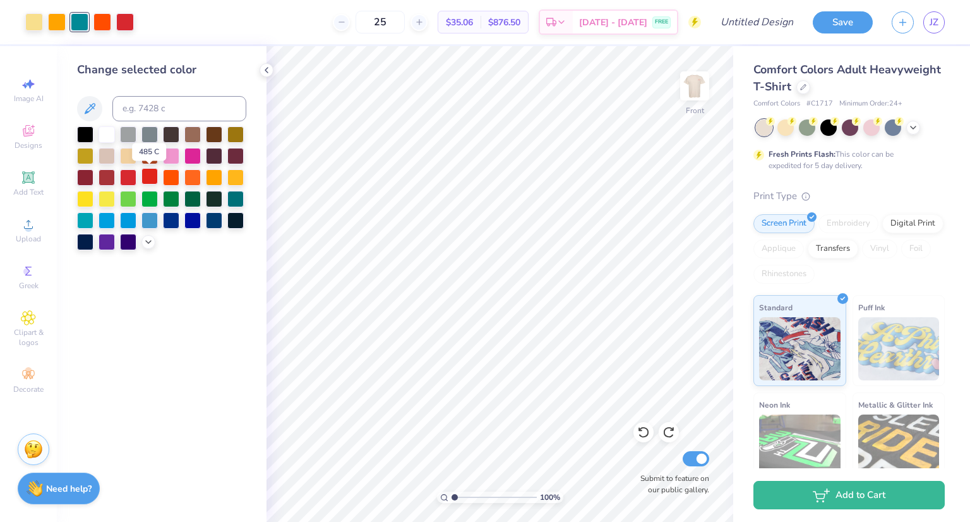
click at [148, 175] on div at bounding box center [149, 176] width 16 height 16
click at [126, 172] on div at bounding box center [128, 176] width 16 height 16
click at [152, 183] on div at bounding box center [149, 176] width 16 height 16
click at [150, 178] on div at bounding box center [149, 176] width 16 height 16
click at [172, 180] on div at bounding box center [171, 176] width 16 height 16
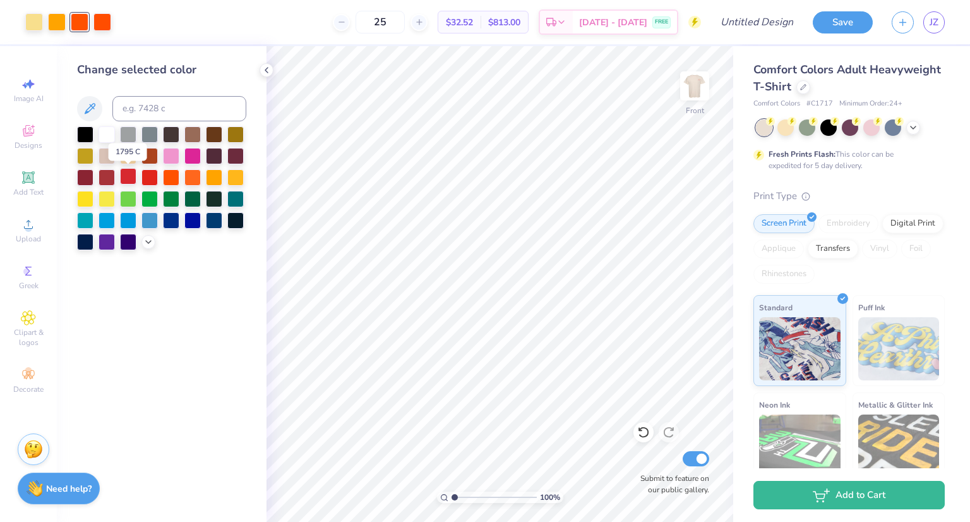
click at [126, 170] on div at bounding box center [128, 176] width 16 height 16
click at [106, 24] on div at bounding box center [102, 21] width 18 height 18
click at [126, 177] on div at bounding box center [128, 176] width 16 height 16
click at [48, 13] on div at bounding box center [57, 21] width 18 height 18
click at [128, 171] on div at bounding box center [128, 176] width 16 height 16
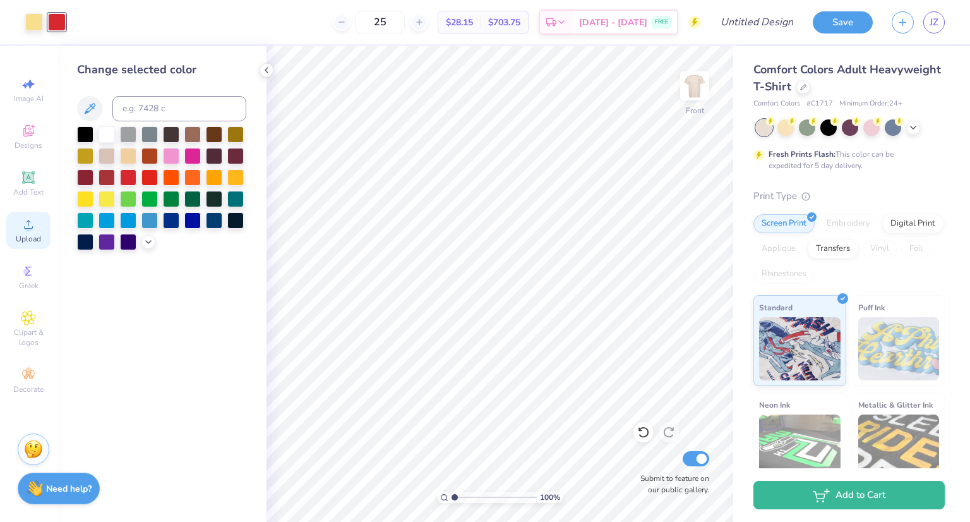
click at [32, 220] on icon at bounding box center [28, 224] width 15 height 15
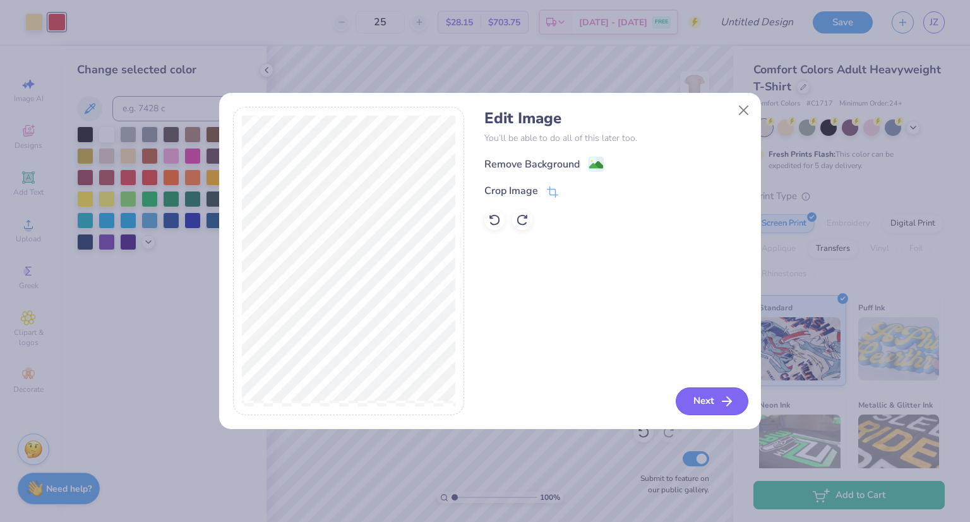
click at [697, 403] on button "Next" at bounding box center [712, 401] width 73 height 28
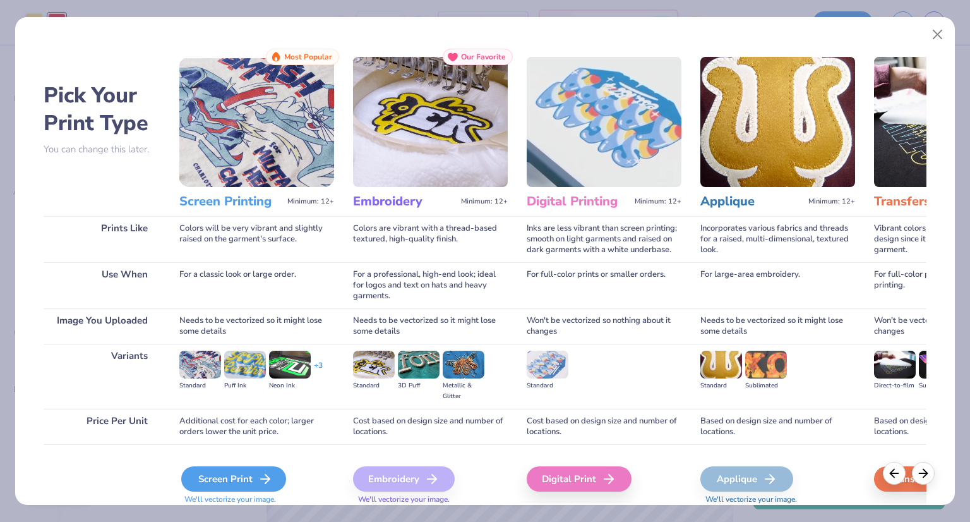
click at [258, 481] on icon at bounding box center [265, 478] width 15 height 15
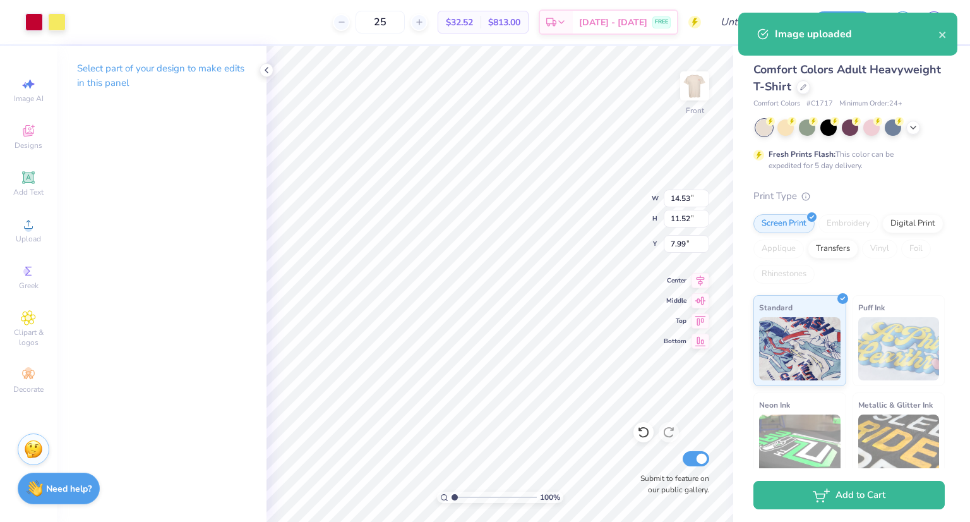
type input "3.43"
type input "2.72"
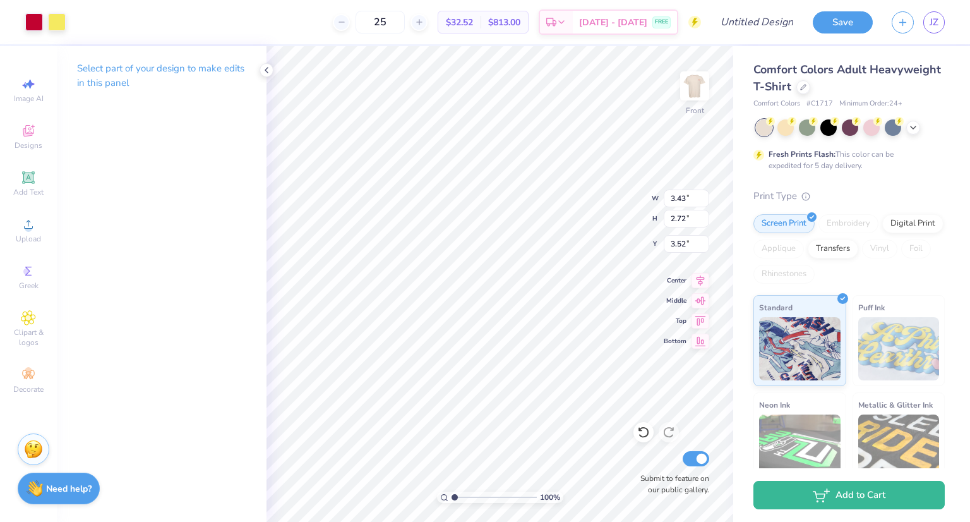
type input "4.60"
type input "2.75"
type input "2.18"
type input "4.88"
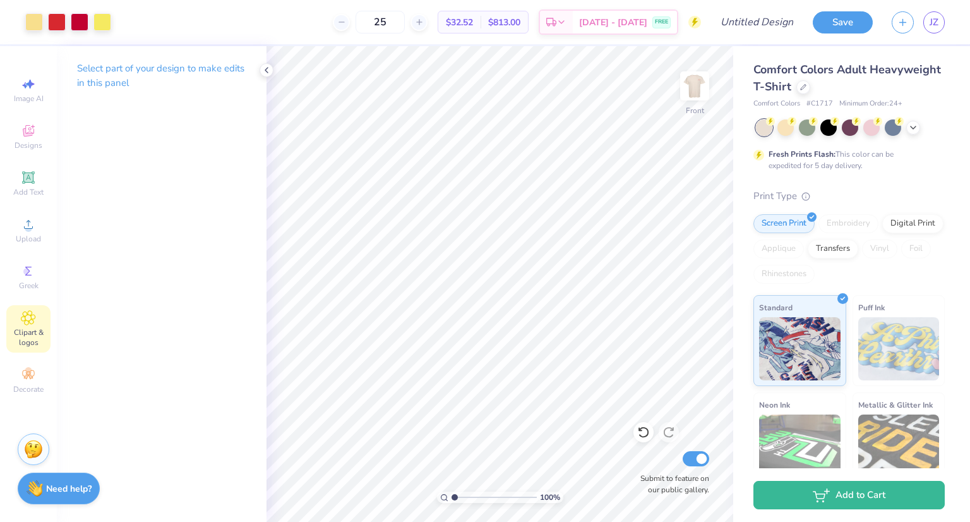
click at [25, 325] on icon at bounding box center [28, 317] width 15 height 15
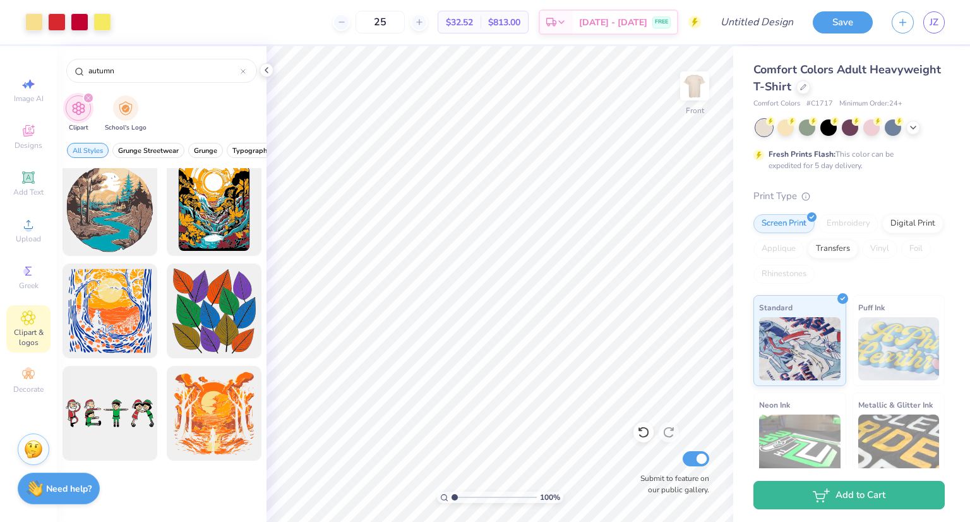
scroll to position [534, 0]
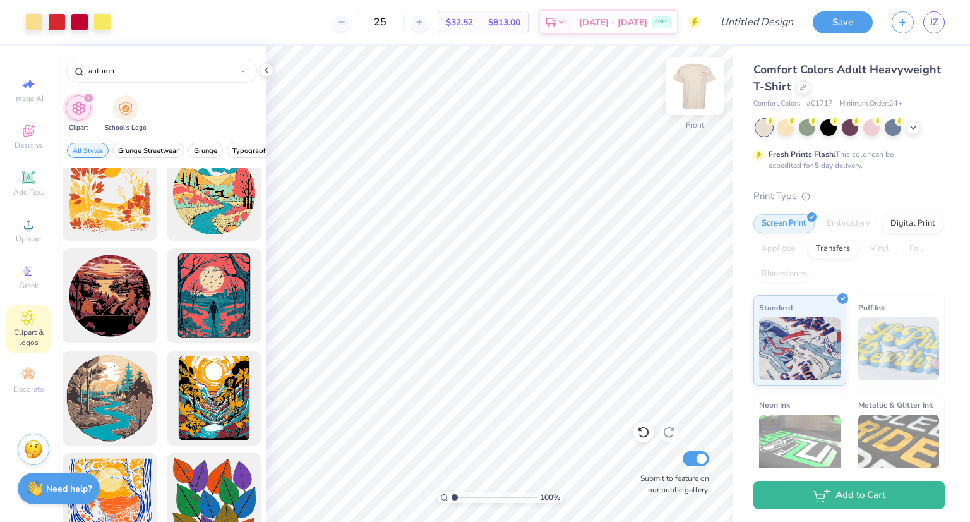
click at [697, 100] on img at bounding box center [695, 86] width 51 height 51
click at [689, 87] on img at bounding box center [695, 86] width 51 height 51
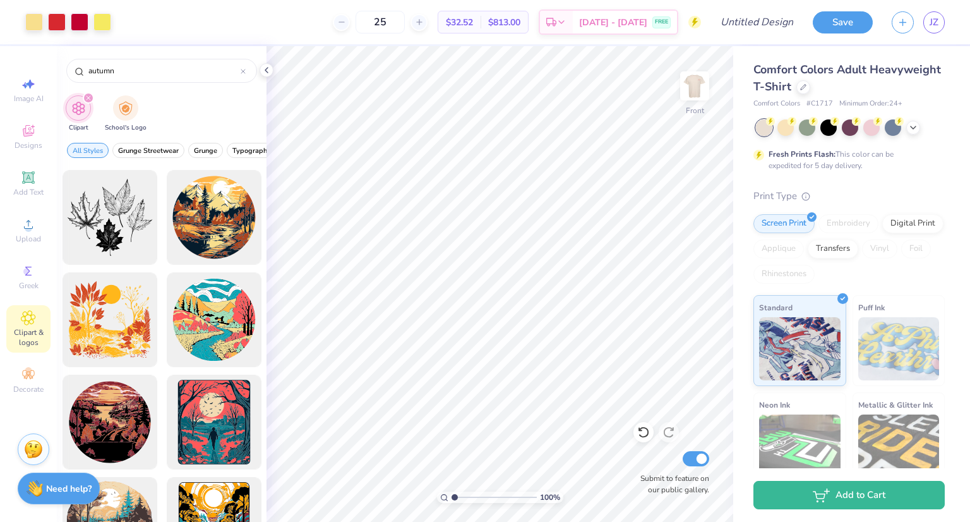
scroll to position [344, 0]
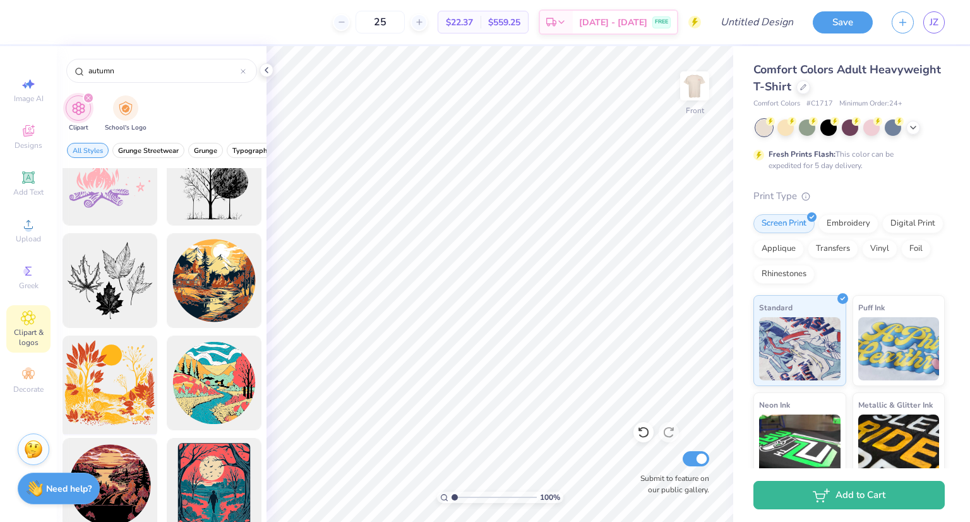
click at [108, 375] on div at bounding box center [109, 383] width 104 height 104
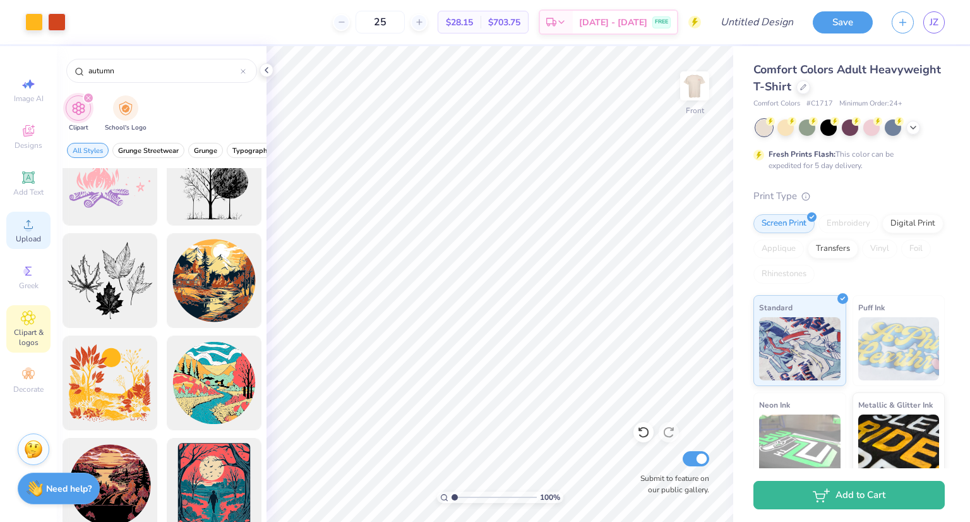
click at [23, 219] on icon at bounding box center [28, 224] width 15 height 15
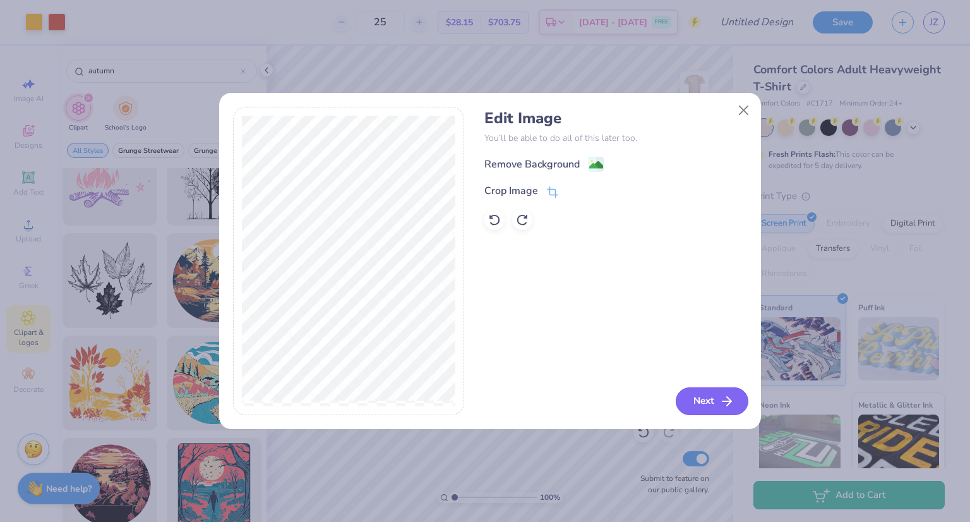
click at [699, 402] on button "Next" at bounding box center [712, 401] width 73 height 28
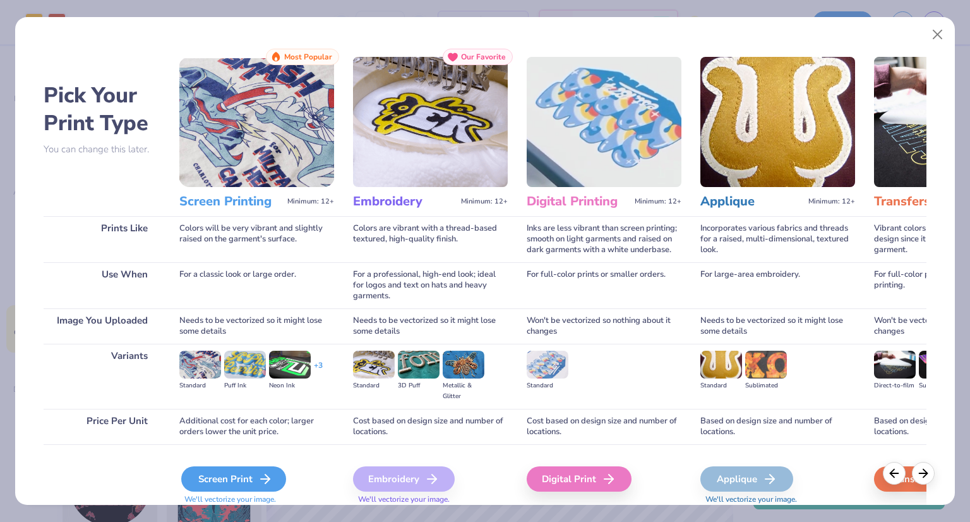
click at [235, 466] on div "Screen Print" at bounding box center [233, 478] width 105 height 25
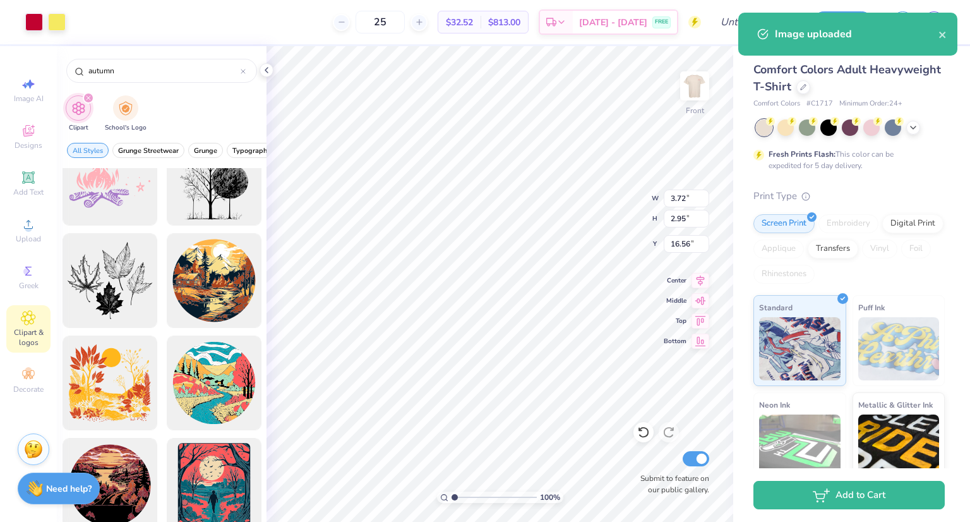
type input "3.72"
type input "2.95"
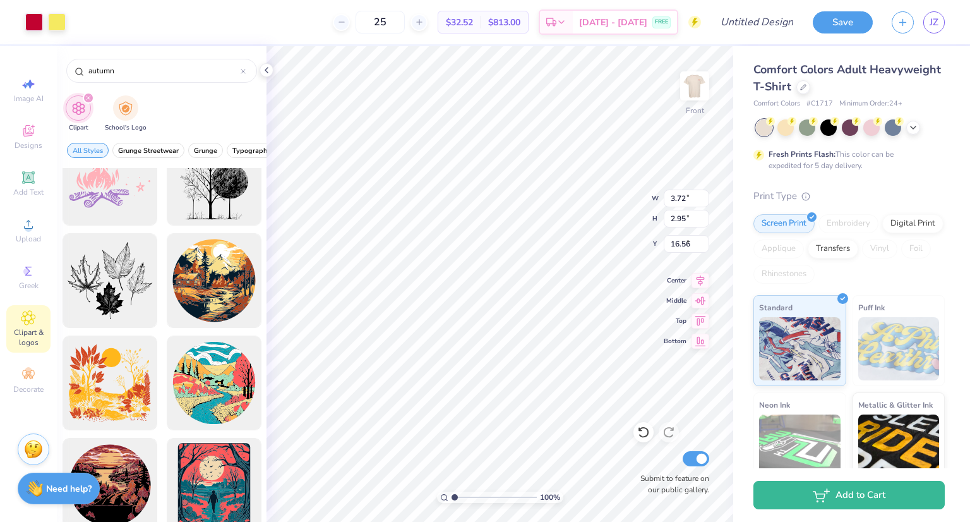
type input "3.75"
type input "2.81"
type input "2.23"
type input "4.07"
click at [552, 428] on li "Send Backward" at bounding box center [552, 436] width 99 height 25
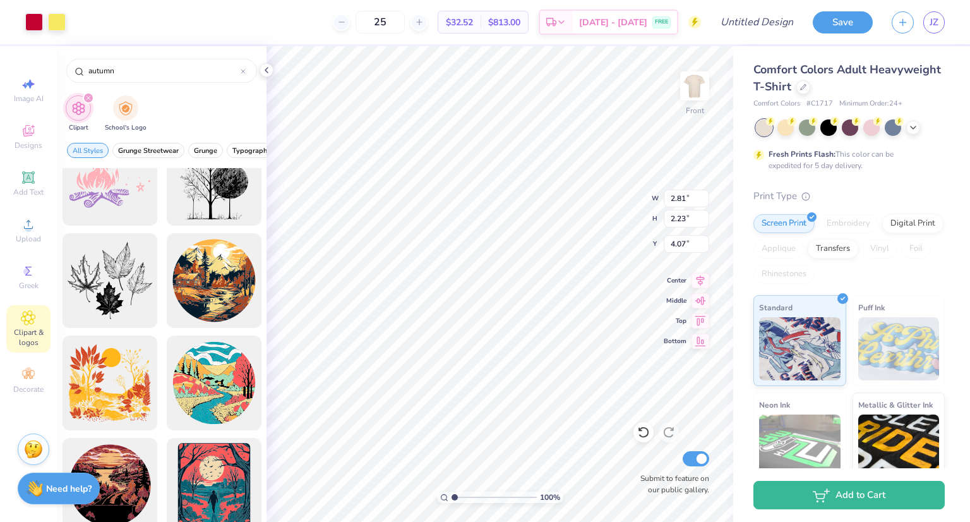
type input "14.53"
type input "13.64"
type input "3.00"
click at [553, 455] on li "Send to Back" at bounding box center [560, 458] width 99 height 25
click at [557, 445] on li "Send to Back" at bounding box center [562, 452] width 99 height 25
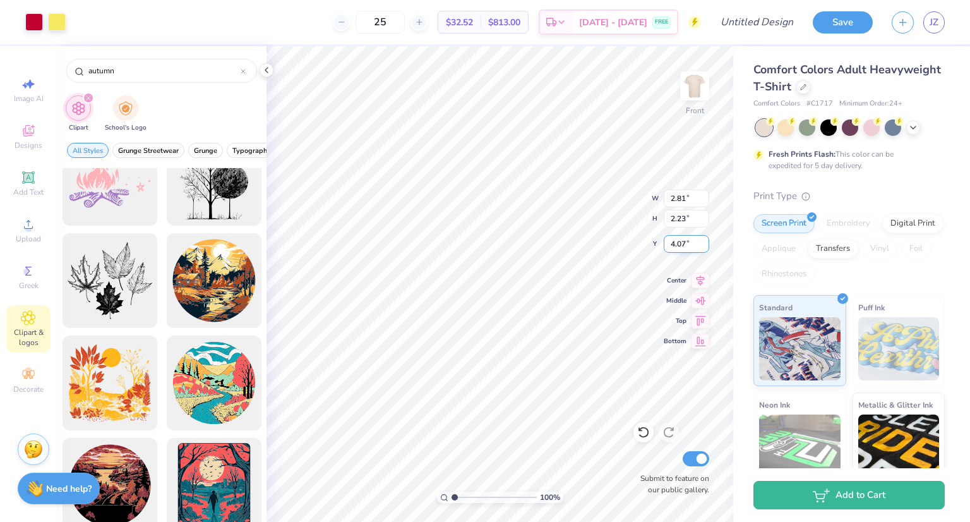
type input "14.53"
type input "13.64"
type input "3.00"
click at [561, 430] on li "Send Backward" at bounding box center [551, 433] width 99 height 25
click at [513, 380] on li "Ungroup" at bounding box center [509, 382] width 99 height 25
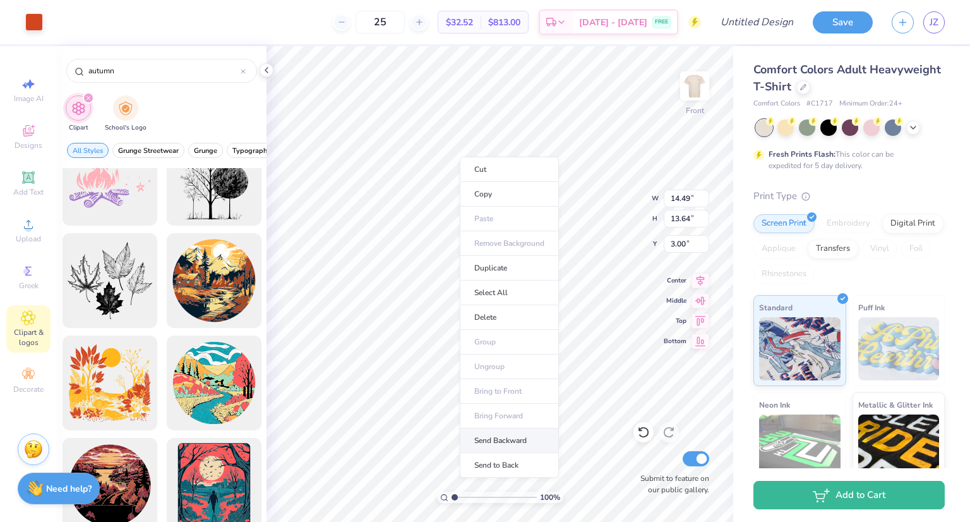
click at [516, 445] on li "Send Backward" at bounding box center [509, 440] width 99 height 25
type input "14.36"
type input "13.43"
type input "3.08"
type input "14.49"
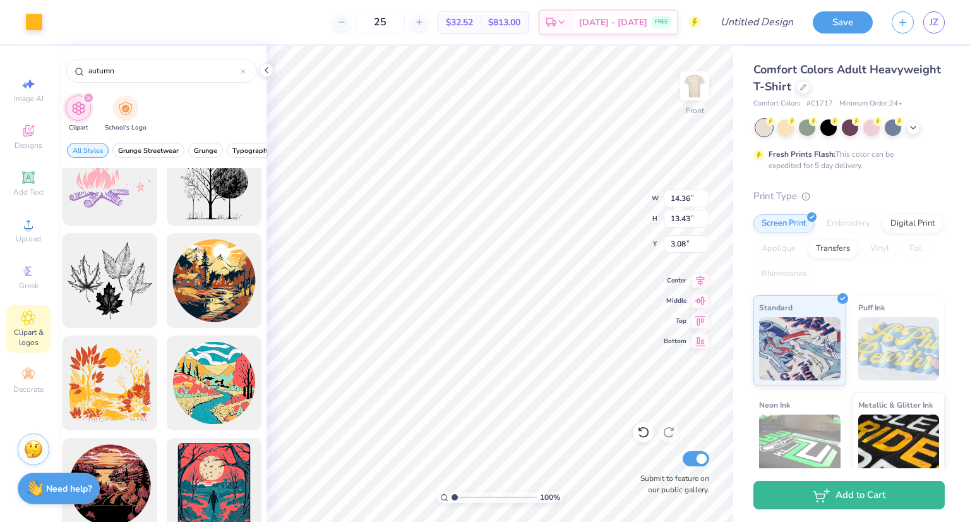
type input "13.64"
type input "3.00"
click at [516, 466] on li "Send to Back" at bounding box center [515, 471] width 99 height 25
click at [557, 390] on li "Bring to Front" at bounding box center [549, 388] width 99 height 25
click at [560, 444] on li "Send to Back" at bounding box center [547, 450] width 99 height 25
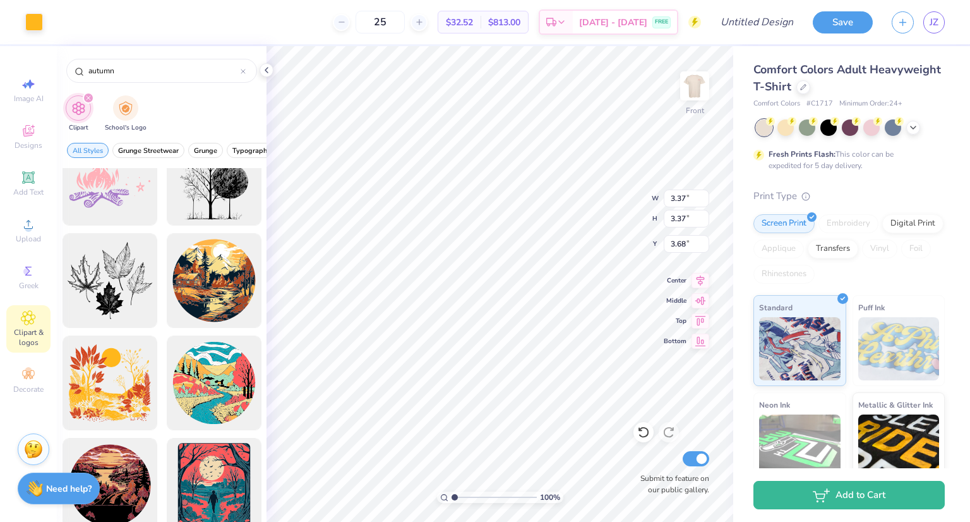
type input "2.81"
type input "2.23"
type input "4.07"
click at [560, 387] on li "Bring to Front" at bounding box center [559, 388] width 99 height 25
type input "3.37"
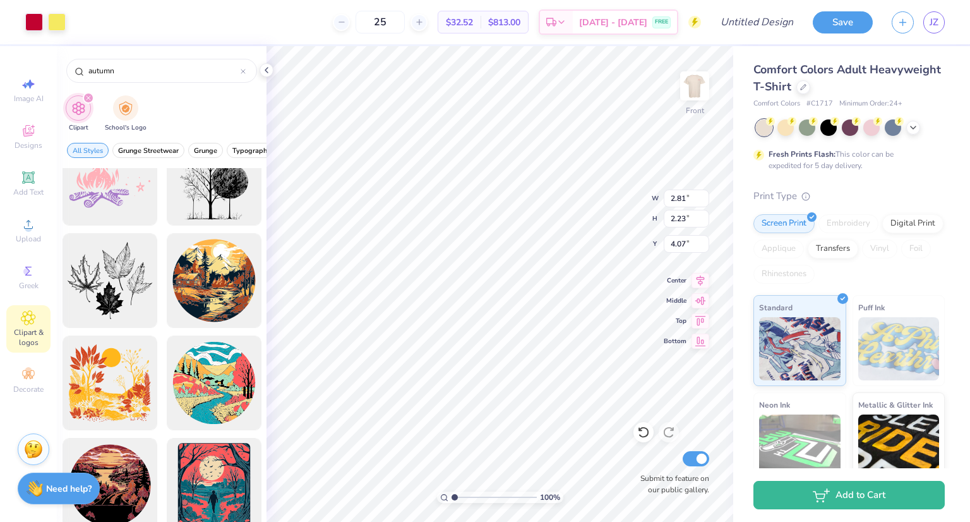
type input "3.37"
type input "3.68"
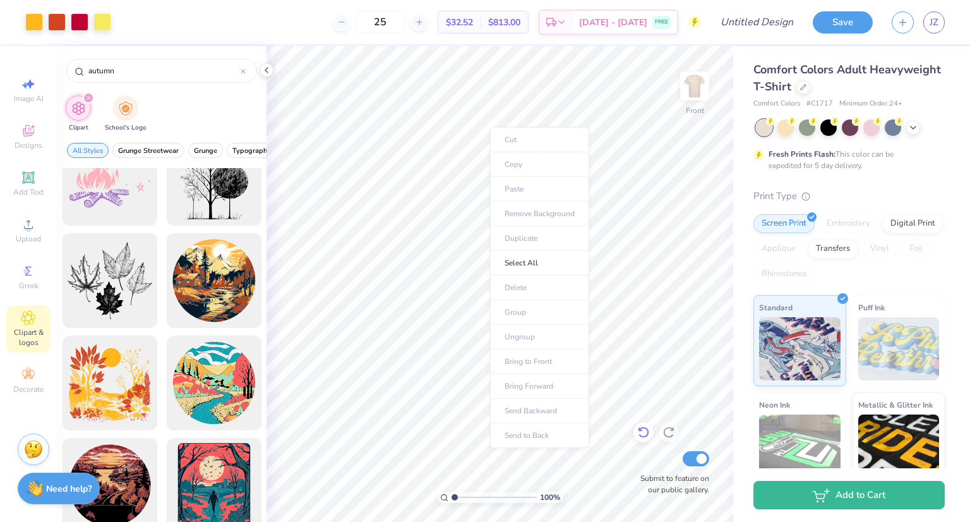
click at [644, 450] on div "Submit to feature on our public gallery." at bounding box center [672, 471] width 76 height 47
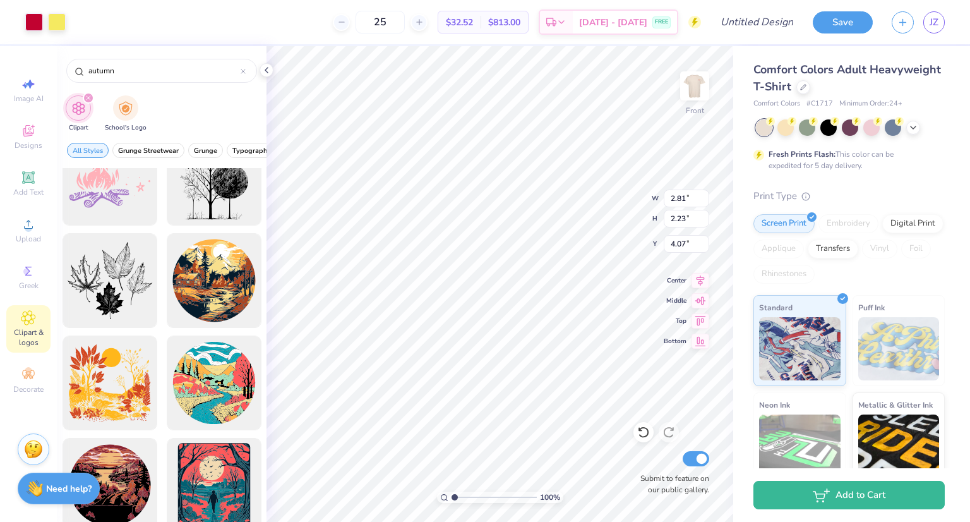
type input "3.37"
type input "3.68"
click at [556, 390] on li "Bring Forward" at bounding box center [562, 390] width 99 height 25
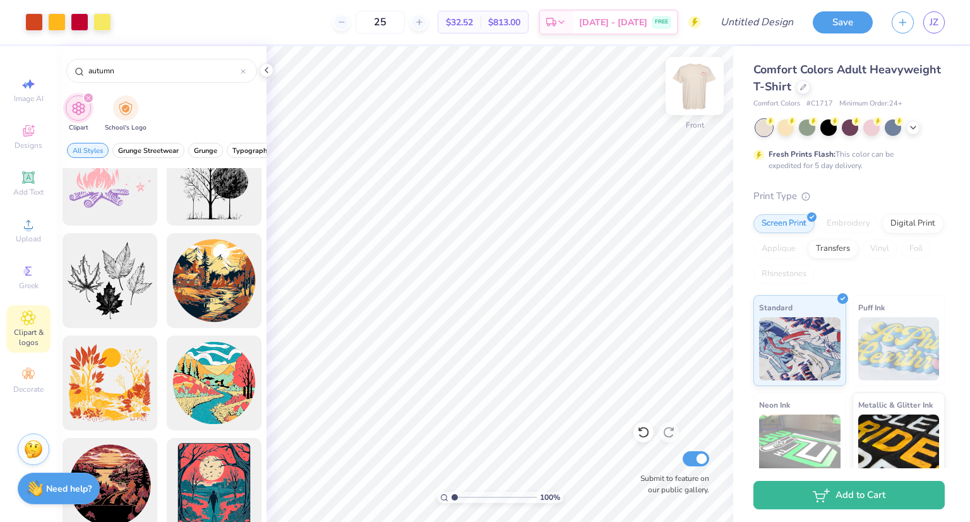
click at [685, 88] on img at bounding box center [695, 86] width 51 height 51
click at [687, 89] on img at bounding box center [694, 85] width 25 height 25
click at [844, 21] on button "Save" at bounding box center [843, 20] width 60 height 22
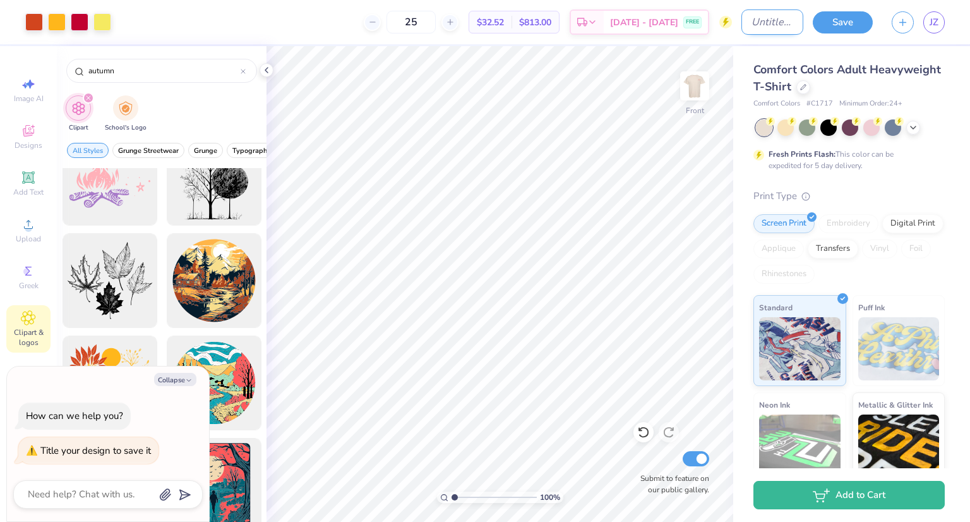
type textarea "x"
click at [774, 27] on input "Design Title" at bounding box center [773, 21] width 62 height 25
type input "SAS design 1"
type textarea "x"
click at [780, 25] on input "SAS design 1" at bounding box center [773, 21] width 62 height 25
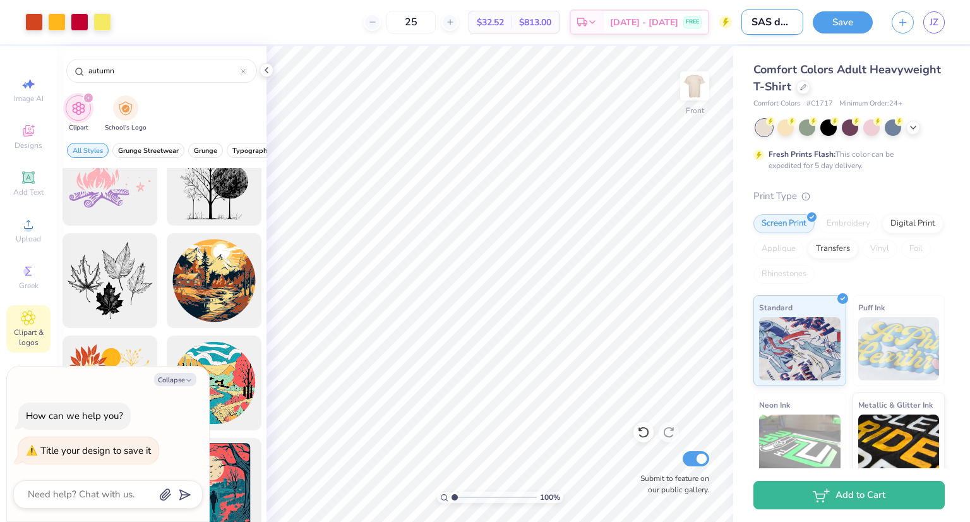
click at [780, 25] on input "SAS design 1" at bounding box center [773, 21] width 62 height 25
type input "S"
type textarea "x"
type input "Sa"
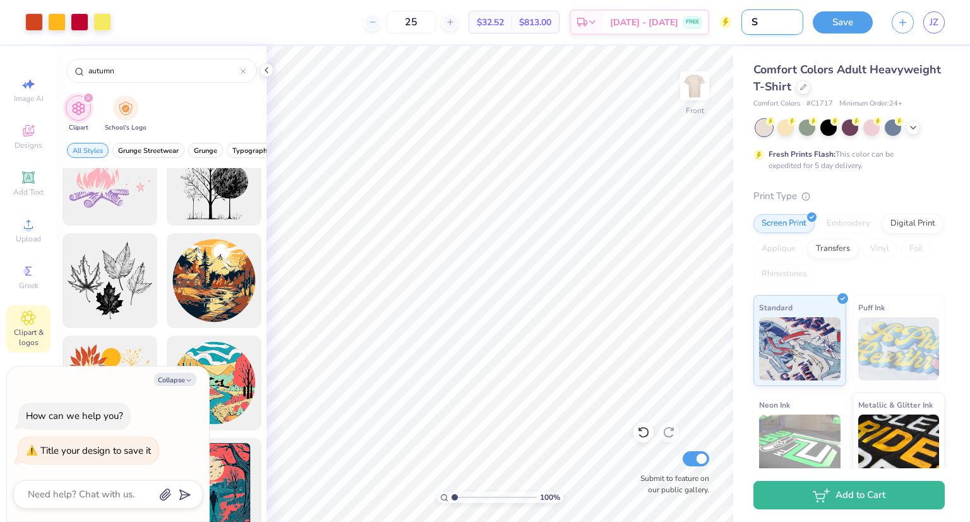
type textarea "x"
type input "S"
type textarea "x"
type input "SA"
type textarea "x"
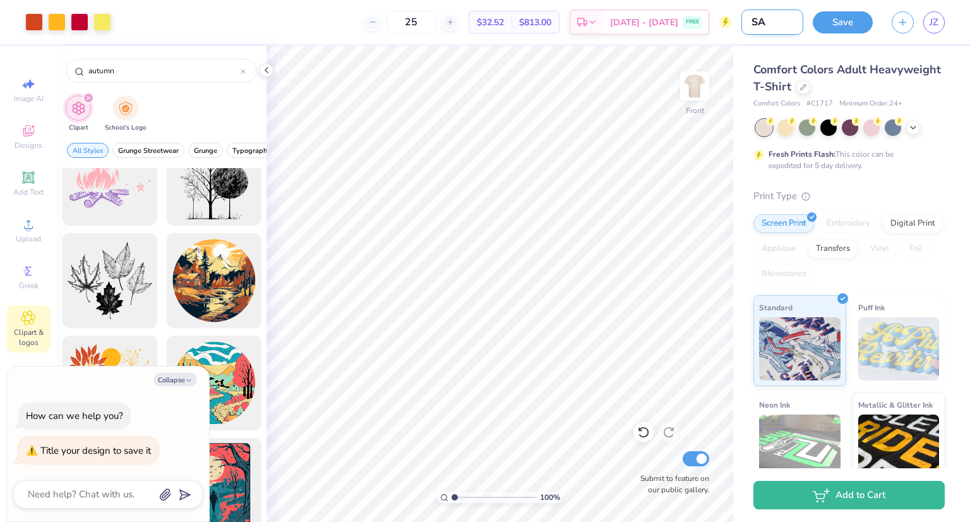
type input "SAS"
type textarea "x"
type input "SAS"
type textarea "x"
type input "SAS D"
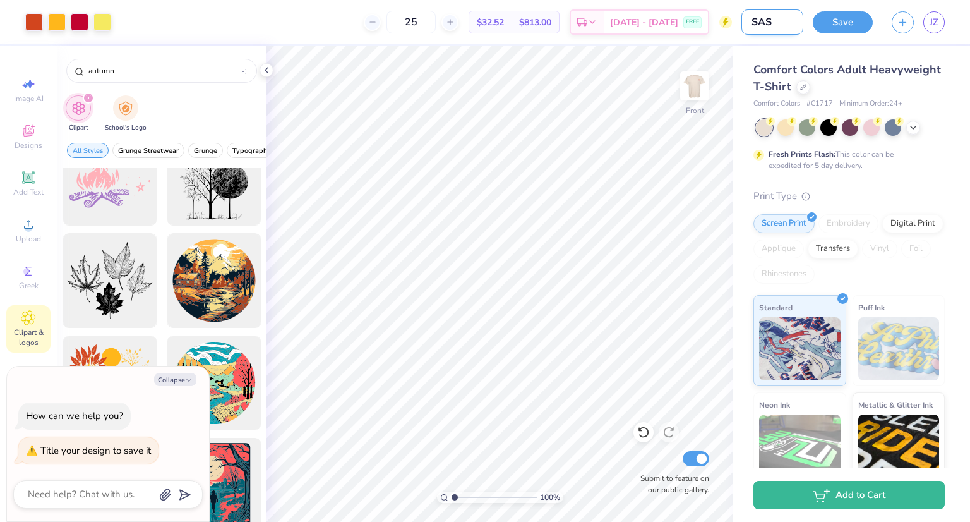
type textarea "x"
type input "SAS DE"
type textarea "x"
type input "SAS DES"
type textarea "x"
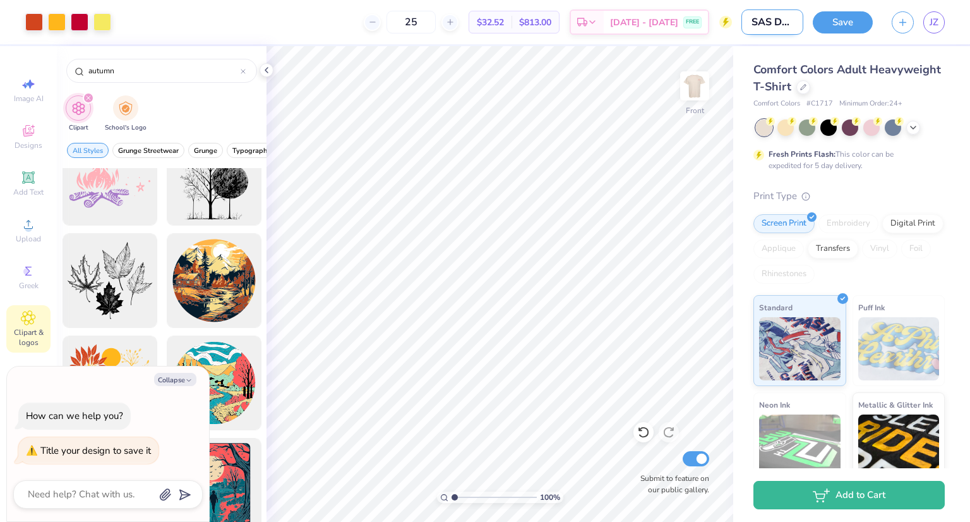
scroll to position [0, 0]
type input "SAS DESI"
type textarea "x"
type input "SAS DESIG"
type textarea "x"
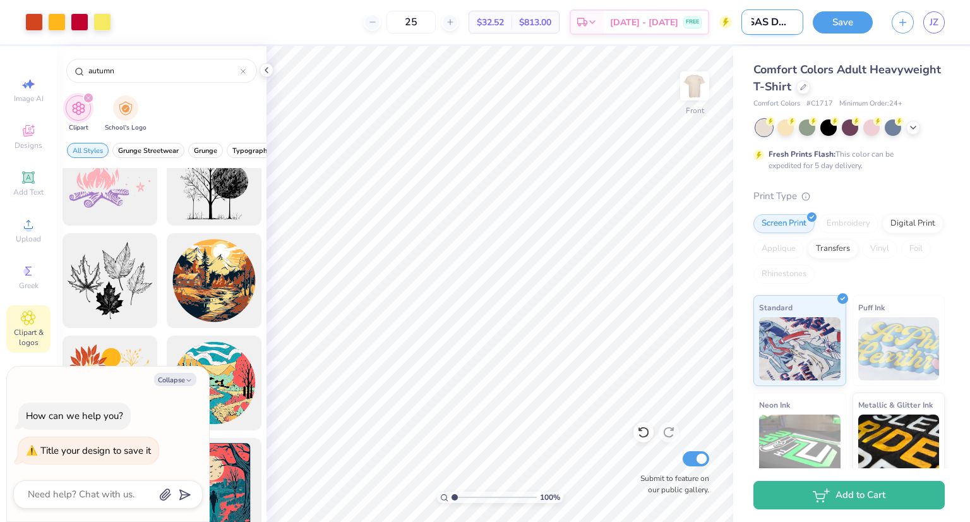
type input "SAS DESIGN"
type textarea "x"
type input "SAS DESIGN"
type textarea "x"
type input "SAS DESIGN 2"
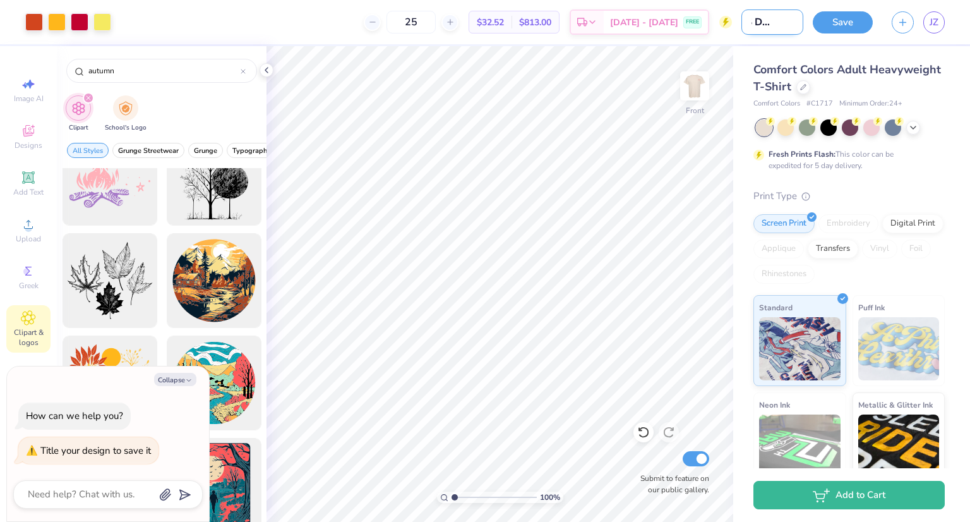
type textarea "x"
type input "SAS DESIGN 2"
click at [832, 23] on button "Save" at bounding box center [843, 20] width 60 height 22
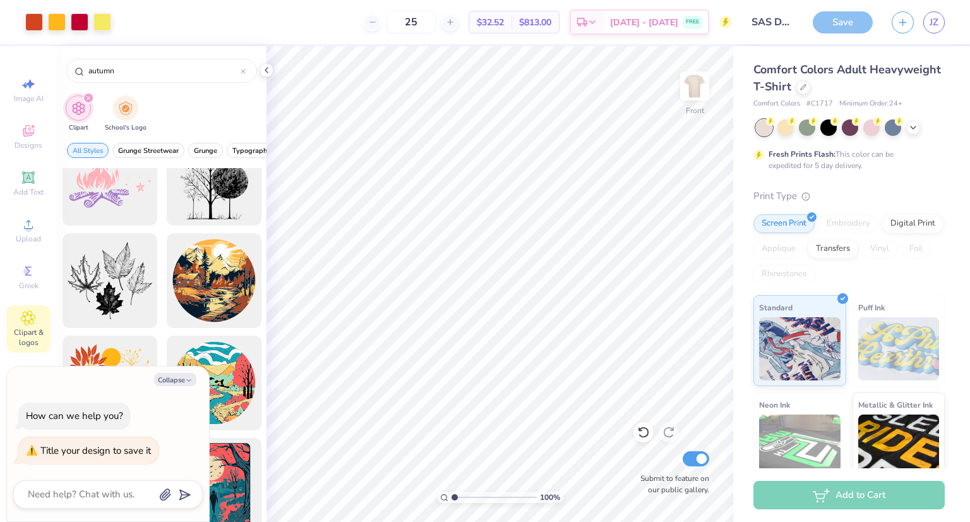
click at [853, 11] on div "Save" at bounding box center [843, 22] width 60 height 22
click at [851, 19] on div "Save" at bounding box center [843, 22] width 60 height 22
click at [930, 26] on span "JZ" at bounding box center [934, 22] width 9 height 15
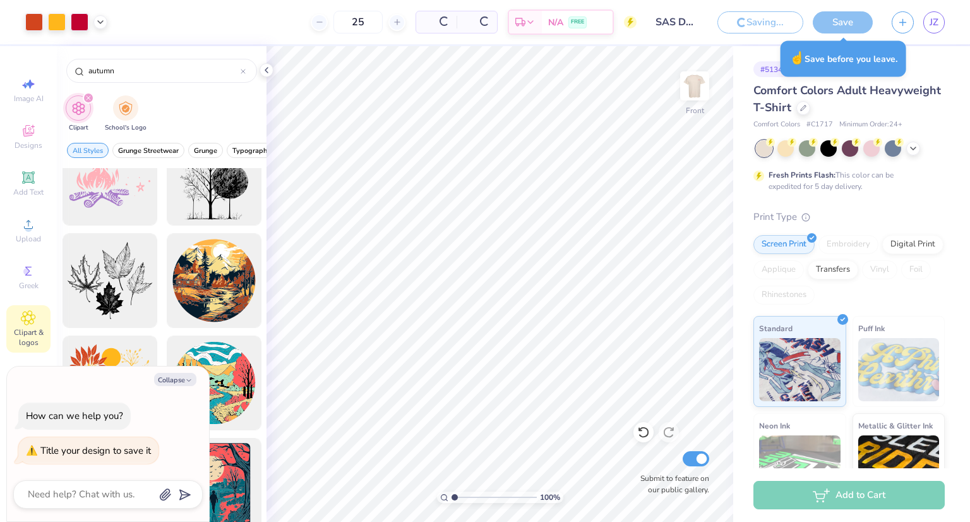
type textarea "x"
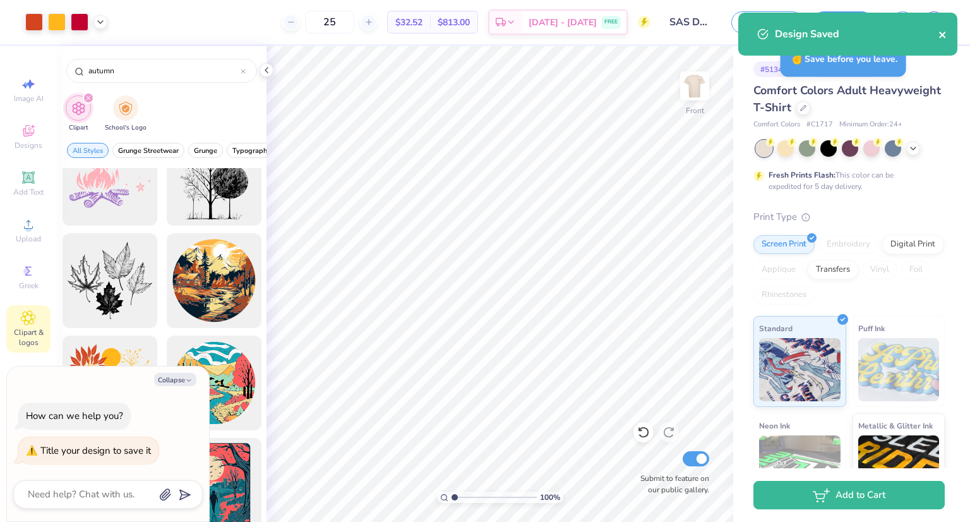
click at [947, 30] on icon "close" at bounding box center [943, 35] width 9 height 10
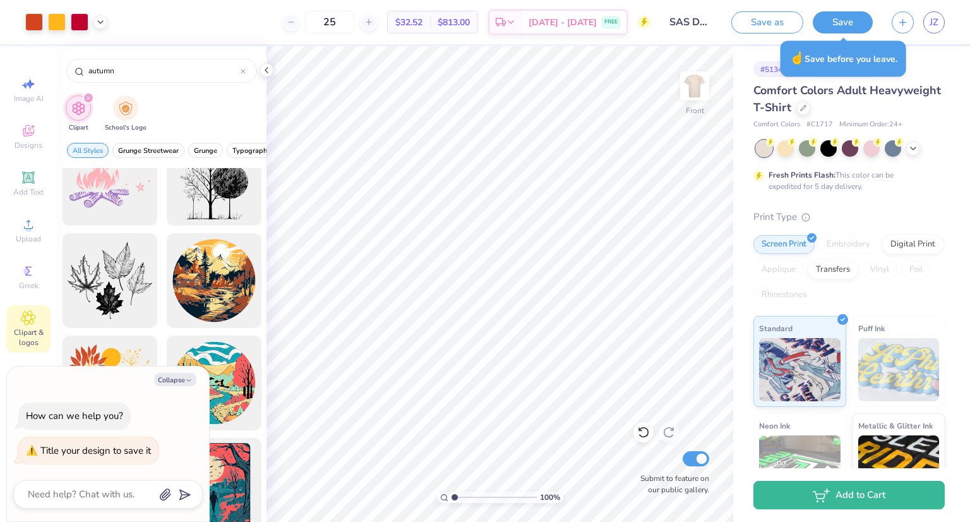
click at [940, 21] on div "Design Saved" at bounding box center [848, 38] width 224 height 57
click at [939, 26] on link "JZ" at bounding box center [933, 22] width 21 height 22
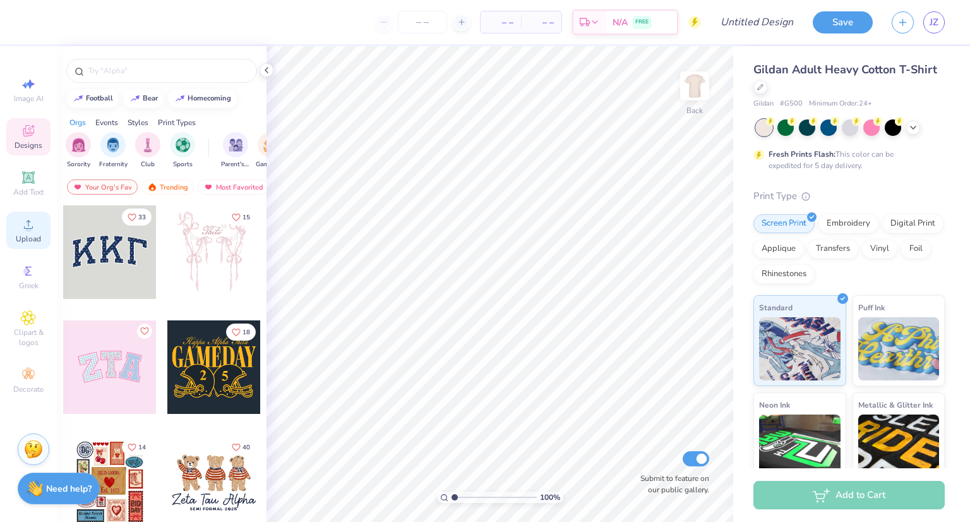
click at [19, 222] on div "Upload" at bounding box center [28, 230] width 44 height 37
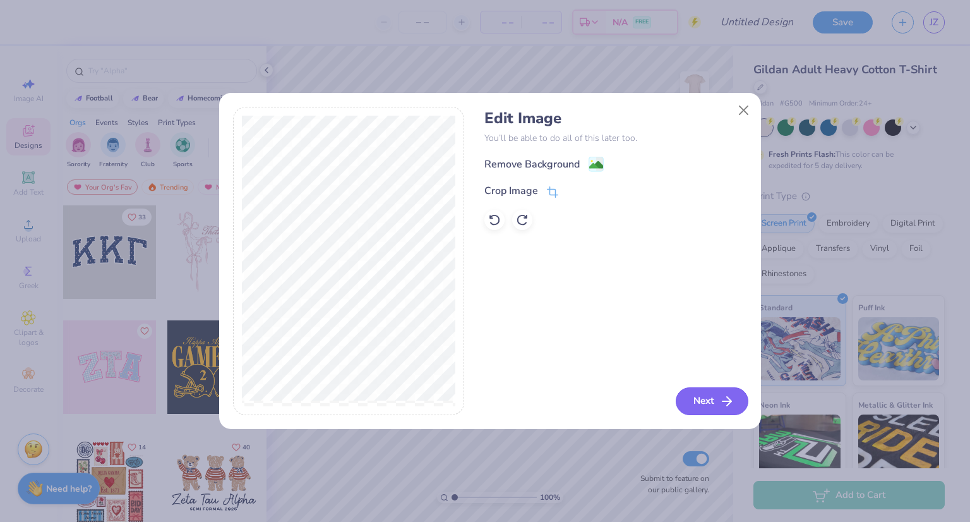
click at [696, 407] on button "Next" at bounding box center [712, 401] width 73 height 28
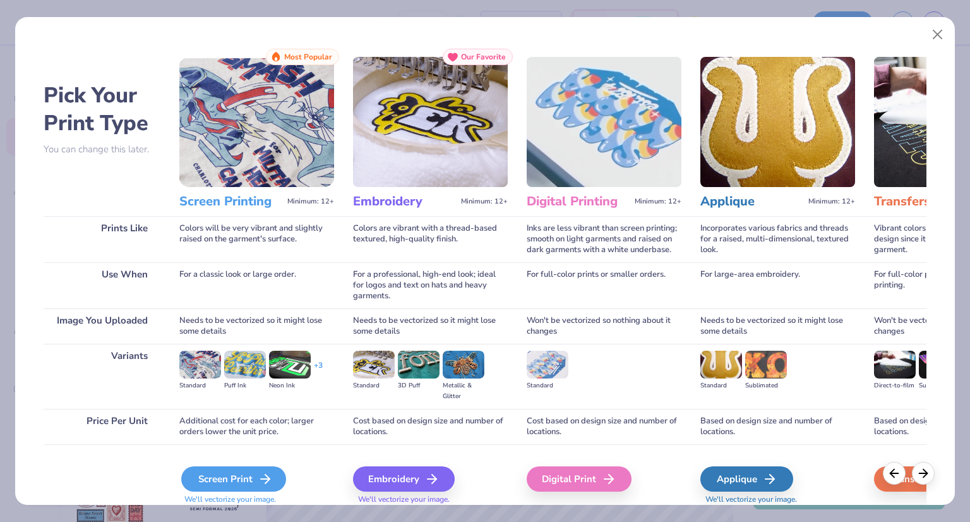
click at [269, 471] on icon at bounding box center [265, 478] width 15 height 15
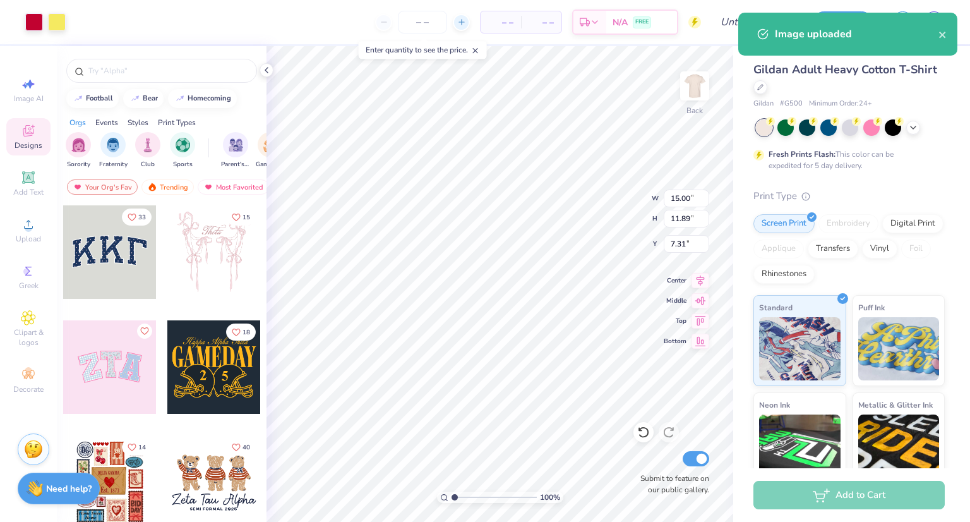
click at [460, 20] on icon at bounding box center [461, 22] width 9 height 9
type input "12"
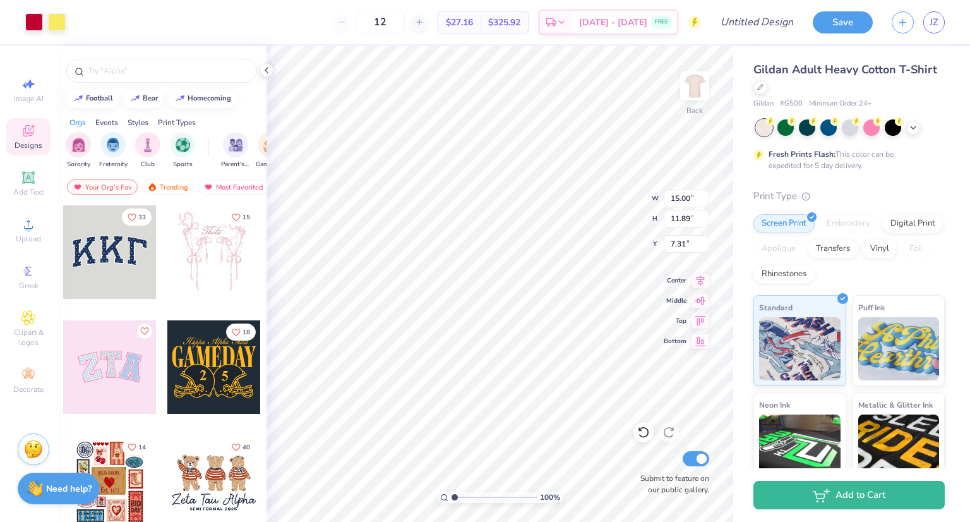
type input "3.69"
type input "2.93"
type input "3.00"
click at [696, 90] on img at bounding box center [695, 86] width 51 height 51
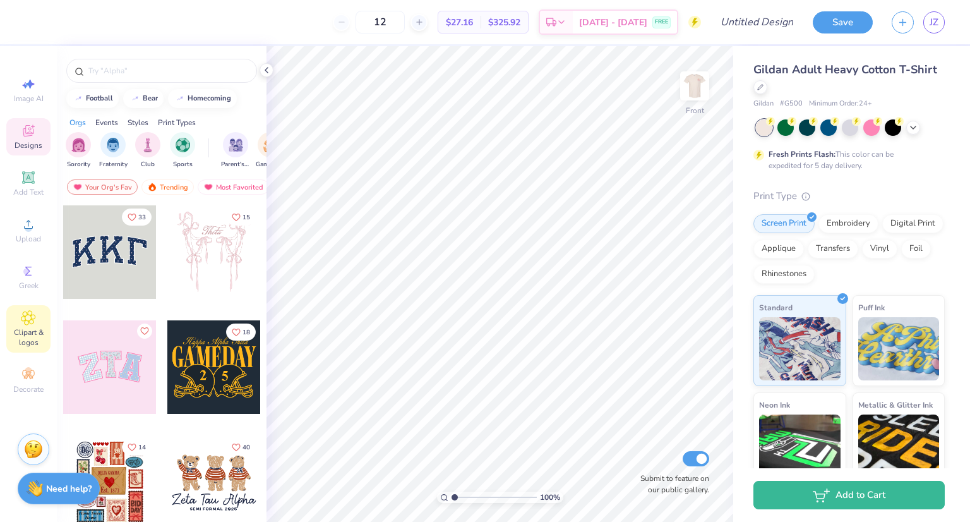
click at [26, 328] on span "Clipart & logos" at bounding box center [28, 337] width 44 height 20
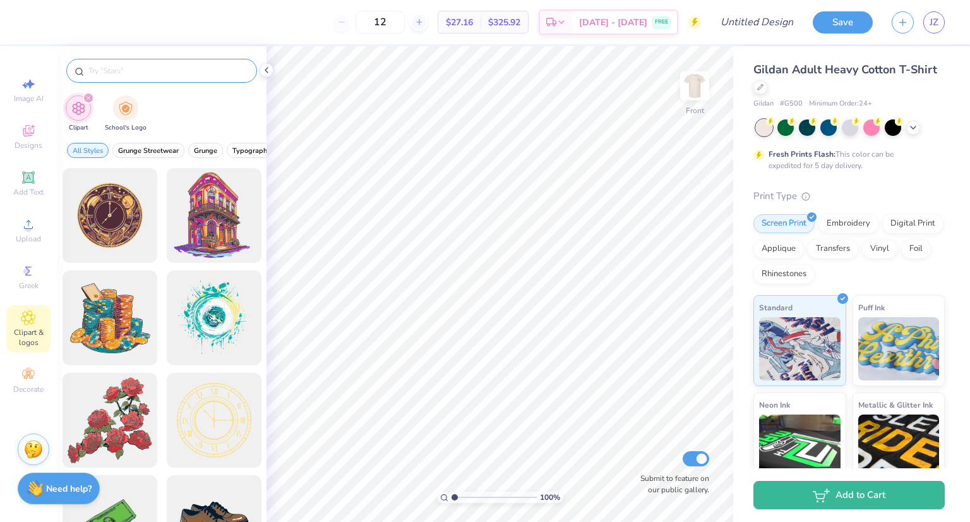
click at [140, 71] on input "text" at bounding box center [168, 70] width 162 height 13
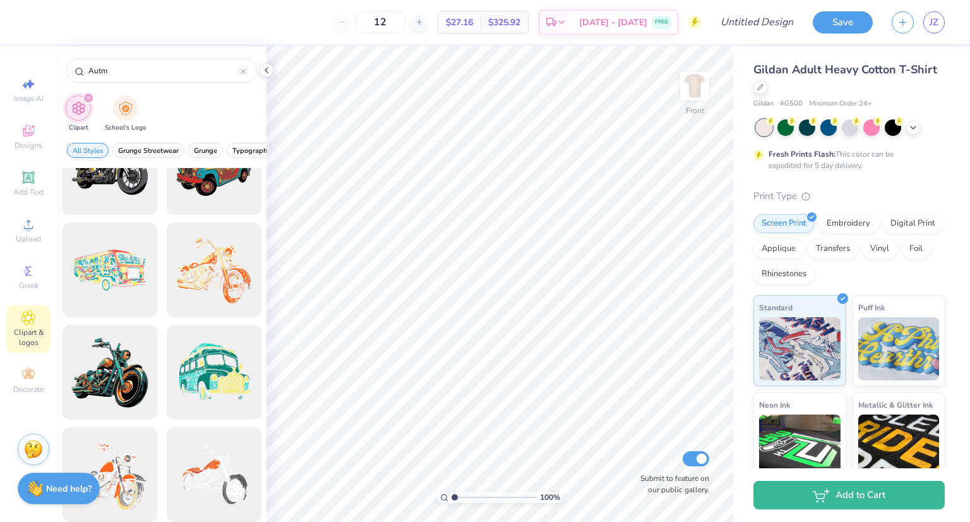
scroll to position [379, 0]
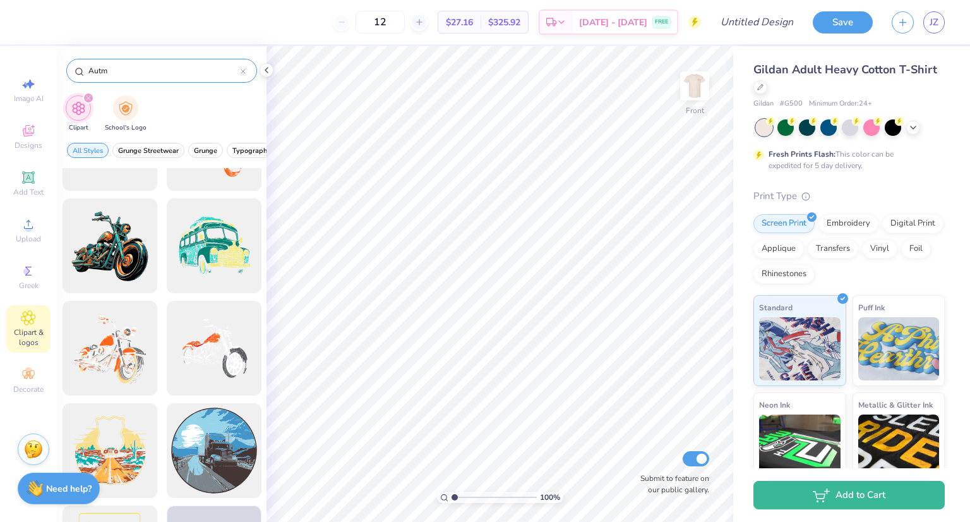
click at [136, 76] on input "Autm" at bounding box center [163, 70] width 153 height 13
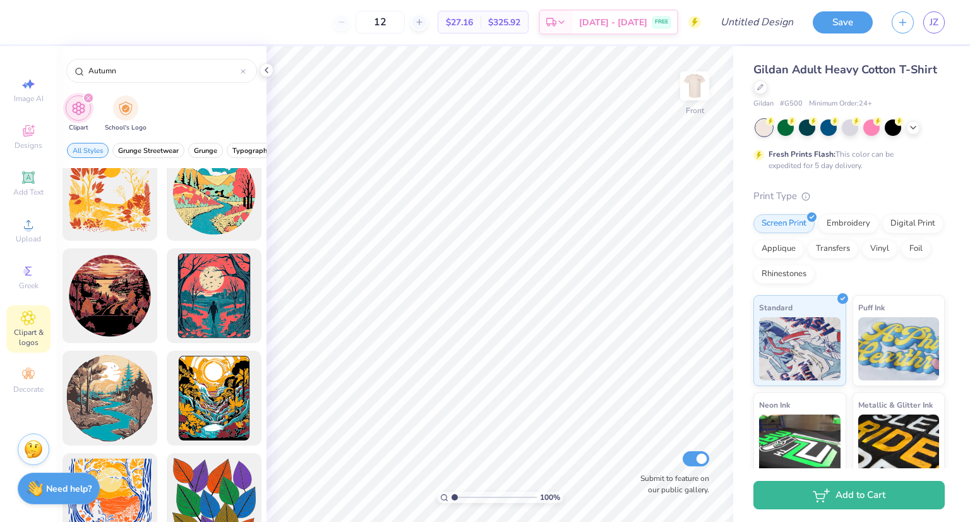
scroll to position [471, 0]
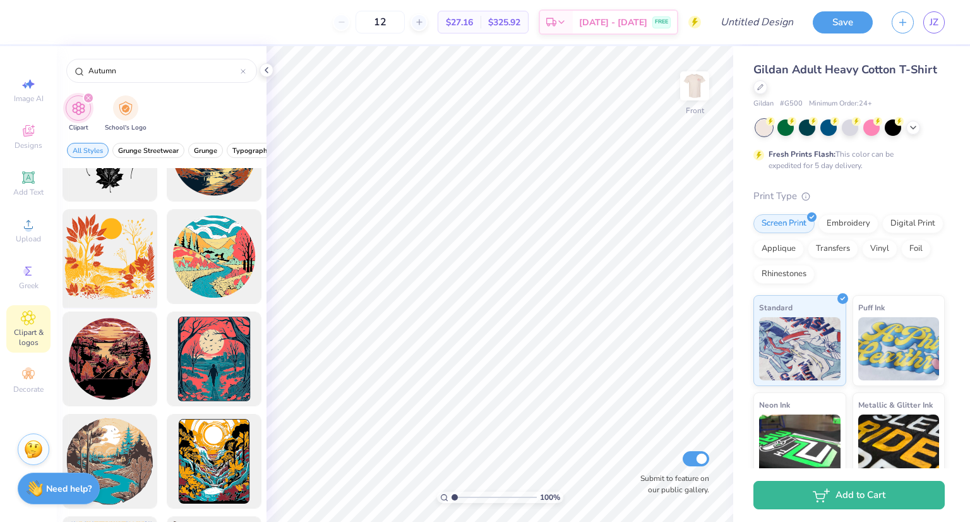
type input "Autumn"
click at [96, 255] on div at bounding box center [109, 257] width 104 height 104
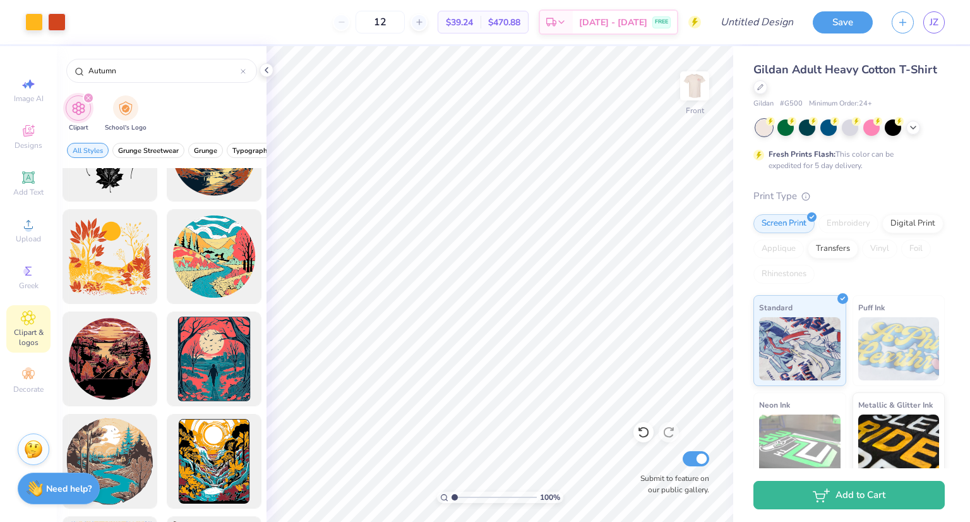
drag, startPoint x: 415, startPoint y: 19, endPoint x: 364, endPoint y: 21, distance: 51.2
click at [364, 21] on div "12" at bounding box center [380, 22] width 95 height 23
type input "24"
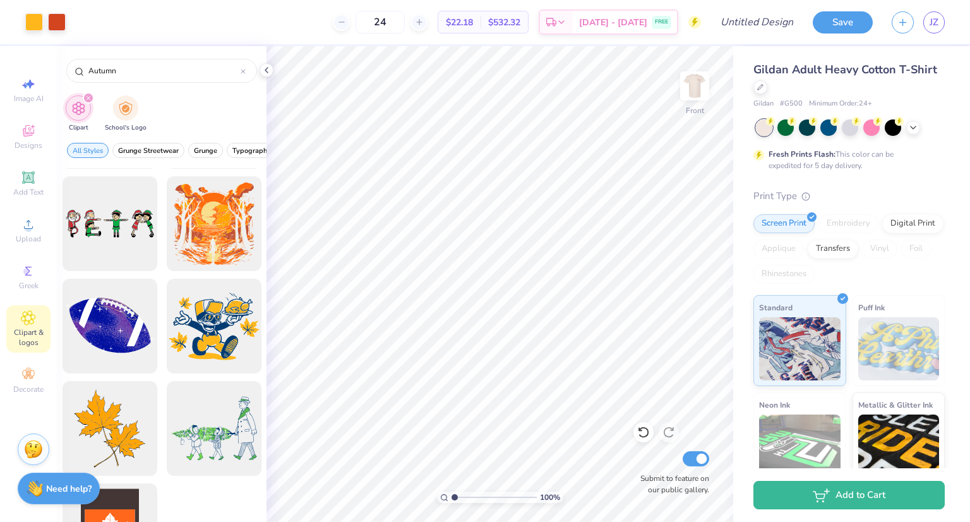
scroll to position [976, 0]
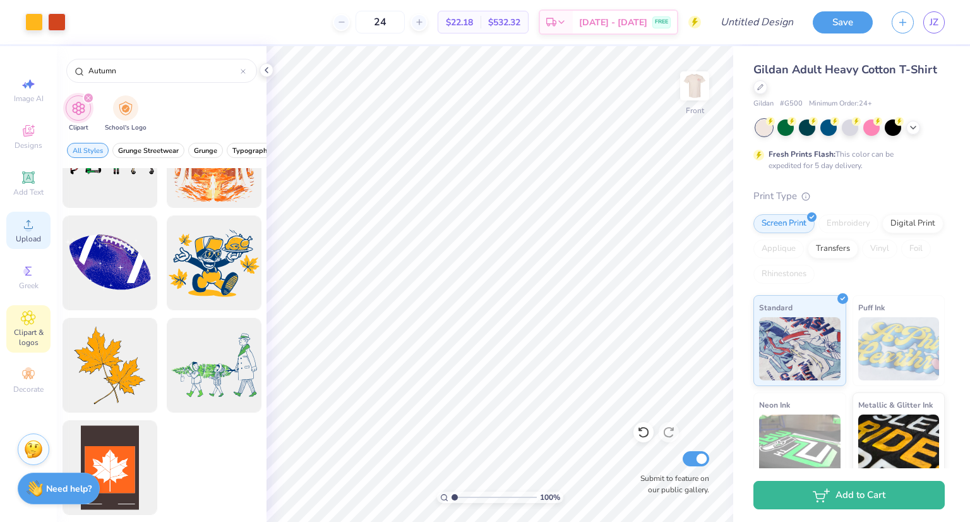
click at [25, 213] on div "Upload" at bounding box center [28, 230] width 44 height 37
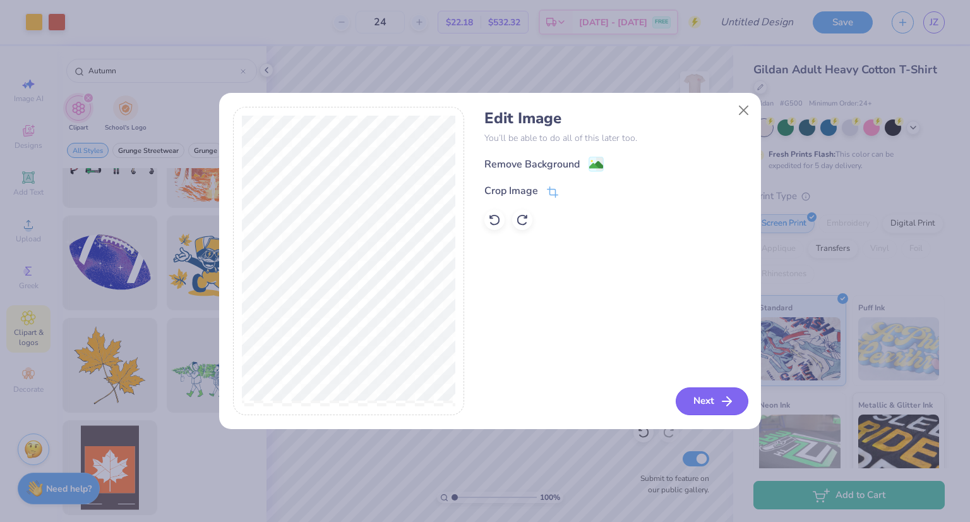
click at [701, 405] on button "Next" at bounding box center [712, 401] width 73 height 28
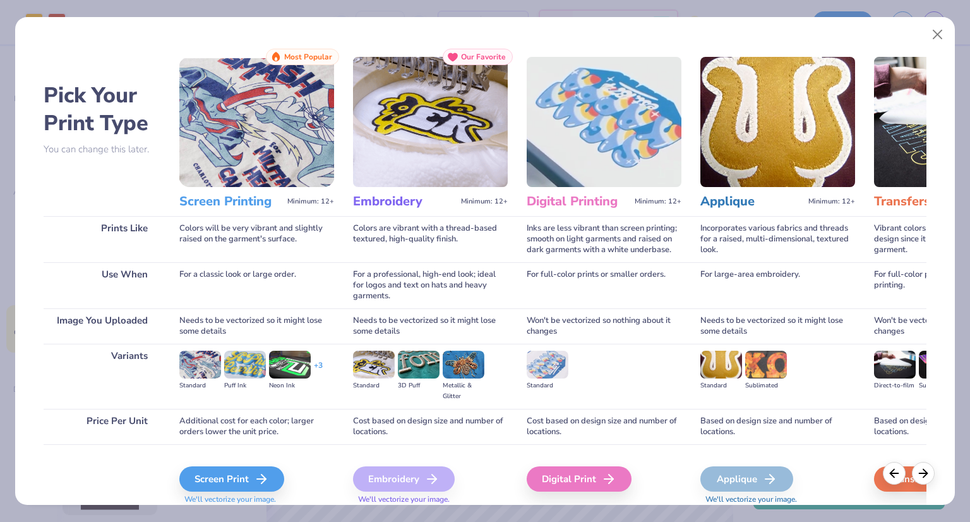
click at [264, 460] on div "Screen Print We'll vectorize your image." at bounding box center [256, 478] width 155 height 68
drag, startPoint x: 245, startPoint y: 478, endPoint x: 323, endPoint y: 472, distance: 78.6
click at [250, 480] on div "Screen Print" at bounding box center [231, 478] width 105 height 25
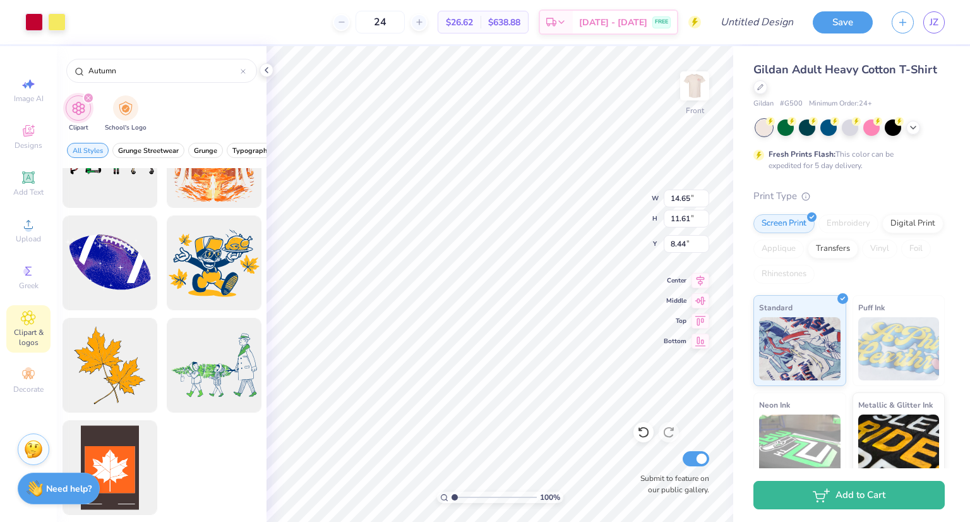
type input "3.72"
type input "2.95"
type input "3.76"
type input "2.98"
type input "2.36"
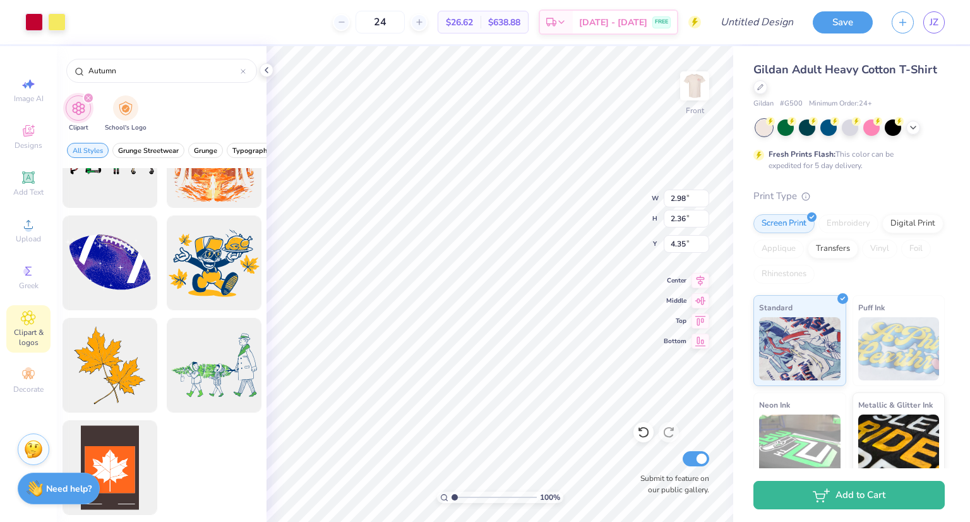
type input "4.18"
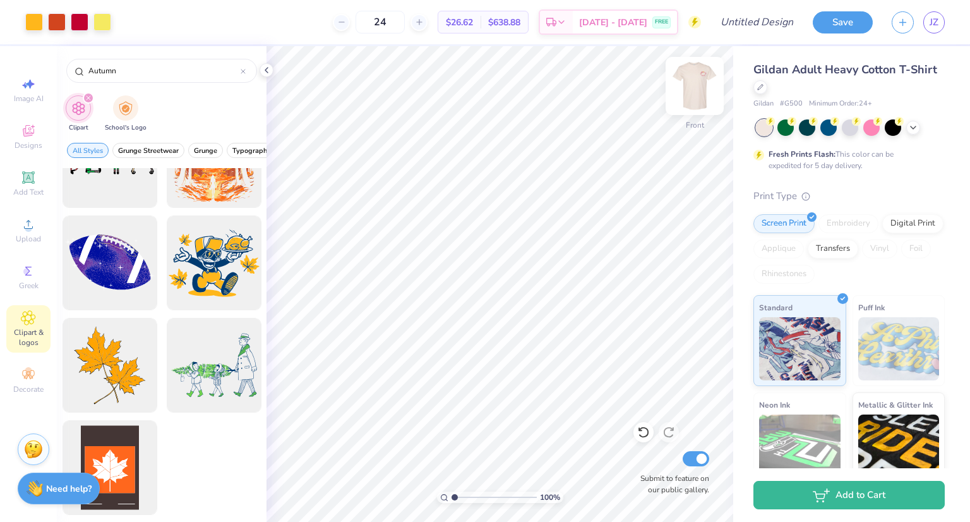
click at [690, 92] on img at bounding box center [695, 86] width 51 height 51
click at [690, 92] on img at bounding box center [694, 85] width 25 height 25
click at [689, 92] on img at bounding box center [694, 85] width 25 height 25
click at [702, 81] on img at bounding box center [695, 86] width 51 height 51
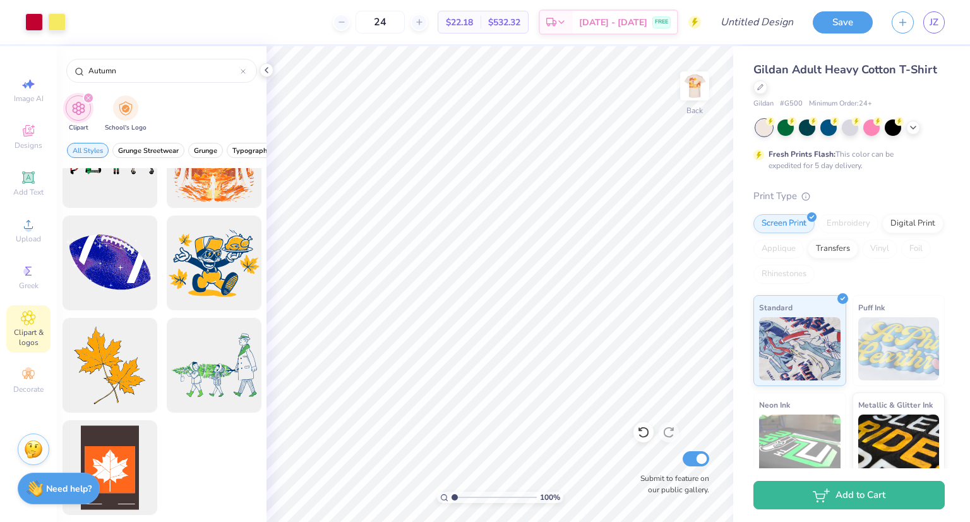
click at [702, 81] on img at bounding box center [694, 85] width 25 height 25
click at [692, 97] on img at bounding box center [695, 86] width 51 height 51
click at [694, 104] on img at bounding box center [695, 86] width 51 height 51
click at [40, 15] on div at bounding box center [34, 21] width 18 height 18
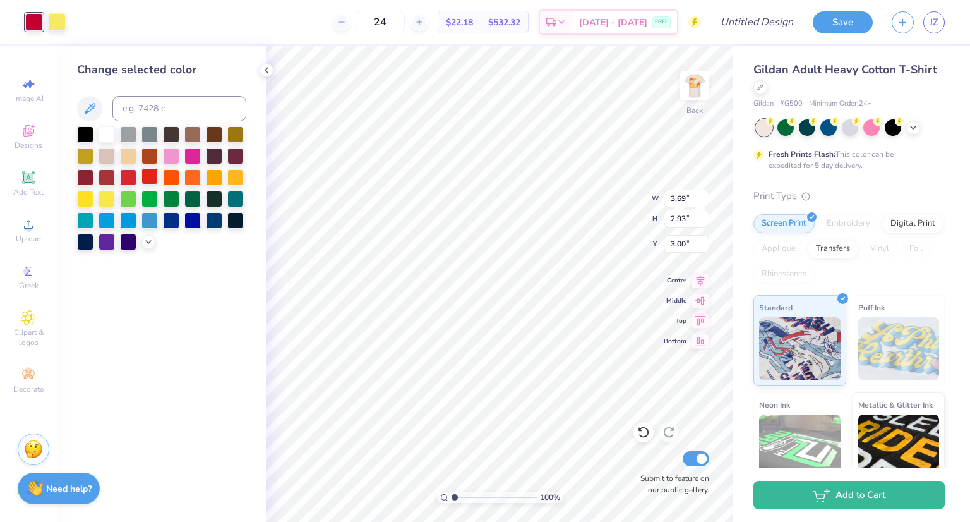
click at [152, 176] on div at bounding box center [149, 176] width 16 height 16
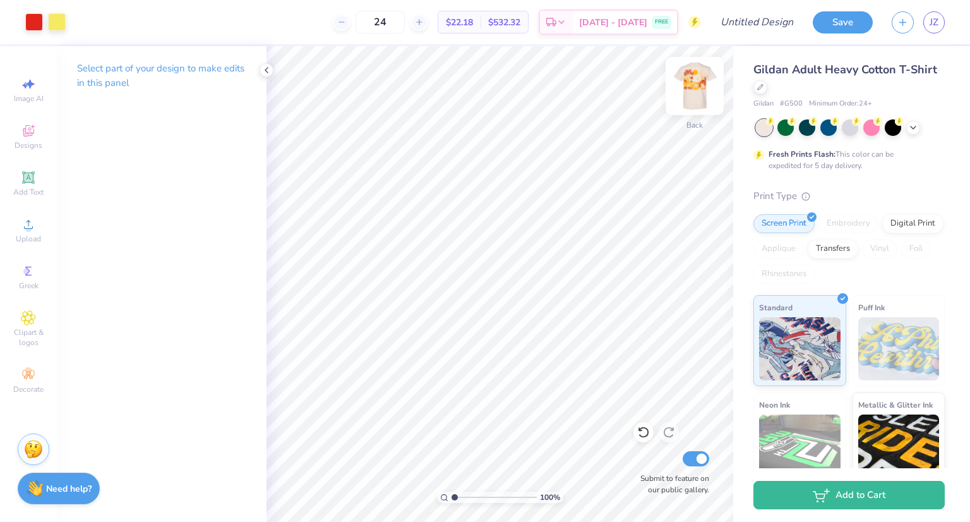
click at [700, 97] on img at bounding box center [695, 86] width 51 height 51
click at [699, 97] on img at bounding box center [694, 85] width 25 height 25
click at [698, 97] on img at bounding box center [694, 85] width 25 height 25
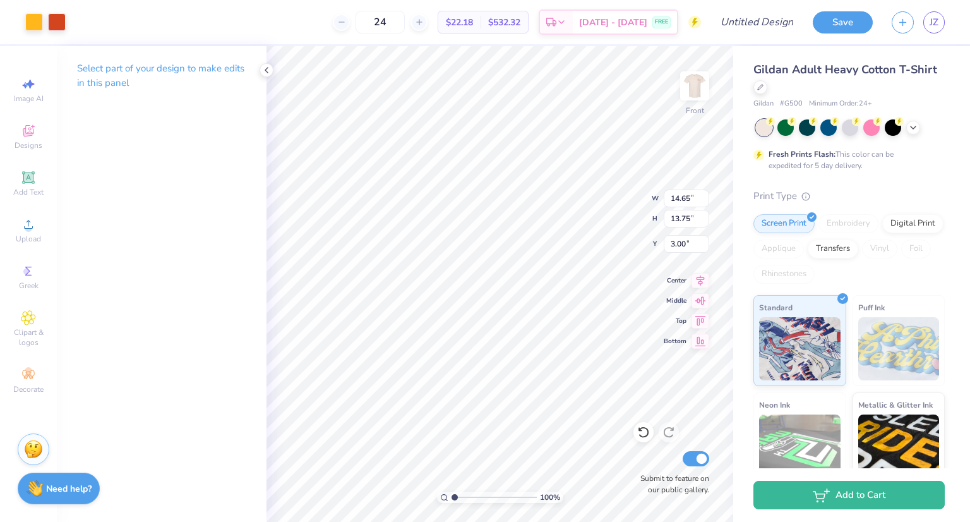
type input "14.61"
type input "13.71"
type input "3.04"
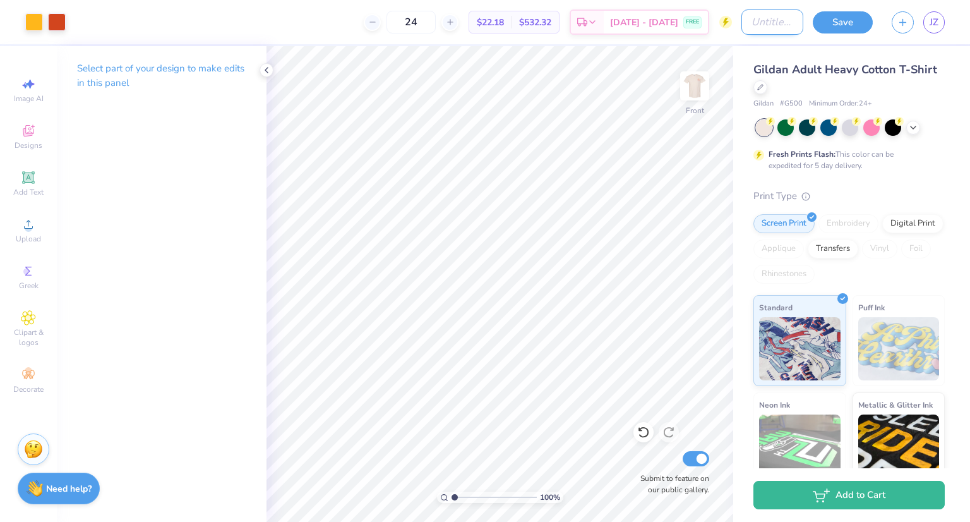
click at [773, 20] on input "Design Title" at bounding box center [773, 21] width 62 height 25
type input "Sas design 2 [PERSON_NAME]"
click at [843, 16] on button "Save" at bounding box center [843, 20] width 60 height 22
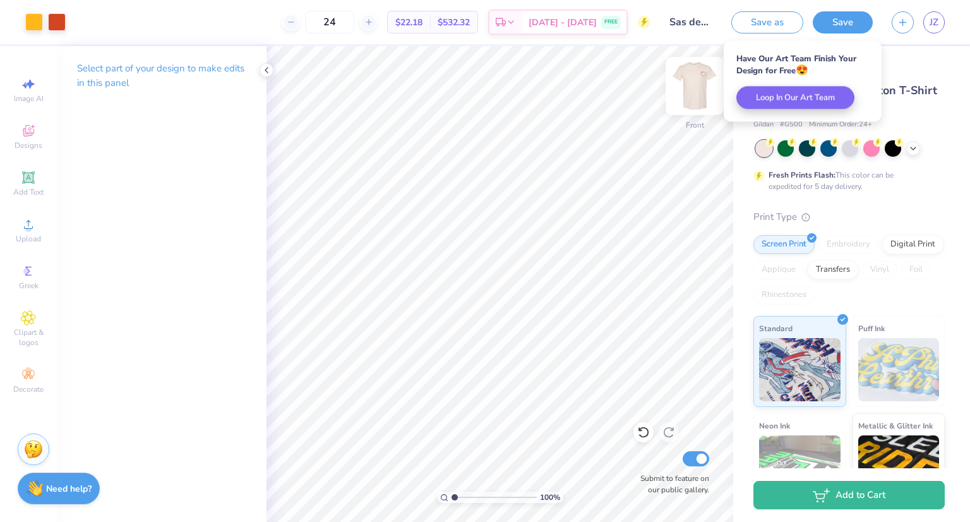
click at [685, 80] on img at bounding box center [695, 86] width 51 height 51
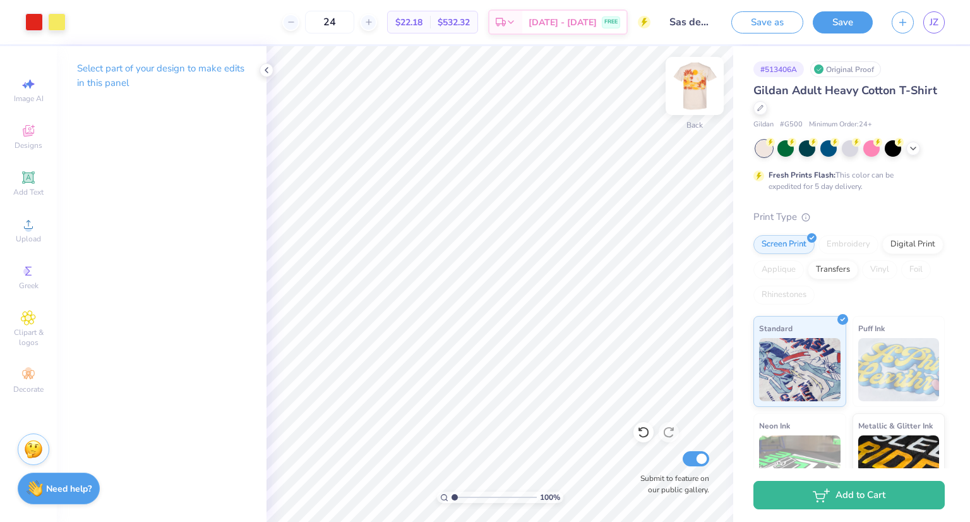
click at [692, 89] on img at bounding box center [695, 86] width 51 height 51
click at [942, 21] on link "JZ" at bounding box center [933, 22] width 21 height 22
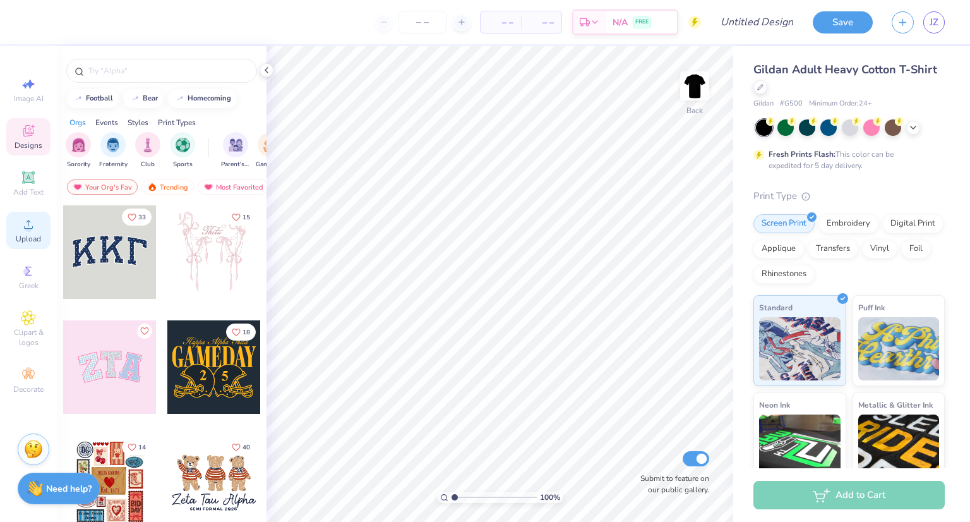
click at [25, 224] on icon at bounding box center [28, 224] width 15 height 15
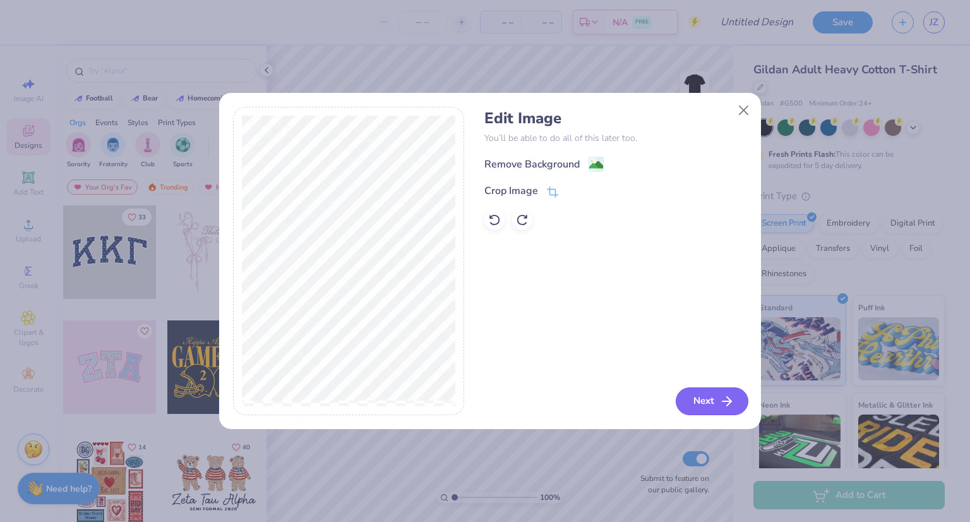
click at [697, 404] on button "Next" at bounding box center [712, 401] width 73 height 28
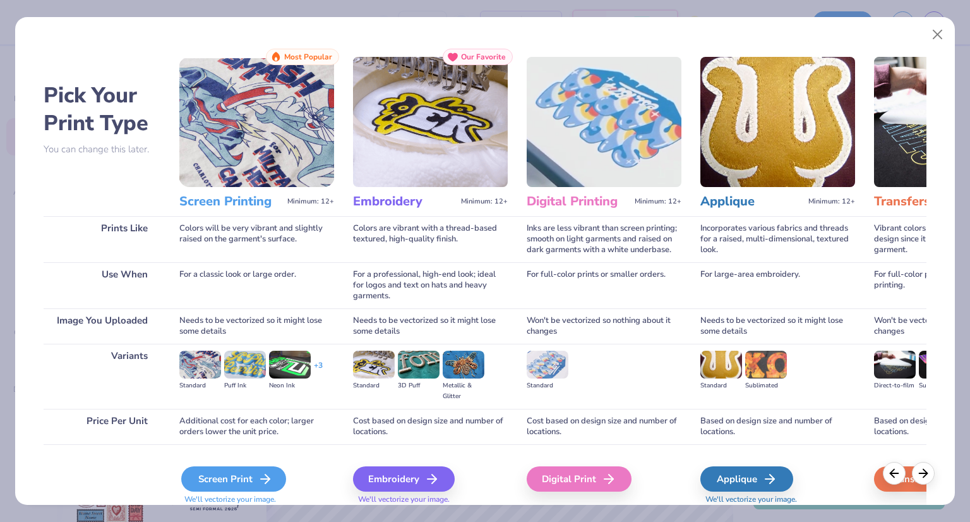
click at [240, 478] on div "Screen Print" at bounding box center [233, 478] width 105 height 25
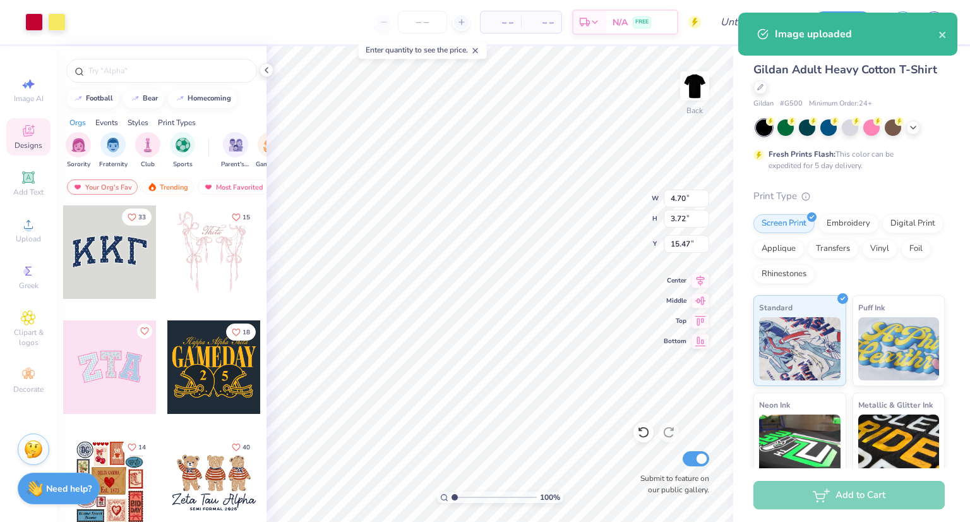
type input "4.70"
type input "3.72"
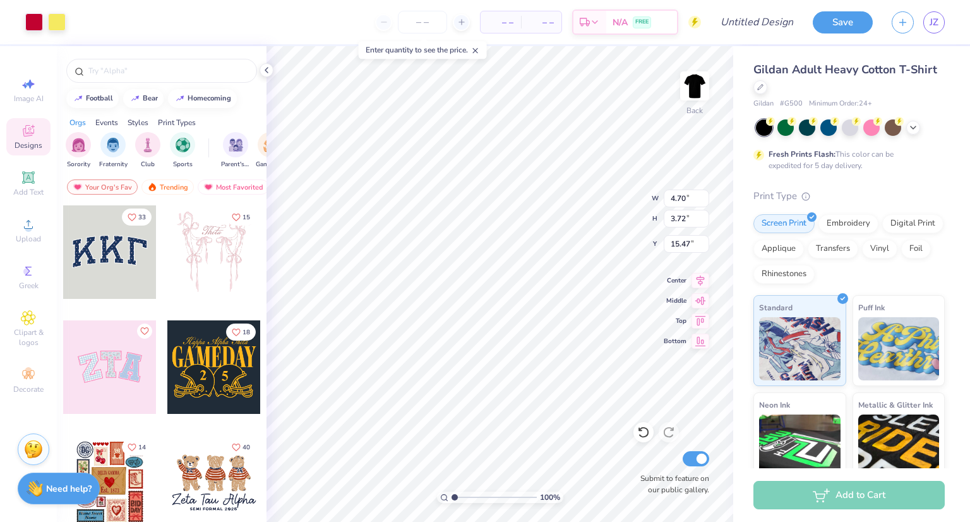
type input "3.00"
type input "4.12"
type input "3.27"
type input "3.00"
type input "3.82"
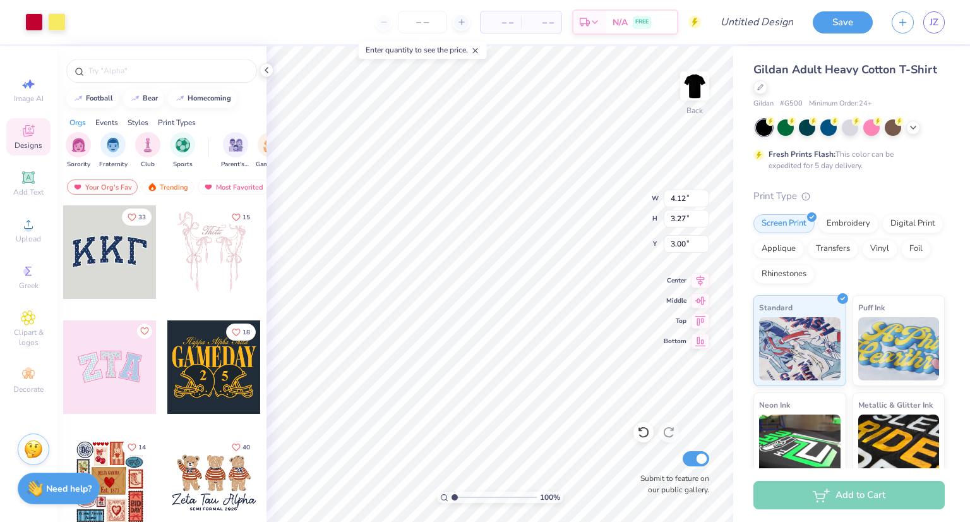
type input "3.03"
type input "3.00"
click at [39, 23] on div at bounding box center [34, 21] width 18 height 18
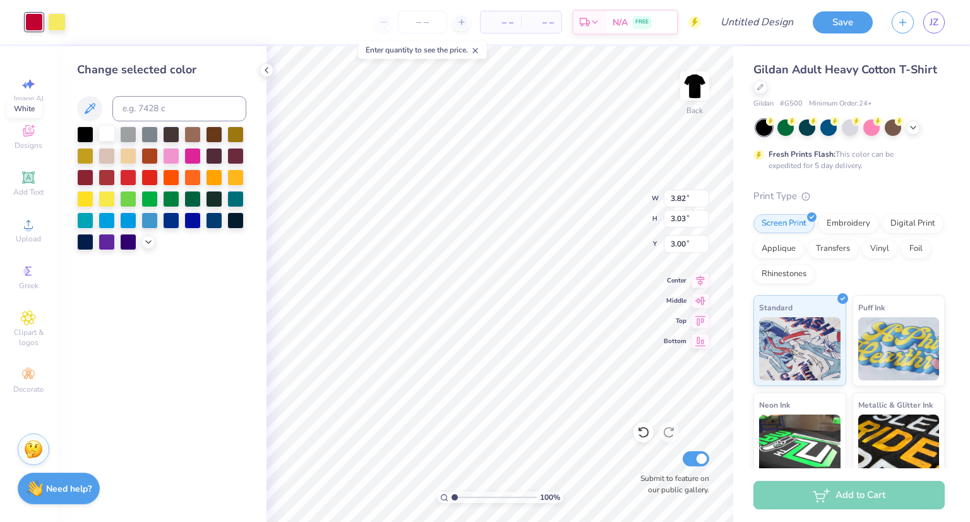
click at [108, 128] on div at bounding box center [107, 133] width 16 height 16
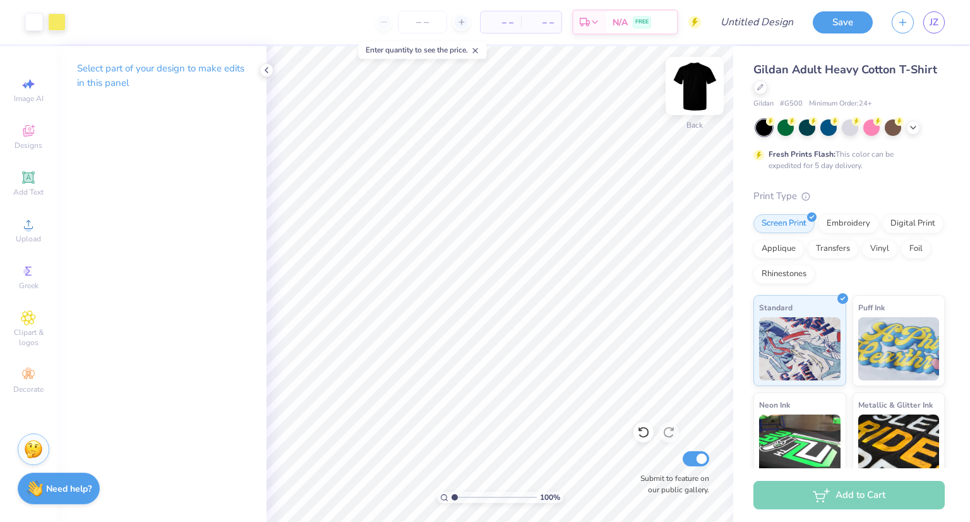
click at [690, 92] on img at bounding box center [695, 86] width 51 height 51
click at [40, 318] on div "Clipart & logos" at bounding box center [28, 328] width 44 height 47
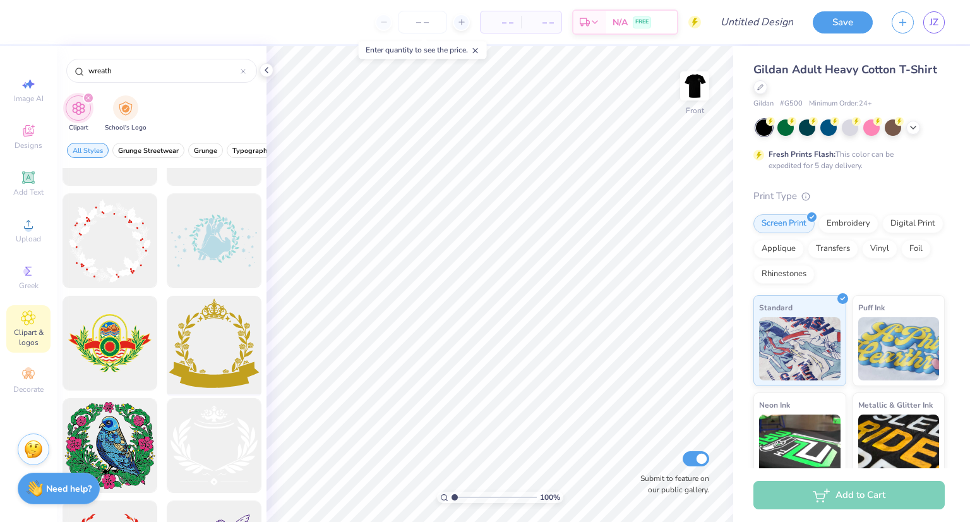
scroll to position [2084, 0]
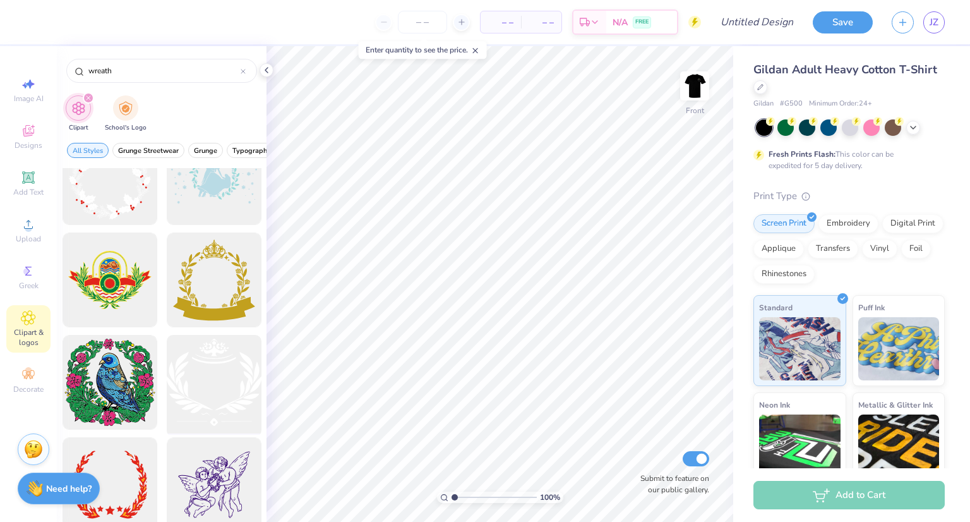
type input "wreath"
click at [220, 393] on div at bounding box center [214, 382] width 104 height 104
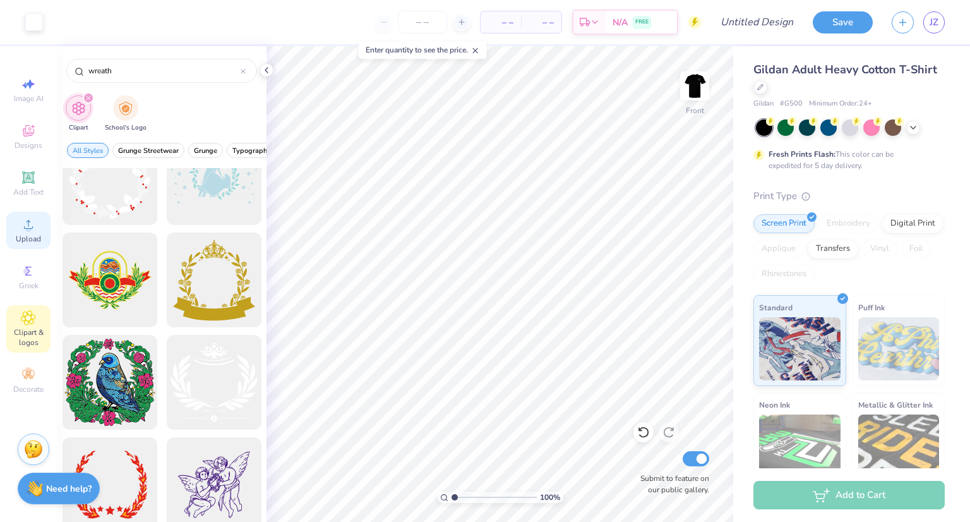
click at [35, 225] on icon at bounding box center [28, 224] width 15 height 15
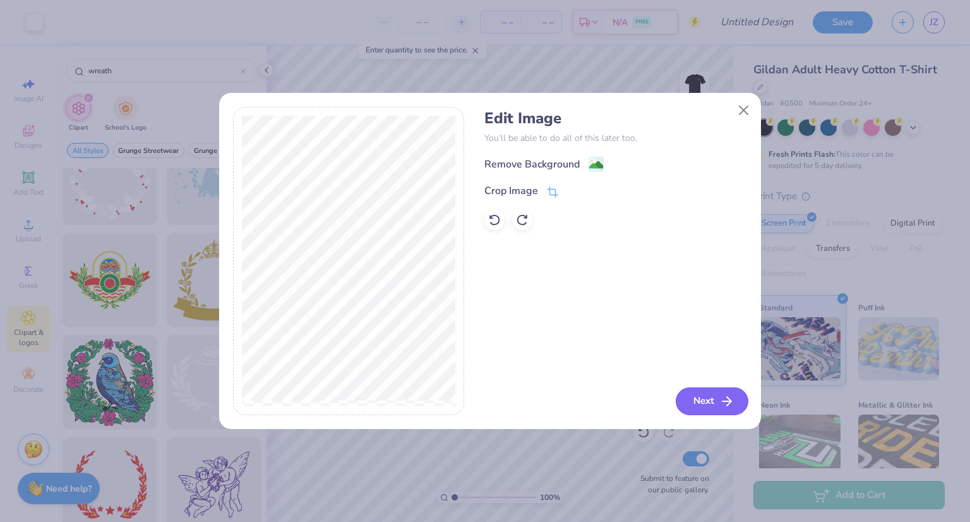
click at [697, 405] on button "Next" at bounding box center [712, 401] width 73 height 28
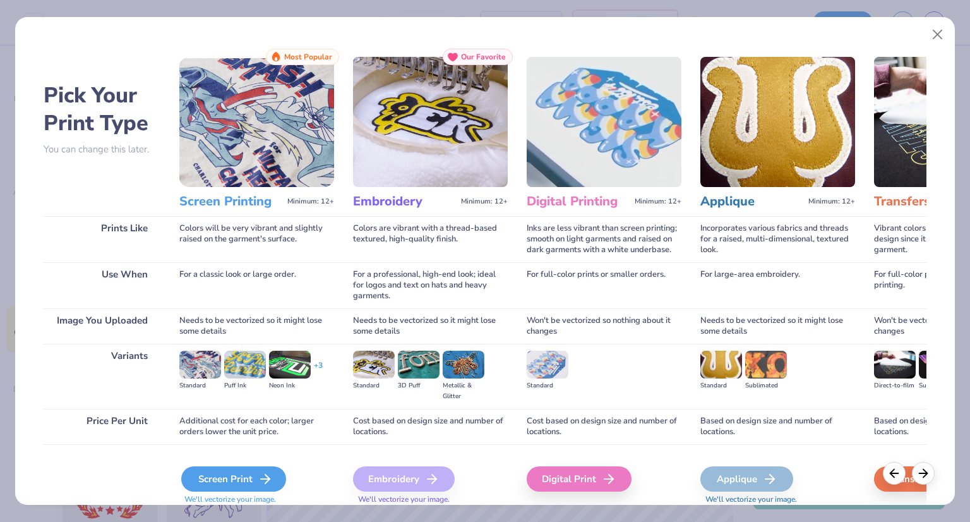
click at [255, 478] on div "Screen Print" at bounding box center [233, 478] width 105 height 25
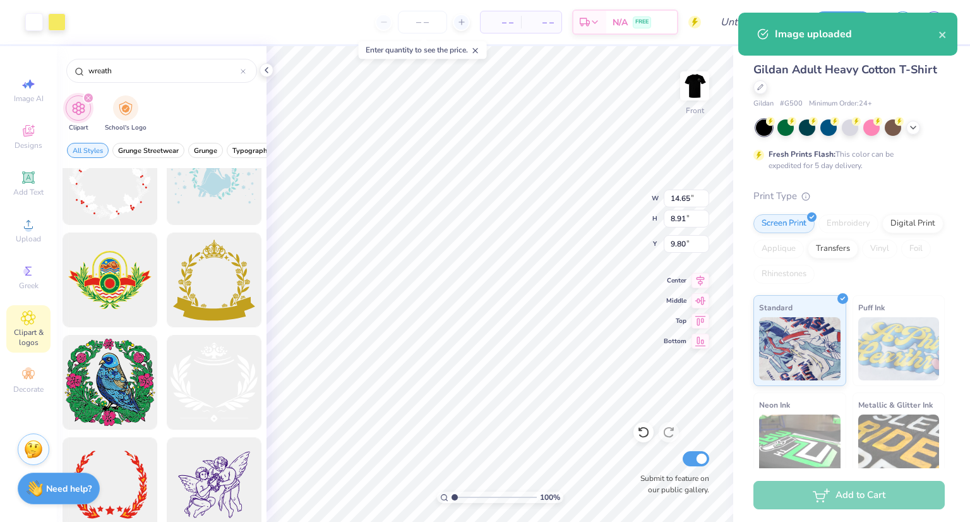
type input "6.30"
type input "3.83"
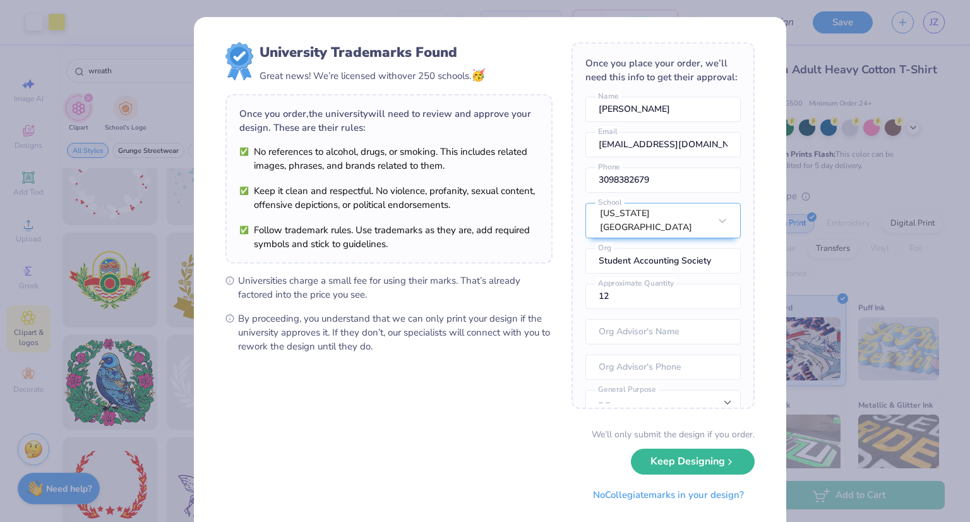
click at [510, 225] on body "Art colors – – Per Item – – Total Est. Delivery N/A FREE Design Title Save JZ I…" at bounding box center [485, 261] width 970 height 522
type input "7.57"
click at [498, 378] on form "University Trademarks Found Great news! We’re licensed with over 250 schools. 🥳…" at bounding box center [489, 274] width 529 height 465
click at [498, 372] on form "University Trademarks Found Great news! We’re licensed with over 250 schools. 🥳…" at bounding box center [489, 274] width 529 height 465
click at [503, 347] on span "By proceeding, you understand that we can only print your design if the univers…" at bounding box center [395, 332] width 315 height 42
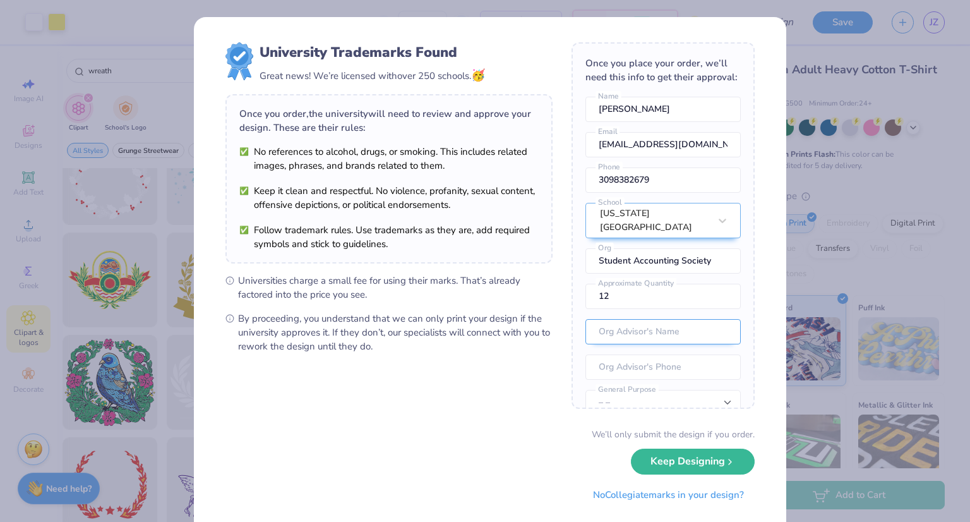
scroll to position [57, 0]
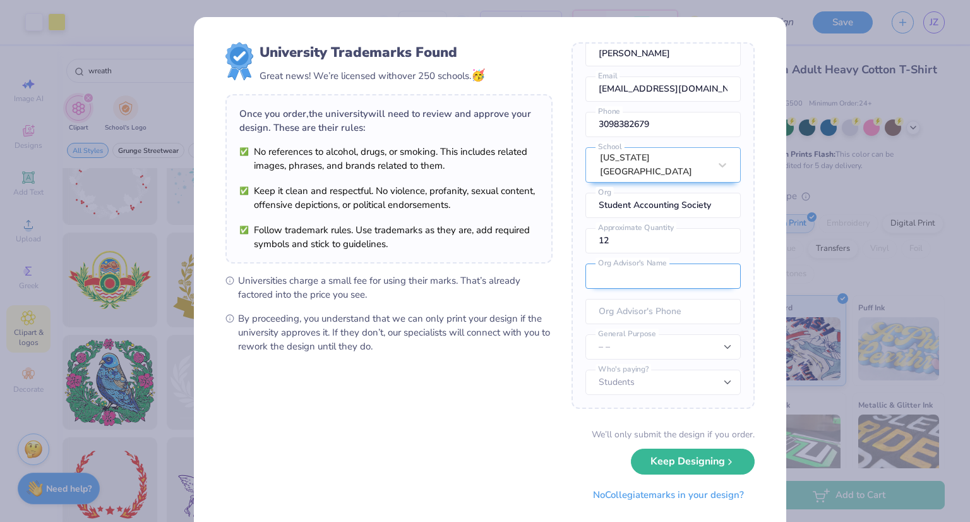
click at [664, 273] on input "text" at bounding box center [663, 275] width 155 height 25
type input "[PERSON_NAME]"
click at [665, 313] on input "tel" at bounding box center [663, 311] width 155 height 25
drag, startPoint x: 666, startPoint y: 346, endPoint x: 672, endPoint y: 351, distance: 7.6
click at [666, 347] on select "– – Member apparel for registered Student Organization / Department / School Fu…" at bounding box center [663, 346] width 155 height 25
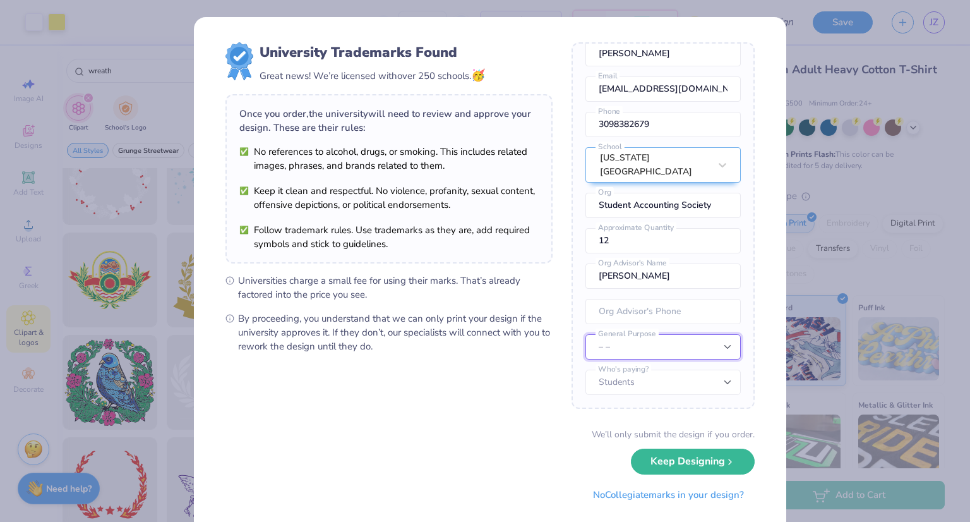
select select "Member apparel for registered Student Organization / Department / School"
click at [586, 335] on select "– – Member apparel for registered Student Organization / Department / School Fu…" at bounding box center [663, 346] width 155 height 25
click at [670, 377] on select "Students University" at bounding box center [663, 382] width 155 height 25
click at [586, 370] on select "Students University" at bounding box center [663, 382] width 155 height 25
click at [700, 461] on button "Keep Designing" at bounding box center [693, 458] width 124 height 26
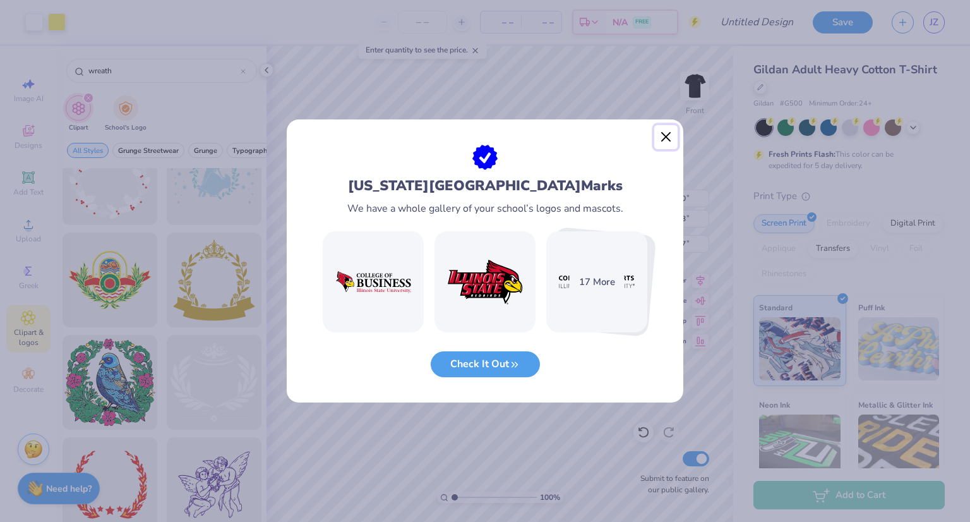
click at [666, 133] on button "Close" at bounding box center [666, 137] width 24 height 24
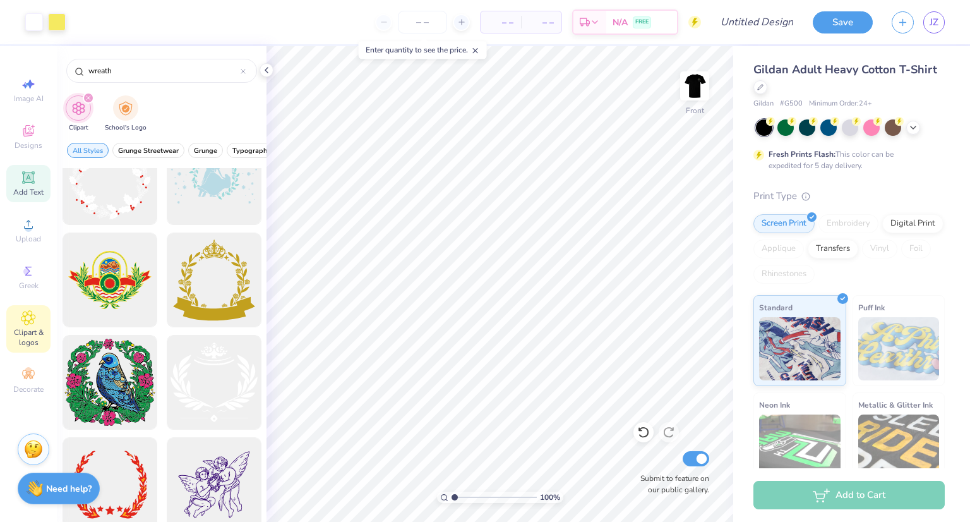
click at [31, 183] on icon at bounding box center [28, 177] width 12 height 12
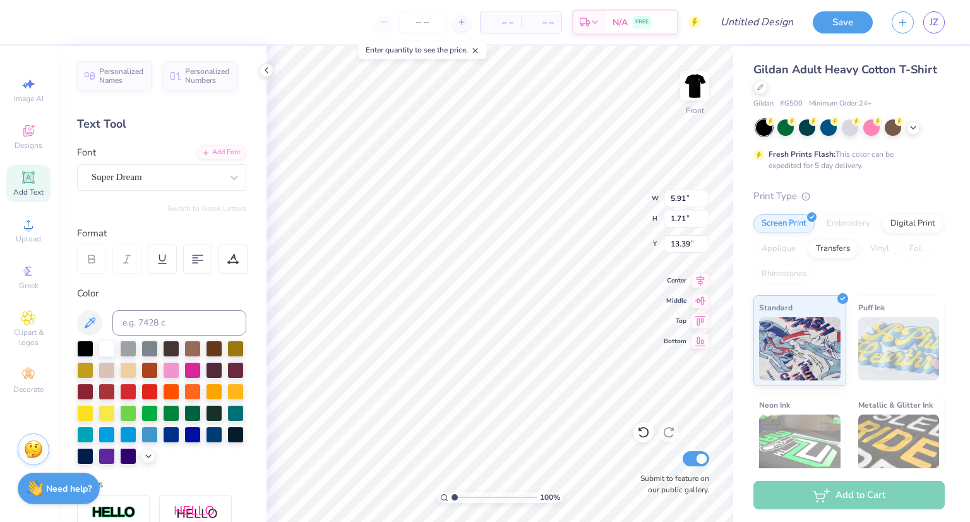
click at [154, 180] on div "Super Dream" at bounding box center [156, 177] width 133 height 20
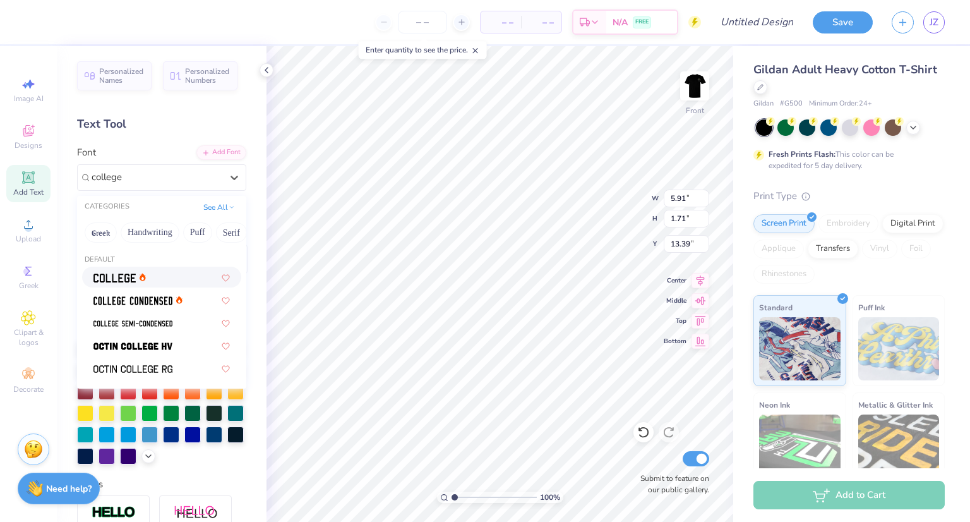
click at [119, 273] on img at bounding box center [114, 277] width 42 height 9
type input "college"
click at [119, 273] on div at bounding box center [126, 258] width 29 height 29
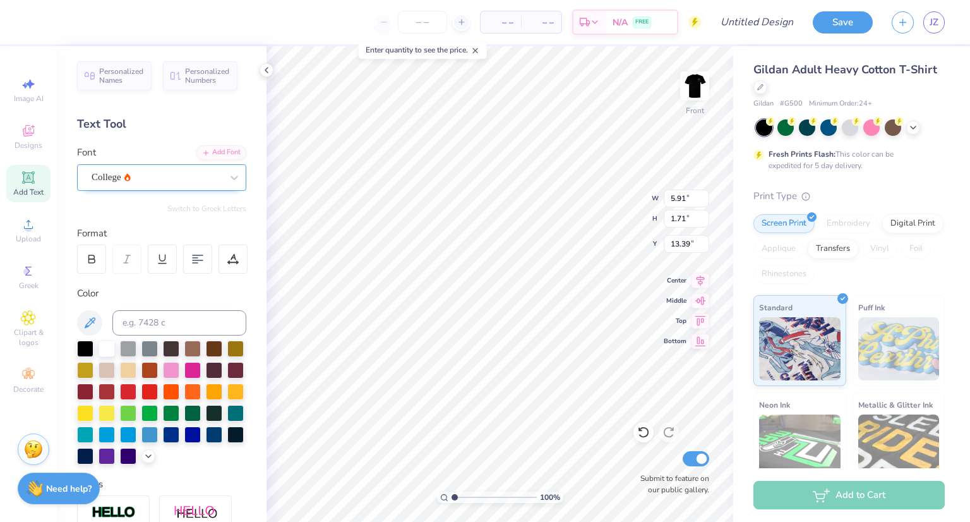
type input "5.36"
type input "1.67"
type input "17.99"
type textarea "EST. 1973"
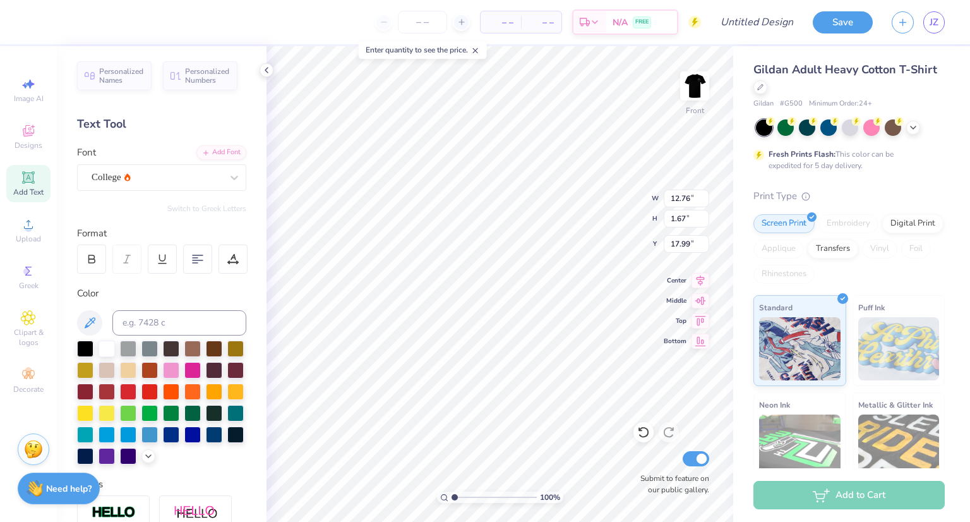
type input "10.04"
type input "1.31"
type input "15.70"
type input "15.94"
type input "8.18"
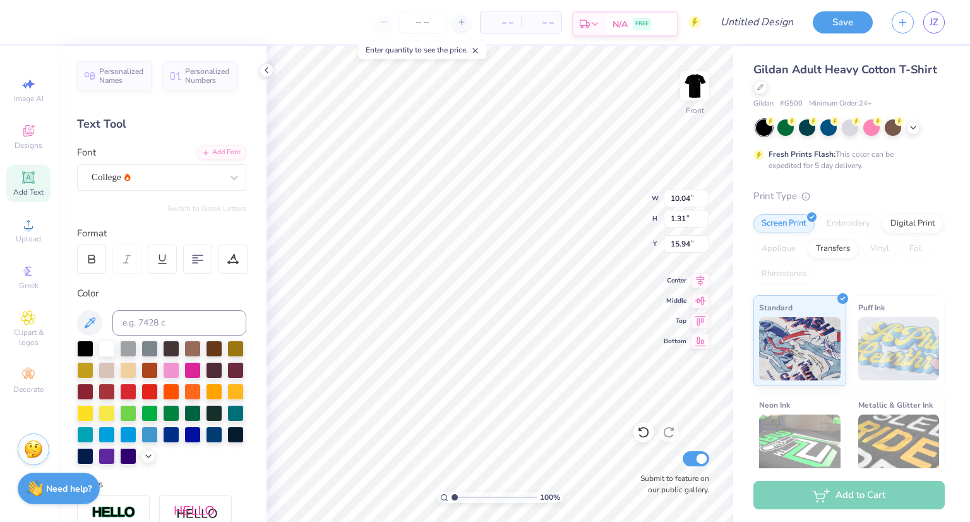
type input "1.07"
type textarea "EST. 1973"
type input "15.83"
type textarea "EST. 1973"
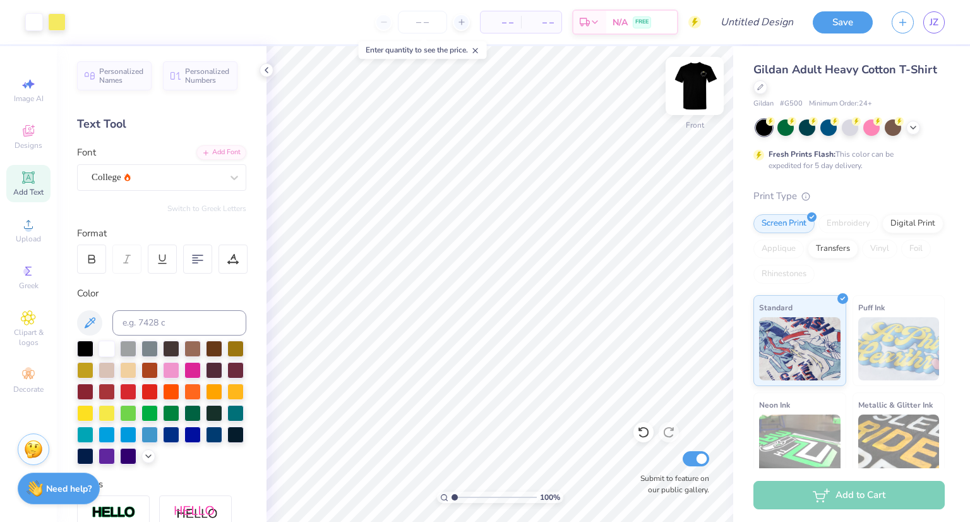
click at [702, 92] on img at bounding box center [695, 86] width 51 height 51
click at [702, 92] on img at bounding box center [694, 85] width 25 height 25
click at [687, 92] on img at bounding box center [695, 86] width 51 height 51
click at [687, 92] on img at bounding box center [694, 85] width 25 height 25
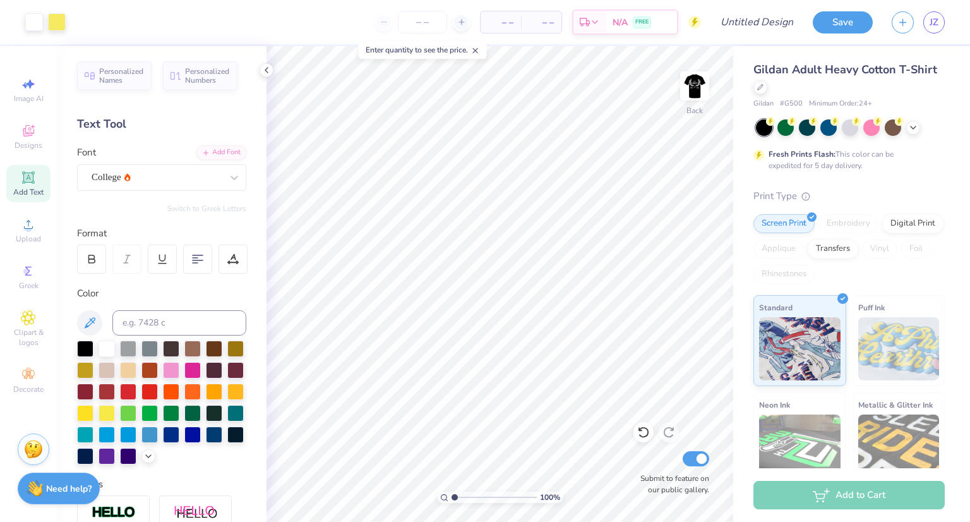
click at [687, 92] on img at bounding box center [694, 85] width 25 height 25
drag, startPoint x: 736, startPoint y: 11, endPoint x: 733, endPoint y: 45, distance: 34.3
click at [742, 11] on input "Design Title" at bounding box center [773, 21] width 62 height 25
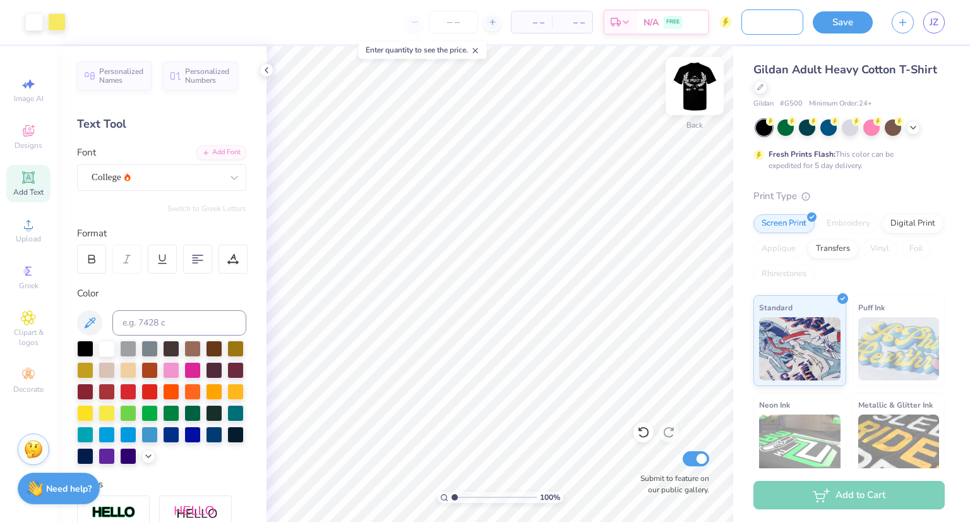
type input "SAS design 1 [PERSON_NAME]"
click at [837, 24] on button "Save" at bounding box center [843, 20] width 60 height 22
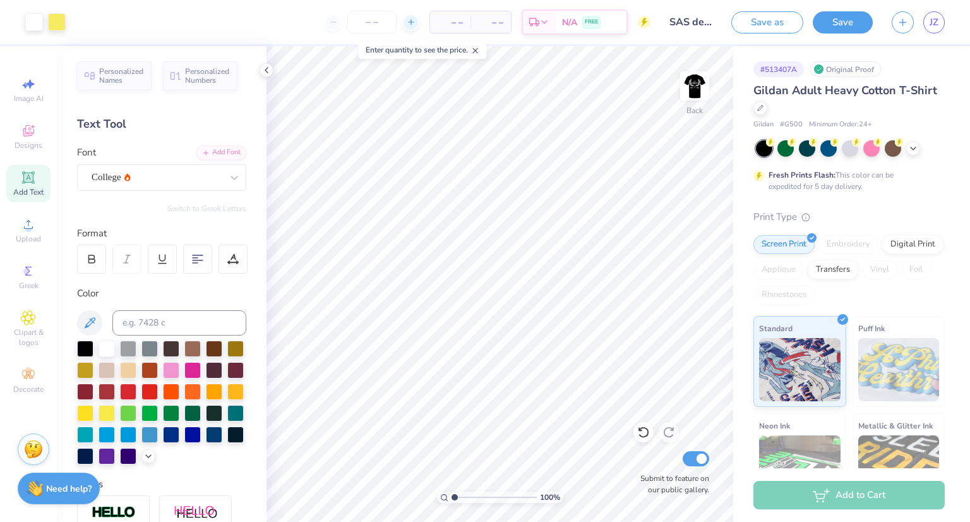
click at [416, 25] on icon at bounding box center [411, 22] width 9 height 9
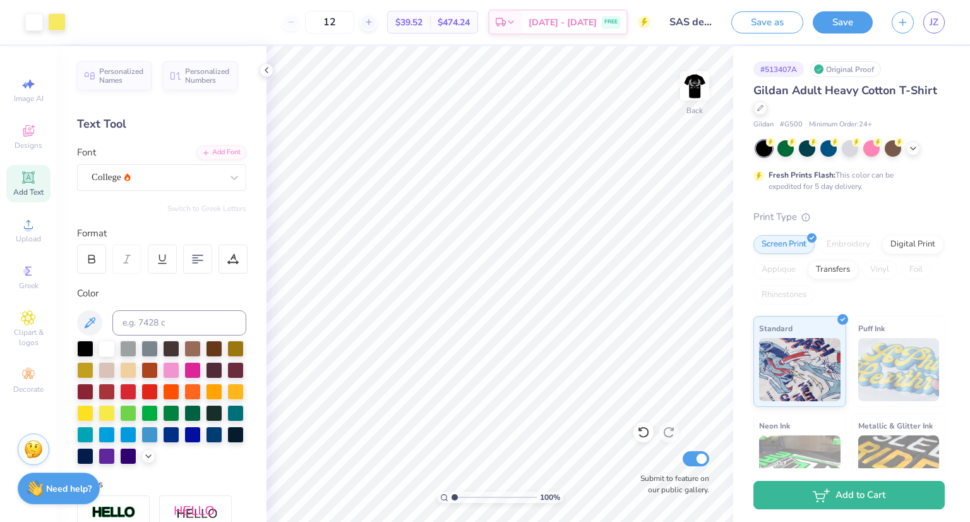
drag, startPoint x: 364, startPoint y: 18, endPoint x: 390, endPoint y: 42, distance: 35.8
click at [354, 21] on input "12" at bounding box center [329, 22] width 49 height 23
type input "1"
type input "24"
click at [706, 91] on img at bounding box center [695, 86] width 51 height 51
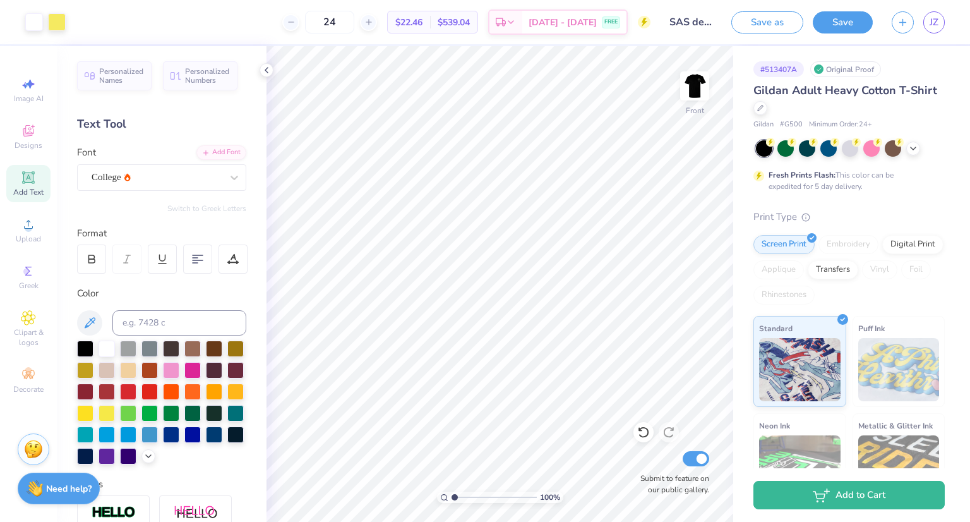
click at [706, 91] on img at bounding box center [694, 85] width 25 height 25
click at [843, 21] on button "Save" at bounding box center [843, 20] width 60 height 22
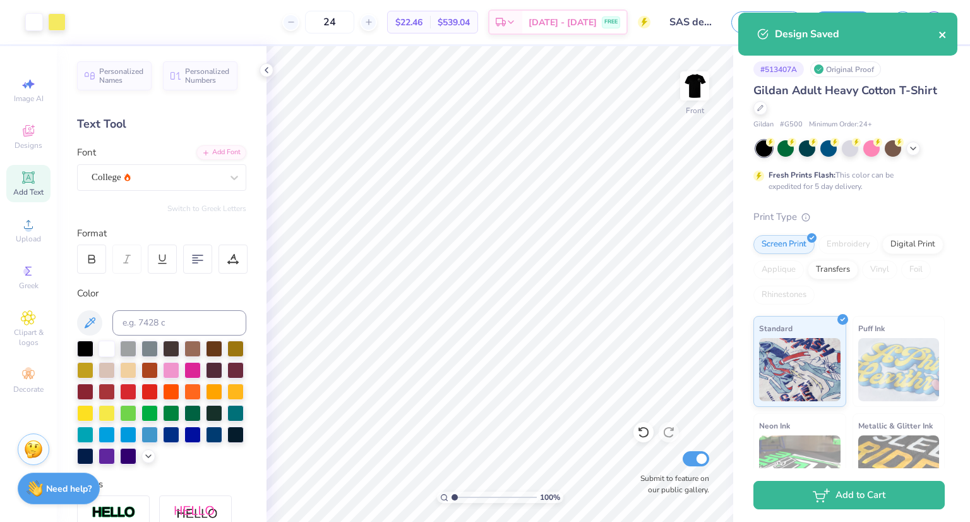
click at [942, 33] on icon "close" at bounding box center [942, 35] width 6 height 6
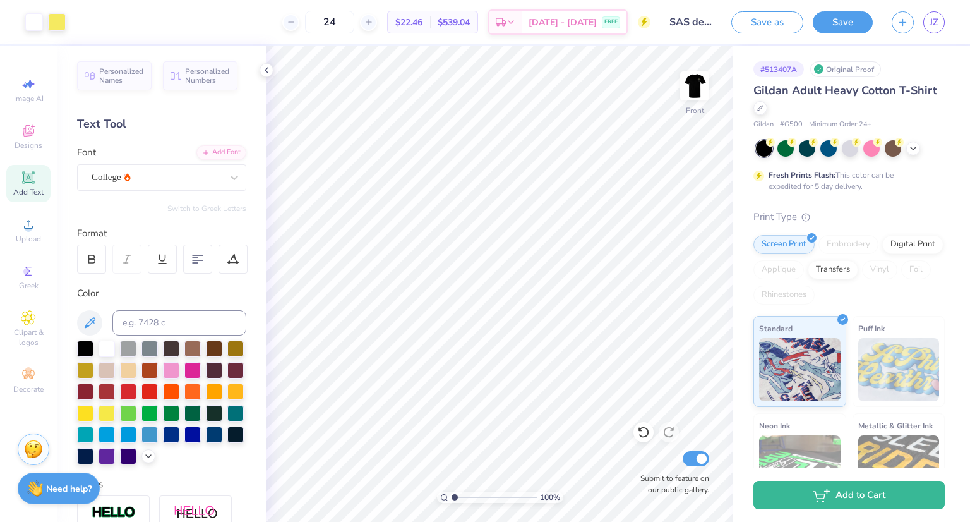
click at [935, 23] on div "Design Saved" at bounding box center [848, 38] width 224 height 57
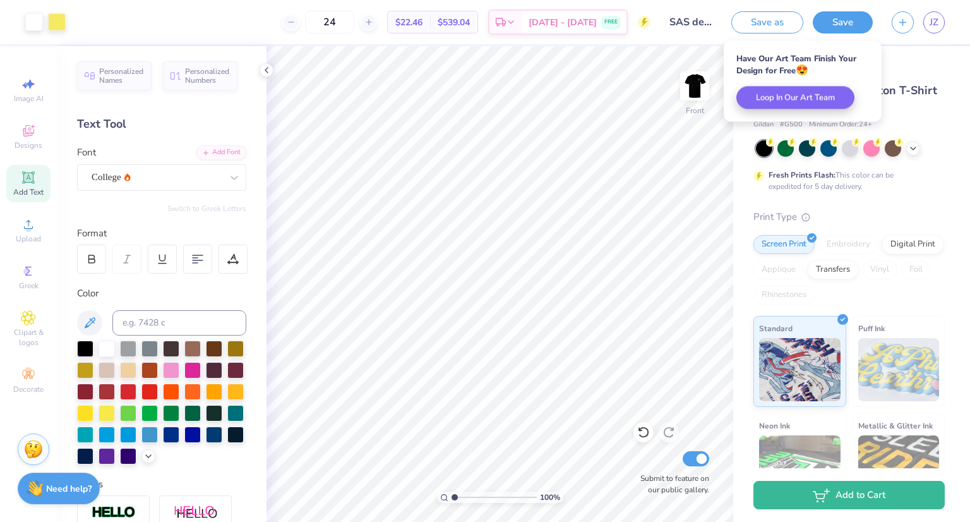
click at [937, 36] on body "Art colors 24 $22.46 Per Item $539.04 Total Est. Delivery [DATE] - [DATE] FREE …" at bounding box center [485, 261] width 970 height 522
select select "Member apparel for registered Student Organization / Department / School"
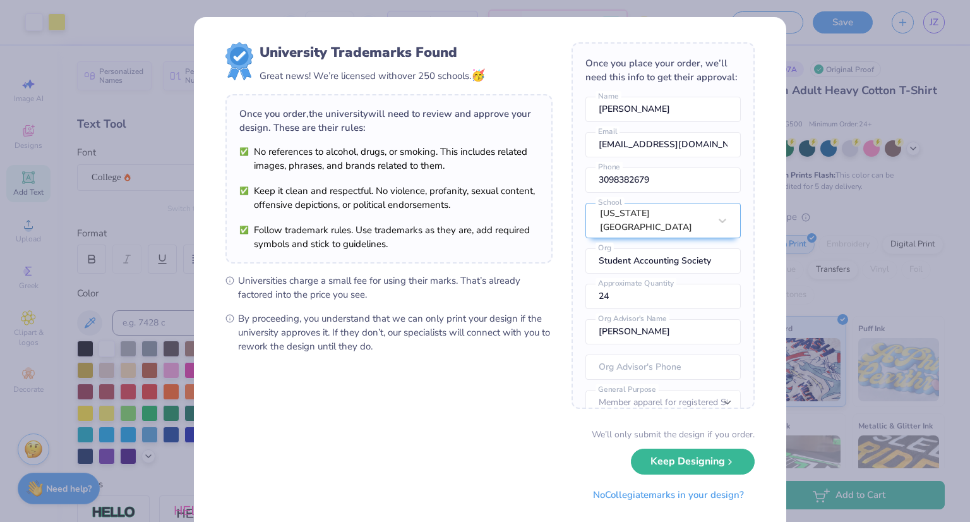
scroll to position [57, 0]
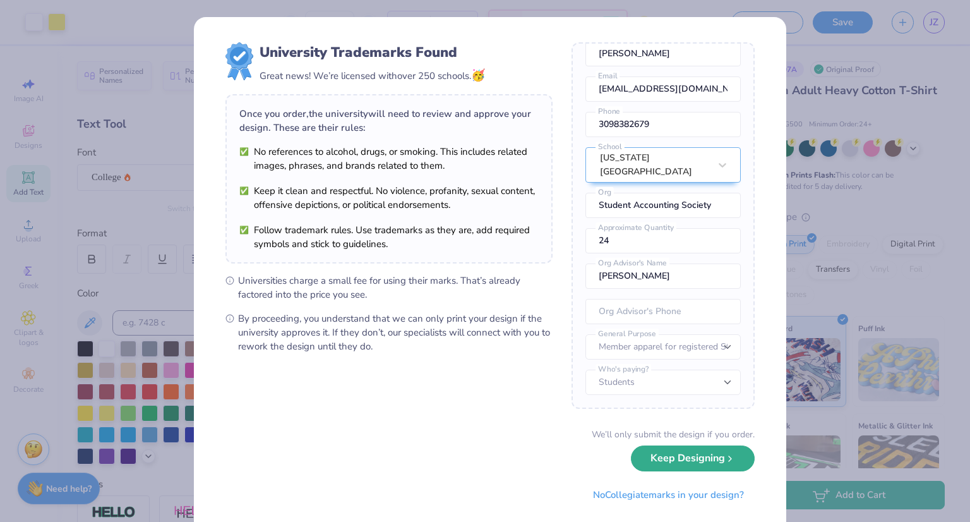
click at [662, 459] on button "Keep Designing" at bounding box center [693, 458] width 124 height 26
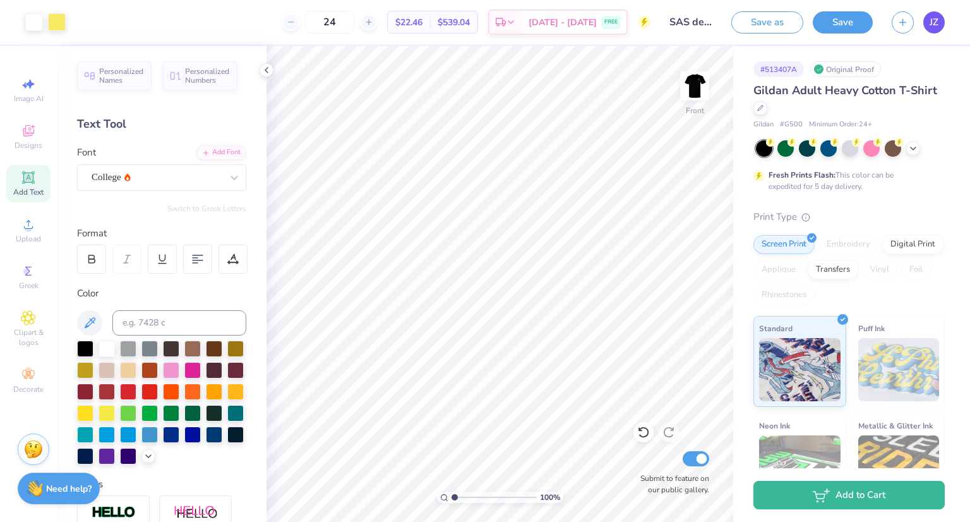
click at [932, 27] on span "JZ" at bounding box center [934, 22] width 9 height 15
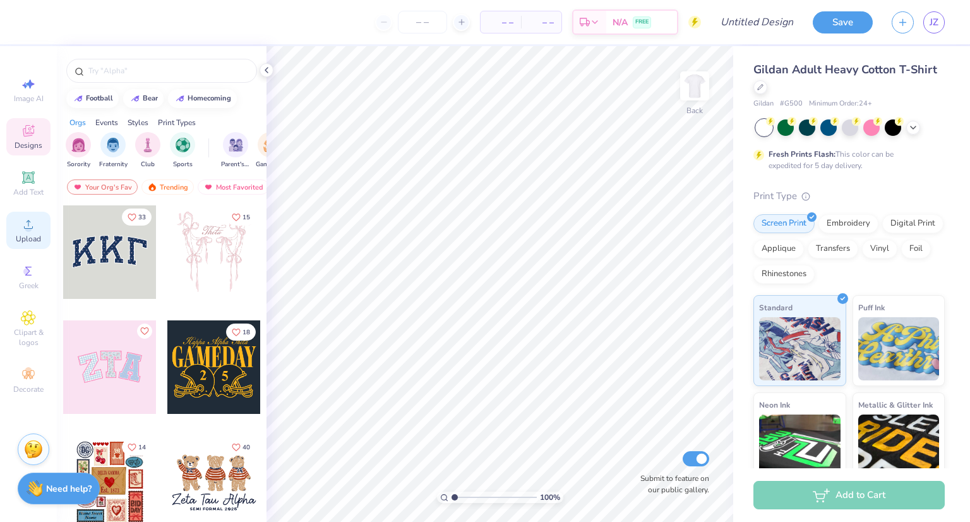
click at [38, 225] on div "Upload" at bounding box center [28, 230] width 44 height 37
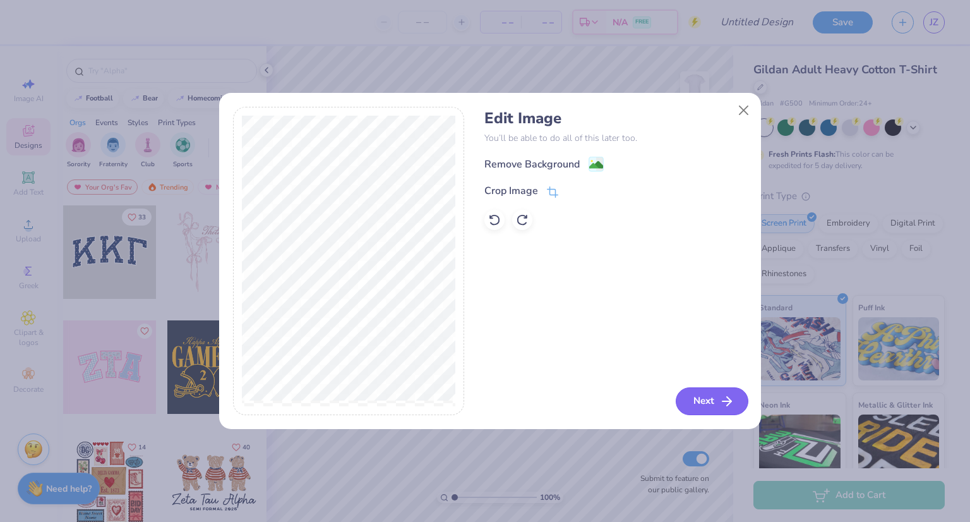
click at [718, 405] on button "Next" at bounding box center [712, 401] width 73 height 28
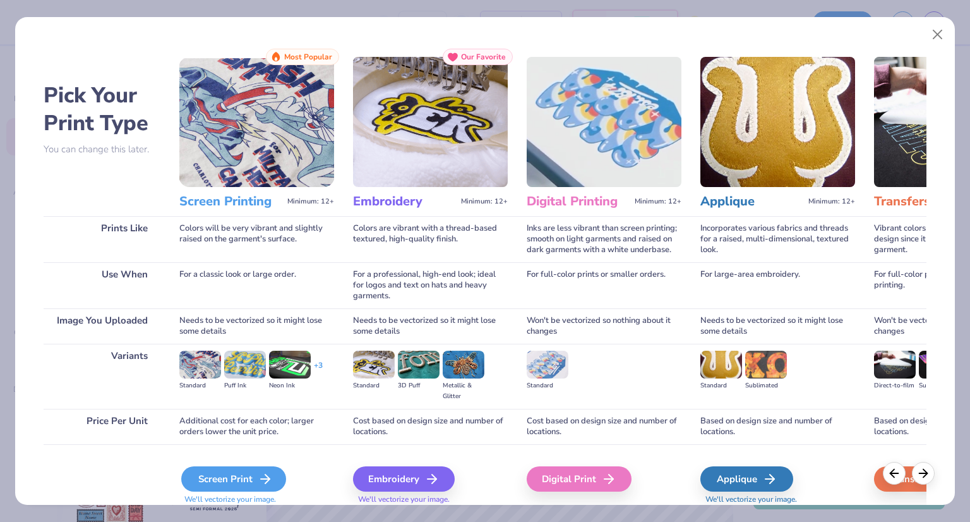
drag, startPoint x: 245, startPoint y: 477, endPoint x: 255, endPoint y: 478, distance: 9.6
click at [245, 477] on div "Screen Print" at bounding box center [233, 478] width 105 height 25
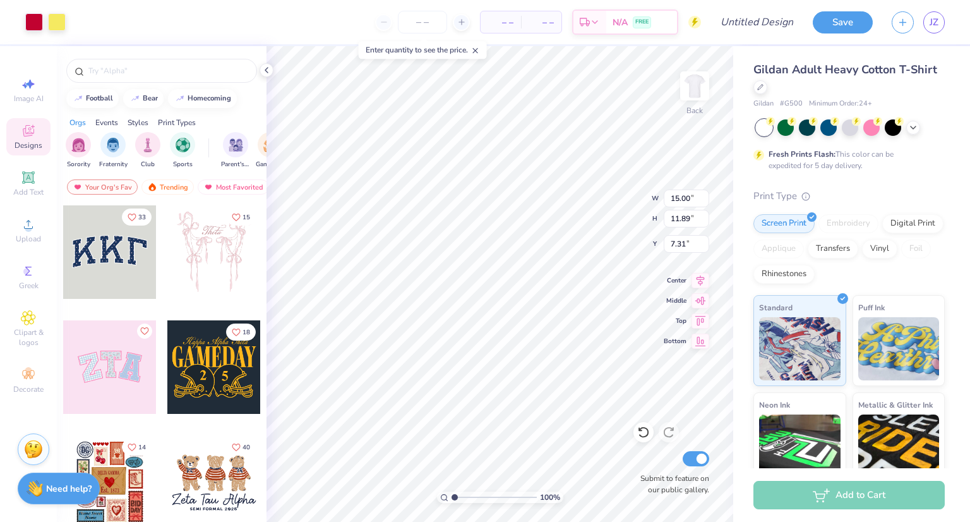
type input "5.44"
type input "4.31"
type input "4.60"
type input "3.65"
type input "3.00"
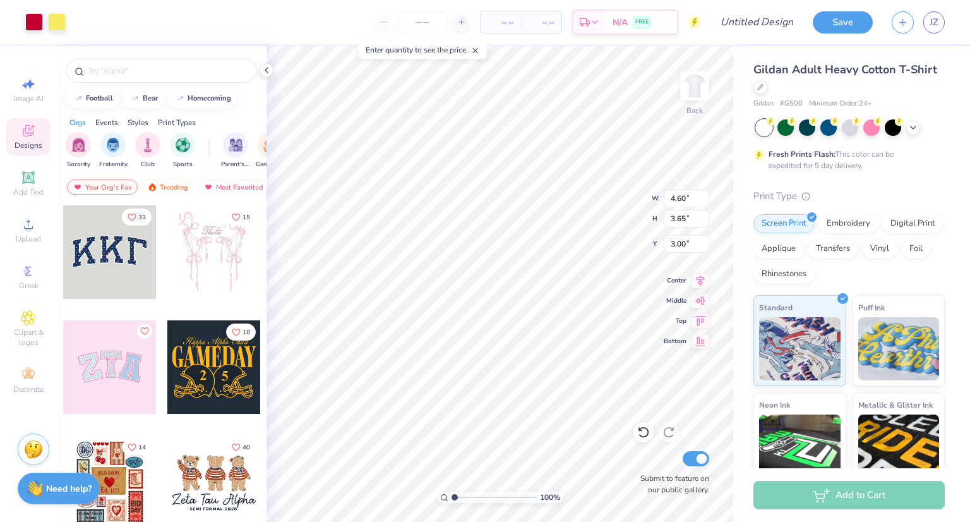
type input "3.65"
type input "2.89"
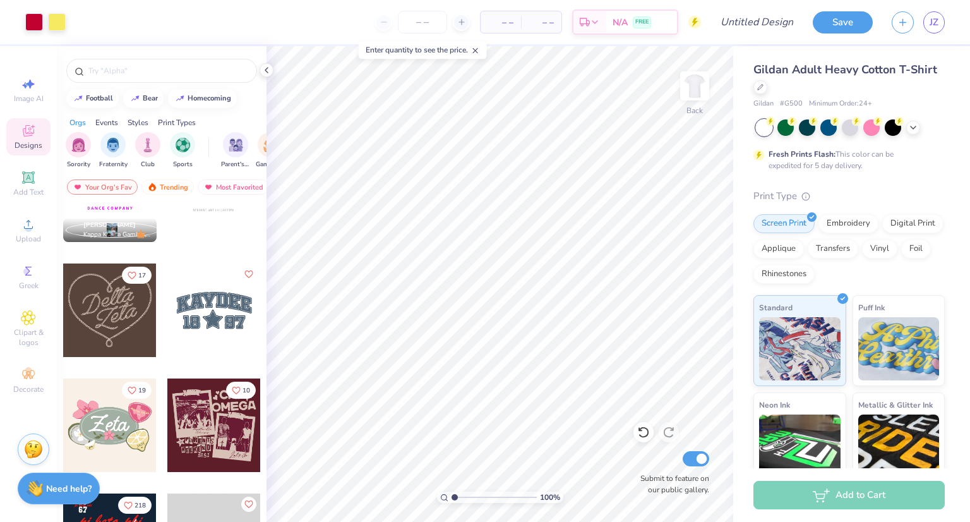
scroll to position [947, 0]
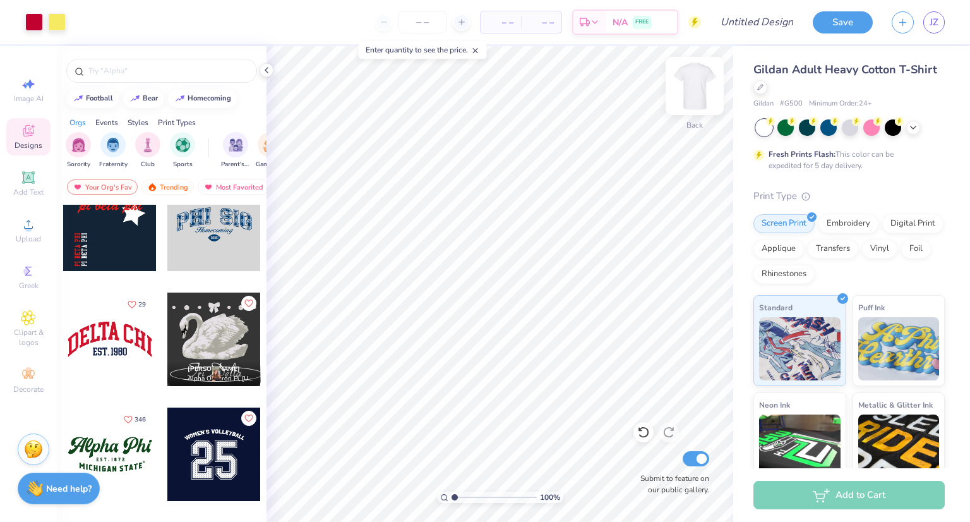
click at [702, 79] on img at bounding box center [695, 86] width 51 height 51
click at [35, 326] on div "Clipart & logos" at bounding box center [28, 328] width 44 height 47
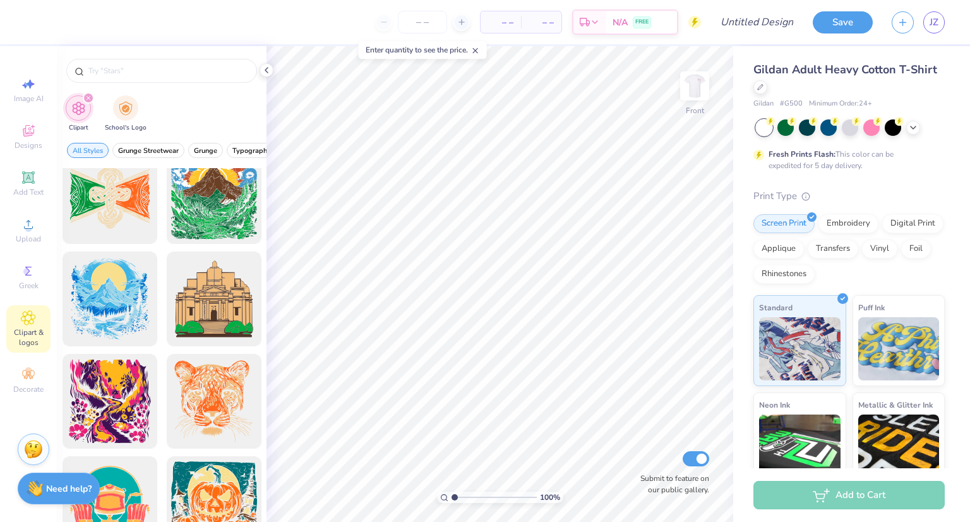
scroll to position [2686, 0]
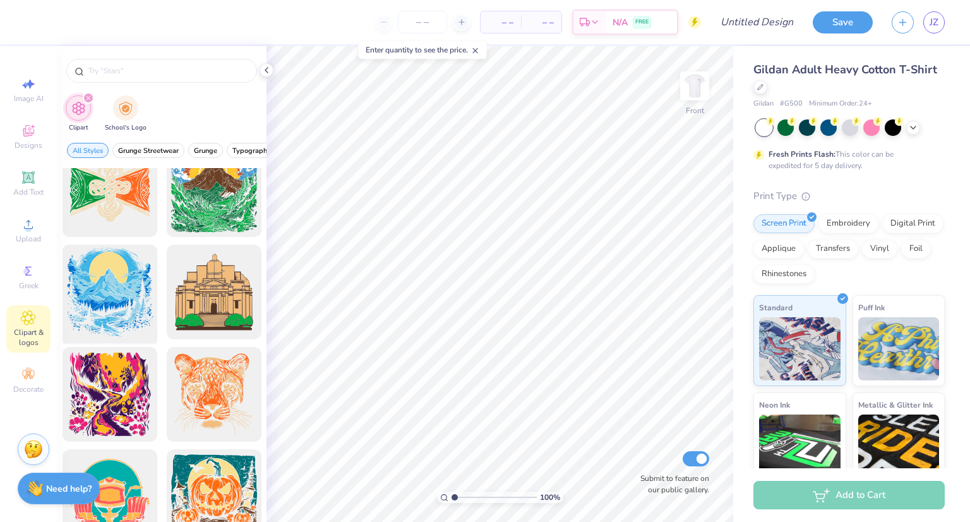
click at [99, 294] on div at bounding box center [109, 292] width 104 height 104
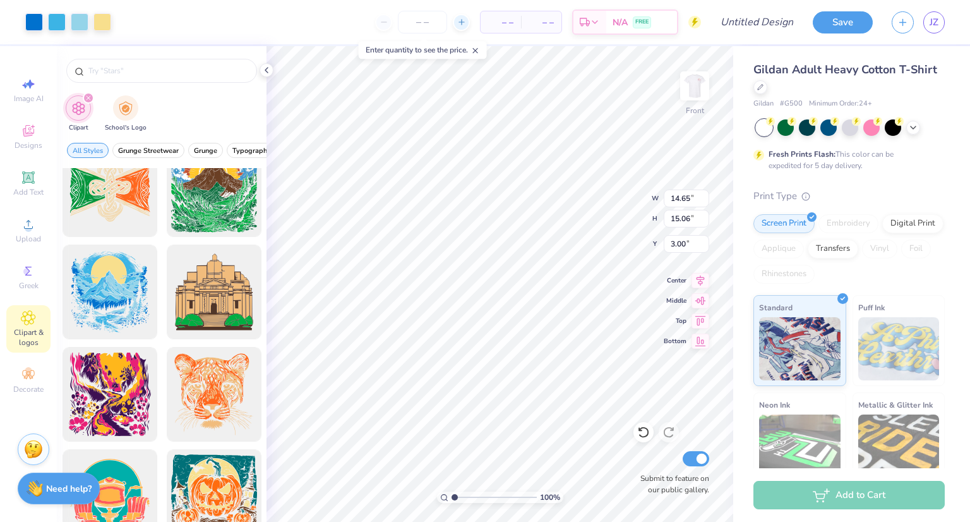
click at [461, 18] on div at bounding box center [461, 22] width 17 height 17
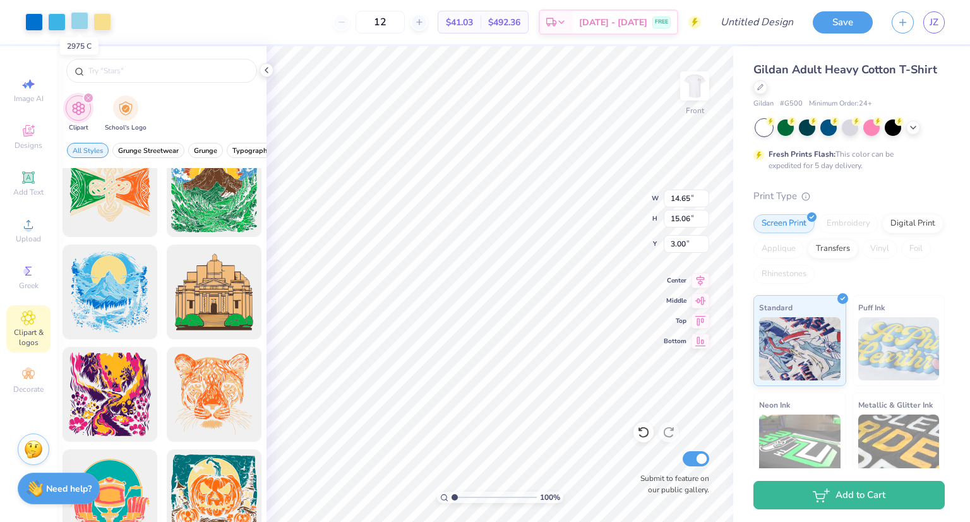
click at [80, 21] on div at bounding box center [80, 21] width 18 height 18
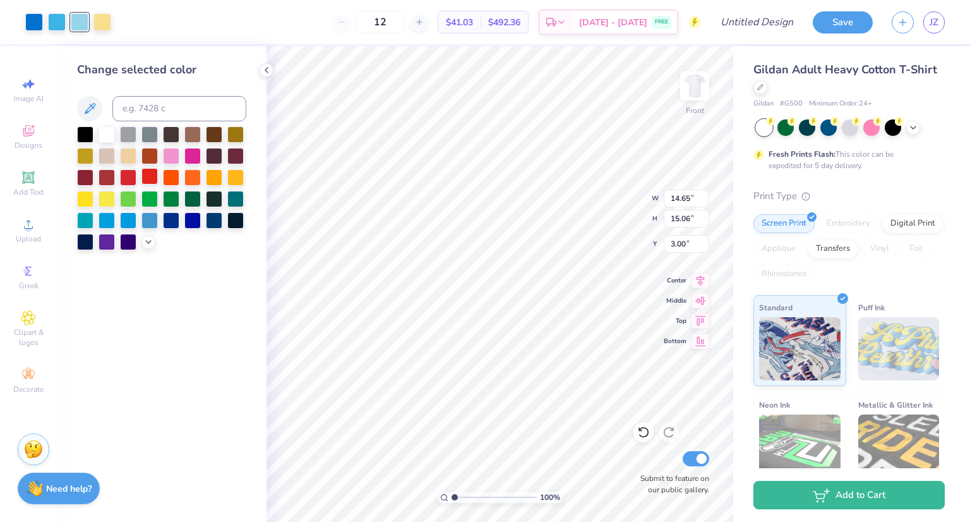
click at [150, 176] on div at bounding box center [149, 176] width 16 height 16
click at [58, 15] on div at bounding box center [57, 21] width 18 height 18
click at [131, 176] on div at bounding box center [128, 176] width 16 height 16
click at [104, 176] on div at bounding box center [107, 176] width 16 height 16
click at [38, 23] on div at bounding box center [34, 21] width 18 height 18
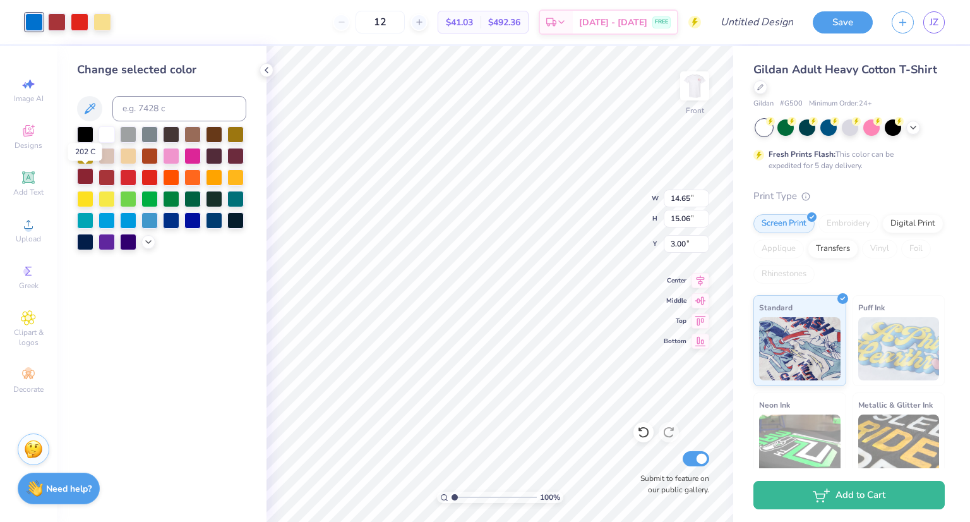
click at [89, 175] on div at bounding box center [85, 176] width 16 height 16
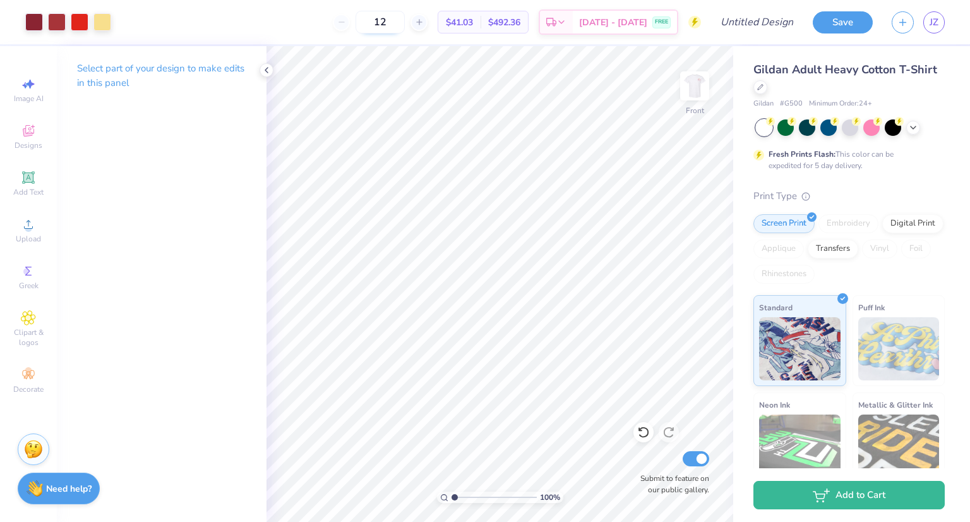
click at [397, 24] on input "12" at bounding box center [380, 22] width 49 height 23
type input "1"
type input "25"
click at [30, 231] on circle at bounding box center [28, 228] width 7 height 7
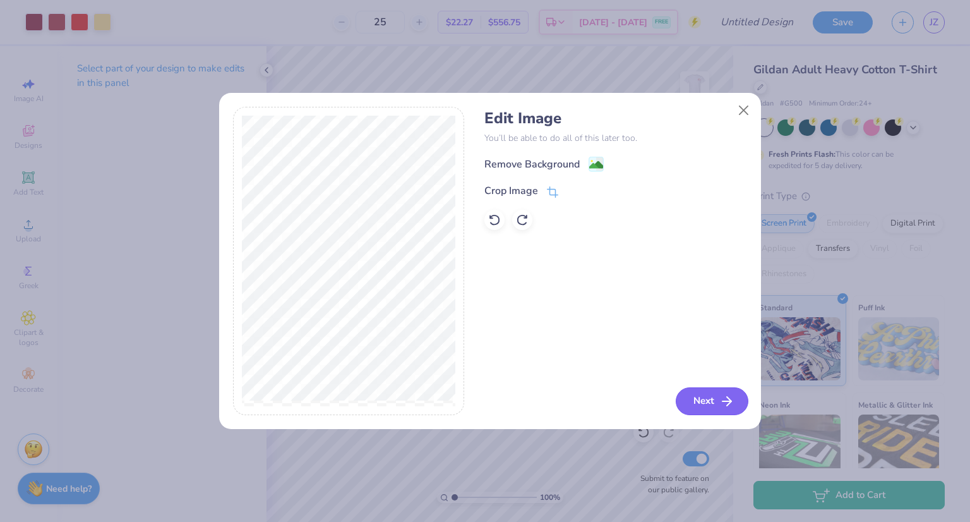
click at [706, 395] on button "Next" at bounding box center [712, 401] width 73 height 28
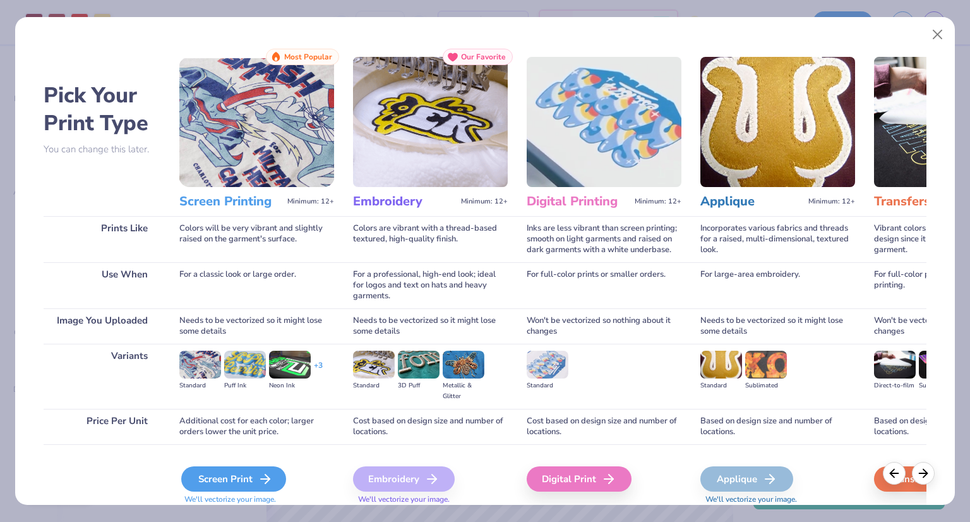
drag, startPoint x: 248, startPoint y: 478, endPoint x: 256, endPoint y: 476, distance: 8.4
click at [248, 477] on div "Screen Print" at bounding box center [233, 478] width 105 height 25
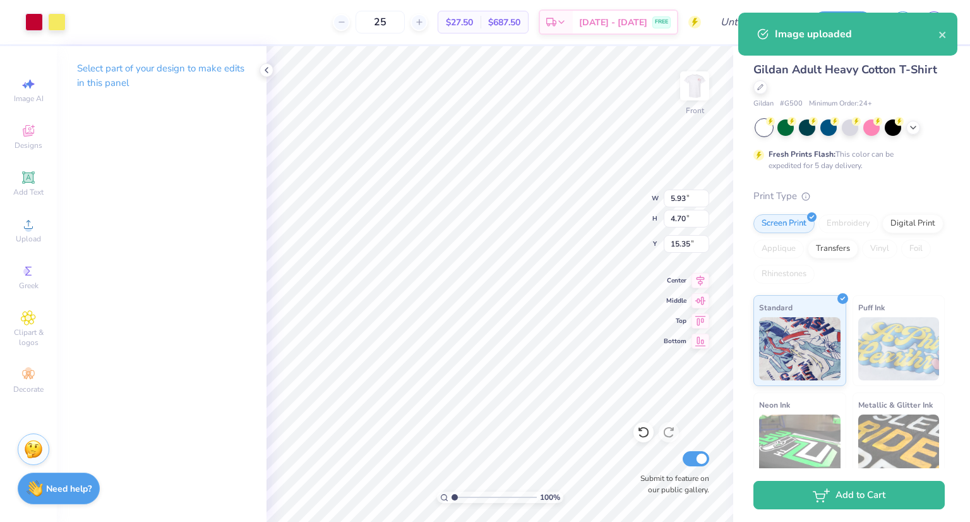
type input "5.93"
type input "4.70"
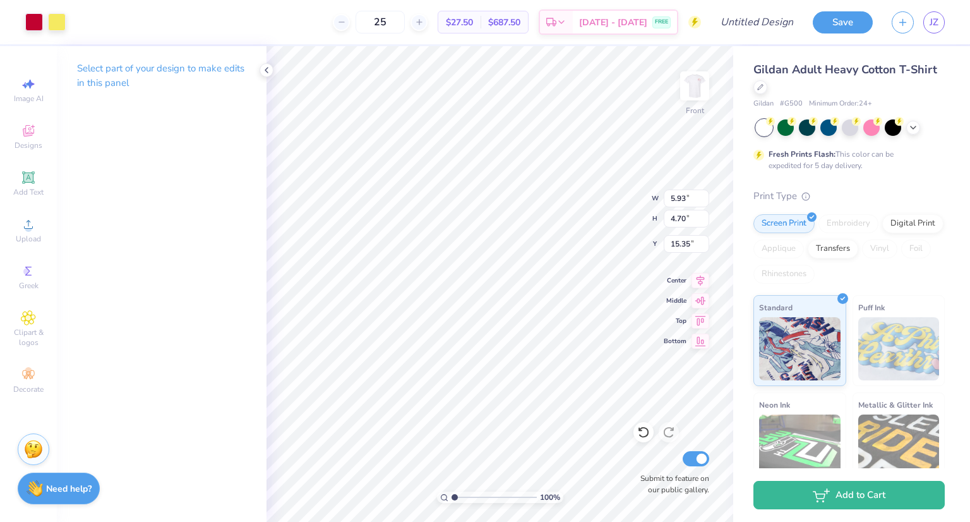
type input "4.09"
type input "7.90"
type input "6.26"
type input "3.39"
type input "6.60"
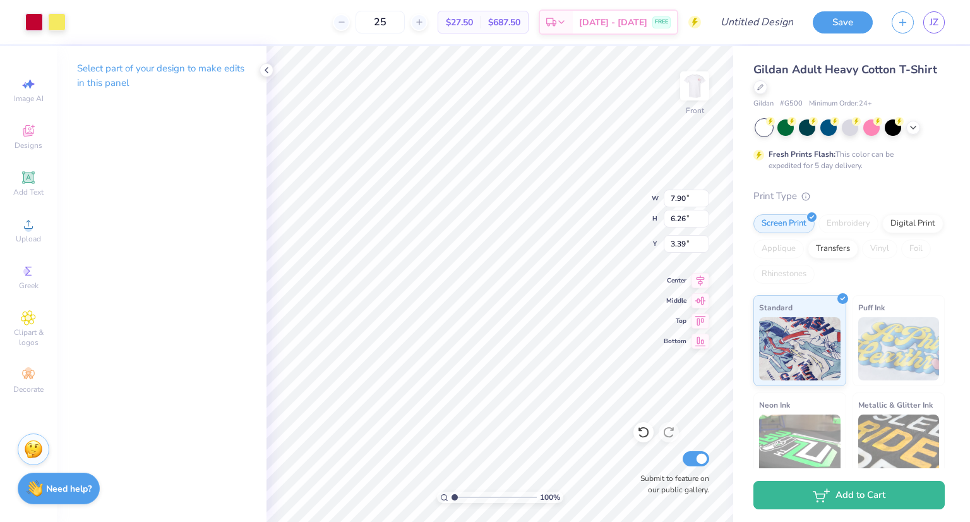
type input "5.23"
type input "4.04"
click at [599, 467] on li "Send Backward" at bounding box center [590, 466] width 99 height 25
type input "14.65"
type input "15.06"
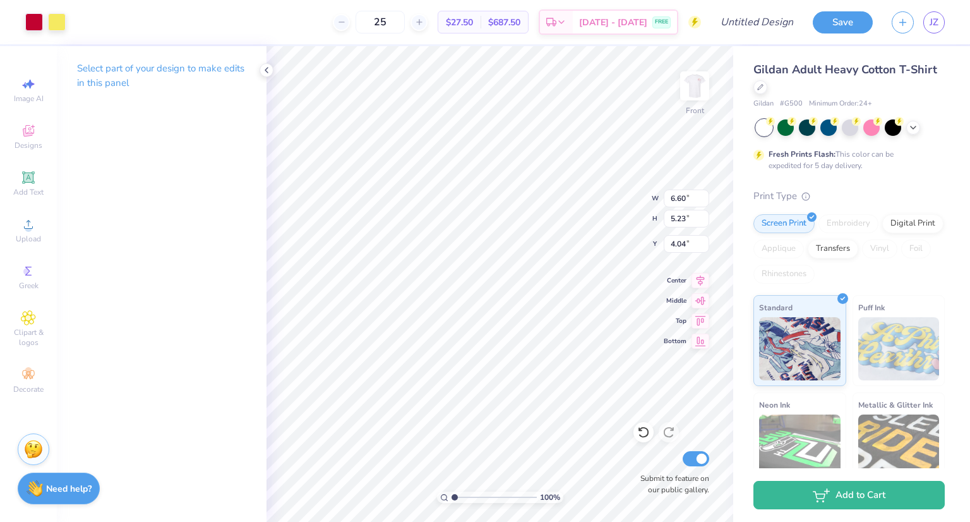
type input "3.00"
click at [576, 462] on li "Send to Back" at bounding box center [576, 470] width 99 height 25
type input "6.60"
type input "5.23"
type input "3.97"
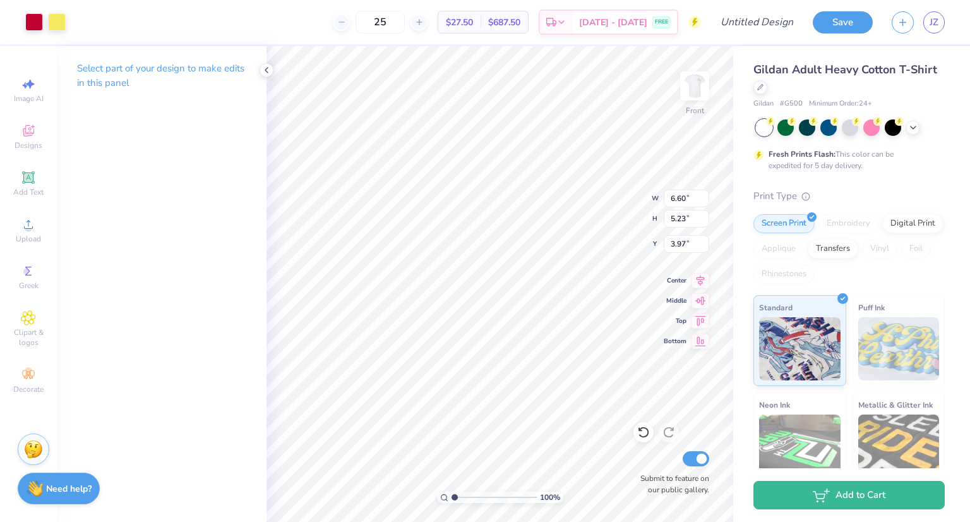
type input "6.26"
type input "4.96"
type input "4.04"
